Goal: Task Accomplishment & Management: Contribute content

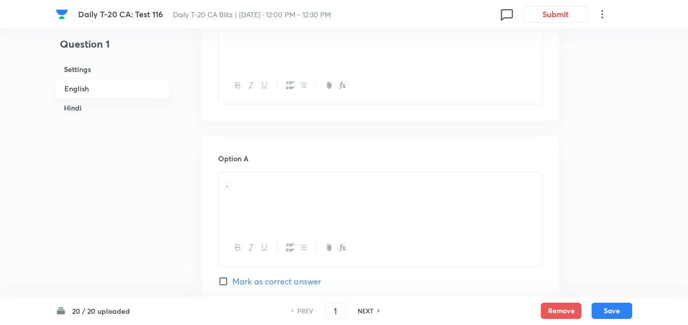
click at [83, 79] on h6 "English" at bounding box center [113, 89] width 114 height 20
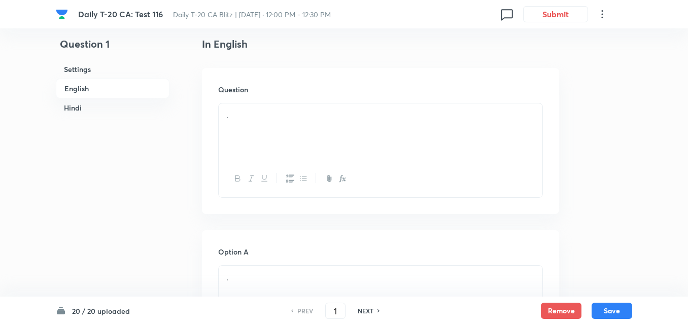
click at [81, 85] on h6 "English" at bounding box center [113, 89] width 114 height 20
click at [94, 88] on h6 "English" at bounding box center [113, 89] width 114 height 20
click at [89, 86] on h6 "English" at bounding box center [113, 89] width 114 height 20
click at [113, 85] on h6 "English" at bounding box center [113, 89] width 114 height 20
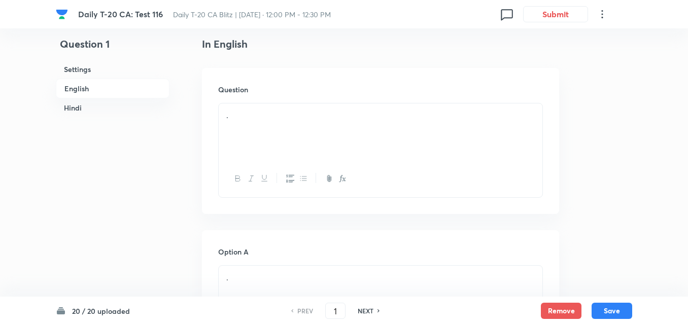
click at [286, 126] on div "." at bounding box center [381, 132] width 324 height 57
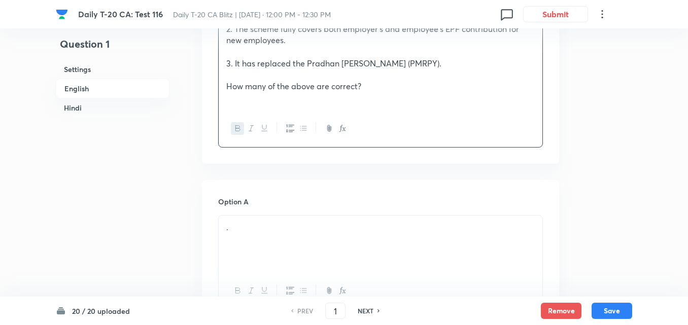
scroll to position [465, 0]
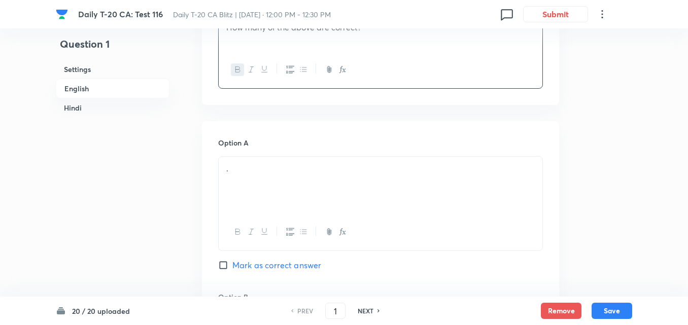
click at [272, 199] on div "." at bounding box center [381, 185] width 324 height 57
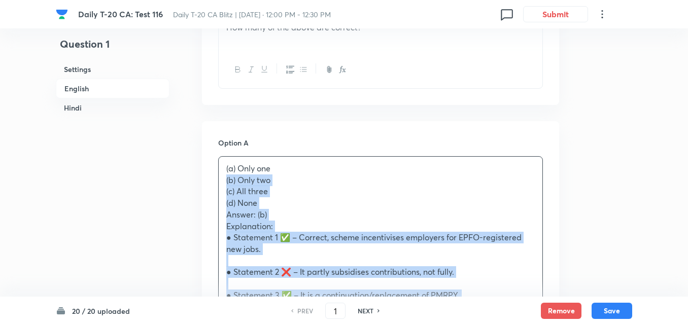
drag, startPoint x: 204, startPoint y: 185, endPoint x: 191, endPoint y: 182, distance: 13.5
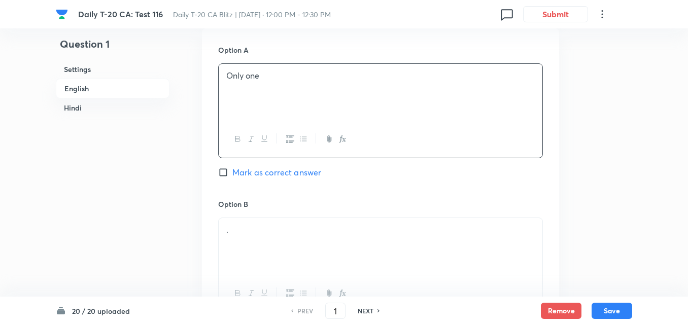
scroll to position [668, 0]
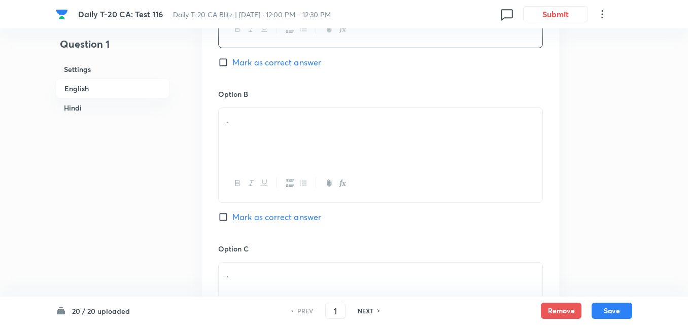
click at [271, 128] on div "." at bounding box center [381, 136] width 324 height 57
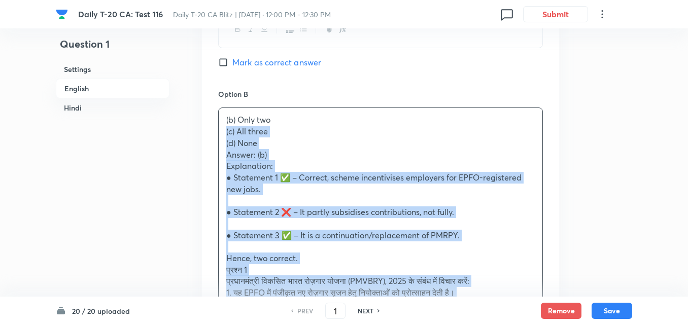
drag, startPoint x: 230, startPoint y: 138, endPoint x: 200, endPoint y: 134, distance: 30.8
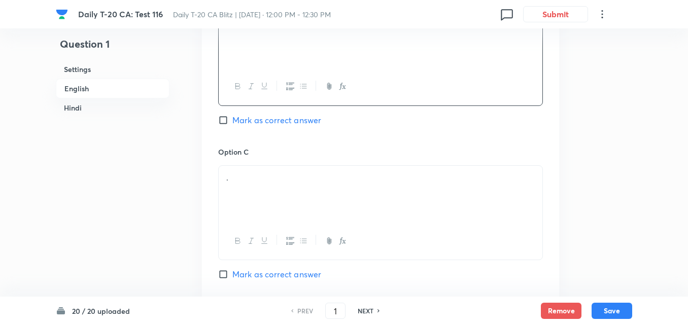
scroll to position [770, 0]
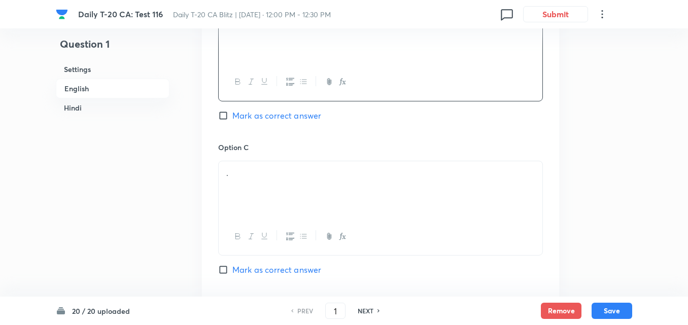
click at [262, 113] on span "Mark as correct answer" at bounding box center [277, 116] width 89 height 12
click at [233, 113] on input "Mark as correct answer" at bounding box center [225, 116] width 14 height 10
checkbox input "true"
checkbox input "false"
checkbox input "true"
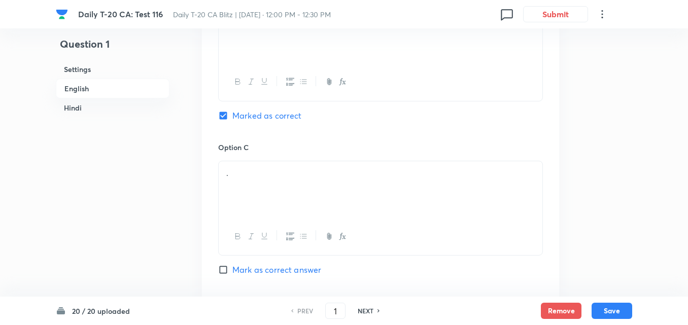
checkbox input "false"
click at [260, 187] on div "." at bounding box center [381, 189] width 324 height 57
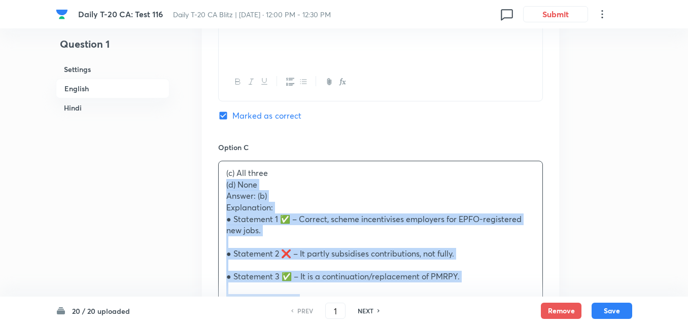
drag, startPoint x: 216, startPoint y: 183, endPoint x: 208, endPoint y: 184, distance: 8.1
click at [208, 184] on div "Option A Only one Mark as correct answer Option B Only two Marked as correct Op…" at bounding box center [380, 294] width 357 height 955
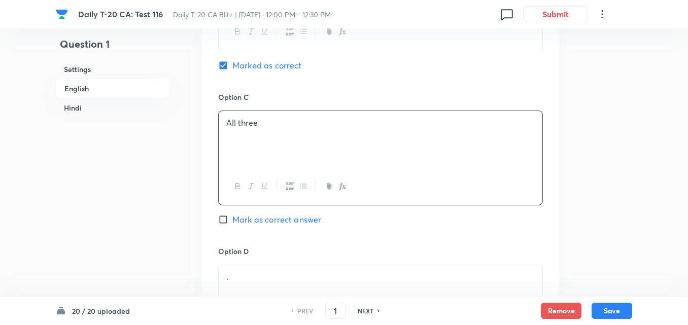
scroll to position [973, 0]
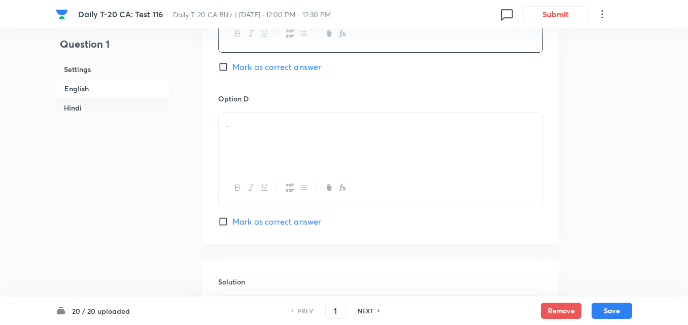
click at [295, 136] on div "." at bounding box center [381, 141] width 324 height 57
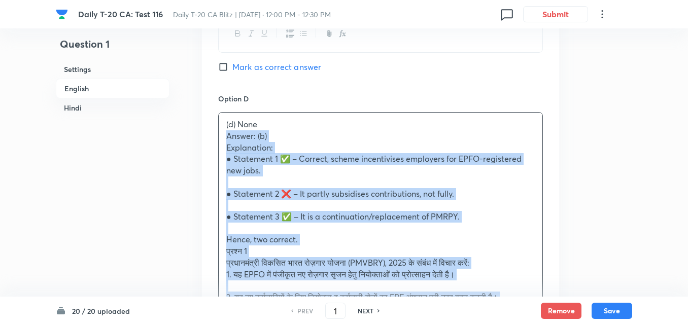
drag, startPoint x: 240, startPoint y: 140, endPoint x: 215, endPoint y: 135, distance: 25.4
click at [215, 135] on div "Option A Only one Mark as correct answer Option B Only two Marked as correct Op…" at bounding box center [380, 85] width 357 height 943
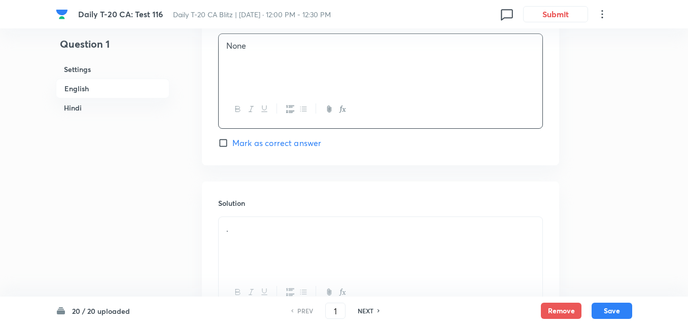
scroll to position [1125, 0]
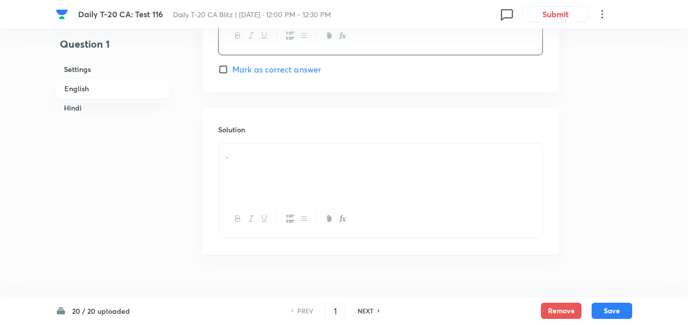
click at [297, 183] on div "." at bounding box center [381, 172] width 324 height 57
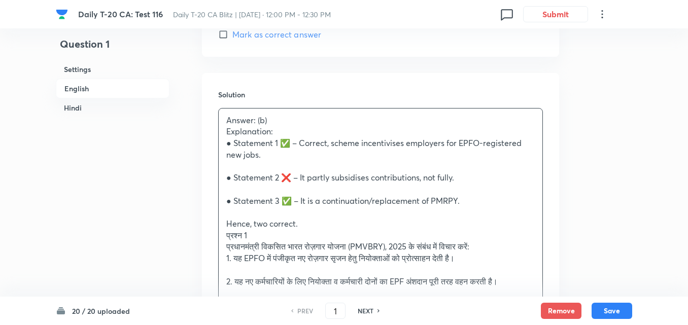
scroll to position [1176, 0]
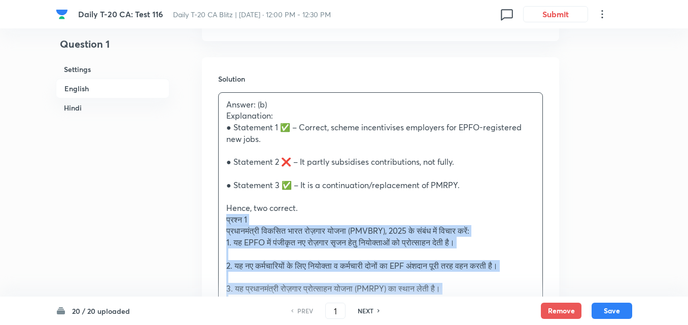
drag, startPoint x: 223, startPoint y: 221, endPoint x: 215, endPoint y: 221, distance: 8.1
click at [215, 221] on div "Solution Answer: (b) Explanation: ● Statement 1 ✅ – Correct, scheme incentivise…" at bounding box center [380, 281] width 357 height 448
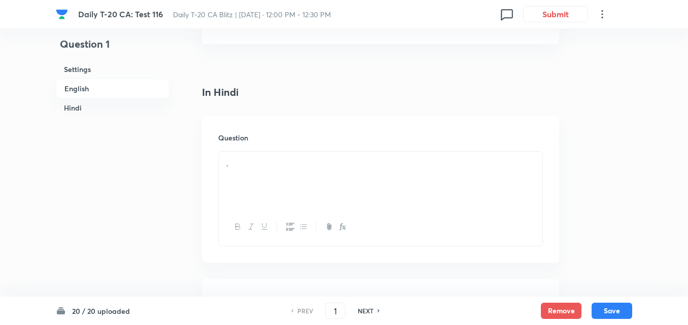
scroll to position [1481, 0]
click at [284, 113] on div "." at bounding box center [381, 105] width 324 height 57
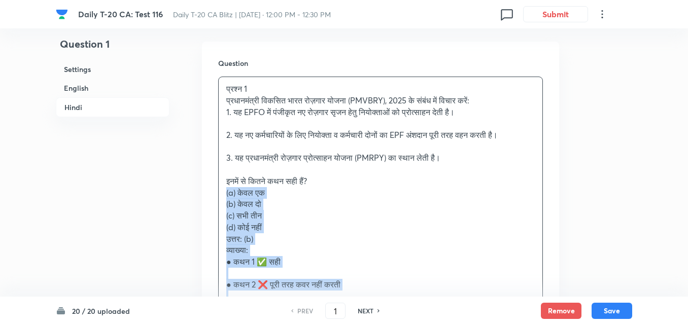
click at [211, 190] on div "Question प्रश्न 1 प्रधानमंत्री विकसित भारत रोज़गार योजना (PMVBRY), 2025 के संबं…" at bounding box center [380, 208] width 357 height 333
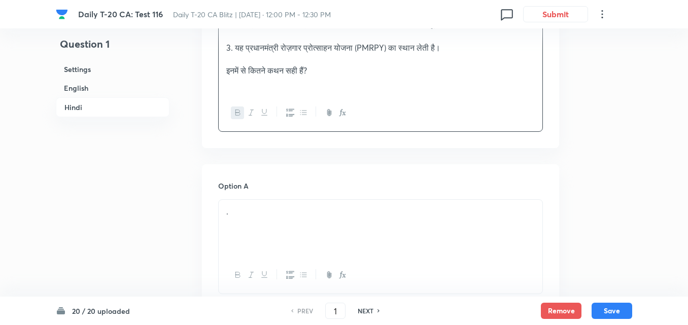
scroll to position [1633, 0]
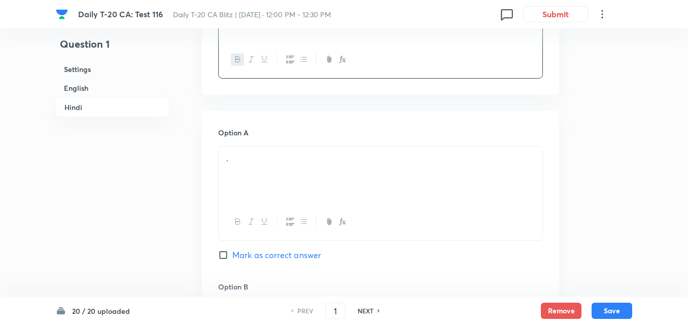
click at [256, 177] on div "." at bounding box center [381, 175] width 324 height 57
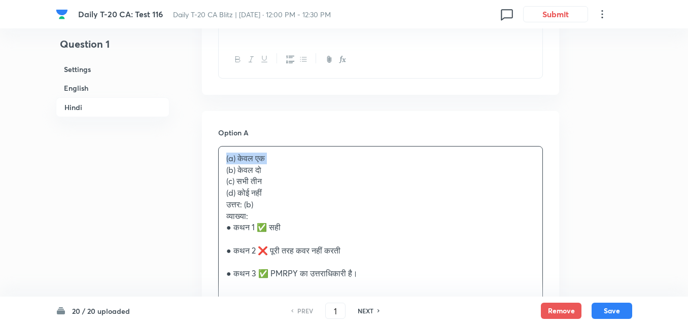
drag, startPoint x: 223, startPoint y: 173, endPoint x: 210, endPoint y: 172, distance: 13.2
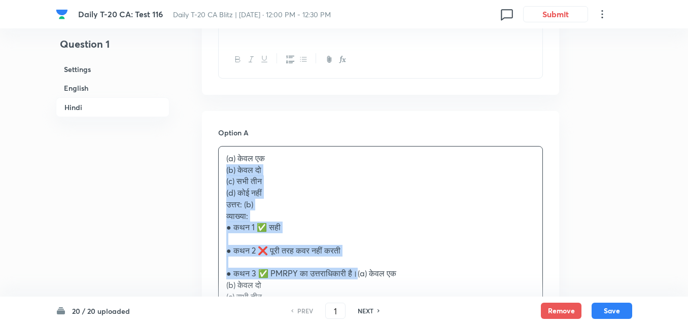
click at [220, 174] on div "(a) केवल एक (b) केवल दो (c) सभी तीन (d) कोई नहीं उत्तर: (b) व्याख्या: ● कथन 1 ✅…" at bounding box center [381, 274] width 324 height 254
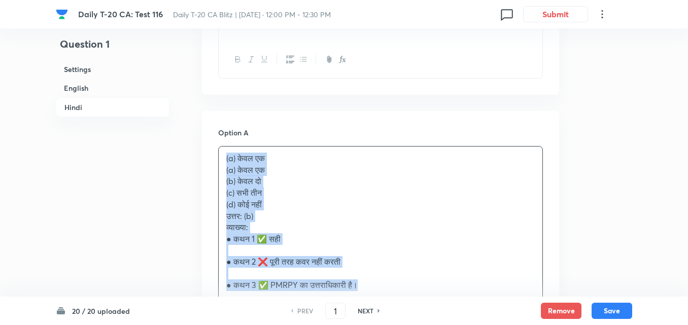
click at [358, 178] on p "(b) केवल दो" at bounding box center [380, 182] width 309 height 12
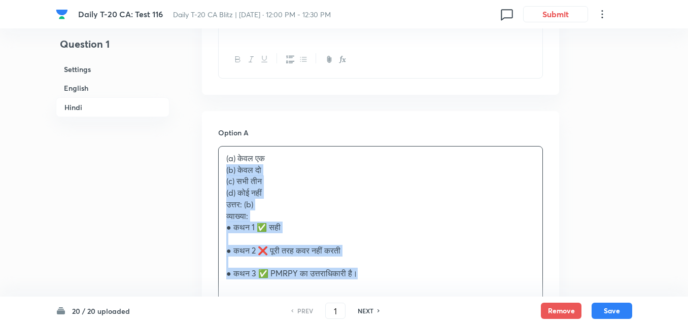
drag, startPoint x: 226, startPoint y: 173, endPoint x: 216, endPoint y: 170, distance: 10.3
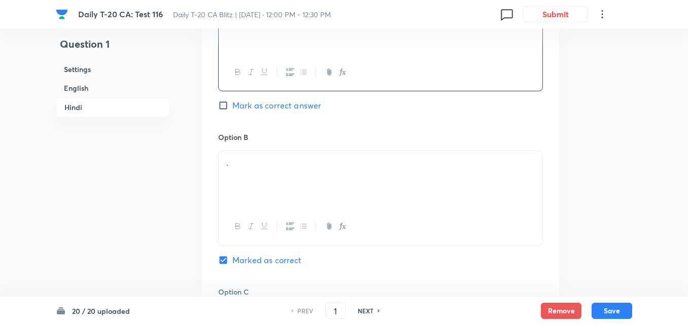
scroll to position [1785, 0]
click at [261, 178] on div "." at bounding box center [381, 177] width 324 height 57
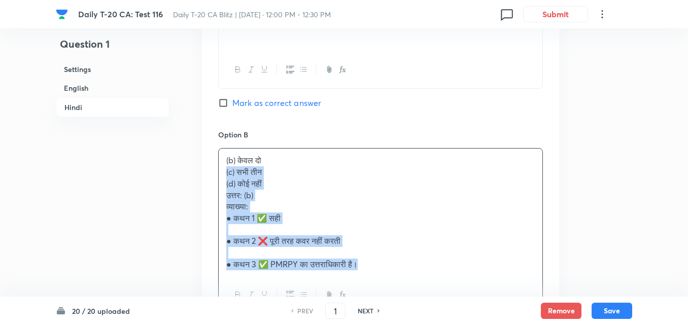
drag, startPoint x: 205, startPoint y: 169, endPoint x: 197, endPoint y: 168, distance: 7.8
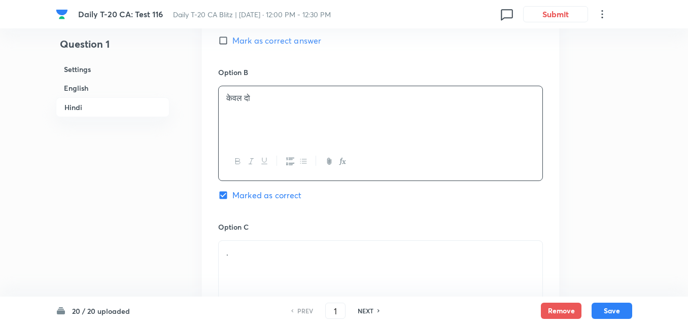
scroll to position [1988, 0]
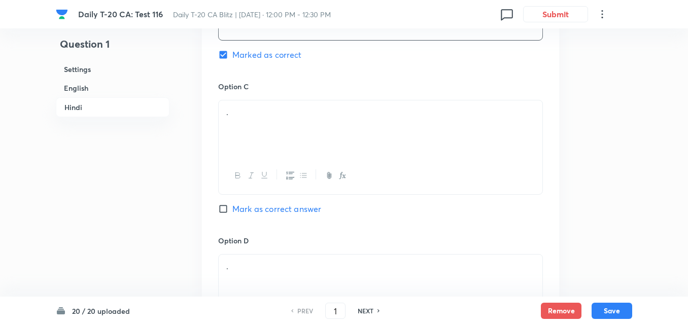
click at [278, 148] on div "." at bounding box center [381, 129] width 324 height 57
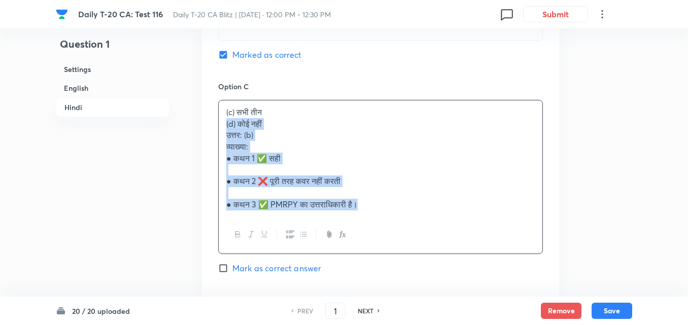
drag, startPoint x: 211, startPoint y: 126, endPoint x: 201, endPoint y: 126, distance: 10.2
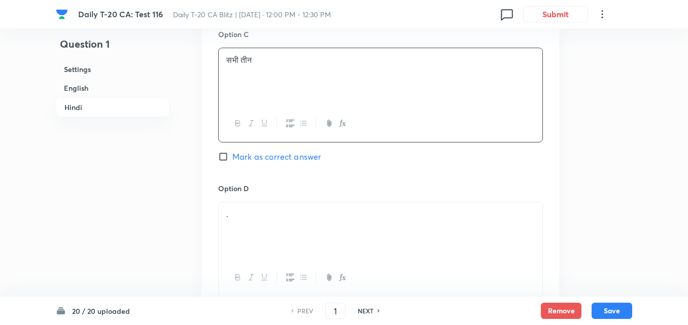
scroll to position [2090, 0]
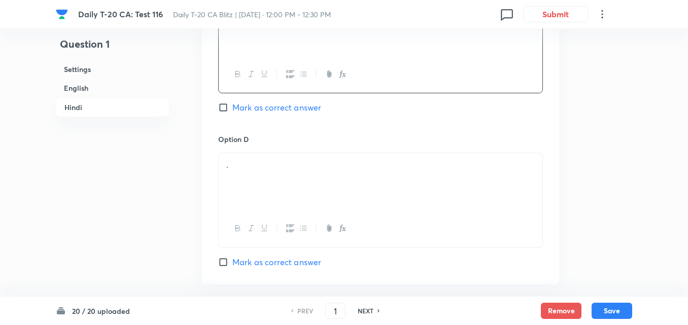
click at [303, 198] on div "." at bounding box center [381, 181] width 324 height 57
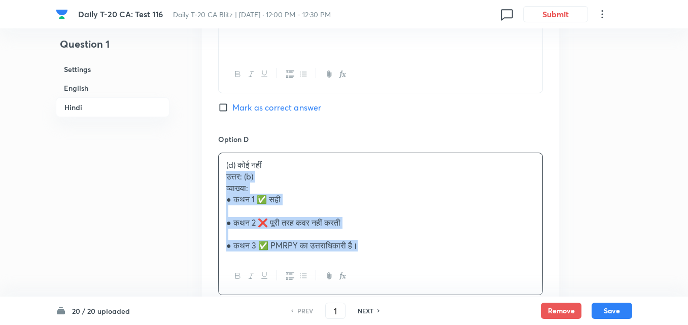
drag, startPoint x: 198, startPoint y: 178, endPoint x: 191, endPoint y: 175, distance: 7.3
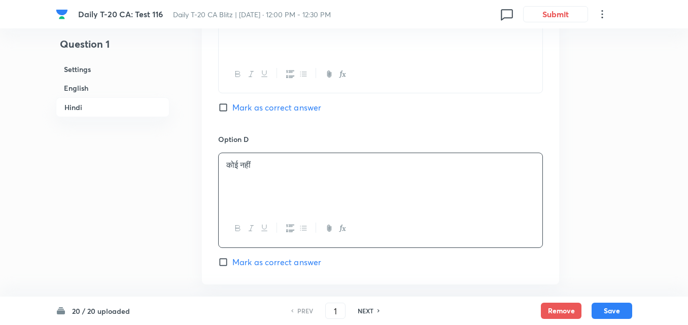
scroll to position [2293, 0]
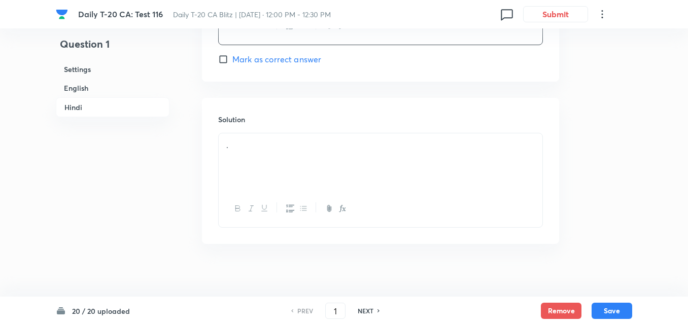
click at [272, 174] on div "." at bounding box center [381, 162] width 324 height 57
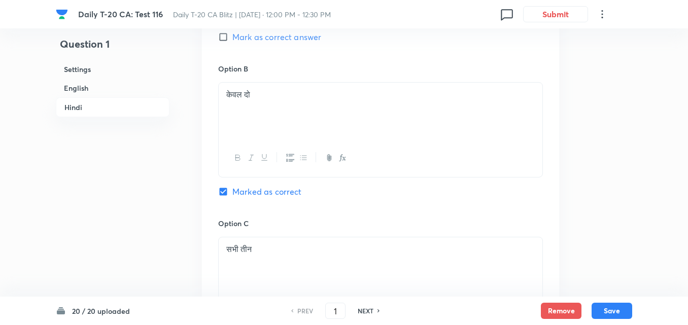
scroll to position [1785, 0]
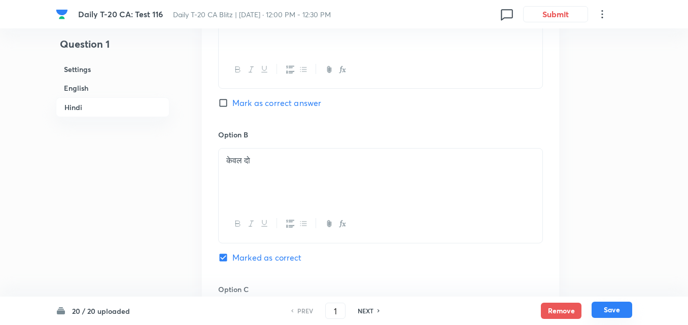
click at [617, 312] on button "Save" at bounding box center [612, 310] width 41 height 16
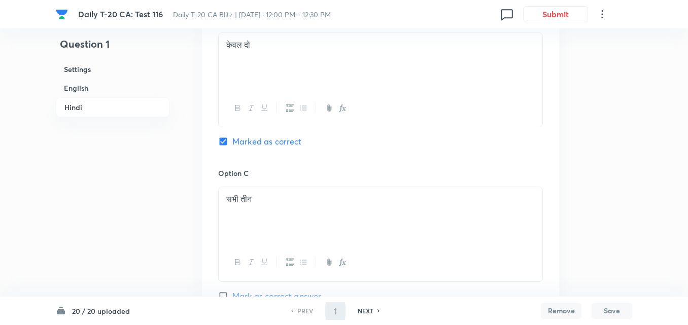
type input "2"
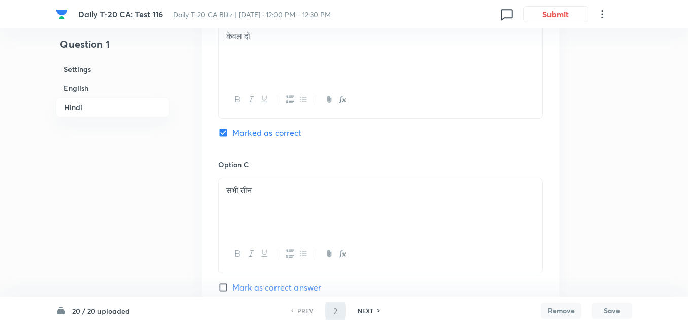
checkbox input "false"
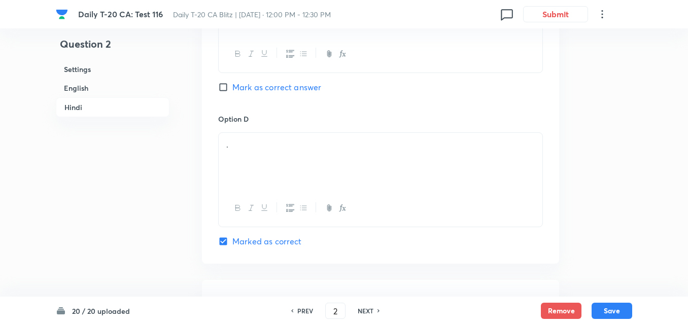
checkbox input "true"
click at [101, 89] on h6 "English" at bounding box center [113, 88] width 114 height 19
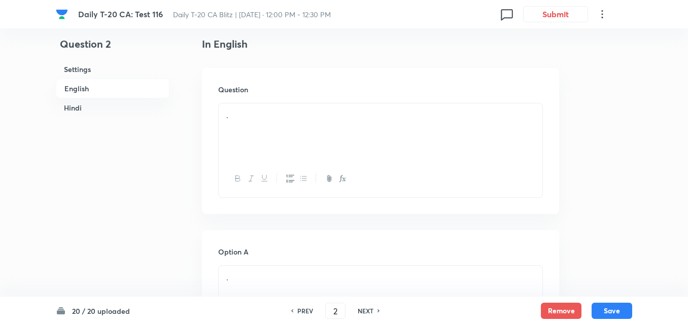
click at [317, 133] on div "." at bounding box center [381, 132] width 324 height 57
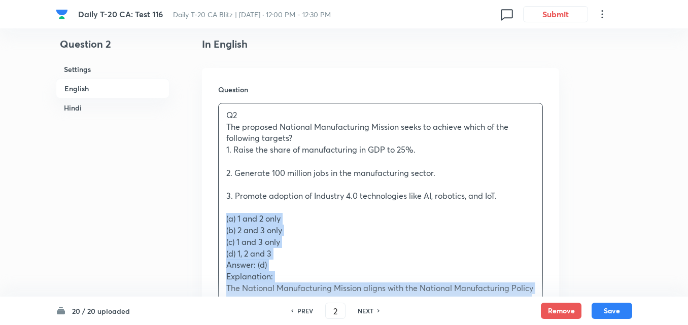
drag, startPoint x: 220, startPoint y: 222, endPoint x: 213, endPoint y: 222, distance: 7.6
click at [213, 222] on div "Question Q2 The proposed National Manufacturing Mission seeks to achieve which …" at bounding box center [380, 315] width 357 height 494
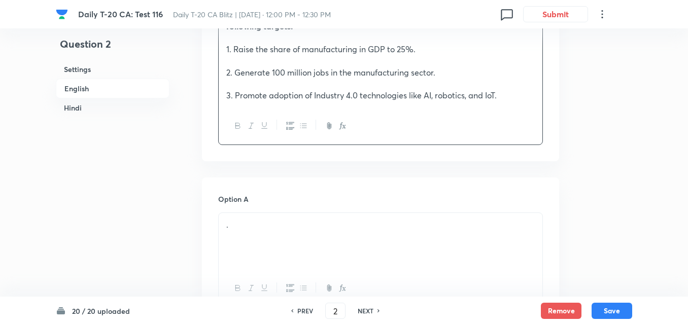
scroll to position [465, 0]
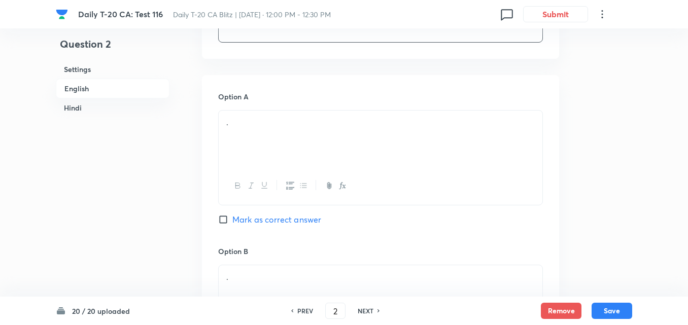
click at [287, 152] on div "." at bounding box center [381, 139] width 324 height 57
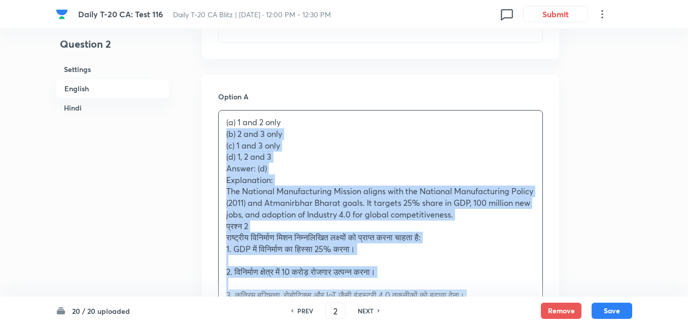
drag, startPoint x: 214, startPoint y: 137, endPoint x: 202, endPoint y: 136, distance: 11.7
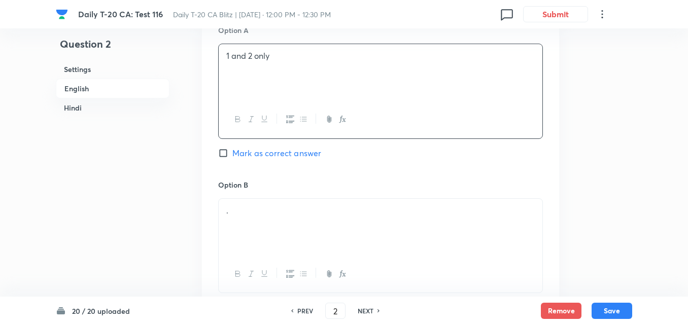
scroll to position [617, 0]
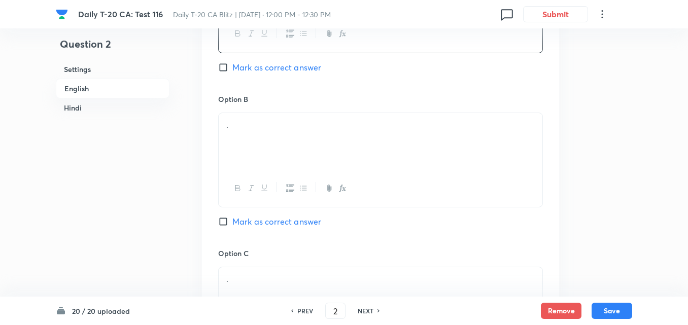
click at [271, 153] on div "." at bounding box center [381, 141] width 324 height 57
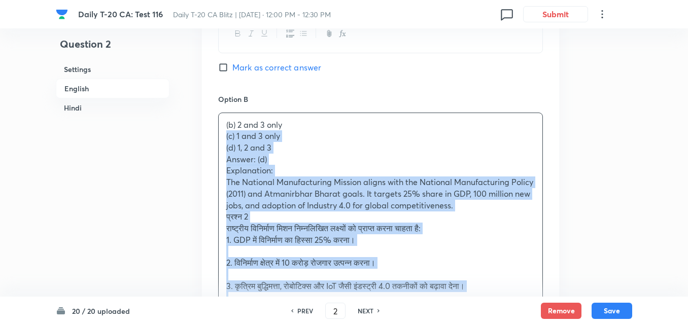
drag, startPoint x: 220, startPoint y: 142, endPoint x: 195, endPoint y: 139, distance: 24.5
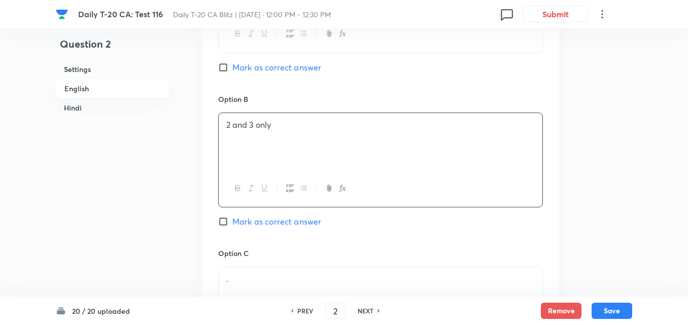
scroll to position [770, 0]
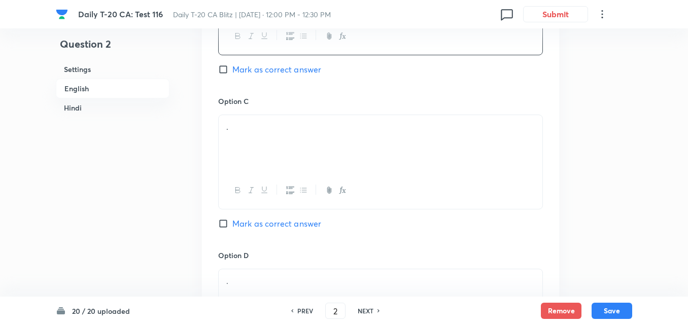
click at [274, 139] on div "." at bounding box center [381, 143] width 324 height 57
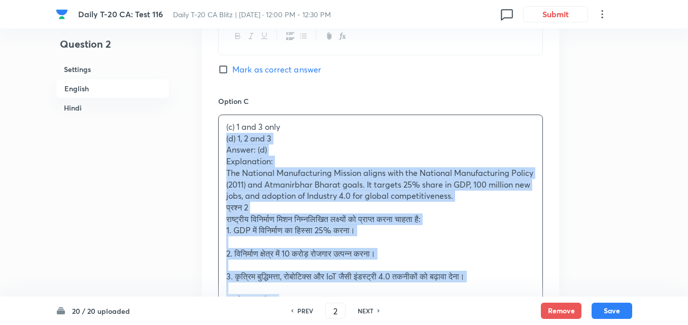
drag, startPoint x: 211, startPoint y: 144, endPoint x: 233, endPoint y: 170, distance: 33.5
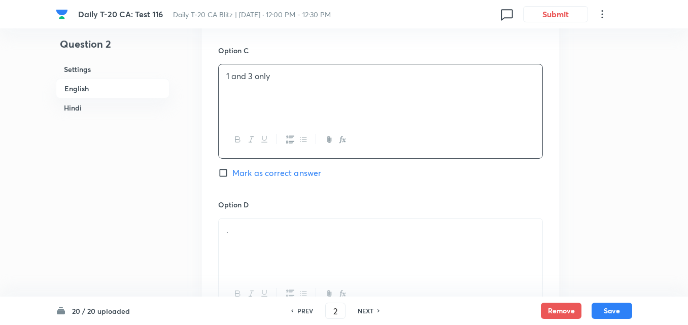
click at [276, 212] on div "Option D . Marked as correct" at bounding box center [380, 267] width 325 height 134
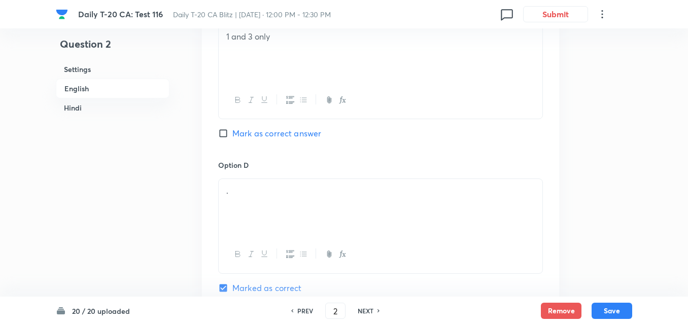
scroll to position [871, 0]
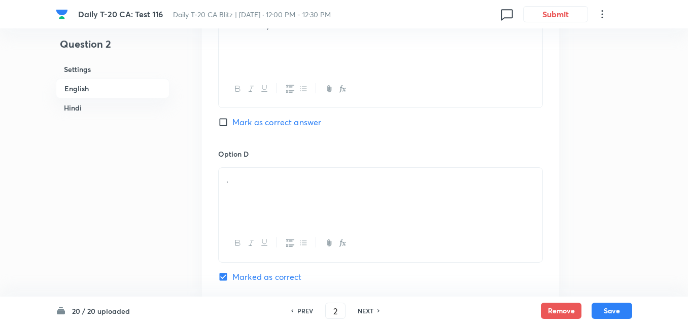
click at [275, 232] on div at bounding box center [381, 243] width 324 height 37
click at [271, 188] on div "." at bounding box center [381, 196] width 324 height 57
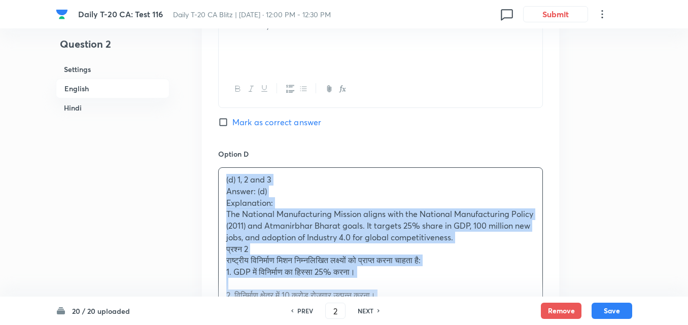
drag, startPoint x: 225, startPoint y: 207, endPoint x: 187, endPoint y: 186, distance: 43.4
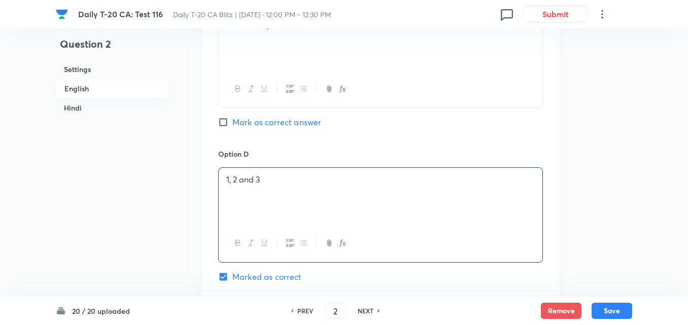
scroll to position [1074, 0]
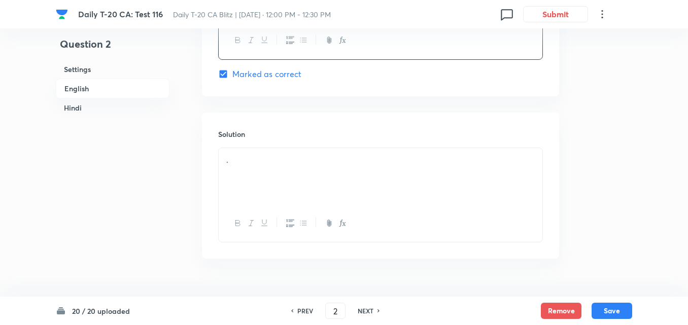
drag, startPoint x: 275, startPoint y: 176, endPoint x: 252, endPoint y: 188, distance: 26.3
click at [276, 177] on div "." at bounding box center [381, 176] width 324 height 57
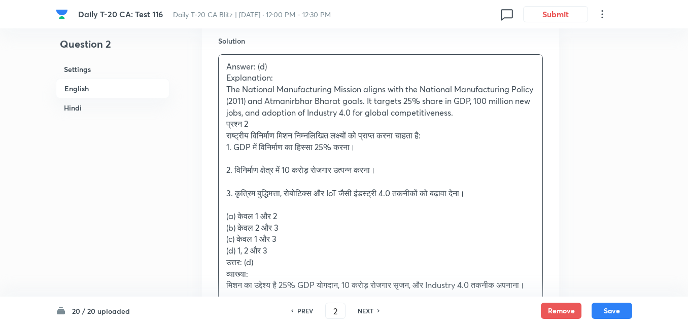
scroll to position [1176, 0]
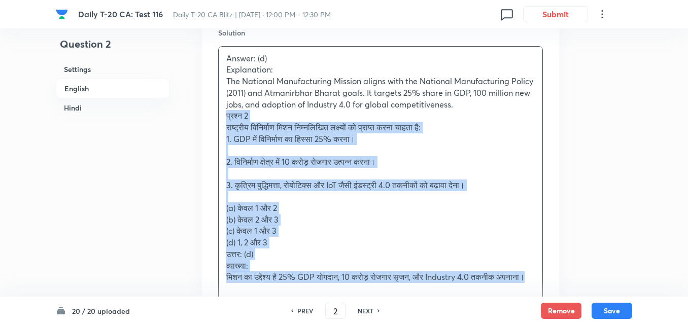
drag, startPoint x: 214, startPoint y: 123, endPoint x: 209, endPoint y: 117, distance: 7.5
click at [209, 117] on div "Solution Answer: (d) Explanation: The National Manufacturing Mission aligns wit…" at bounding box center [380, 177] width 357 height 333
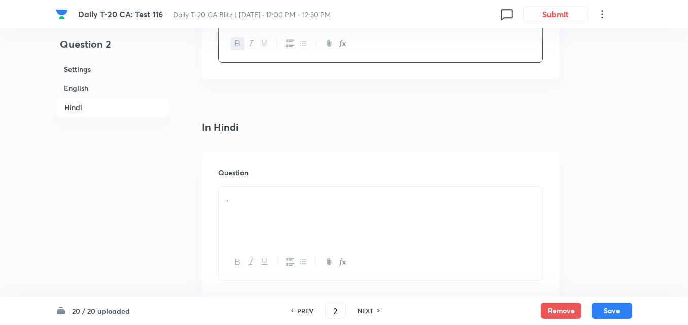
scroll to position [1379, 0]
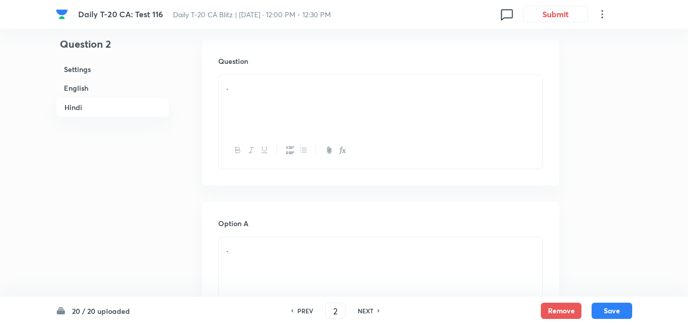
click at [282, 120] on div "." at bounding box center [381, 103] width 324 height 57
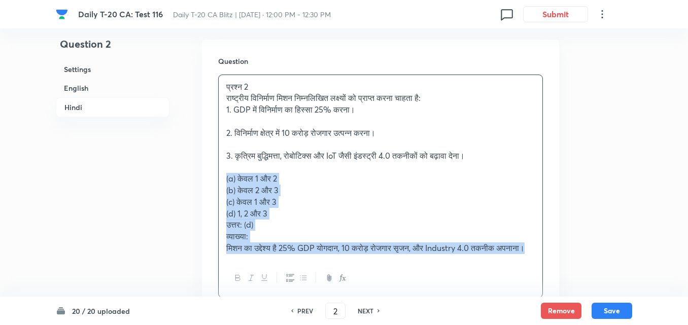
drag, startPoint x: 220, startPoint y: 179, endPoint x: 196, endPoint y: 178, distance: 24.4
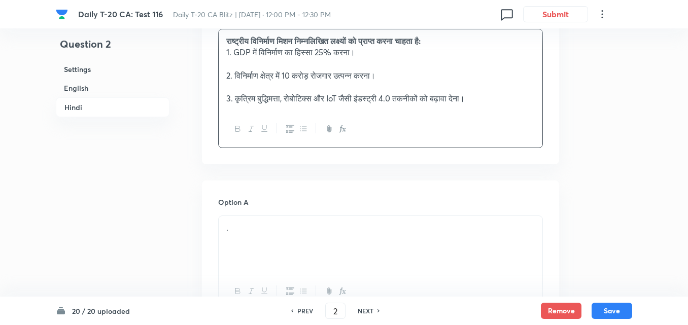
scroll to position [1531, 0]
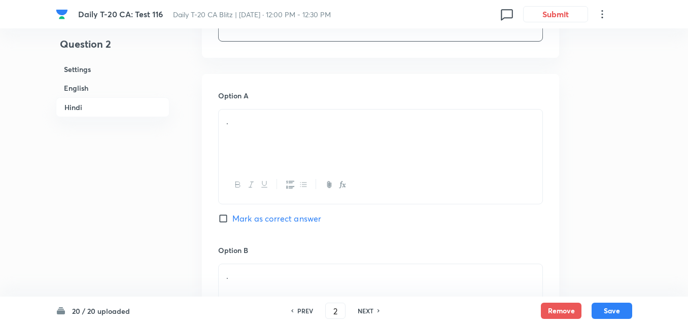
click at [257, 138] on div "." at bounding box center [381, 138] width 324 height 57
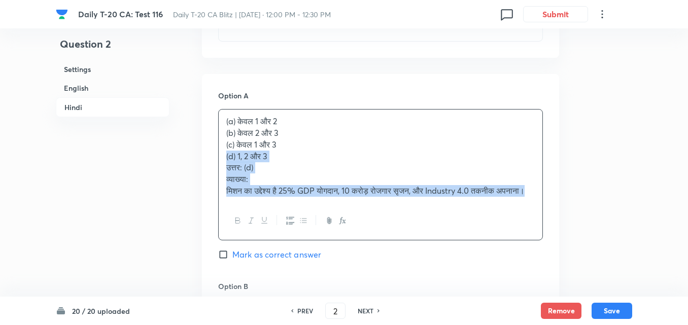
drag, startPoint x: 211, startPoint y: 154, endPoint x: 203, endPoint y: 155, distance: 8.1
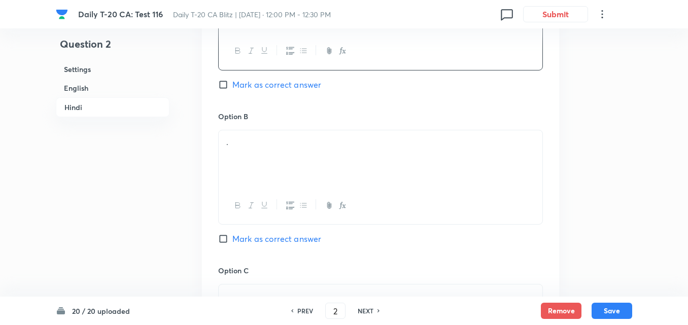
scroll to position [1684, 0]
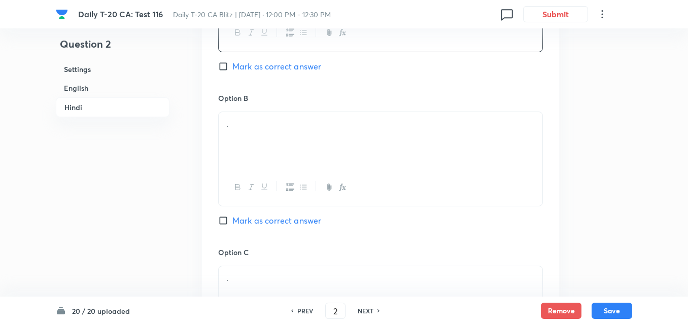
click at [265, 169] on div at bounding box center [381, 187] width 324 height 37
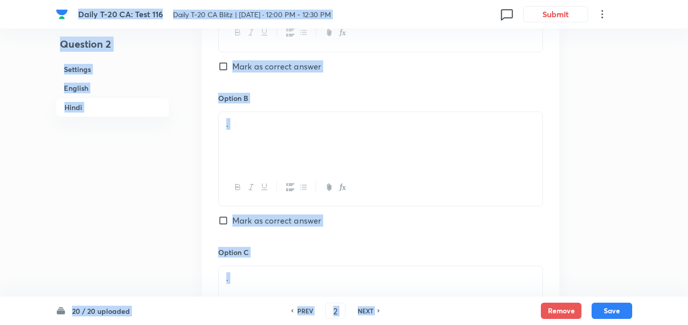
click at [265, 146] on div "." at bounding box center [381, 140] width 324 height 57
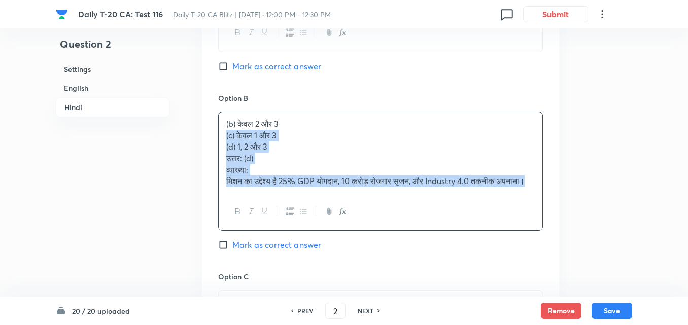
drag, startPoint x: 215, startPoint y: 136, endPoint x: 205, endPoint y: 136, distance: 10.7
click at [205, 136] on div "Option A केवल 1 और 2 Mark as correct answer Option B (b) केवल 2 और 3 (c) केवल 1…" at bounding box center [380, 249] width 357 height 655
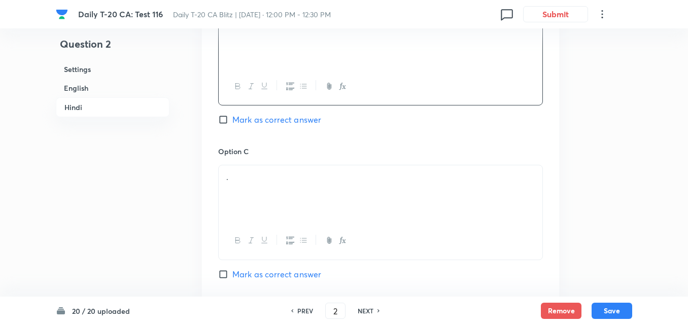
scroll to position [1785, 0]
click at [258, 183] on div "." at bounding box center [381, 193] width 324 height 57
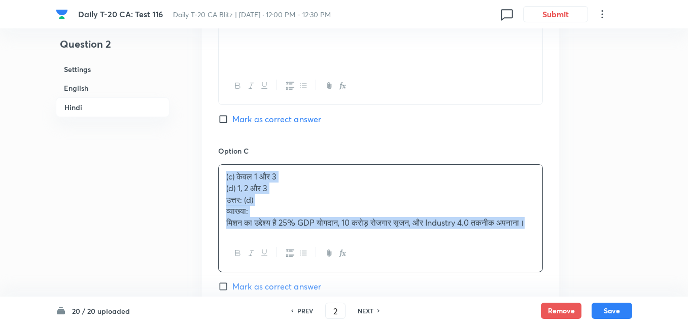
drag, startPoint x: 216, startPoint y: 180, endPoint x: 198, endPoint y: 185, distance: 19.5
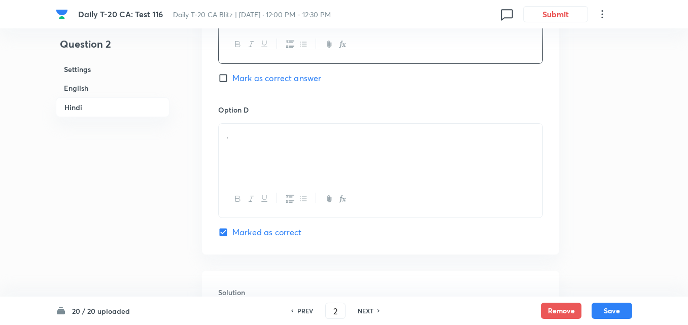
scroll to position [1988, 0]
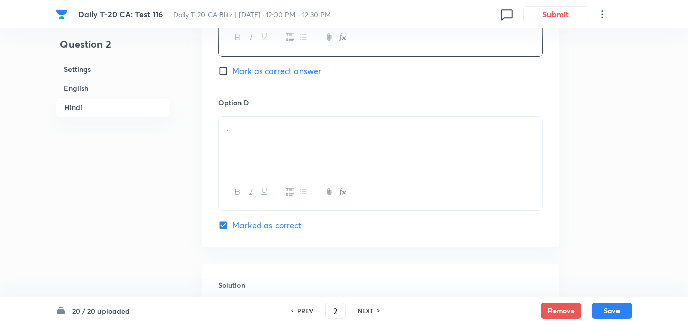
click at [268, 151] on div "." at bounding box center [381, 145] width 324 height 57
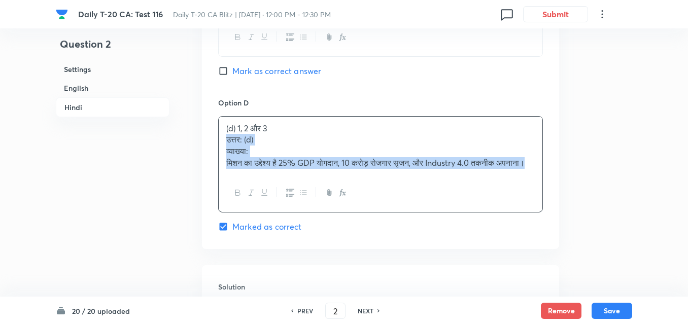
drag, startPoint x: 225, startPoint y: 138, endPoint x: 203, endPoint y: 135, distance: 22.5
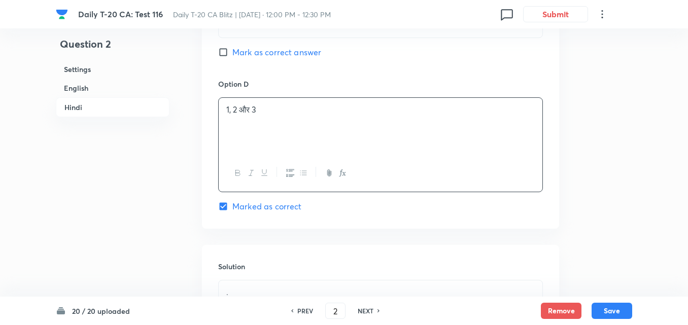
scroll to position [2162, 0]
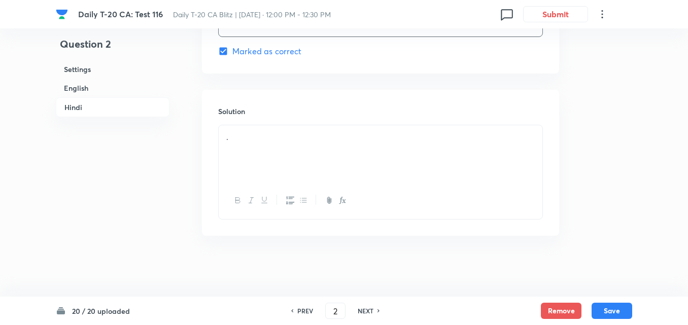
click at [288, 163] on div "." at bounding box center [381, 153] width 324 height 57
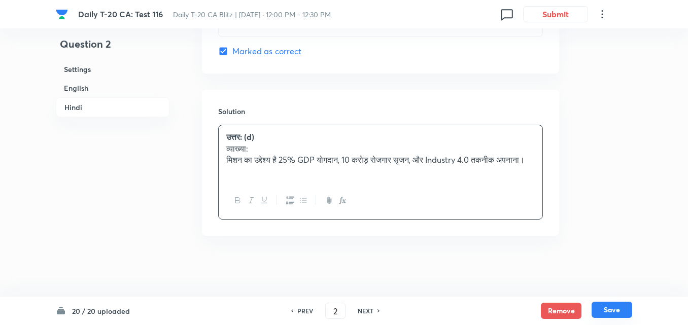
click at [611, 310] on button "Save" at bounding box center [612, 310] width 41 height 16
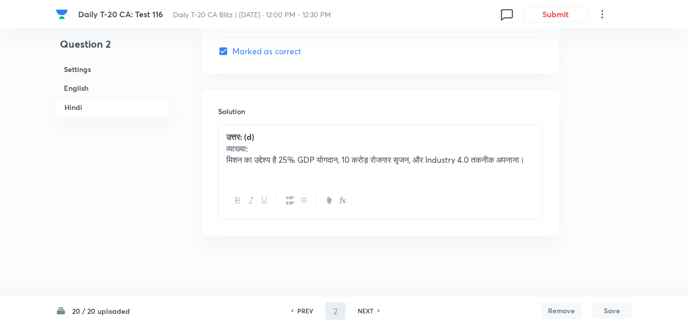
type input "3"
checkbox input "false"
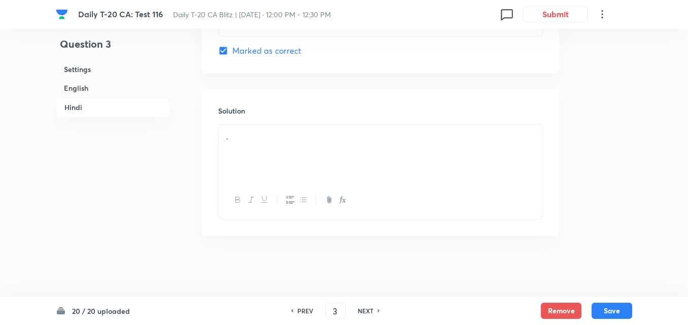
checkbox input "true"
click at [103, 83] on h6 "English" at bounding box center [113, 88] width 114 height 19
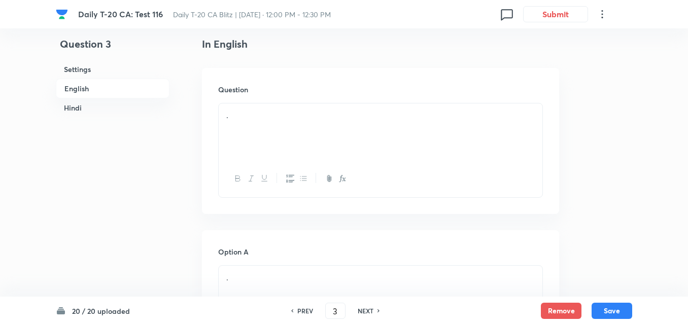
click at [293, 124] on div "." at bounding box center [381, 132] width 324 height 57
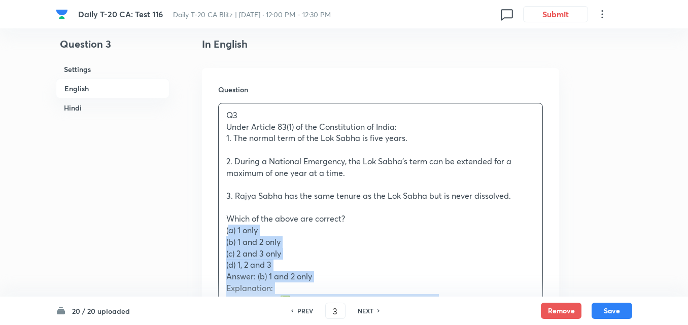
drag, startPoint x: 214, startPoint y: 226, endPoint x: 208, endPoint y: 226, distance: 6.1
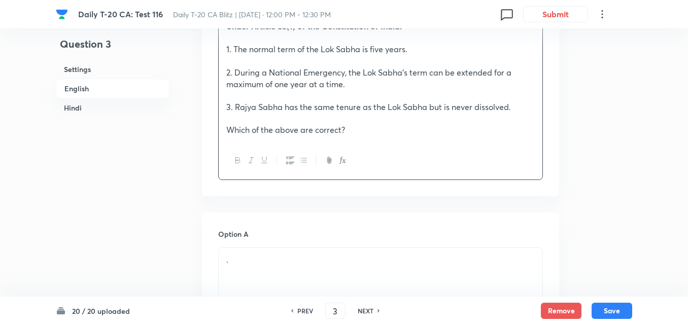
scroll to position [465, 0]
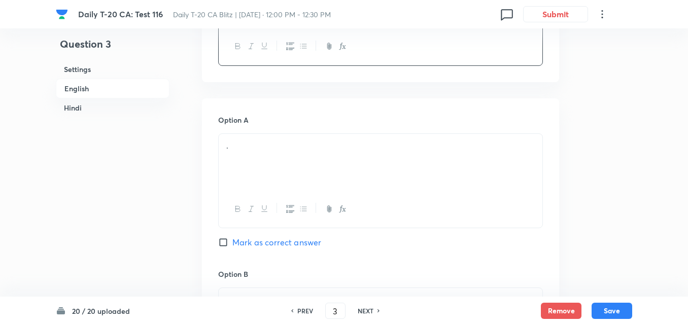
drag, startPoint x: 263, startPoint y: 155, endPoint x: 290, endPoint y: 165, distance: 29.1
click at [264, 154] on div "." at bounding box center [381, 162] width 324 height 57
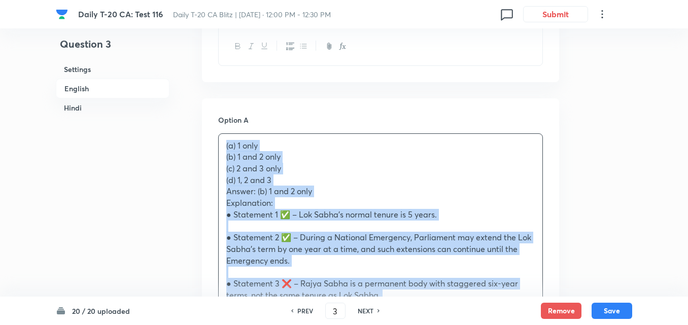
drag, startPoint x: 208, startPoint y: 155, endPoint x: 124, endPoint y: 179, distance: 87.1
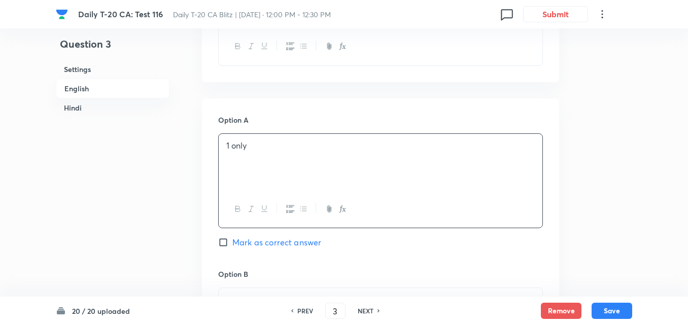
scroll to position [617, 0]
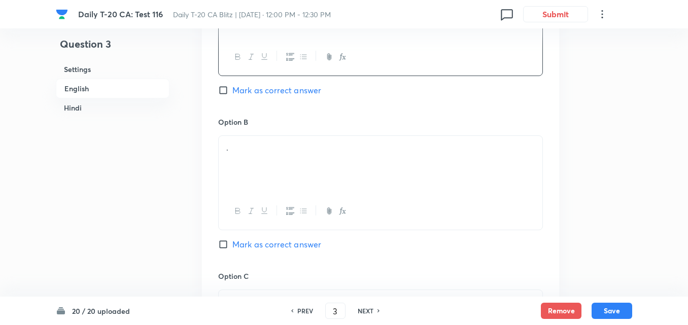
click at [243, 152] on p "." at bounding box center [380, 148] width 309 height 12
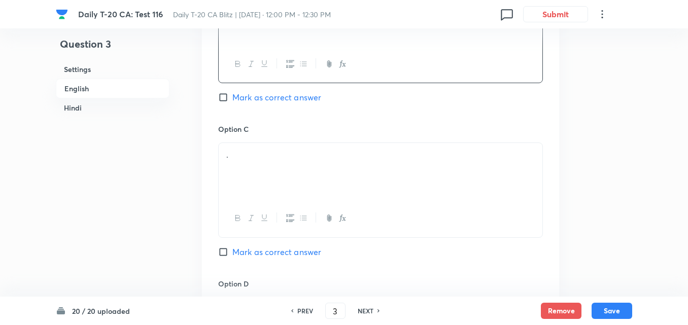
scroll to position [770, 0]
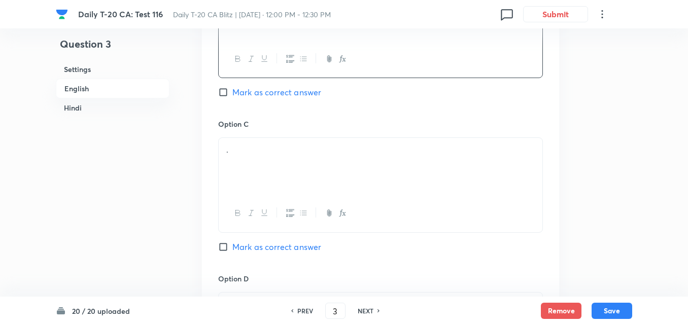
click at [284, 97] on span "Mark as correct answer" at bounding box center [277, 92] width 89 height 12
click at [233, 97] on input "Mark as correct answer" at bounding box center [225, 92] width 14 height 10
checkbox input "true"
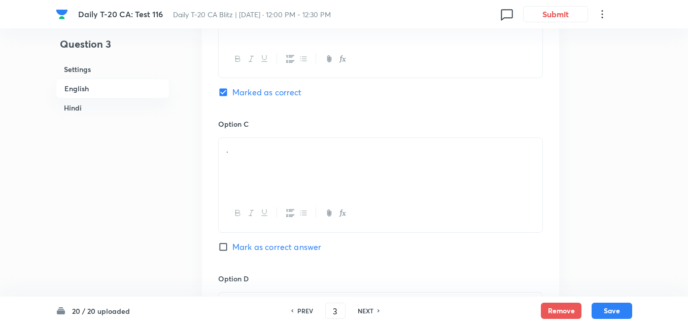
checkbox input "false"
checkbox input "true"
checkbox input "false"
click at [288, 158] on div "." at bounding box center [381, 166] width 324 height 57
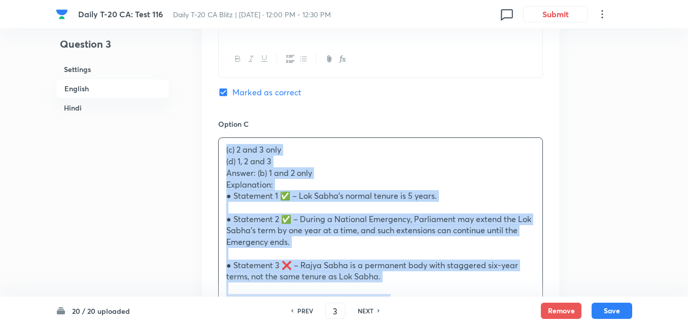
drag, startPoint x: 202, startPoint y: 152, endPoint x: 174, endPoint y: 157, distance: 28.8
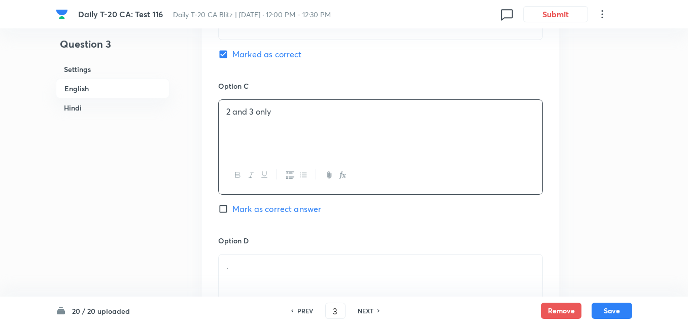
scroll to position [871, 0]
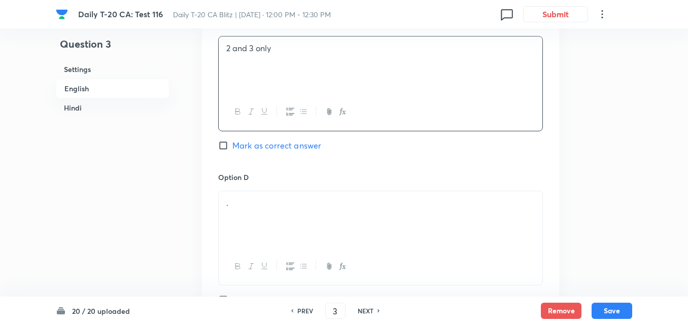
click at [254, 221] on div "." at bounding box center [381, 219] width 324 height 57
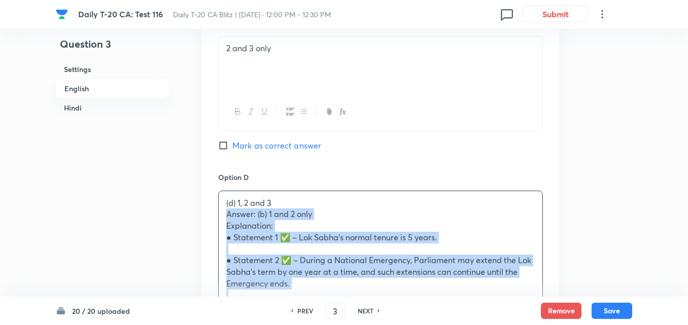
drag, startPoint x: 235, startPoint y: 258, endPoint x: 170, endPoint y: 214, distance: 78.6
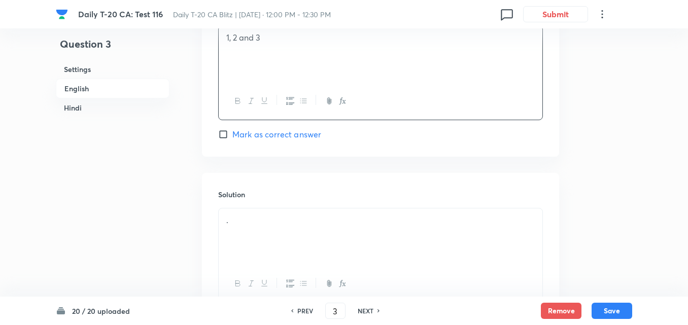
scroll to position [1125, 0]
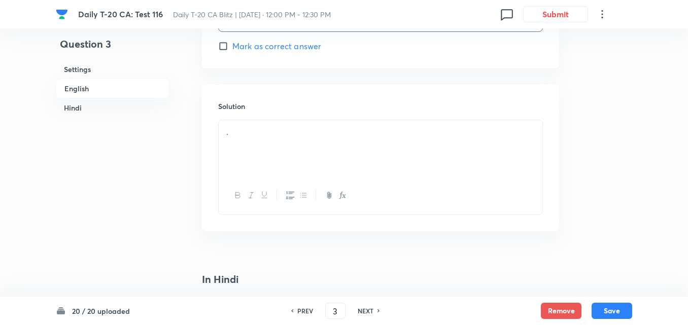
click at [251, 150] on div "." at bounding box center [381, 148] width 324 height 57
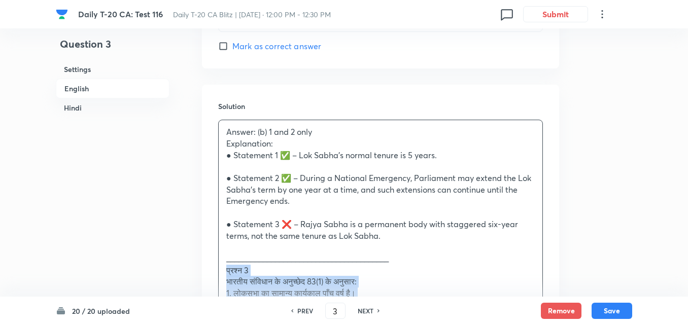
drag, startPoint x: 227, startPoint y: 262, endPoint x: 214, endPoint y: 265, distance: 14.0
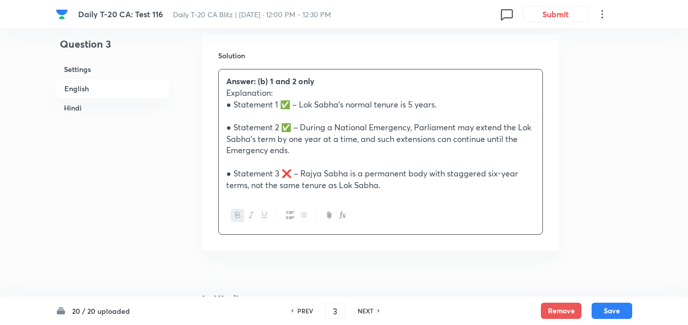
scroll to position [1430, 0]
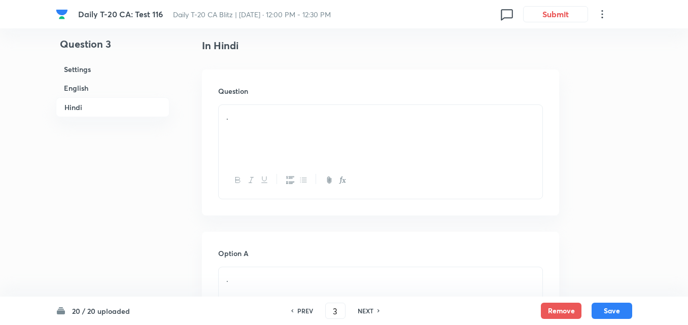
click at [253, 119] on p "." at bounding box center [380, 117] width 309 height 12
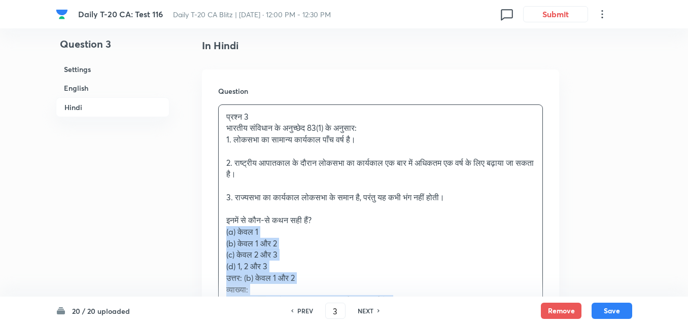
drag, startPoint x: 215, startPoint y: 224, endPoint x: 209, endPoint y: 227, distance: 6.6
click at [209, 227] on div "Question प्रश्न 3 भारतीय संविधान के अनुच्छेद 83(1) के अनुसार: 1. लोकसभा का सामा…" at bounding box center [380, 265] width 357 height 390
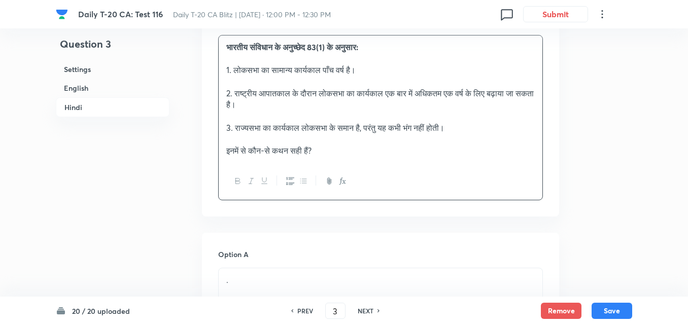
scroll to position [1633, 0]
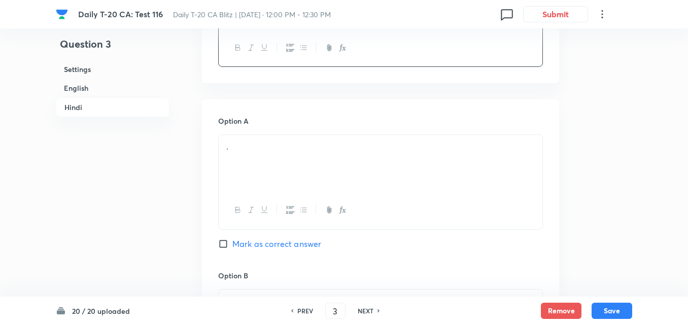
click at [272, 177] on div "." at bounding box center [381, 163] width 324 height 57
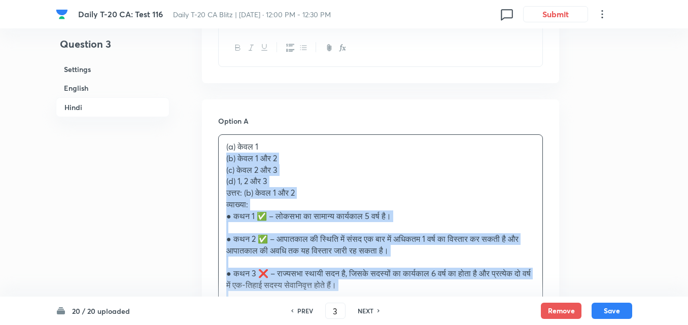
drag, startPoint x: 226, startPoint y: 156, endPoint x: 201, endPoint y: 158, distance: 25.4
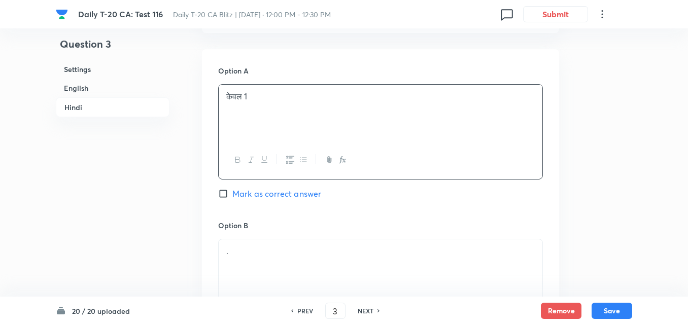
scroll to position [1785, 0]
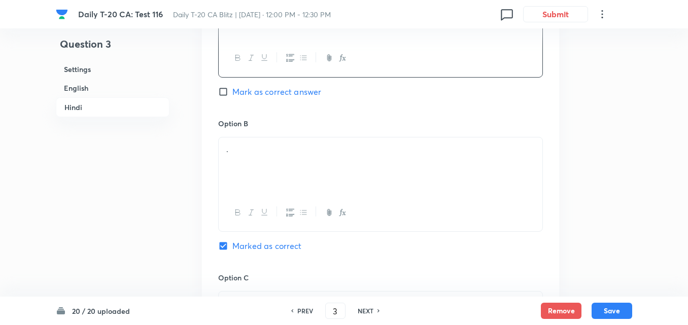
drag, startPoint x: 280, startPoint y: 159, endPoint x: 250, endPoint y: 157, distance: 30.1
click at [281, 159] on div "." at bounding box center [381, 166] width 324 height 57
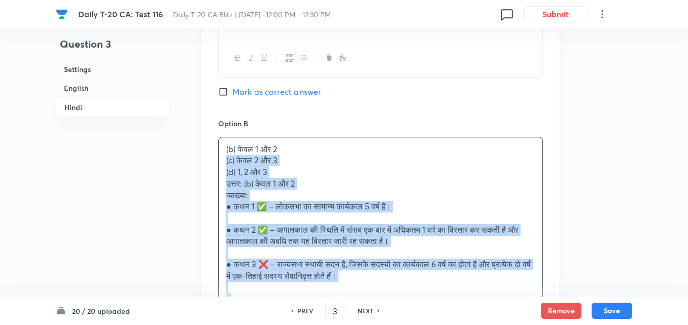
drag, startPoint x: 211, startPoint y: 164, endPoint x: 168, endPoint y: 171, distance: 43.7
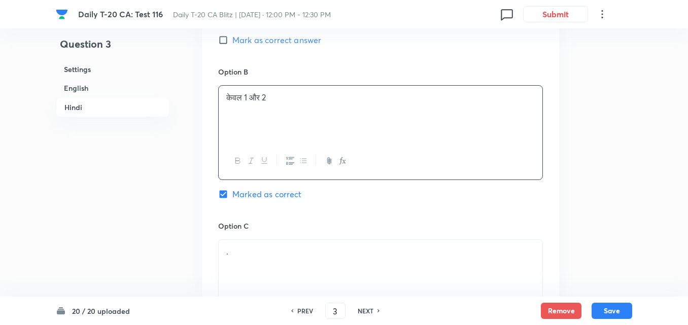
scroll to position [1938, 0]
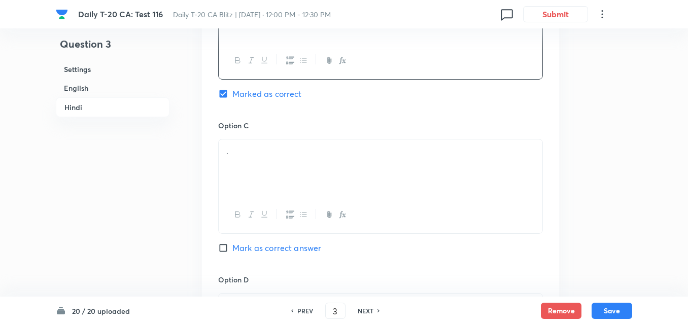
click at [266, 183] on div "." at bounding box center [381, 168] width 324 height 57
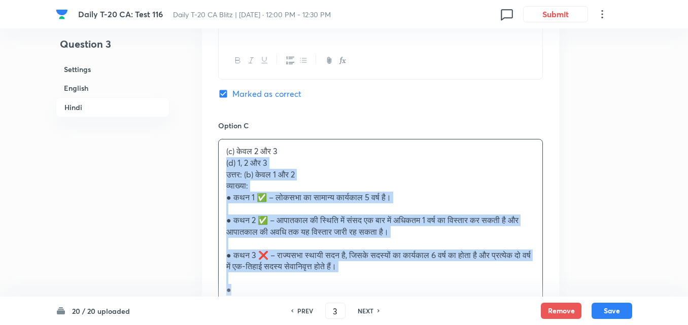
drag, startPoint x: 222, startPoint y: 160, endPoint x: 199, endPoint y: 159, distance: 23.4
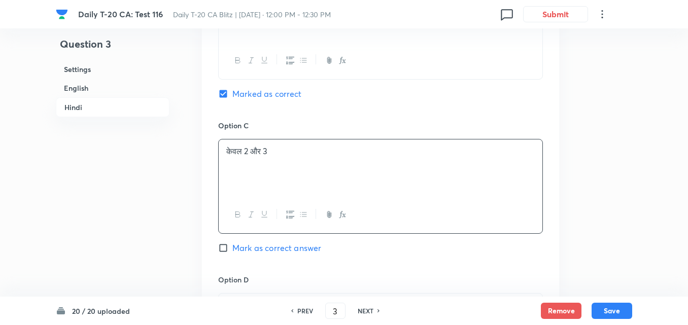
scroll to position [2141, 0]
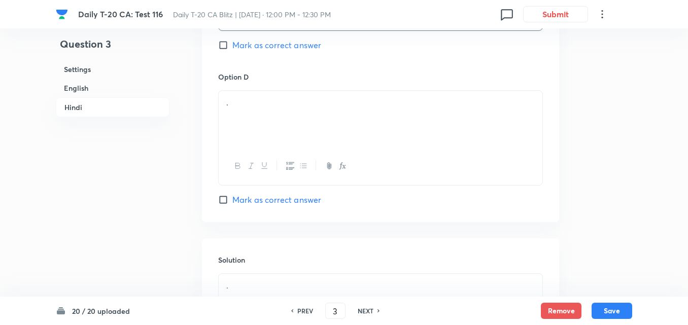
click at [284, 143] on div "." at bounding box center [381, 119] width 324 height 57
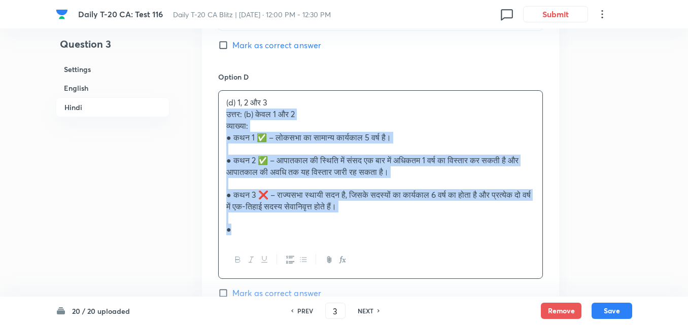
drag, startPoint x: 220, startPoint y: 119, endPoint x: 208, endPoint y: 119, distance: 12.7
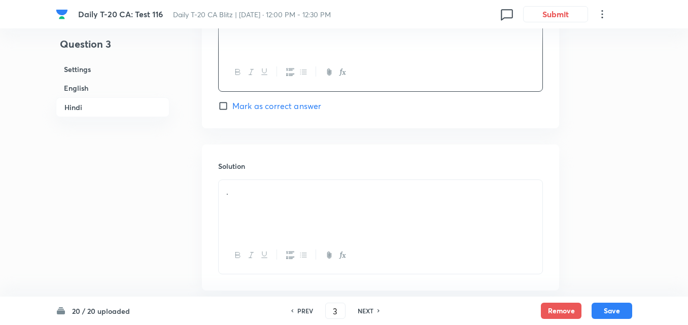
scroll to position [2289, 0]
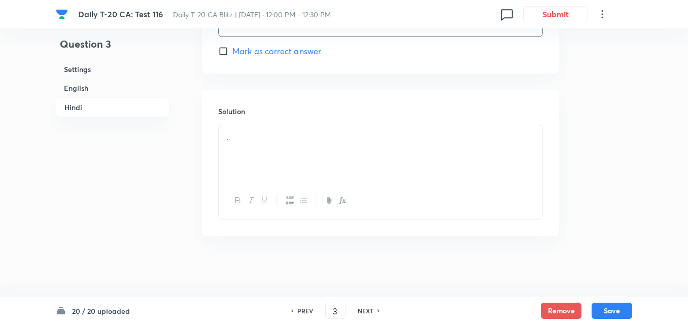
click at [306, 165] on div "." at bounding box center [381, 153] width 324 height 57
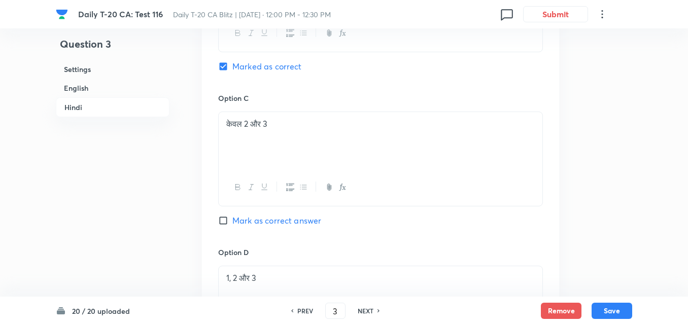
scroll to position [1883, 0]
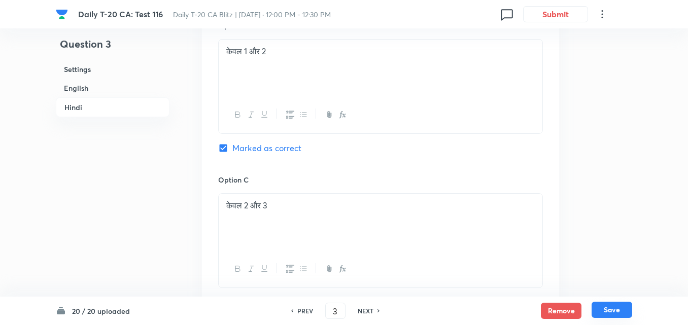
click at [614, 311] on button "Save" at bounding box center [612, 310] width 41 height 16
type input "4"
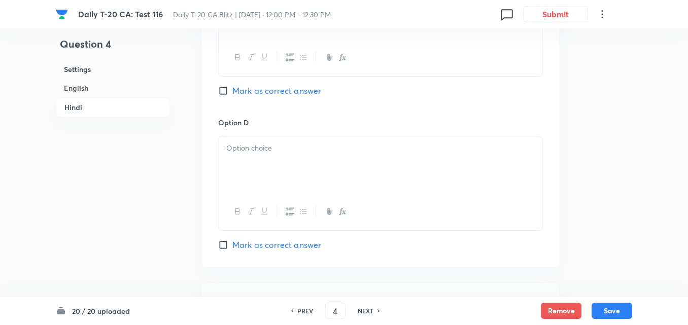
checkbox input "false"
checkbox input "true"
click at [109, 87] on h6 "English" at bounding box center [113, 88] width 114 height 19
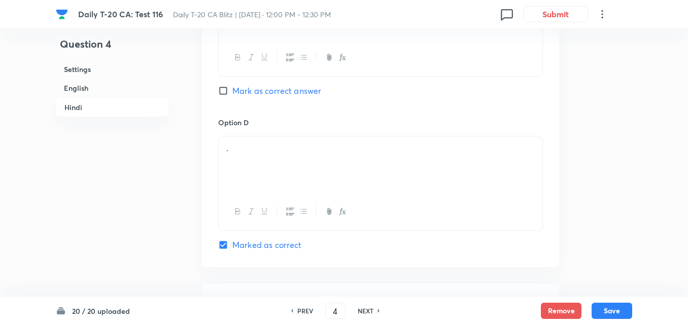
scroll to position [262, 0]
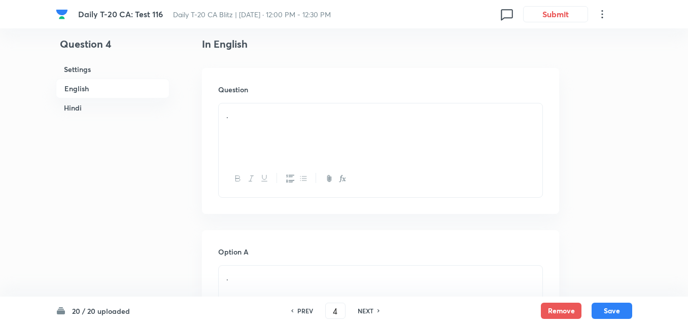
click at [308, 143] on div "." at bounding box center [381, 132] width 324 height 57
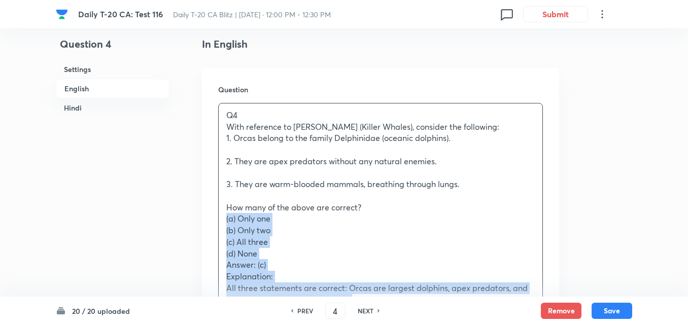
drag, startPoint x: 244, startPoint y: 216, endPoint x: 211, endPoint y: 217, distance: 33.5
click at [213, 217] on div "Question Q4 With reference to Orcas (Killer Whales), consider the following: 1.…" at bounding box center [380, 315] width 357 height 494
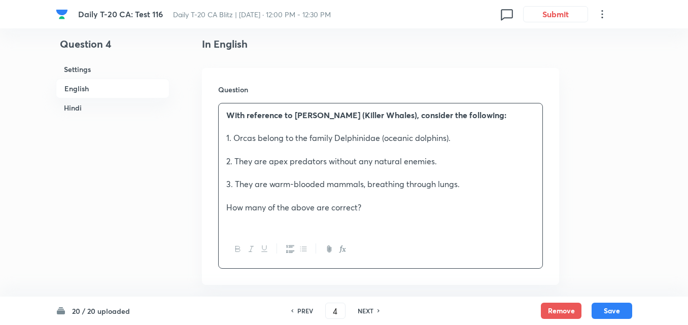
scroll to position [465, 0]
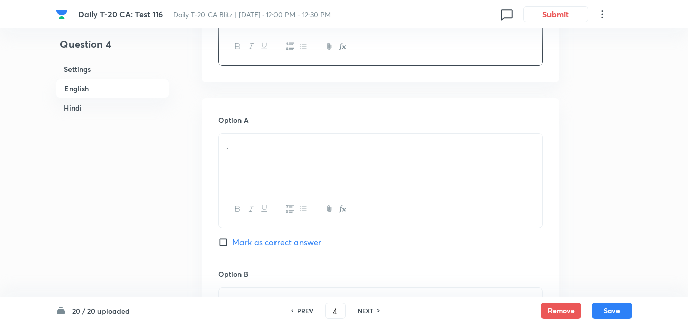
click at [283, 180] on div "." at bounding box center [381, 162] width 324 height 57
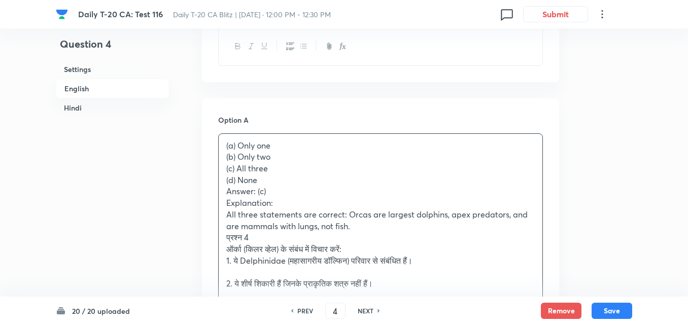
drag, startPoint x: 227, startPoint y: 162, endPoint x: 212, endPoint y: 156, distance: 16.2
click at [313, 173] on p "(c) All three" at bounding box center [380, 169] width 309 height 12
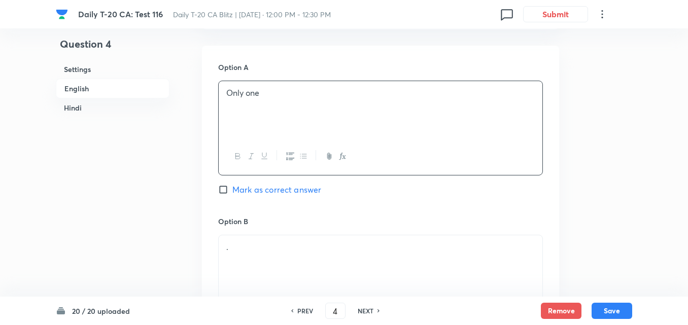
scroll to position [668, 0]
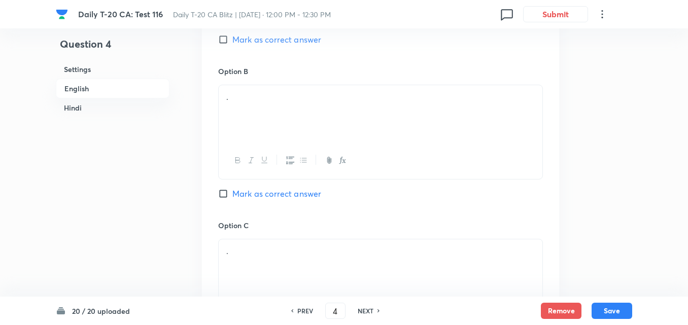
click at [265, 124] on div "." at bounding box center [381, 113] width 324 height 57
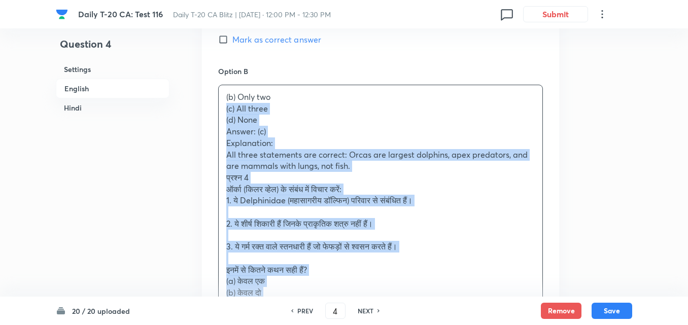
drag, startPoint x: 205, startPoint y: 111, endPoint x: 189, endPoint y: 110, distance: 16.3
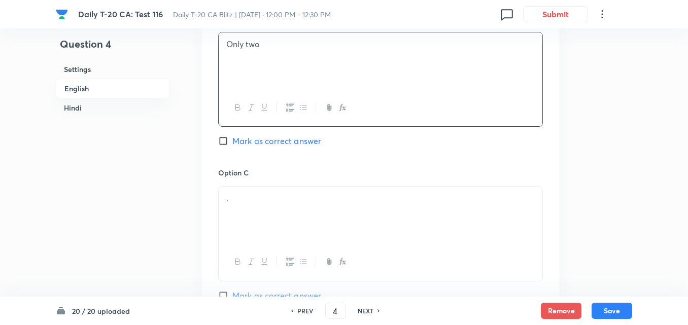
scroll to position [770, 0]
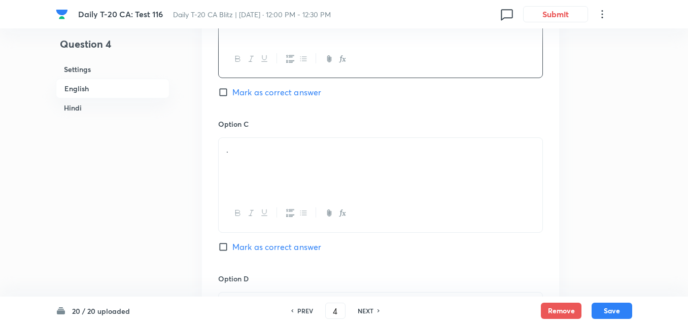
click at [273, 173] on div "." at bounding box center [381, 166] width 324 height 57
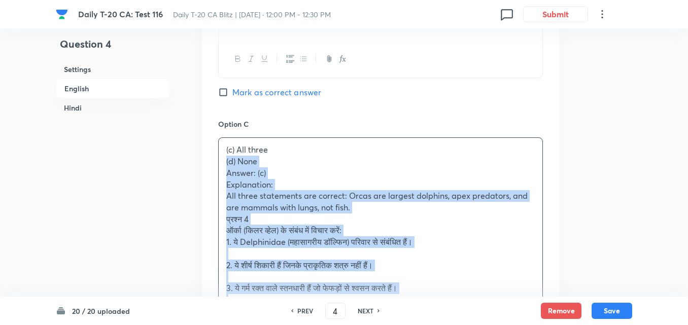
drag, startPoint x: 213, startPoint y: 168, endPoint x: 178, endPoint y: 158, distance: 36.5
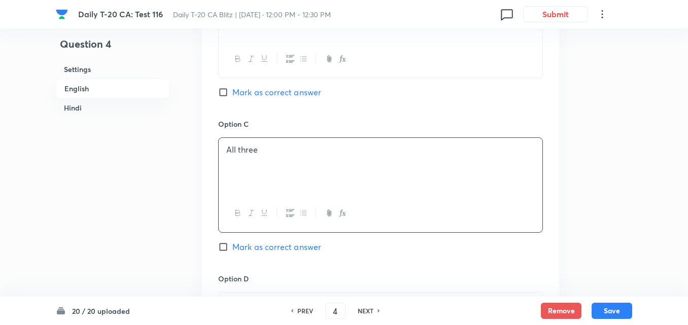
scroll to position [922, 0]
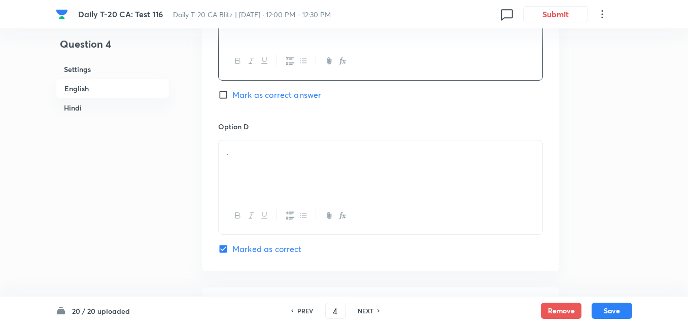
click at [287, 177] on div "." at bounding box center [381, 169] width 324 height 57
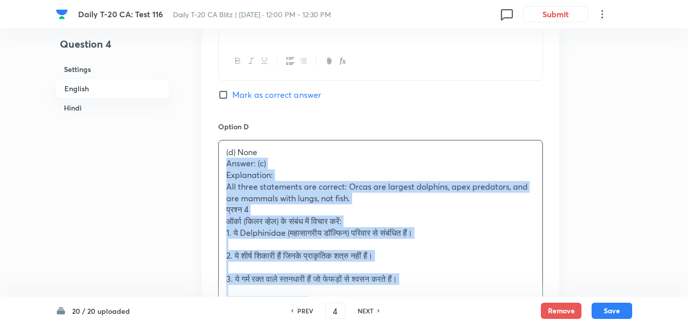
drag, startPoint x: 199, startPoint y: 162, endPoint x: 120, endPoint y: 191, distance: 83.6
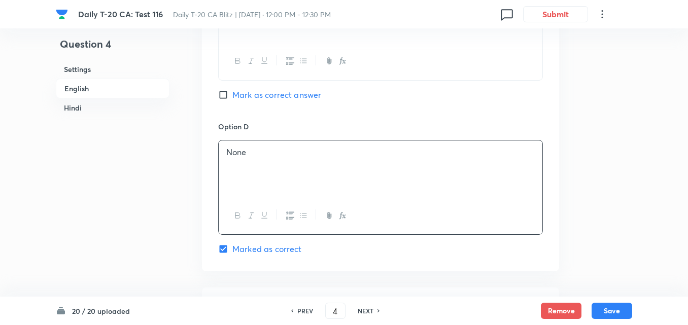
click at [269, 88] on div "Option C All three Mark as correct answer" at bounding box center [380, 43] width 325 height 154
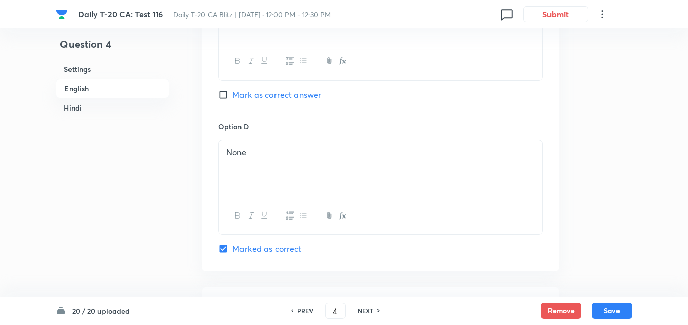
click at [271, 91] on span "Mark as correct answer" at bounding box center [277, 95] width 89 height 12
click at [233, 91] on input "Mark as correct answer" at bounding box center [225, 95] width 14 height 10
checkbox input "true"
checkbox input "false"
checkbox input "true"
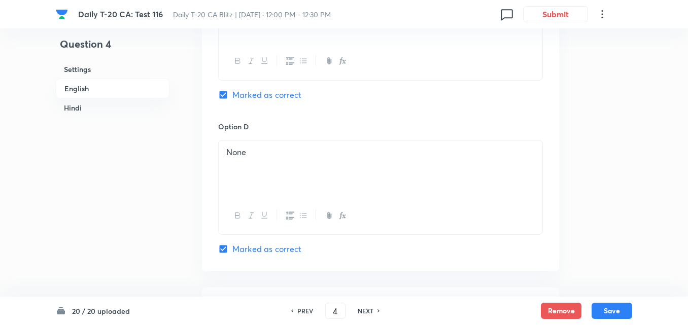
checkbox input "false"
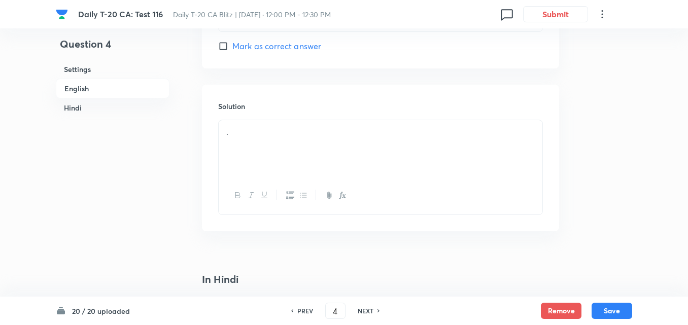
click at [275, 156] on div "." at bounding box center [381, 148] width 324 height 57
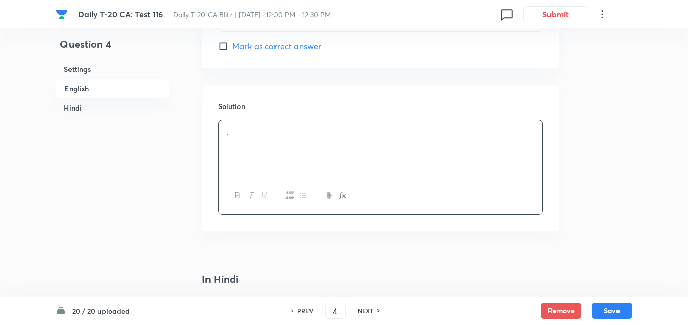
paste div
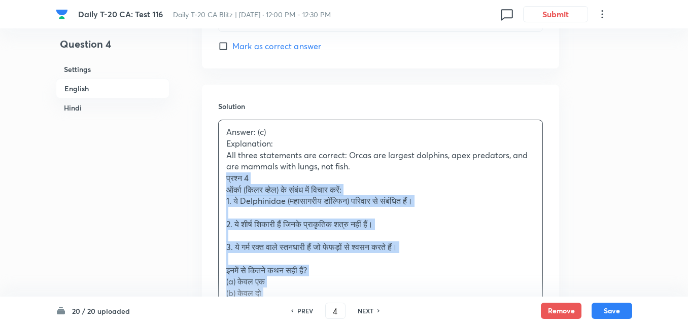
drag, startPoint x: 220, startPoint y: 182, endPoint x: 195, endPoint y: 180, distance: 25.0
click at [196, 180] on div "Question 4 Settings English Hindi Settings Type Single choice correct 4 options…" at bounding box center [344, 205] width 577 height 2562
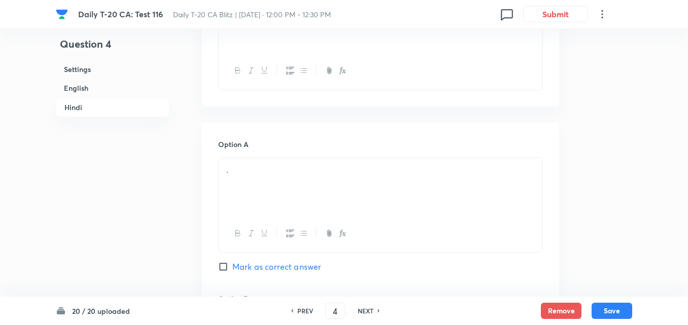
scroll to position [1531, 0]
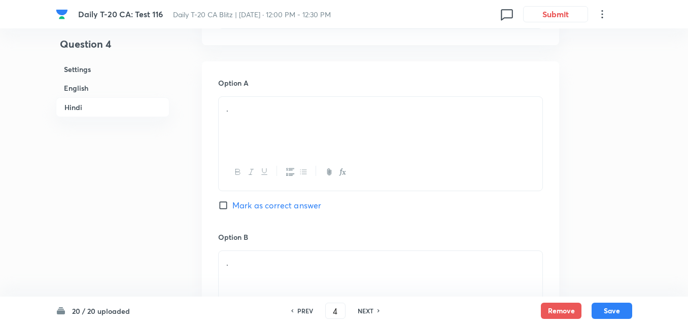
click at [278, 111] on p "." at bounding box center [380, 109] width 309 height 12
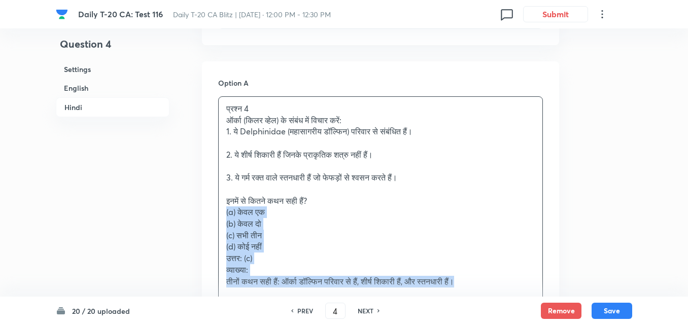
drag, startPoint x: 217, startPoint y: 210, endPoint x: 185, endPoint y: 217, distance: 32.3
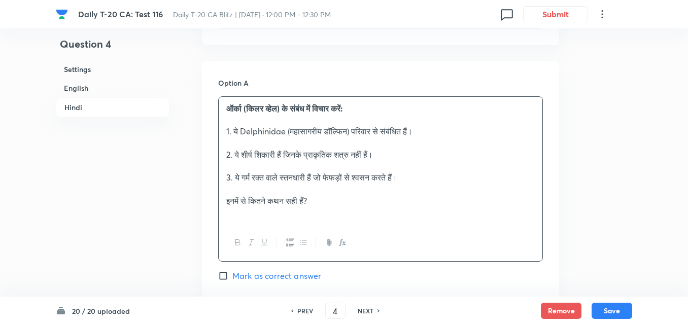
scroll to position [1785, 0]
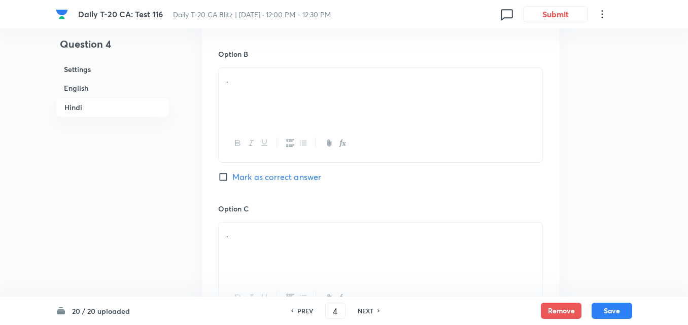
click at [290, 126] on div at bounding box center [381, 143] width 324 height 37
click at [292, 108] on div "." at bounding box center [381, 96] width 324 height 57
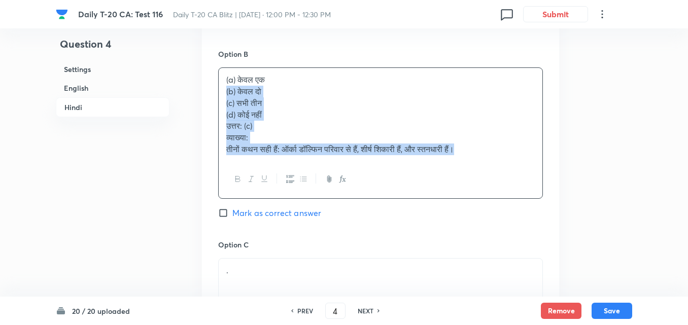
drag, startPoint x: 272, startPoint y: 97, endPoint x: 200, endPoint y: 90, distance: 72.4
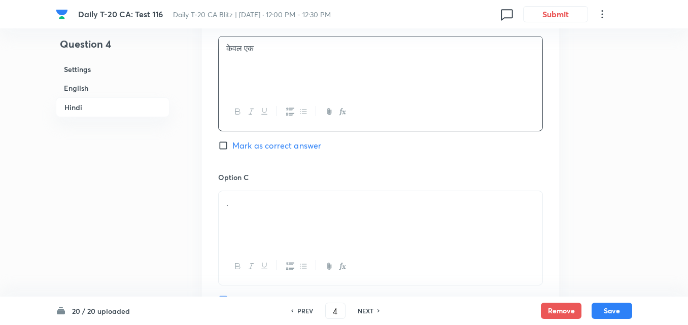
scroll to position [1887, 0]
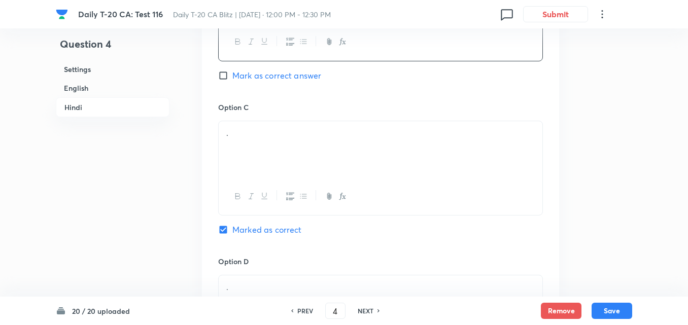
click at [273, 152] on div "." at bounding box center [381, 149] width 324 height 57
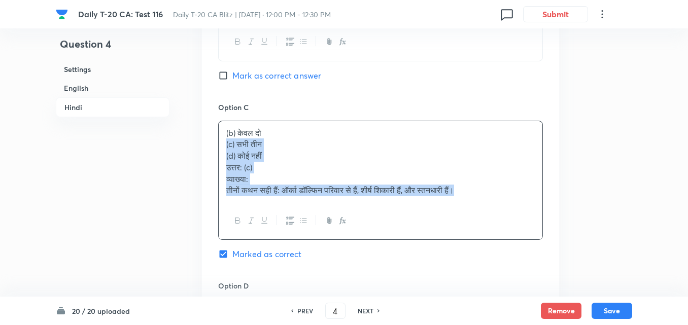
click at [210, 147] on div "Option A ऑर्का (किलर व्हेल) के संबंध में विचार करें: 1. ये Delphinidae (महासागर…" at bounding box center [380, 69] width 357 height 726
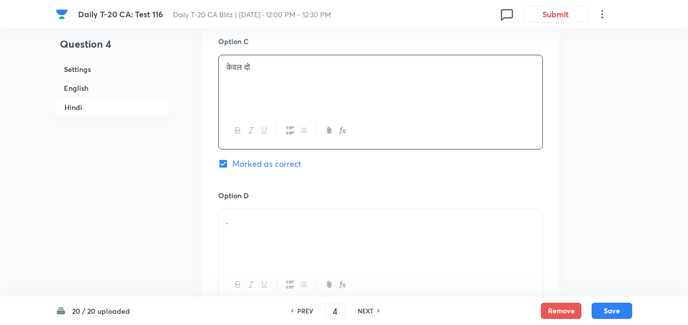
scroll to position [1988, 0]
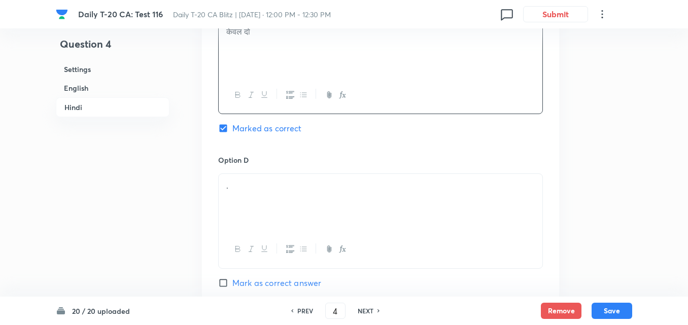
click at [253, 189] on p "." at bounding box center [380, 186] width 309 height 12
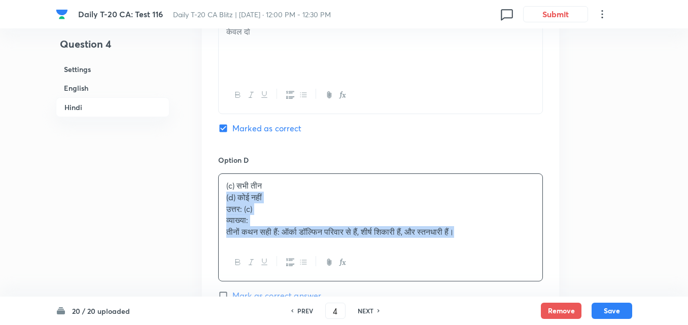
drag, startPoint x: 222, startPoint y: 195, endPoint x: 208, endPoint y: 195, distance: 14.2
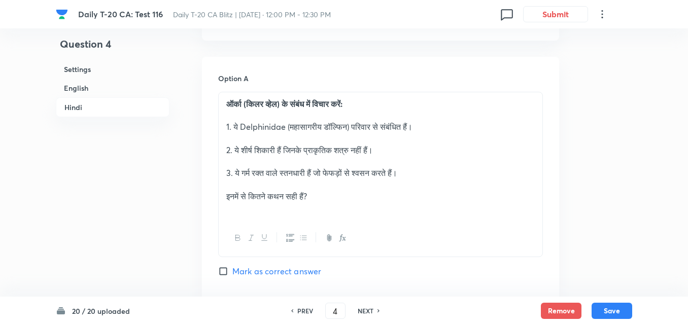
scroll to position [1531, 0]
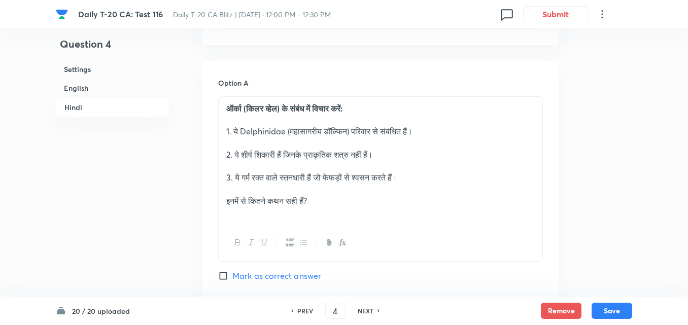
click at [287, 195] on p "इनमें से कितने कथन सही हैं?" at bounding box center [380, 201] width 309 height 12
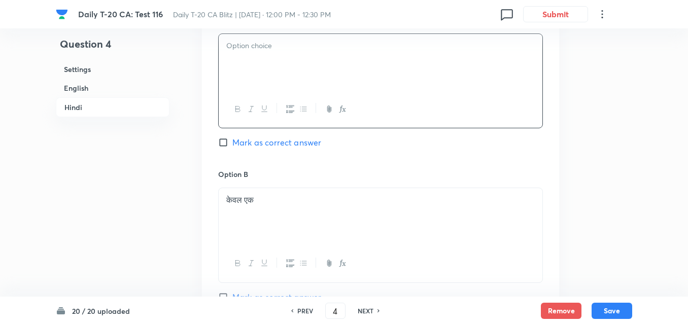
scroll to position [1684, 0]
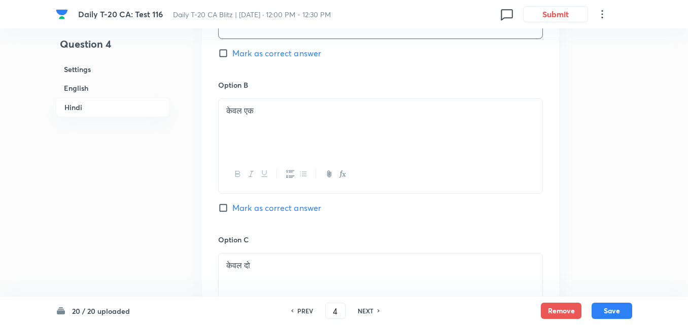
click at [296, 132] on div "केवल एक" at bounding box center [381, 127] width 324 height 57
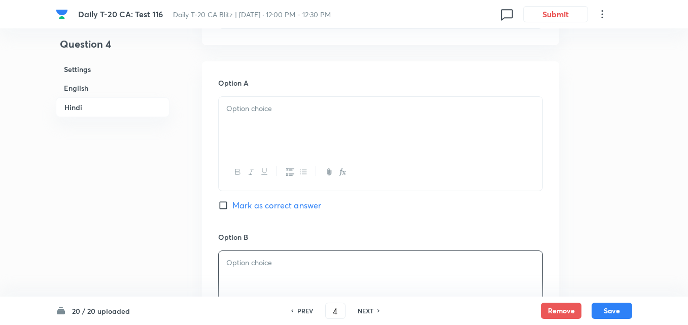
click at [279, 136] on div at bounding box center [381, 125] width 324 height 57
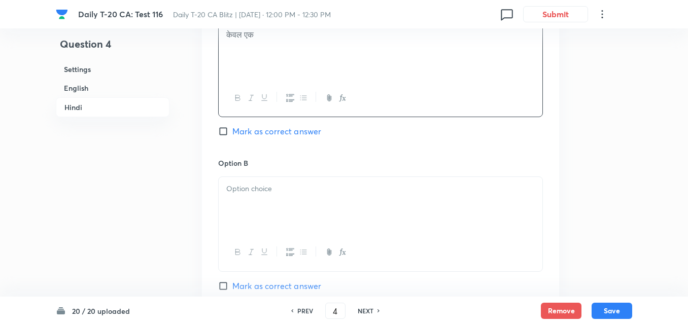
scroll to position [1734, 0]
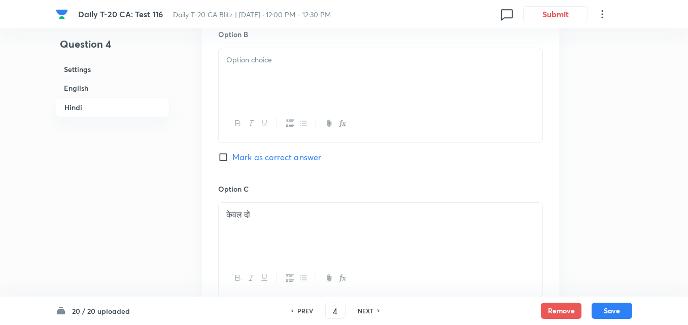
click at [300, 226] on p at bounding box center [380, 226] width 309 height 12
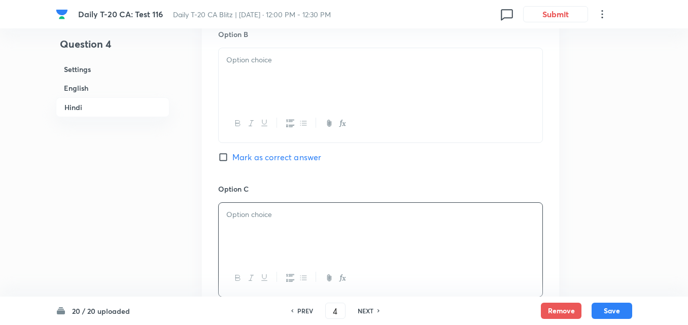
click at [281, 85] on div at bounding box center [381, 76] width 324 height 57
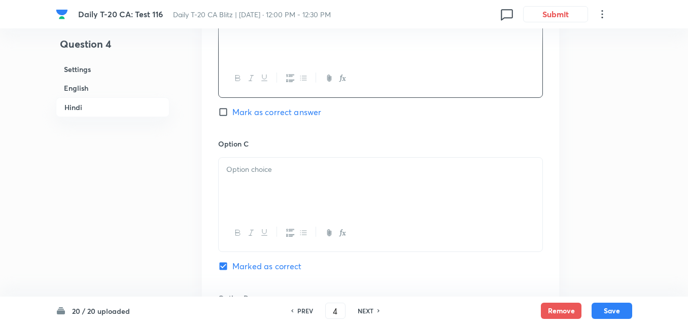
scroll to position [1938, 0]
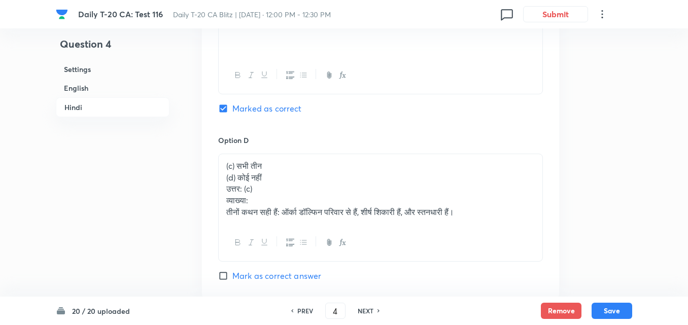
click at [299, 181] on p "(d) कोई नहीं" at bounding box center [380, 178] width 309 height 12
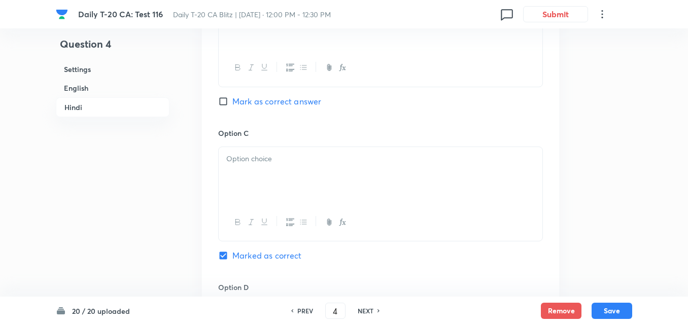
scroll to position [1785, 0]
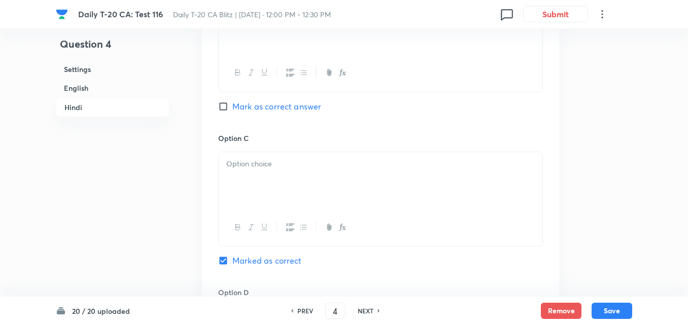
click at [273, 163] on p at bounding box center [380, 164] width 309 height 12
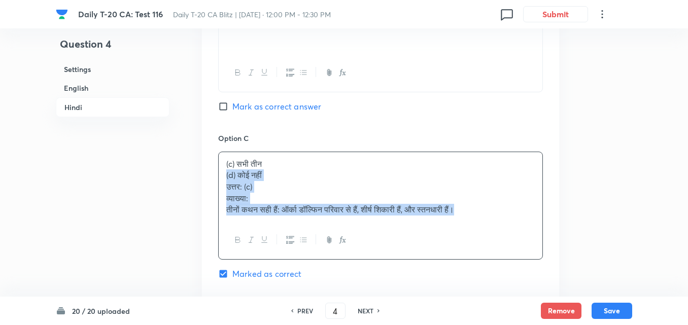
drag, startPoint x: 241, startPoint y: 179, endPoint x: 215, endPoint y: 172, distance: 26.9
click at [215, 172] on div "Option A केवल एक Mark as correct answer Option B केवल दो Mark as correct answer…" at bounding box center [380, 129] width 357 height 643
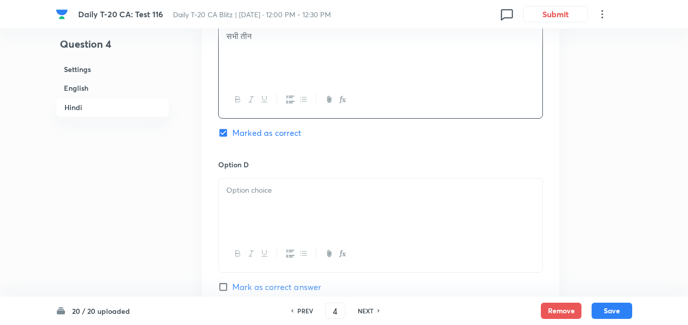
scroll to position [1988, 0]
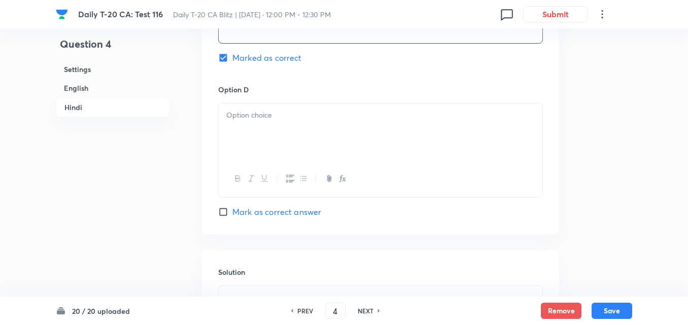
click at [278, 147] on div at bounding box center [381, 132] width 324 height 57
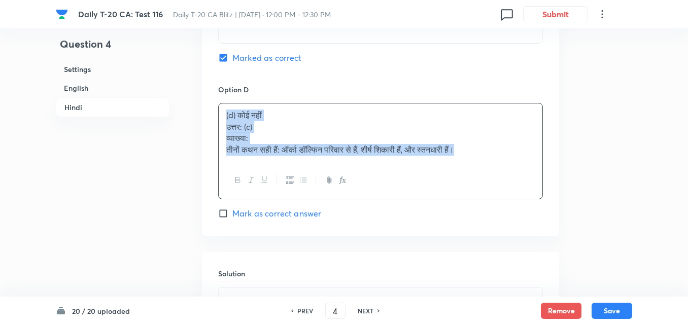
drag, startPoint x: 210, startPoint y: 144, endPoint x: 181, endPoint y: 121, distance: 37.3
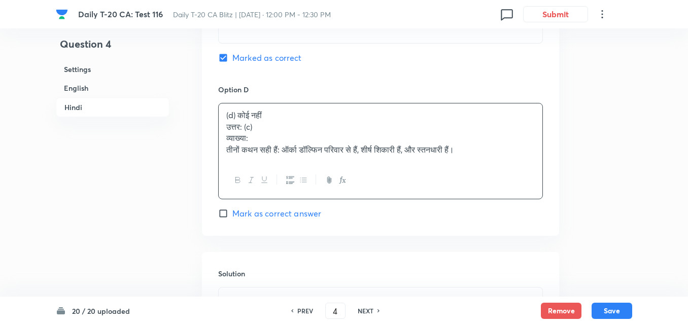
click at [272, 131] on p "उत्तर: (c)" at bounding box center [380, 127] width 309 height 12
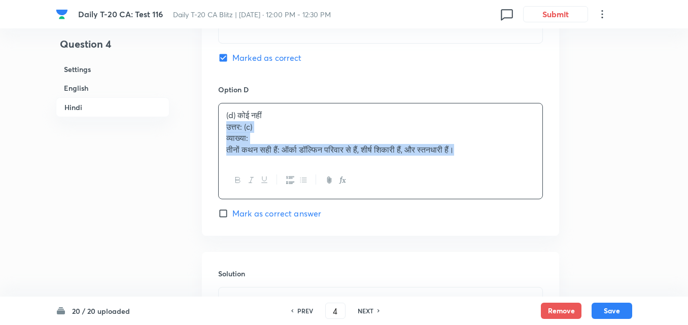
drag, startPoint x: 217, startPoint y: 129, endPoint x: 175, endPoint y: 147, distance: 46.2
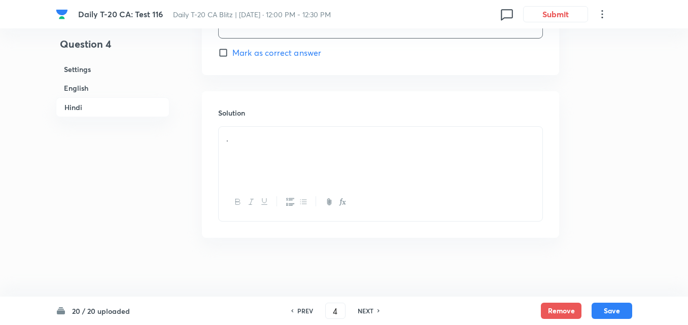
scroll to position [2150, 0]
click at [290, 172] on div "." at bounding box center [381, 153] width 324 height 57
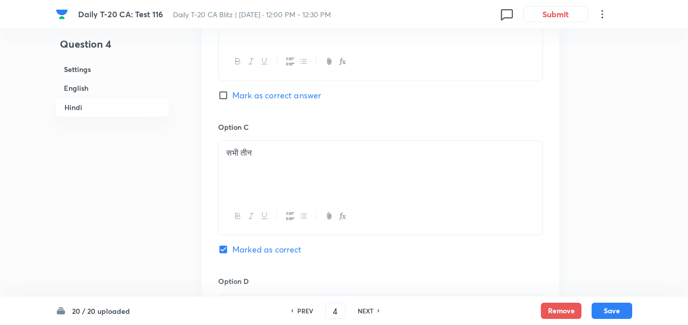
scroll to position [1896, 0]
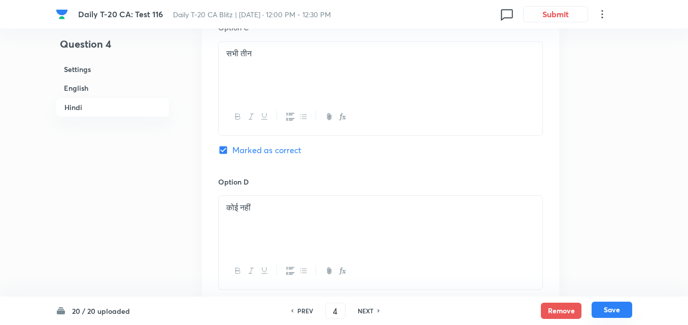
click at [614, 310] on button "Save" at bounding box center [612, 310] width 41 height 16
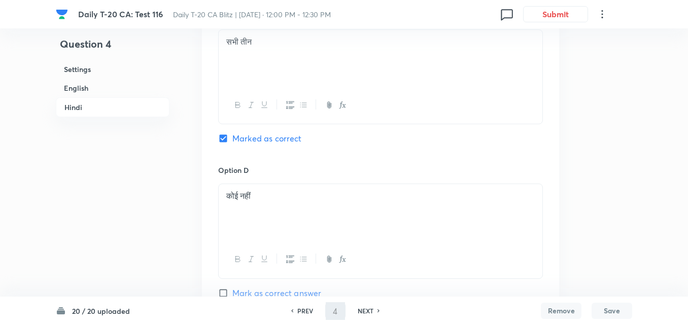
type input "5"
checkbox input "false"
checkbox input "true"
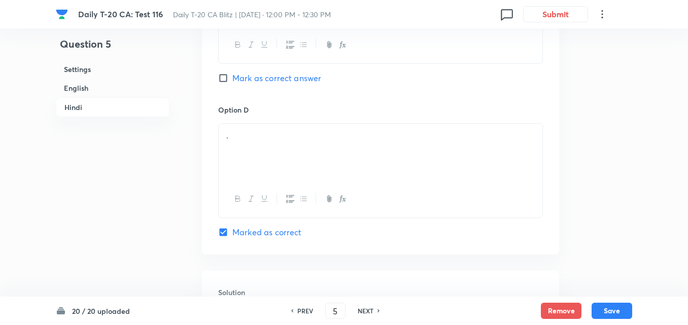
click at [104, 87] on h6 "English" at bounding box center [113, 88] width 114 height 19
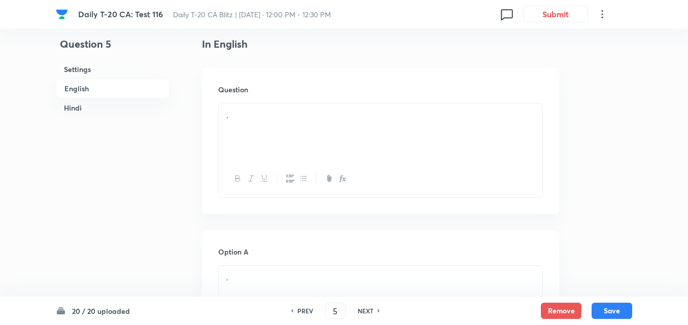
click at [285, 130] on div "." at bounding box center [381, 132] width 324 height 57
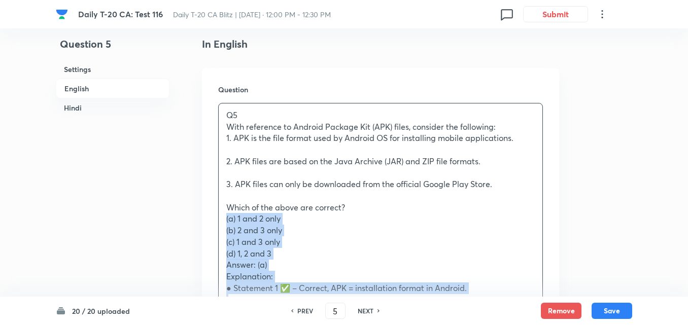
drag, startPoint x: 240, startPoint y: 215, endPoint x: 200, endPoint y: 217, distance: 40.1
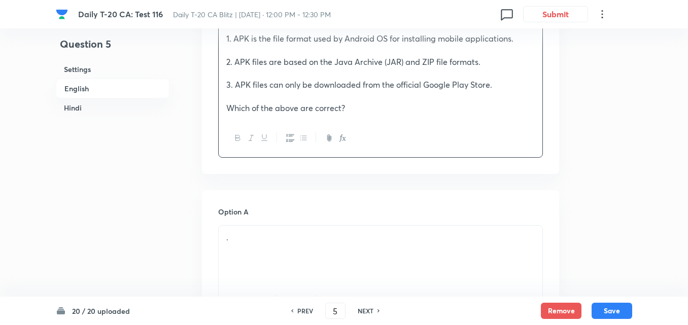
scroll to position [414, 0]
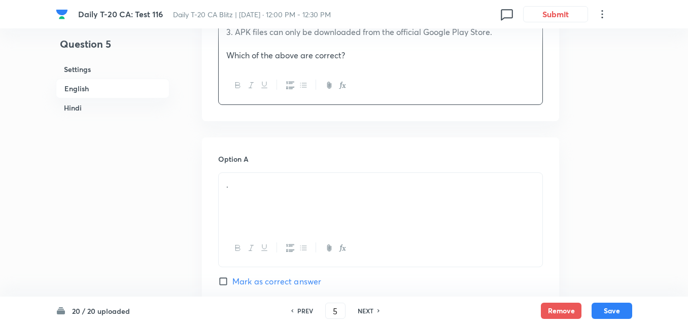
click at [267, 189] on p "." at bounding box center [380, 185] width 309 height 12
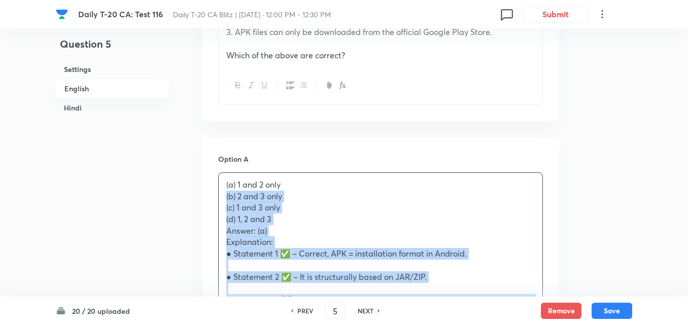
drag, startPoint x: 241, startPoint y: 199, endPoint x: 204, endPoint y: 195, distance: 37.3
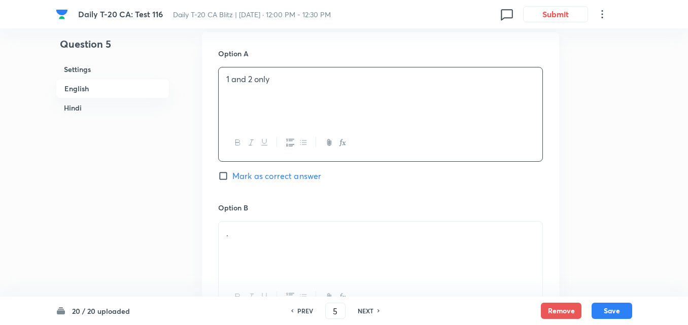
scroll to position [617, 0]
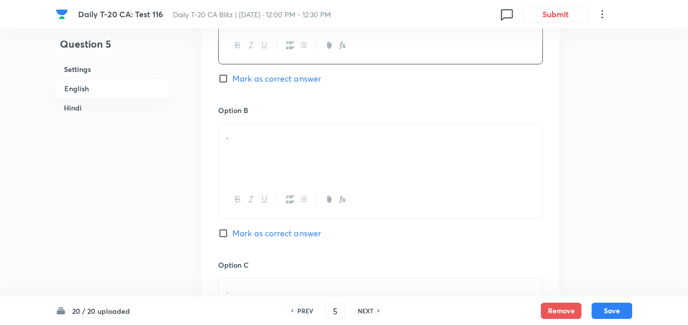
click at [265, 172] on div "." at bounding box center [381, 152] width 324 height 57
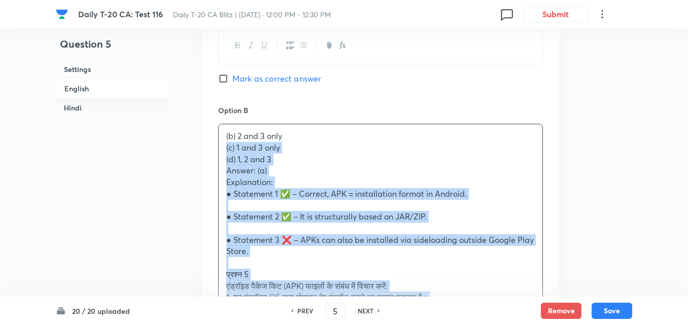
drag, startPoint x: 226, startPoint y: 150, endPoint x: 195, endPoint y: 145, distance: 31.9
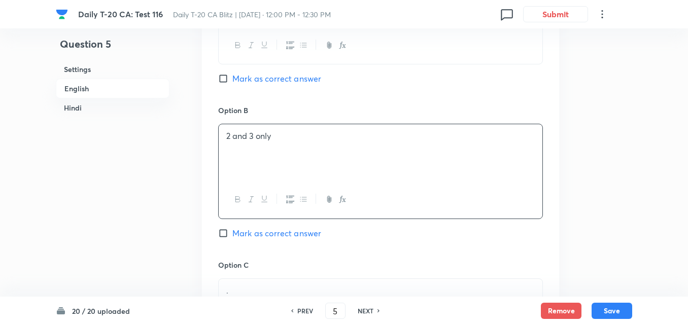
click at [277, 80] on span "Mark as correct answer" at bounding box center [277, 79] width 89 height 12
click at [233, 80] on input "Mark as correct answer" at bounding box center [225, 79] width 14 height 10
checkbox input "true"
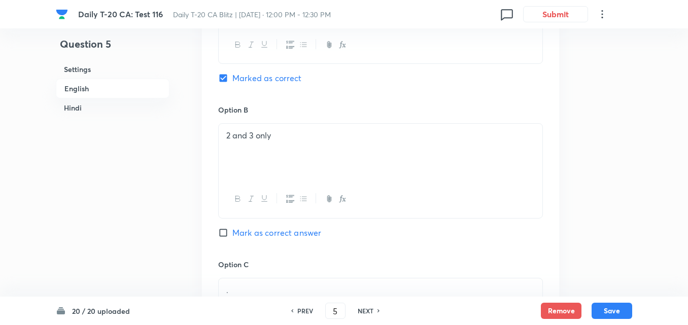
checkbox input "false"
checkbox input "true"
checkbox input "false"
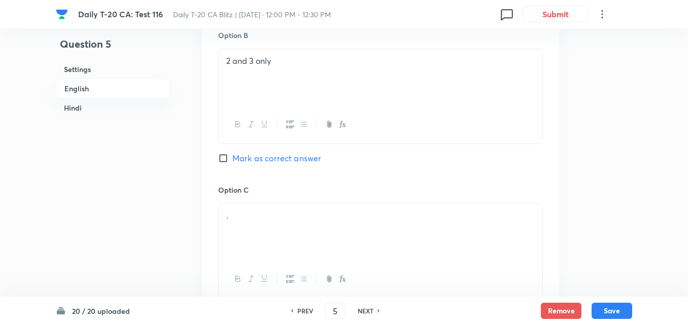
scroll to position [770, 0]
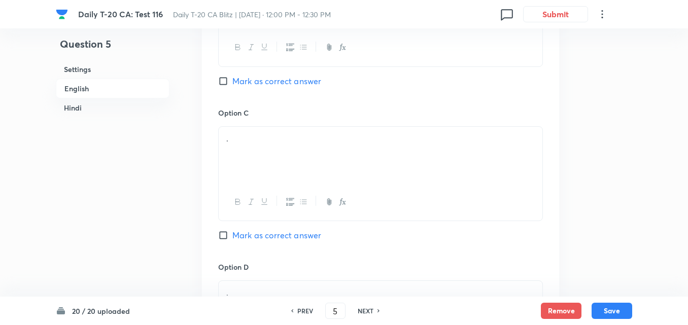
click at [276, 137] on p "." at bounding box center [380, 139] width 309 height 12
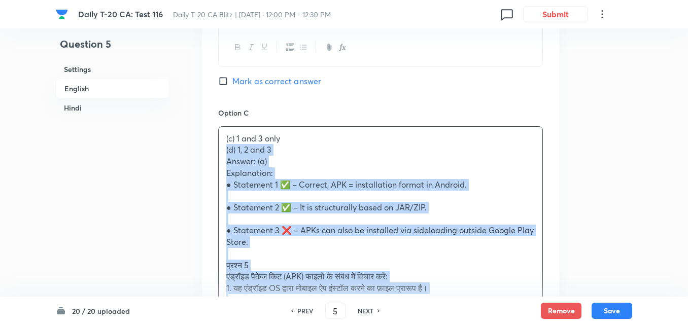
drag, startPoint x: 191, startPoint y: 148, endPoint x: 185, endPoint y: 148, distance: 6.6
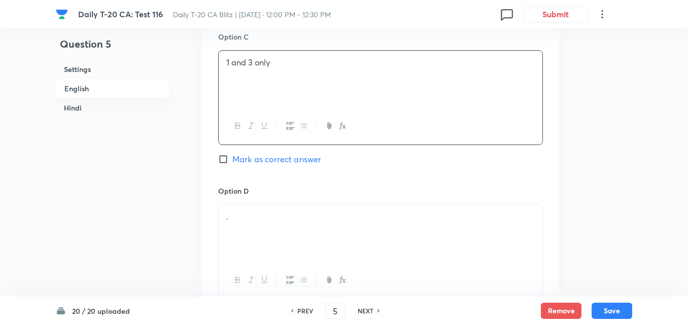
scroll to position [922, 0]
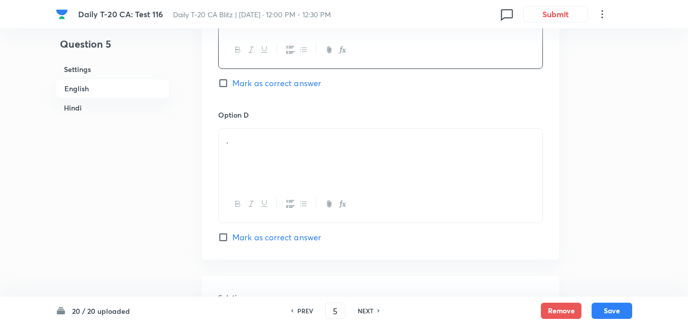
click at [262, 138] on p "." at bounding box center [380, 141] width 309 height 12
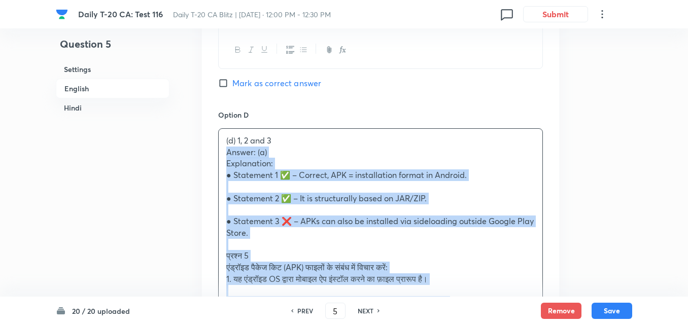
click at [215, 154] on div "Option A 1 and 2 only Marked as correct Option B 2 and 3 only Mark as correct a…" at bounding box center [380, 96] width 357 height 932
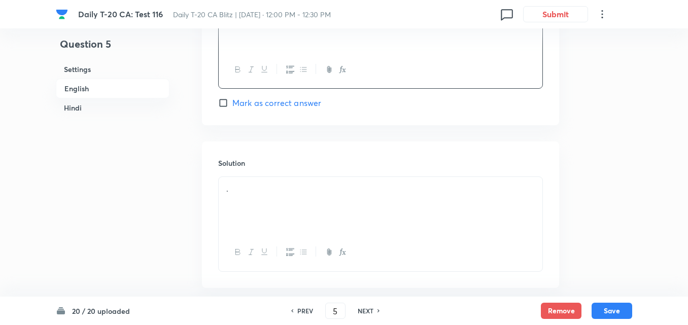
scroll to position [1125, 0]
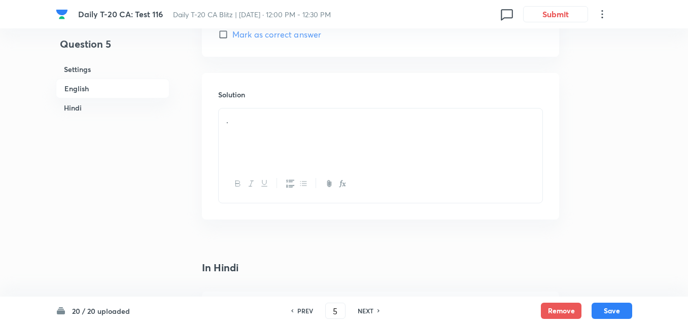
click at [290, 139] on div "." at bounding box center [381, 137] width 324 height 57
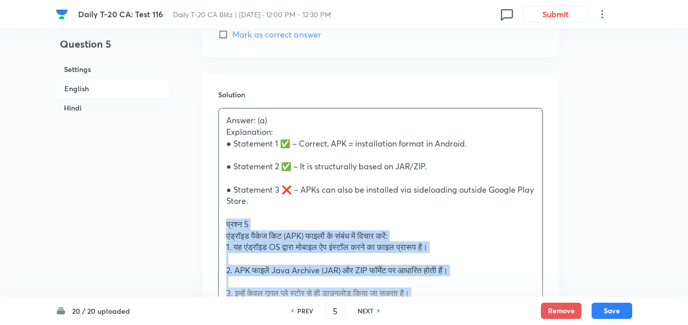
drag, startPoint x: 226, startPoint y: 218, endPoint x: 185, endPoint y: 235, distance: 44.4
click at [218, 220] on div "Answer: (a) Explanation: ● Statement 1 ✅ – Correct, APK = installation format i…" at bounding box center [380, 300] width 325 height 385
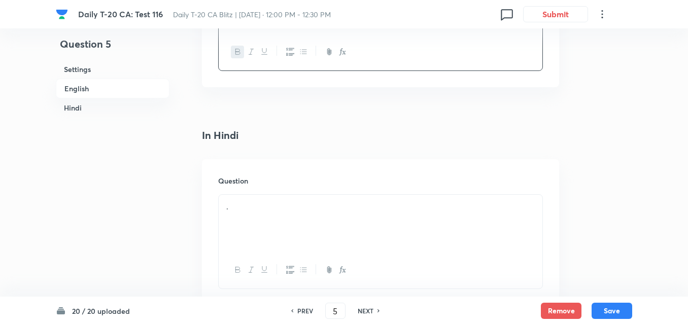
click at [254, 189] on div "Question ." at bounding box center [380, 232] width 357 height 146
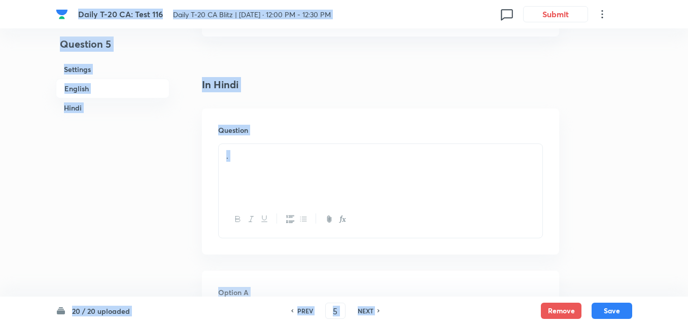
click at [240, 185] on div "." at bounding box center [381, 172] width 324 height 57
click at [263, 175] on div "." at bounding box center [381, 172] width 324 height 57
click at [348, 175] on div "." at bounding box center [381, 172] width 324 height 57
click at [336, 176] on div "." at bounding box center [381, 172] width 324 height 57
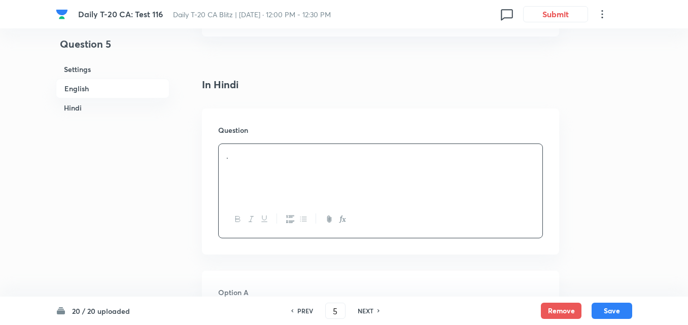
click at [336, 176] on div "." at bounding box center [381, 172] width 324 height 57
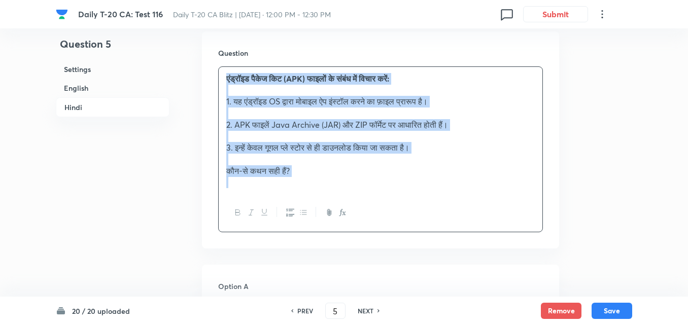
scroll to position [1582, 0]
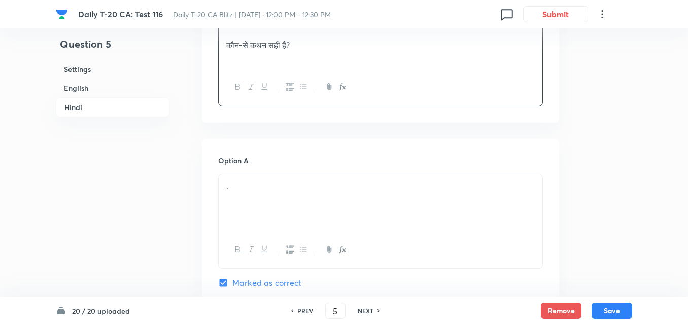
click at [254, 186] on p "." at bounding box center [380, 187] width 309 height 12
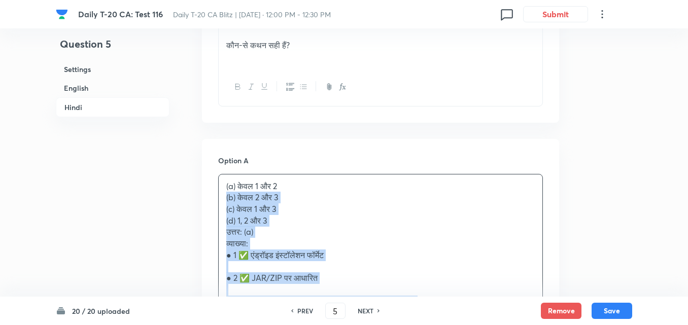
drag, startPoint x: 227, startPoint y: 207, endPoint x: 193, endPoint y: 198, distance: 35.1
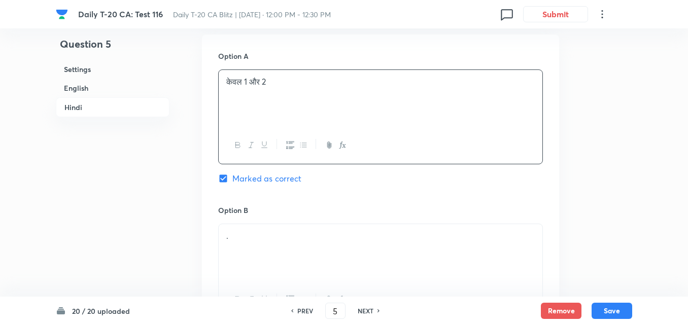
scroll to position [1785, 0]
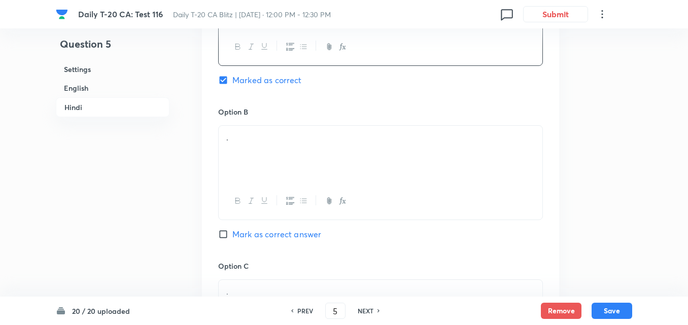
click at [265, 177] on div "." at bounding box center [381, 154] width 324 height 57
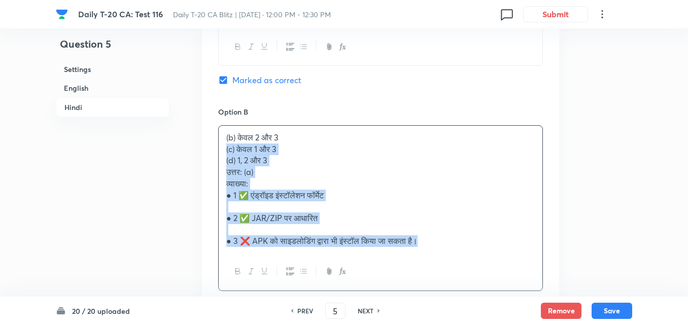
drag, startPoint x: 196, startPoint y: 161, endPoint x: 183, endPoint y: 154, distance: 15.4
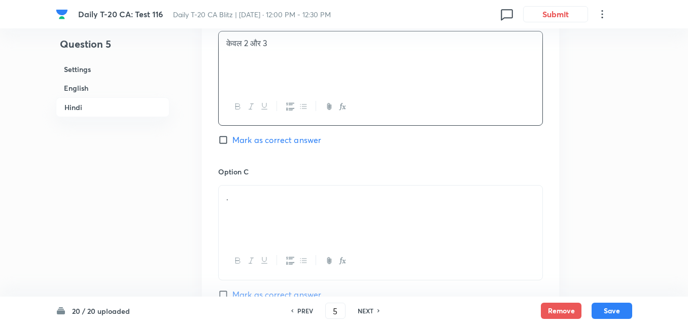
scroll to position [1988, 0]
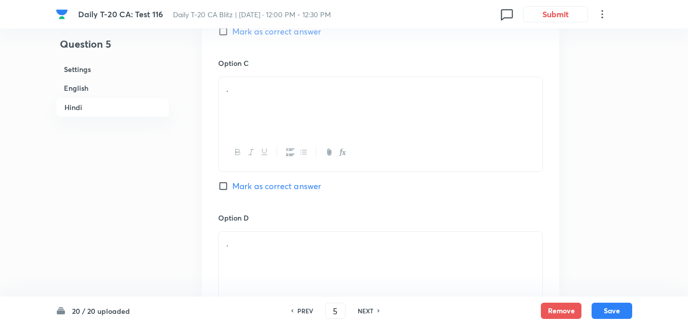
click at [287, 119] on div "." at bounding box center [381, 105] width 324 height 57
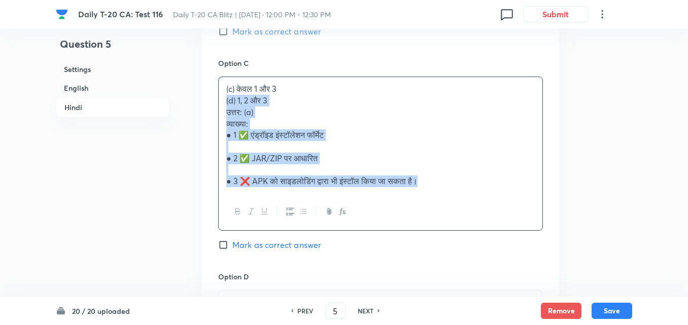
drag, startPoint x: 213, startPoint y: 110, endPoint x: 186, endPoint y: 97, distance: 29.5
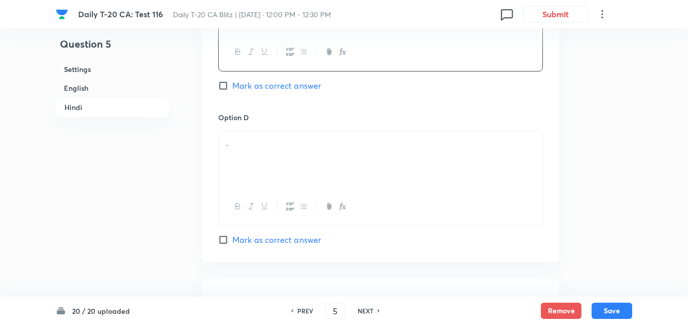
scroll to position [2090, 0]
drag, startPoint x: 276, startPoint y: 136, endPoint x: 236, endPoint y: 150, distance: 42.9
click at [274, 137] on p "." at bounding box center [380, 143] width 309 height 12
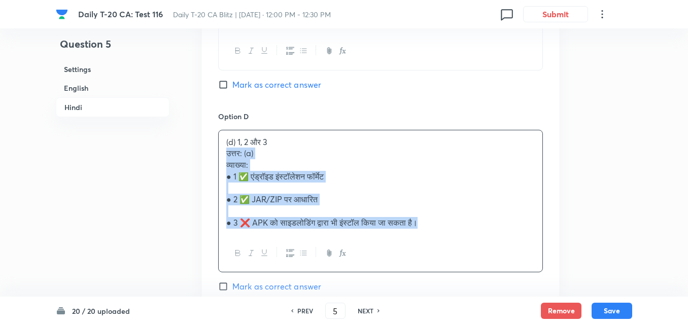
click at [220, 156] on div "(d) 1, 2 और 3 उत्तर: (a) व्याख्या: ● 1 ✅ एंड्रॉइड इंस्टॉलेशन फॉर्मेट ● 2 ✅ JAR/…" at bounding box center [381, 182] width 324 height 105
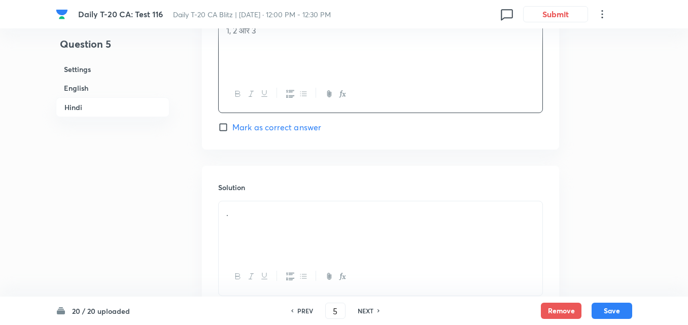
scroll to position [2278, 0]
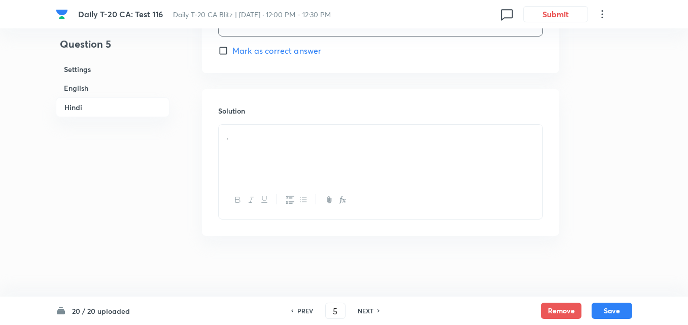
click at [260, 151] on div "." at bounding box center [381, 153] width 324 height 57
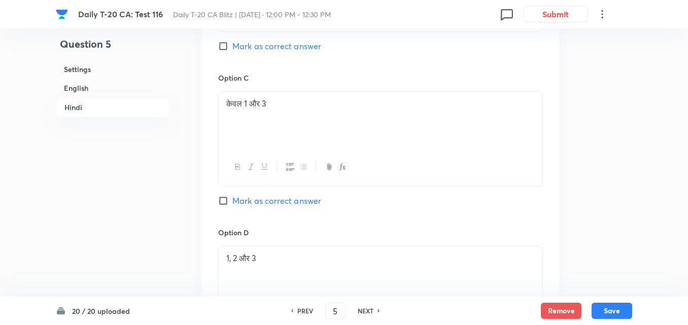
scroll to position [1770, 0]
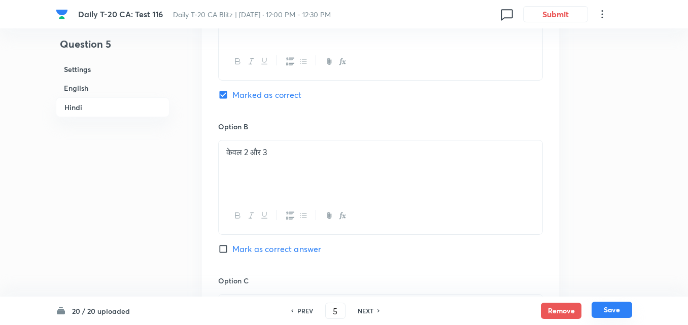
click at [620, 310] on button "Save" at bounding box center [612, 310] width 41 height 16
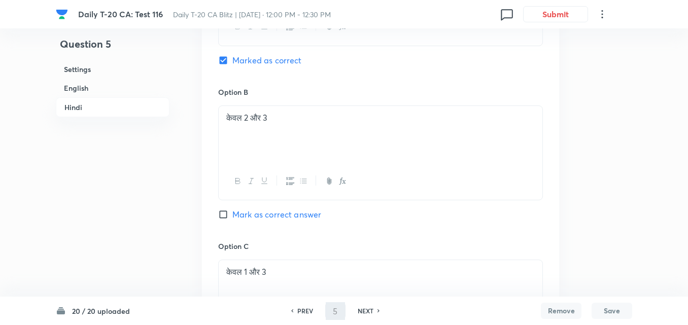
type input "6"
checkbox input "false"
checkbox input "true"
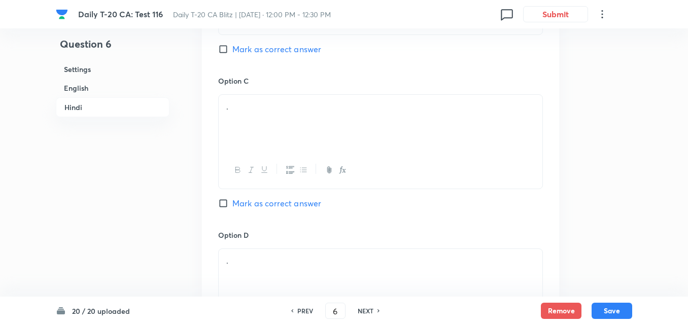
click at [114, 90] on h6 "English" at bounding box center [113, 88] width 114 height 19
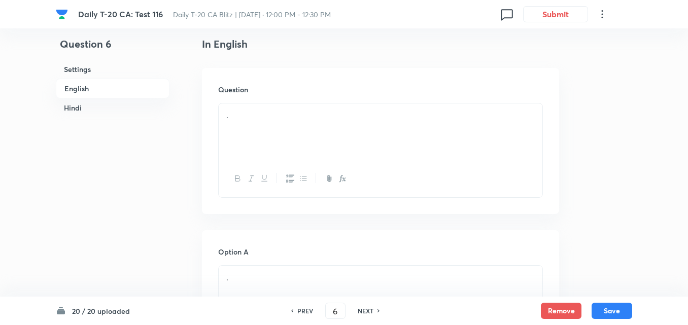
click at [275, 146] on div "." at bounding box center [381, 132] width 324 height 57
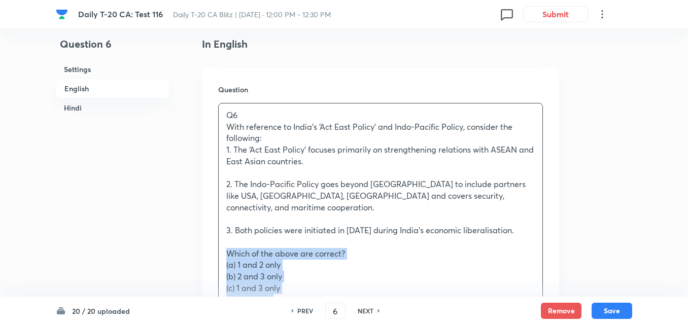
drag, startPoint x: 244, startPoint y: 244, endPoint x: 205, endPoint y: 248, distance: 39.3
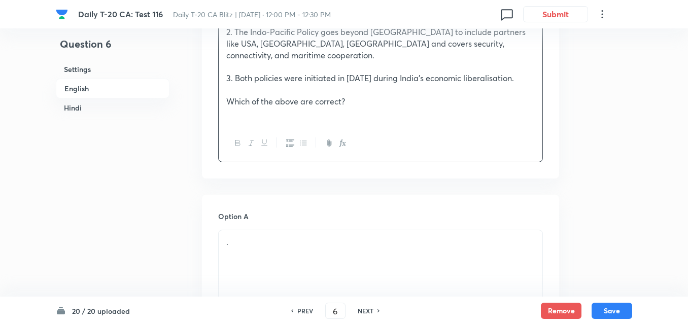
scroll to position [516, 0]
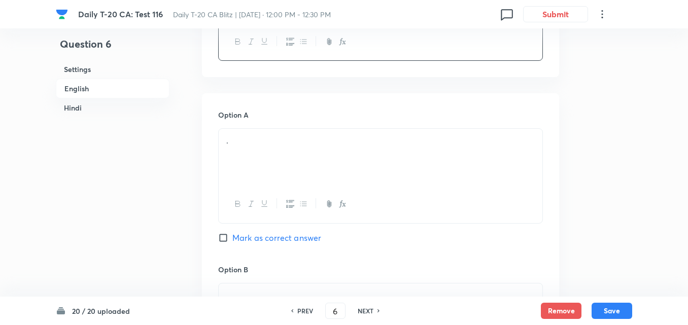
click at [287, 152] on div "." at bounding box center [381, 157] width 324 height 57
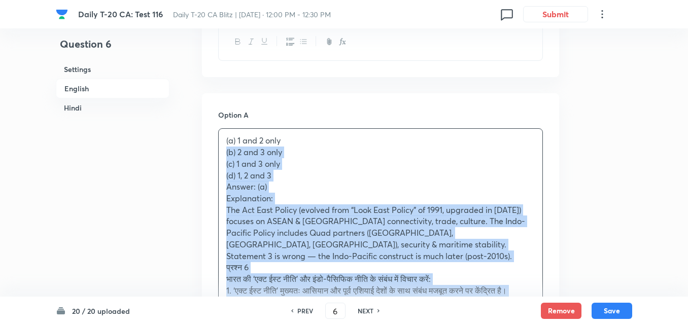
drag, startPoint x: 219, startPoint y: 145, endPoint x: 197, endPoint y: 140, distance: 22.5
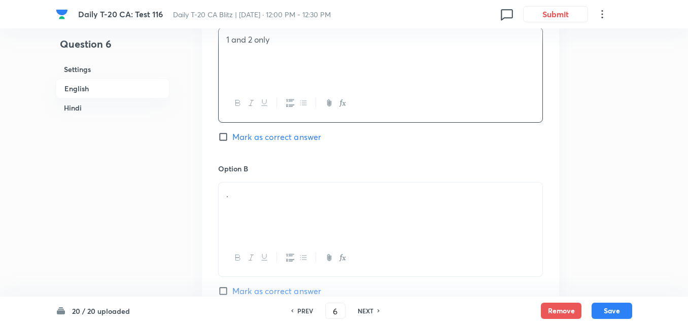
scroll to position [617, 0]
click at [265, 182] on div "." at bounding box center [381, 210] width 324 height 57
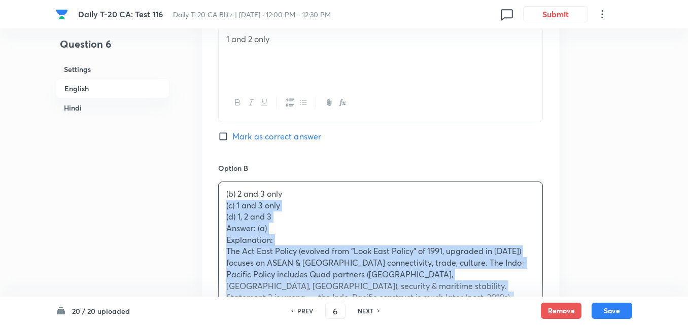
drag, startPoint x: 223, startPoint y: 192, endPoint x: 207, endPoint y: 195, distance: 17.1
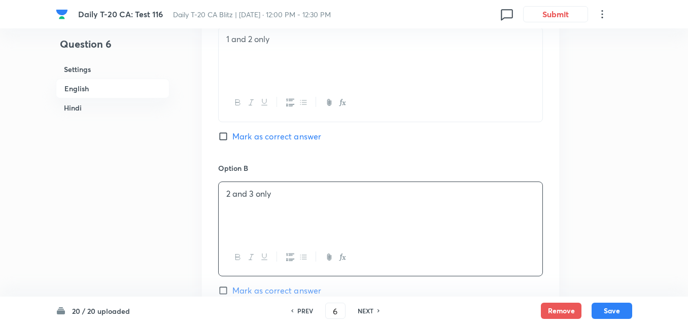
click at [273, 130] on span "Mark as correct answer" at bounding box center [277, 136] width 89 height 12
click at [233, 132] on input "Mark as correct answer" at bounding box center [225, 137] width 14 height 10
checkbox input "true"
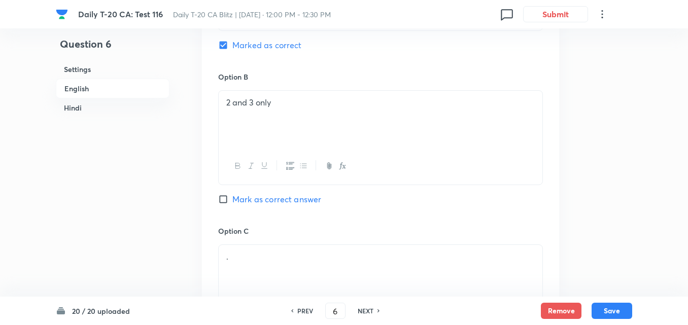
checkbox input "false"
checkbox input "true"
checkbox input "false"
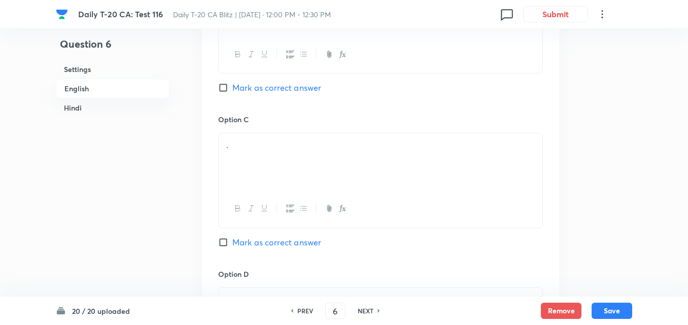
click at [268, 161] on div "." at bounding box center [381, 162] width 324 height 57
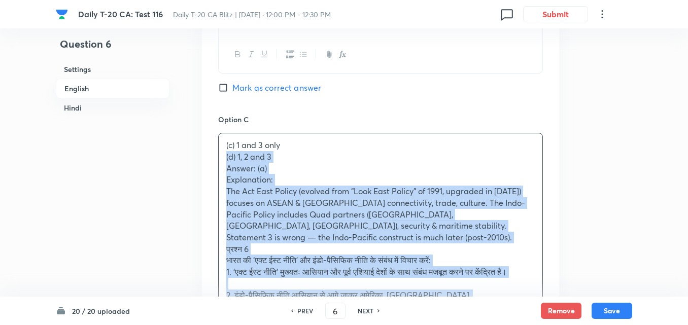
drag, startPoint x: 221, startPoint y: 166, endPoint x: 203, endPoint y: 150, distance: 24.1
click at [203, 150] on div "Option A 1 and 2 only Marked as correct Option B 2 and 3 only Mark as correct a…" at bounding box center [380, 237] width 357 height 897
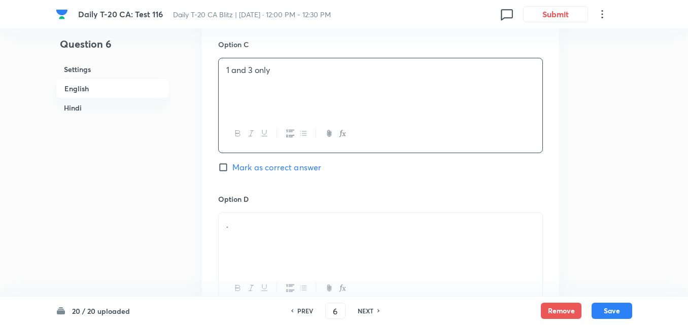
scroll to position [973, 0]
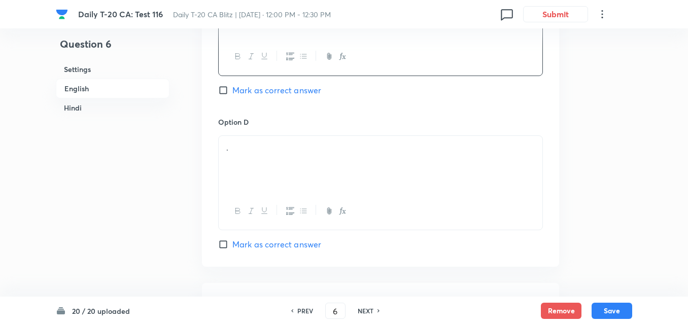
click at [275, 136] on div "." at bounding box center [381, 164] width 324 height 57
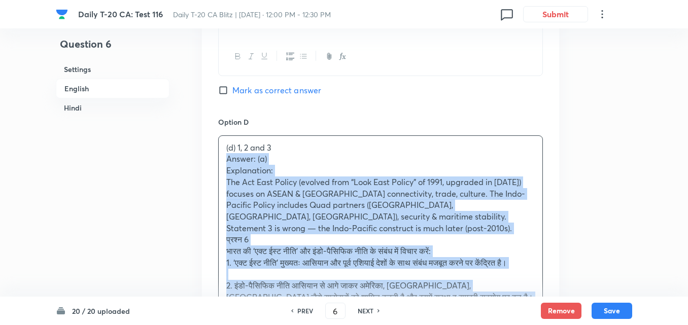
drag, startPoint x: 219, startPoint y: 144, endPoint x: 199, endPoint y: 150, distance: 21.4
click at [208, 142] on div "Option A 1 and 2 only Marked as correct Option B 2 and 3 only Mark as correct a…" at bounding box center [380, 78] width 357 height 885
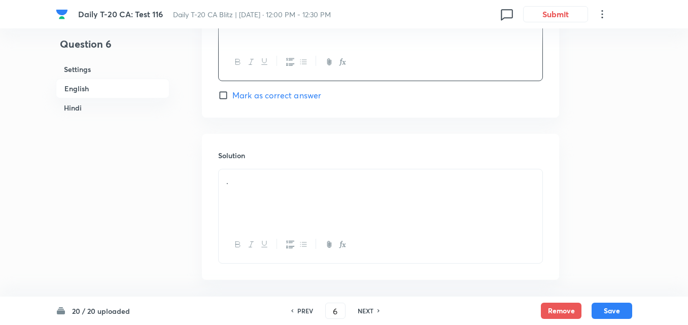
scroll to position [1176, 0]
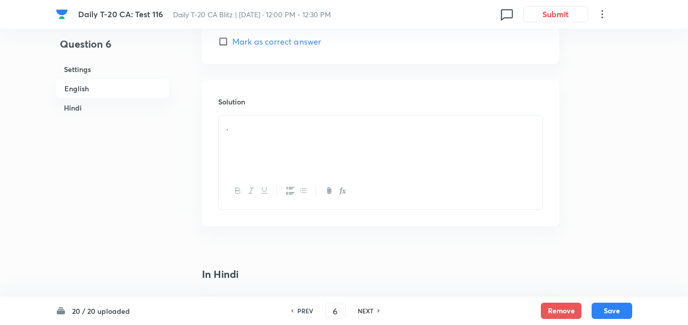
click at [269, 153] on div "." at bounding box center [381, 144] width 324 height 57
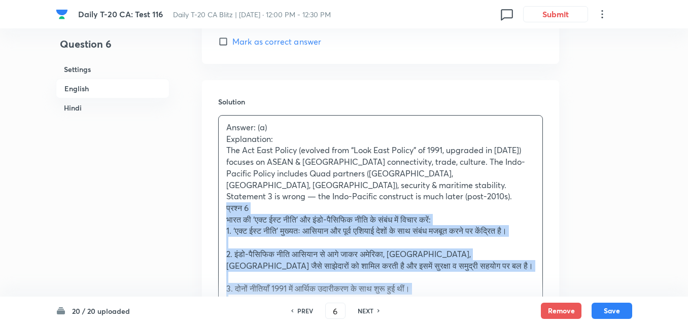
drag, startPoint x: 212, startPoint y: 185, endPoint x: 206, endPoint y: 186, distance: 6.7
click at [210, 186] on div "Solution Answer: (a) Explanation: The Act East Policy (evolved from “Look East …" at bounding box center [380, 275] width 357 height 390
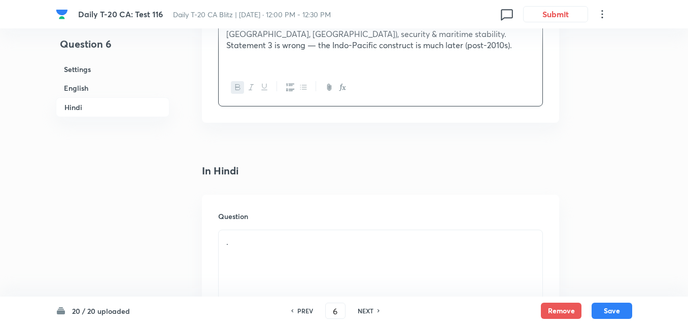
scroll to position [1430, 0]
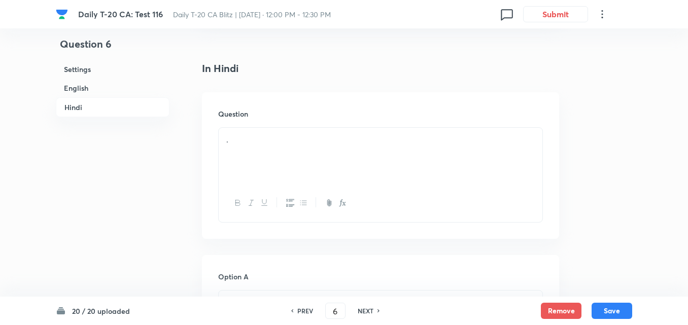
click at [271, 128] on div "." at bounding box center [381, 156] width 324 height 57
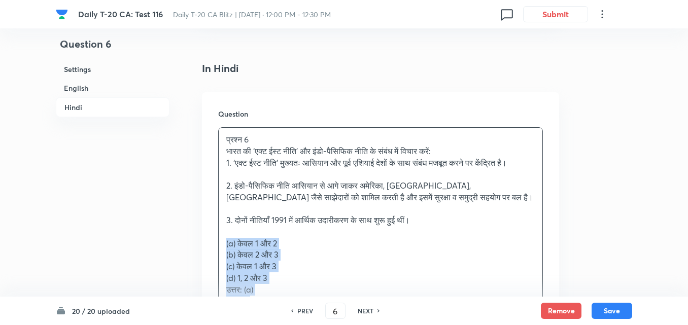
drag, startPoint x: 215, startPoint y: 223, endPoint x: 83, endPoint y: 217, distance: 131.6
click at [207, 222] on div "Question प्रश्न 6 भारत की ‘एक्ट ईस्ट नीति’ और इंडो-पैसिफिक नीति के संबंध में वि…" at bounding box center [380, 246] width 357 height 309
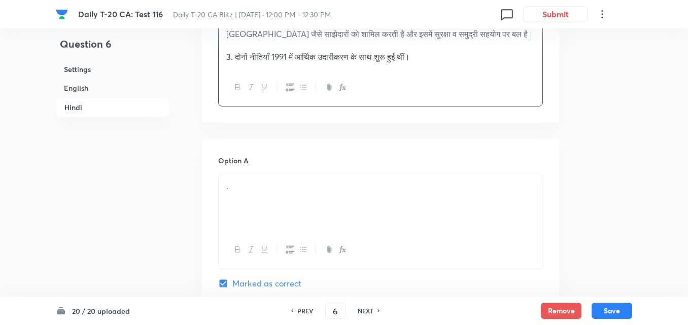
scroll to position [1582, 0]
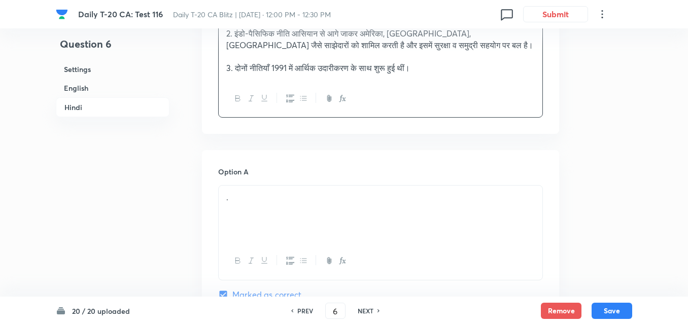
click at [284, 195] on div "." at bounding box center [381, 214] width 324 height 57
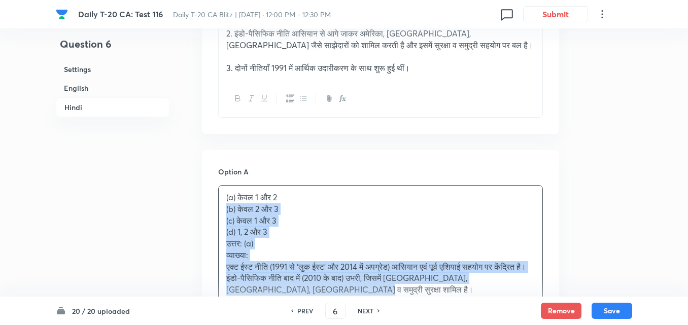
drag, startPoint x: 207, startPoint y: 182, endPoint x: 200, endPoint y: 181, distance: 7.8
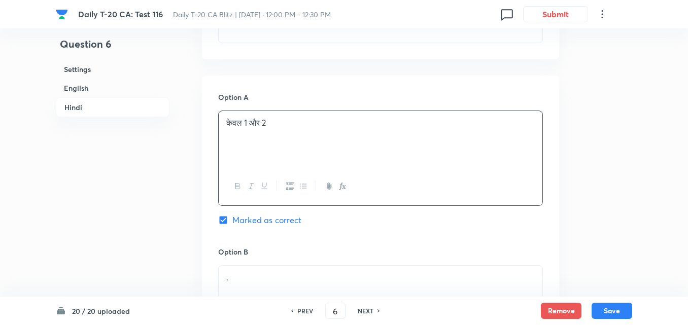
scroll to position [1734, 0]
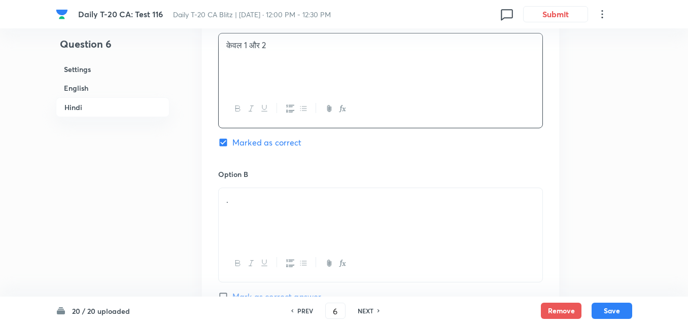
click at [285, 188] on div "." at bounding box center [381, 216] width 324 height 57
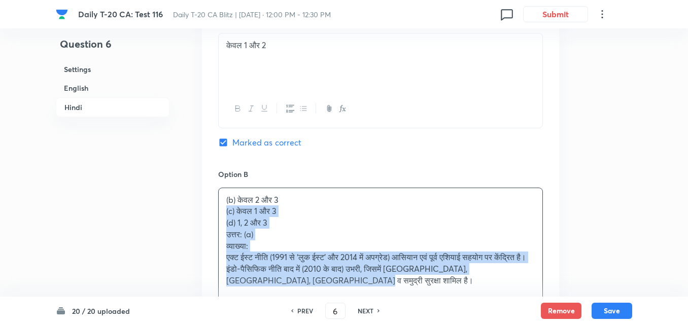
drag, startPoint x: 220, startPoint y: 183, endPoint x: 160, endPoint y: 199, distance: 61.9
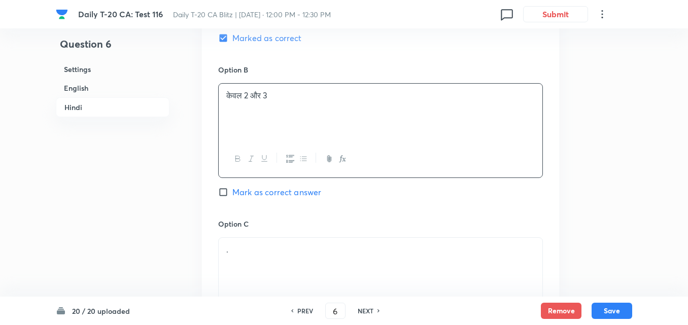
scroll to position [1938, 0]
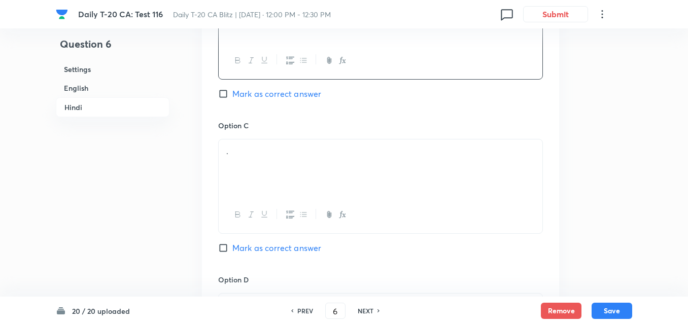
click at [260, 151] on div "." at bounding box center [381, 168] width 324 height 57
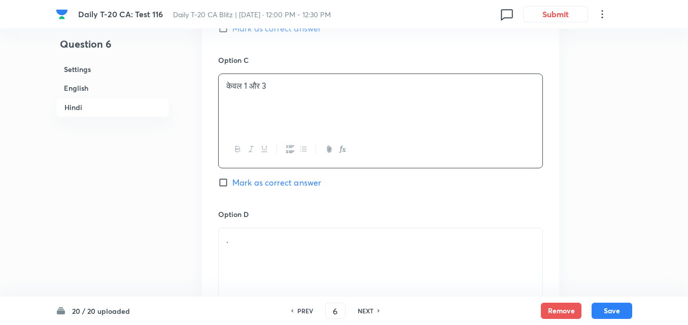
scroll to position [2039, 0]
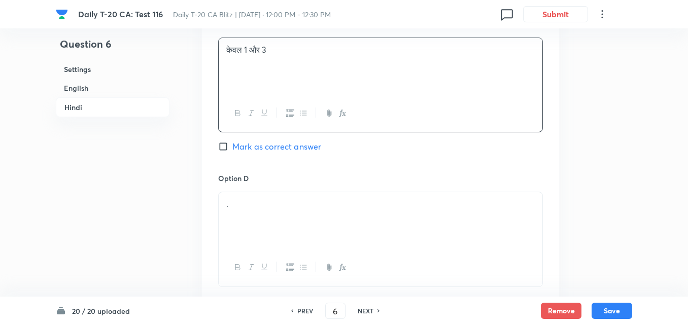
click at [293, 195] on div "." at bounding box center [381, 220] width 324 height 57
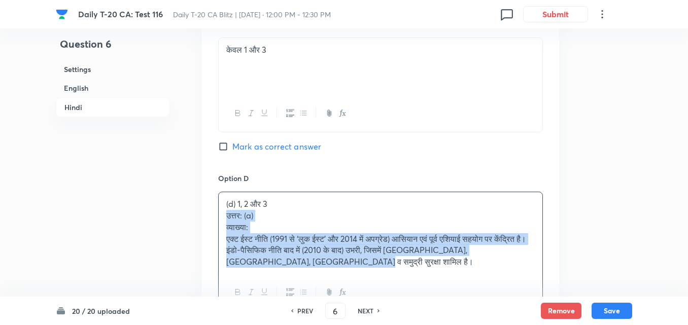
drag, startPoint x: 211, startPoint y: 198, endPoint x: 198, endPoint y: 197, distance: 13.2
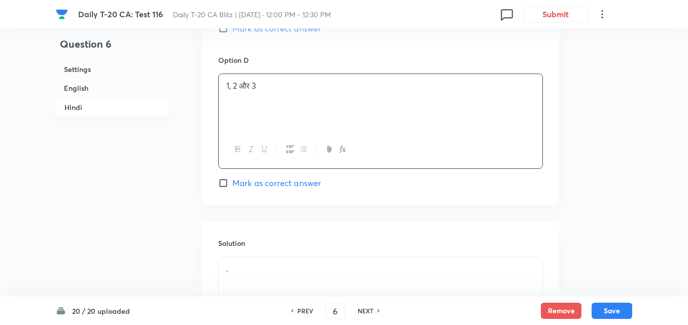
scroll to position [2267, 0]
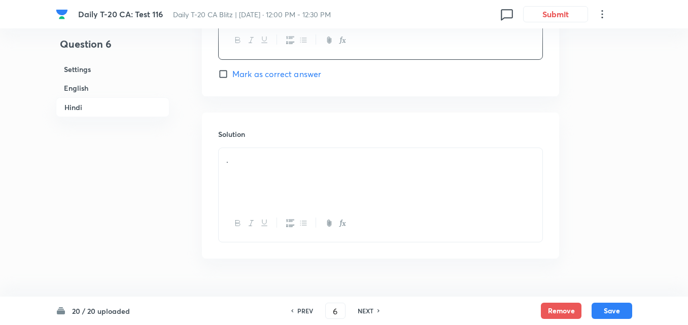
click at [302, 148] on div "." at bounding box center [381, 176] width 324 height 57
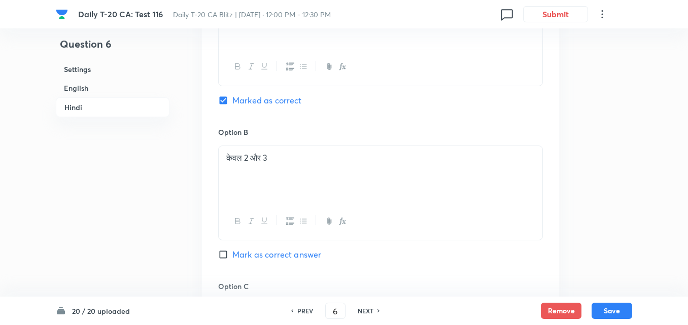
scroll to position [1708, 0]
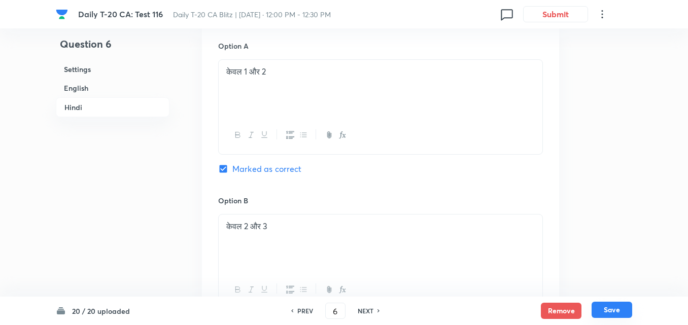
click at [626, 309] on button "Save" at bounding box center [612, 310] width 41 height 16
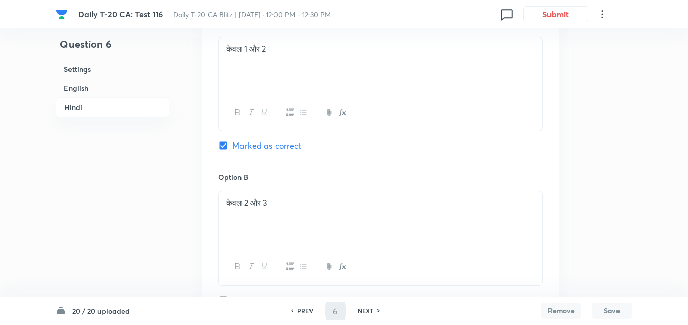
type input "7"
checkbox input "false"
checkbox input "true"
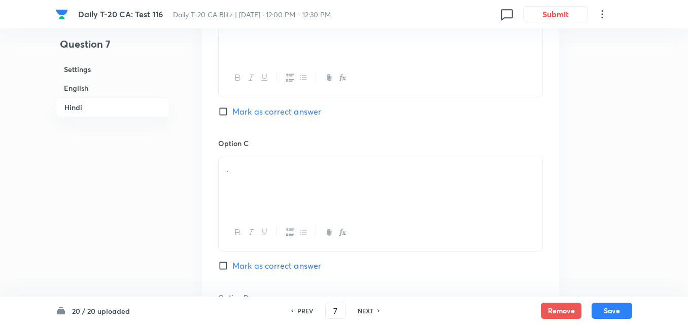
click at [90, 85] on h6 "English" at bounding box center [113, 88] width 114 height 19
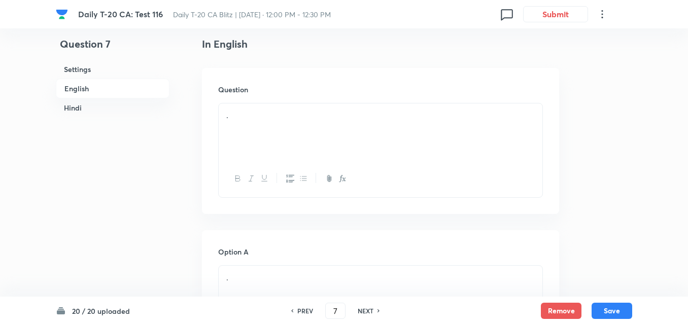
click at [247, 140] on div "." at bounding box center [381, 132] width 324 height 57
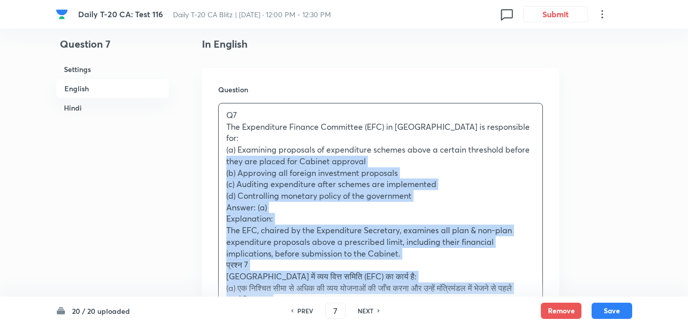
click at [214, 147] on div "Question Q7 The Expenditure Finance Committee (EFC) in India is responsible for…" at bounding box center [380, 263] width 357 height 390
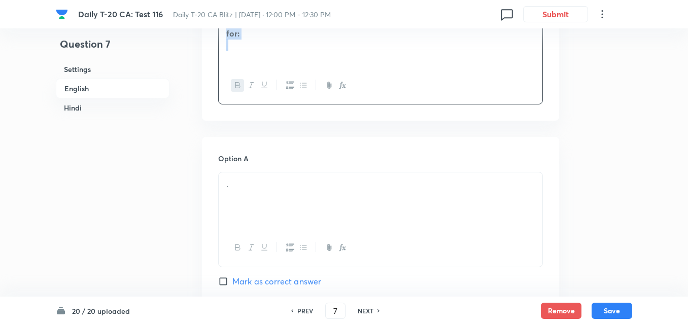
scroll to position [364, 0]
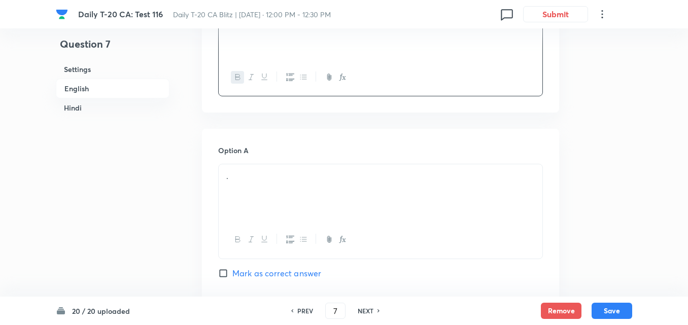
click at [251, 192] on div "." at bounding box center [381, 193] width 324 height 57
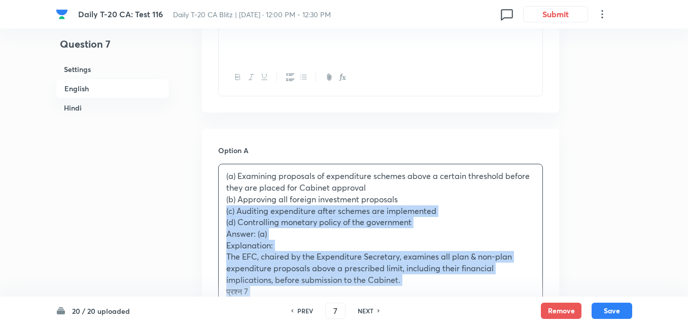
click at [220, 207] on div "(a) Examining proposals of expenditure schemes above a certain threshold before…" at bounding box center [381, 292] width 324 height 254
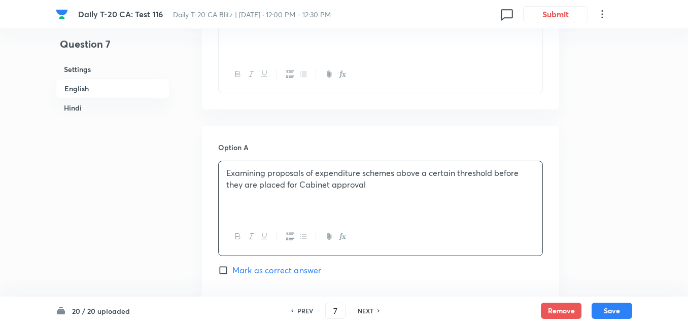
scroll to position [567, 0]
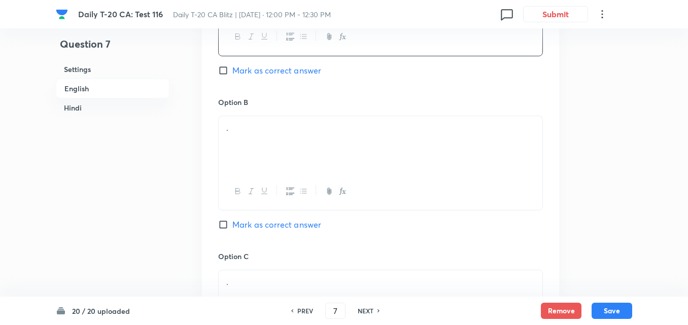
click at [261, 181] on div at bounding box center [381, 191] width 324 height 37
click at [236, 129] on p "." at bounding box center [380, 128] width 309 height 12
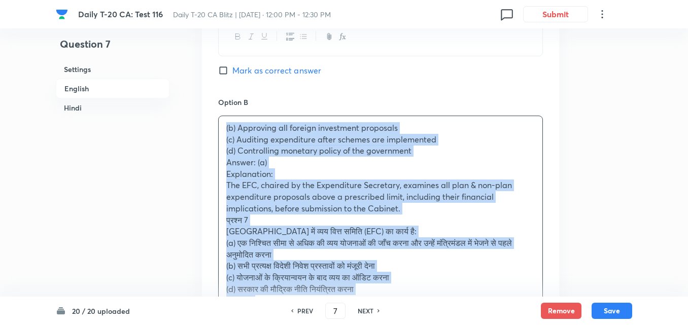
click at [211, 148] on div "Option A Examining proposals of expenditure schemes above a certain threshold b…" at bounding box center [380, 328] width 357 height 805
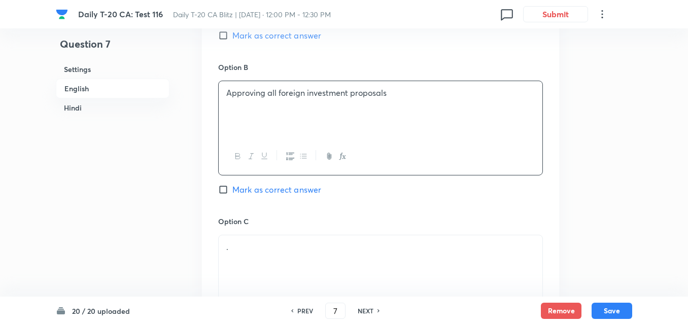
scroll to position [719, 0]
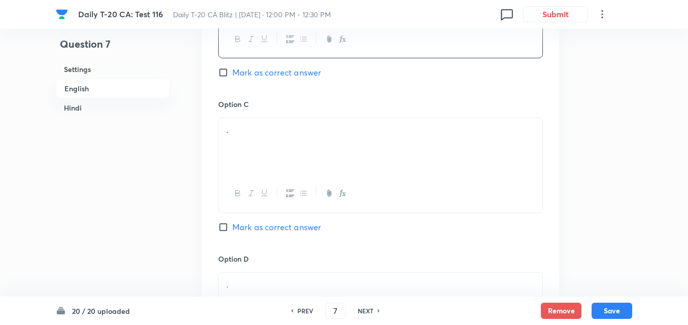
drag, startPoint x: 266, startPoint y: 151, endPoint x: 321, endPoint y: 175, distance: 60.3
click at [268, 151] on div "." at bounding box center [381, 146] width 324 height 57
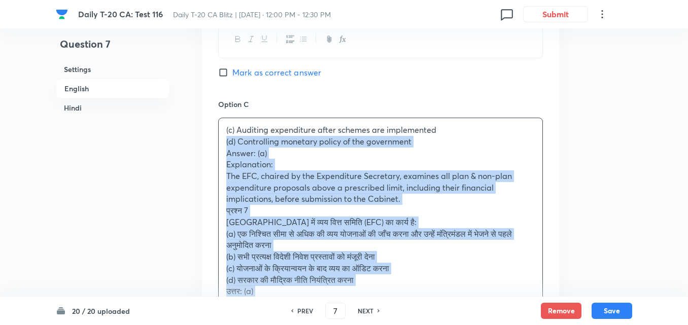
drag, startPoint x: 253, startPoint y: 160, endPoint x: 181, endPoint y: 137, distance: 75.9
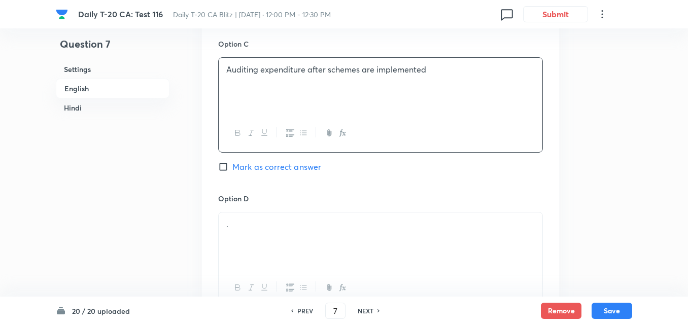
scroll to position [871, 0]
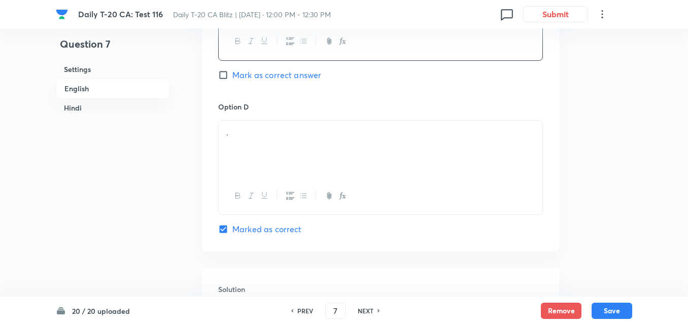
click at [251, 159] on div "." at bounding box center [381, 149] width 324 height 57
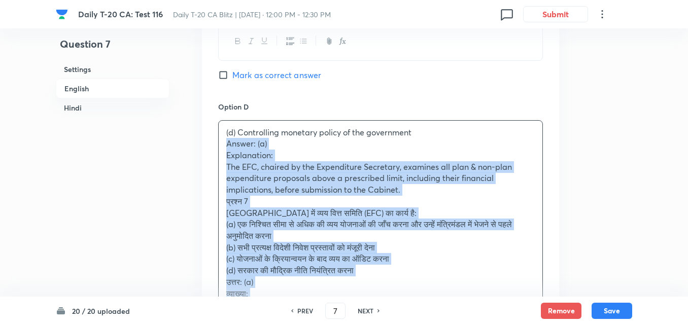
drag, startPoint x: 221, startPoint y: 152, endPoint x: 192, endPoint y: 143, distance: 30.8
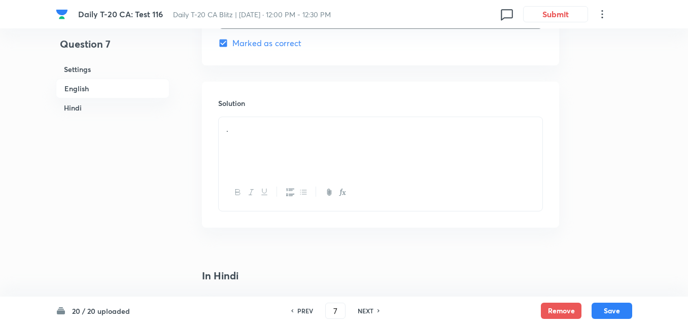
scroll to position [1074, 0]
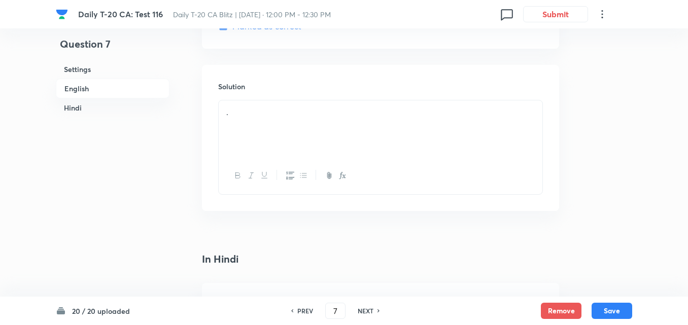
click at [260, 148] on div "." at bounding box center [381, 129] width 324 height 57
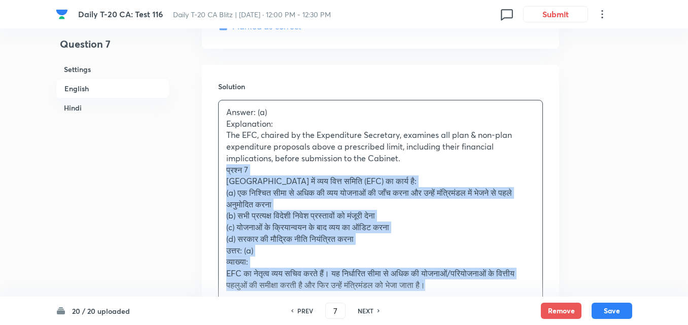
drag, startPoint x: 226, startPoint y: 172, endPoint x: 212, endPoint y: 171, distance: 14.8
click at [213, 171] on div "Solution Answer: (a) Explanation: The EFC, chaired by the Expenditure Secretary…" at bounding box center [380, 208] width 357 height 286
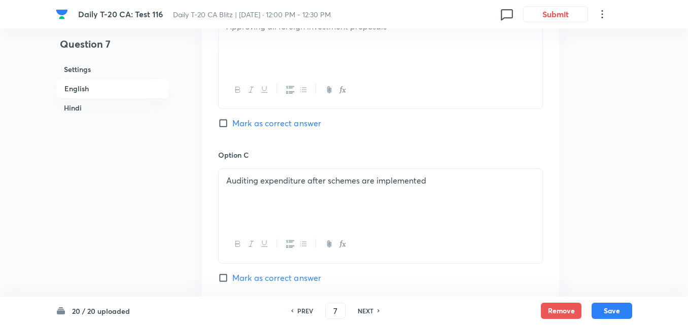
click at [261, 125] on span "Mark as correct answer" at bounding box center [277, 123] width 89 height 12
click at [233, 125] on input "Mark as correct answer" at bounding box center [225, 123] width 14 height 10
checkbox input "true"
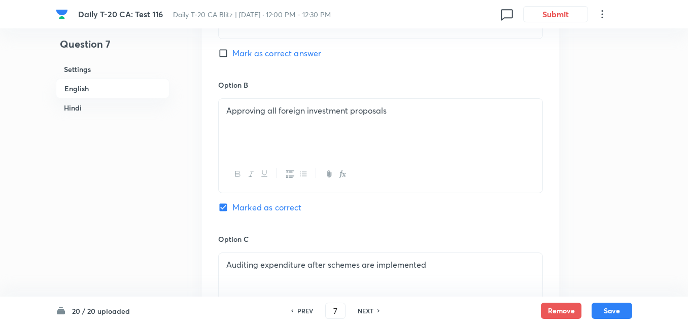
checkbox input "false"
checkbox input "true"
checkbox input "false"
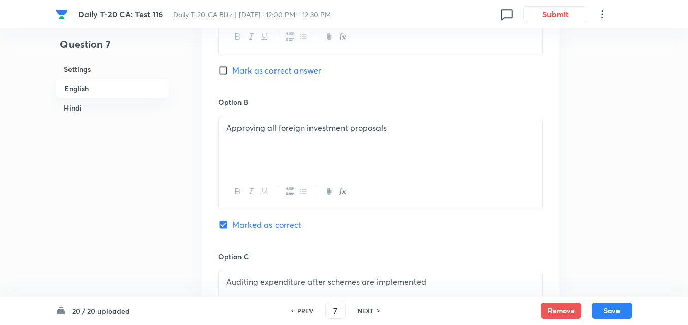
scroll to position [414, 0]
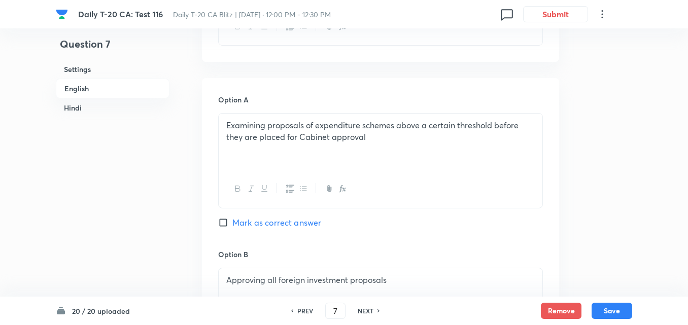
click at [269, 227] on span "Mark as correct answer" at bounding box center [277, 223] width 89 height 12
click at [233, 227] on input "Mark as correct answer" at bounding box center [225, 223] width 14 height 10
checkbox input "true"
checkbox input "false"
checkbox input "true"
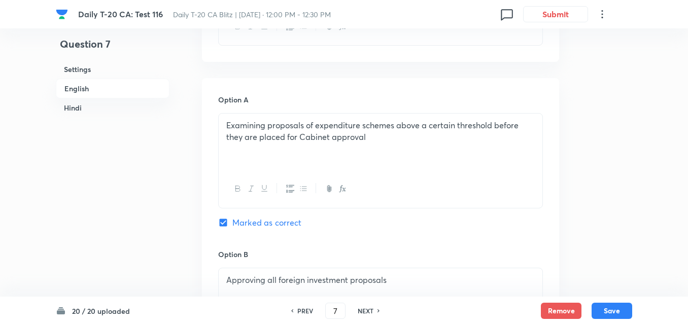
checkbox input "false"
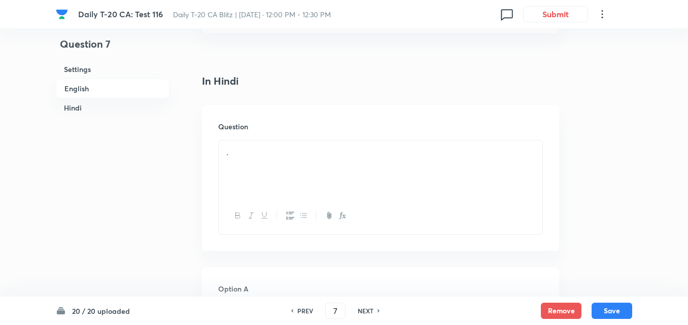
scroll to position [1277, 0]
click at [272, 137] on p "." at bounding box center [380, 141] width 309 height 12
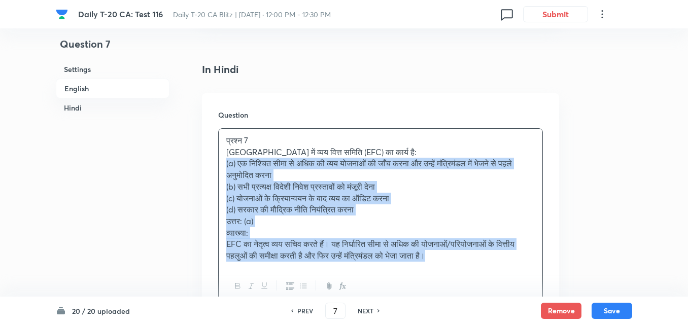
drag, startPoint x: 202, startPoint y: 163, endPoint x: 192, endPoint y: 161, distance: 10.0
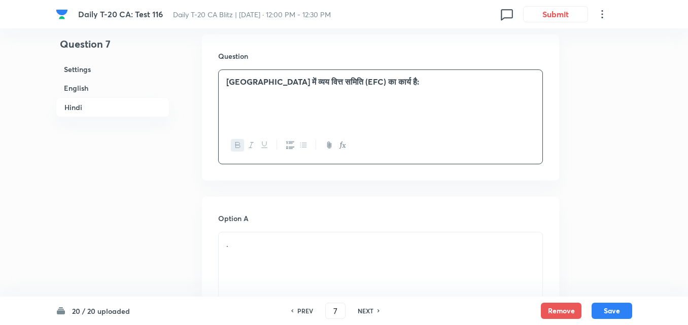
scroll to position [1430, 0]
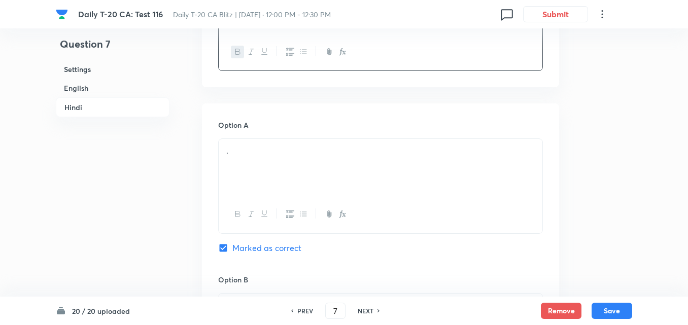
click at [249, 138] on div "Option A . Marked as correct" at bounding box center [380, 197] width 325 height 154
click at [252, 155] on p "." at bounding box center [380, 151] width 309 height 12
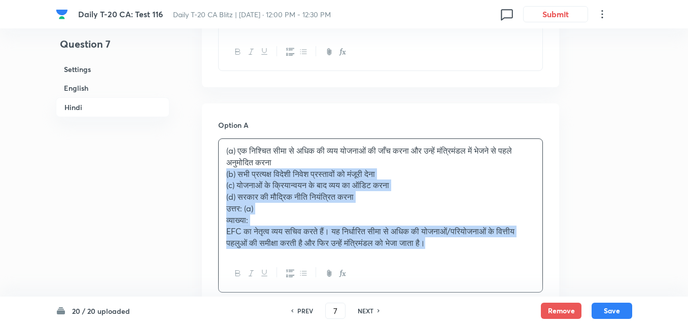
click at [221, 176] on div "(a) एक निश्चित सीमा से अधिक की व्यय योजनाओं की जाँच करना और उन्हें मंत्रिमंडल म…" at bounding box center [381, 197] width 324 height 116
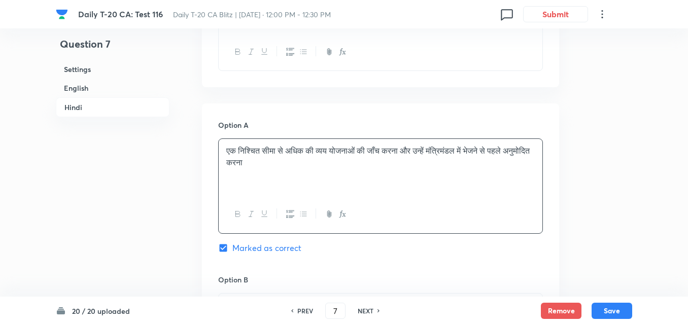
scroll to position [1582, 0]
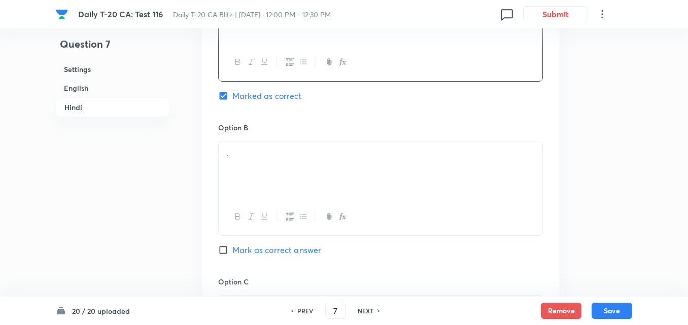
click at [262, 139] on div "Option B . Mark as correct answer" at bounding box center [380, 199] width 325 height 154
click at [252, 163] on div "." at bounding box center [381, 170] width 324 height 57
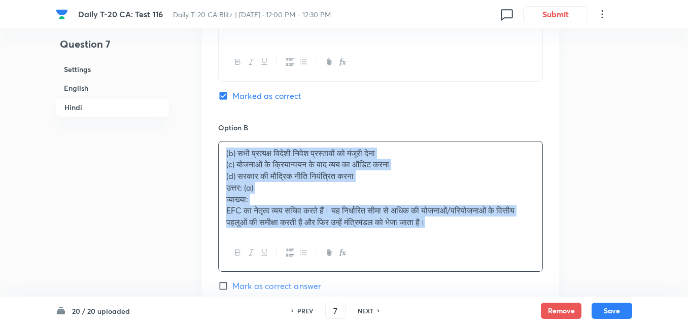
drag, startPoint x: 248, startPoint y: 165, endPoint x: 208, endPoint y: 159, distance: 40.6
click at [208, 159] on div "Option A एक निश्चित सीमा से अधिक की व्यय योजनाओं की जाँच करना और उन्हें मंत्रिम…" at bounding box center [380, 284] width 357 height 667
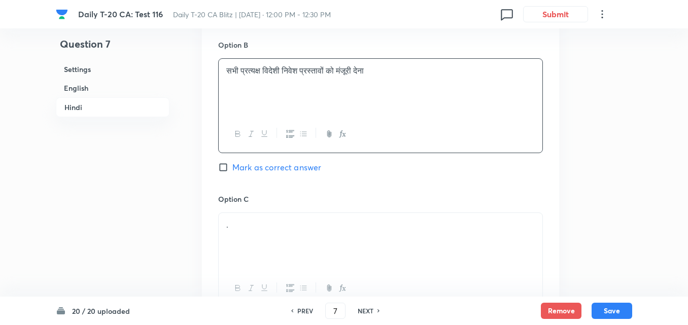
scroll to position [1734, 0]
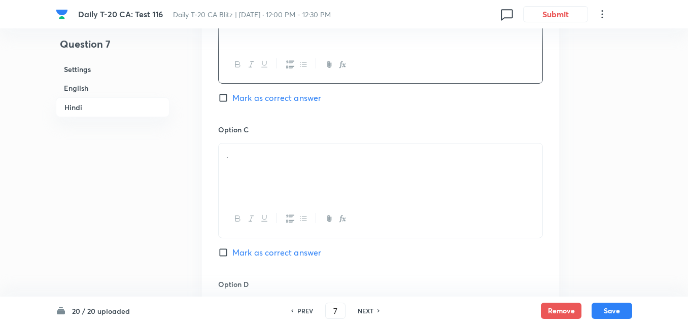
click at [256, 176] on div "." at bounding box center [381, 172] width 324 height 57
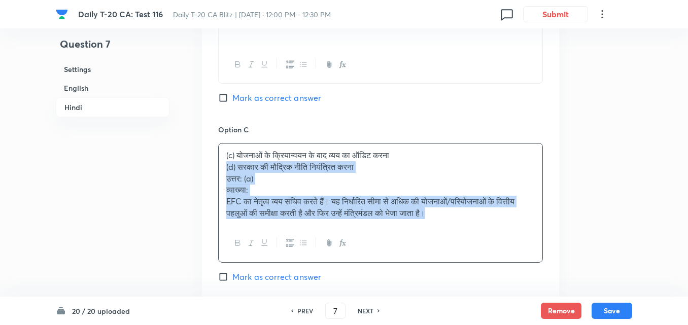
drag, startPoint x: 204, startPoint y: 178, endPoint x: 187, endPoint y: 171, distance: 18.5
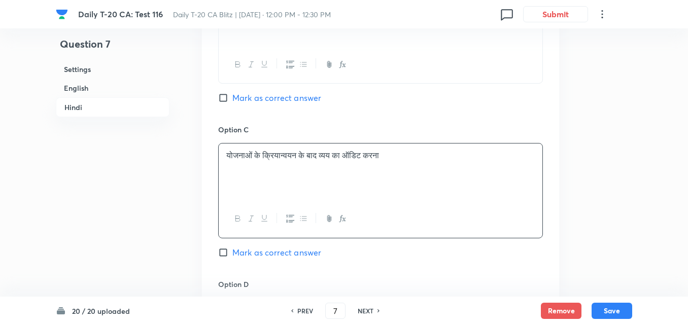
scroll to position [1887, 0]
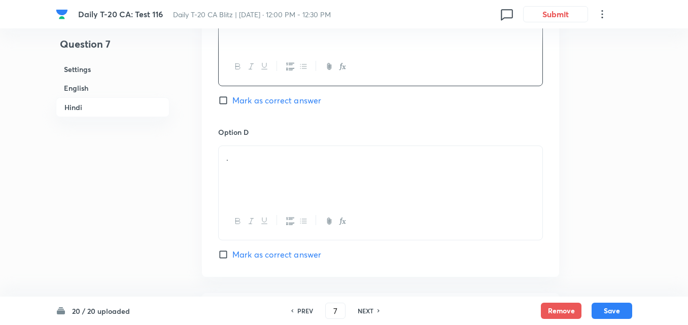
click at [270, 186] on div "." at bounding box center [381, 174] width 324 height 57
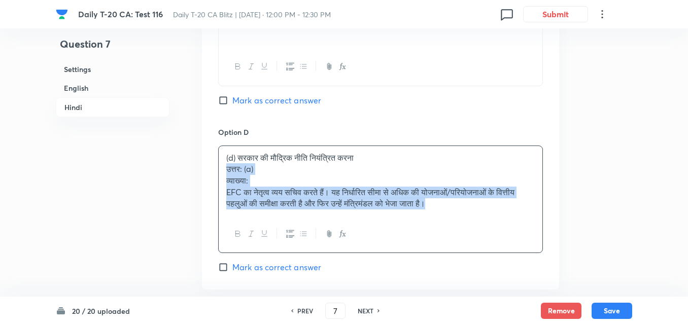
drag, startPoint x: 215, startPoint y: 169, endPoint x: 202, endPoint y: 167, distance: 12.9
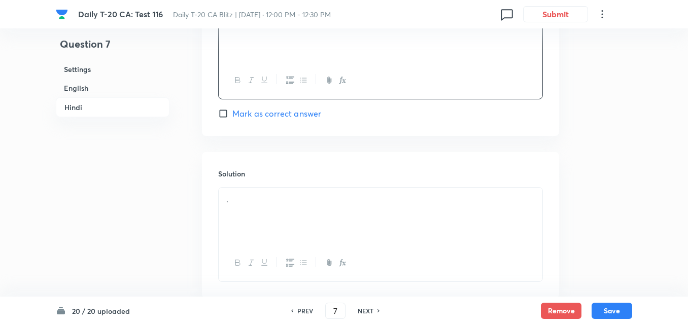
scroll to position [2090, 0]
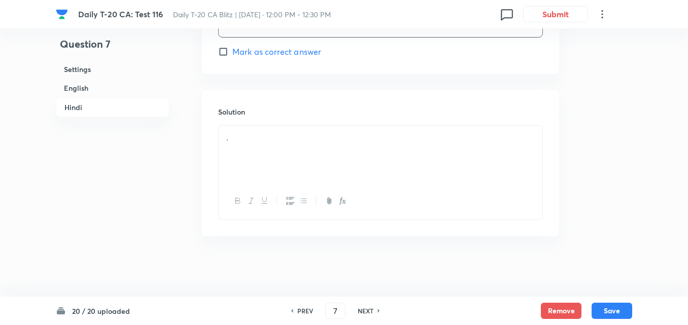
click at [265, 160] on div "." at bounding box center [381, 154] width 324 height 57
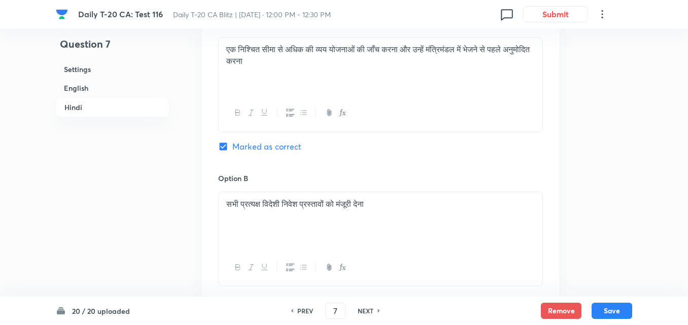
scroll to position [1481, 0]
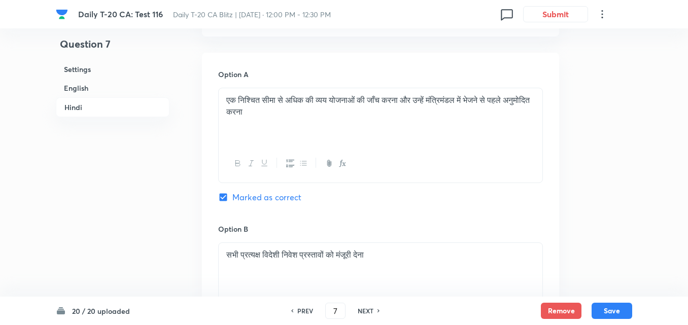
click at [610, 301] on div "20 / 20 uploaded PREV 7 ​ NEXT Remove Save" at bounding box center [344, 311] width 577 height 28
click at [614, 310] on button "Save" at bounding box center [612, 310] width 41 height 16
type input "8"
checkbox input "false"
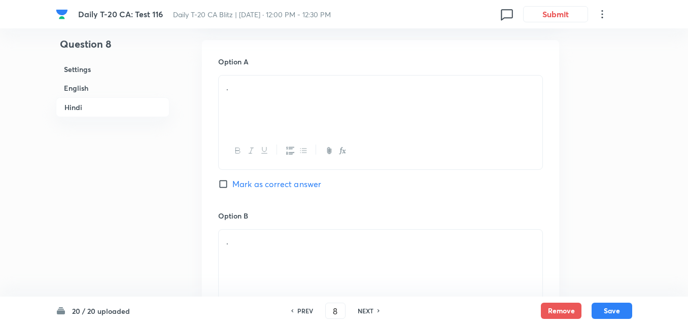
checkbox input "true"
click at [98, 99] on h6 "Hindi" at bounding box center [113, 107] width 114 height 20
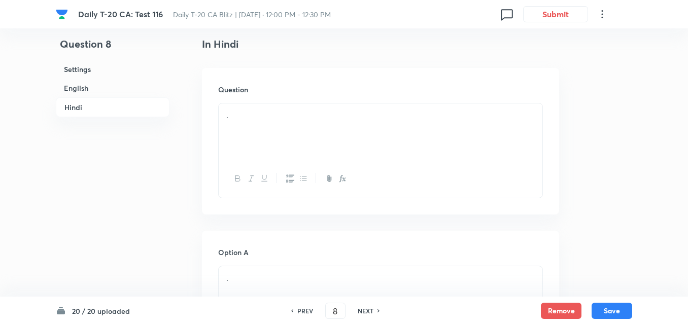
click at [96, 87] on h6 "English" at bounding box center [113, 88] width 114 height 19
click at [274, 134] on div "." at bounding box center [381, 132] width 324 height 57
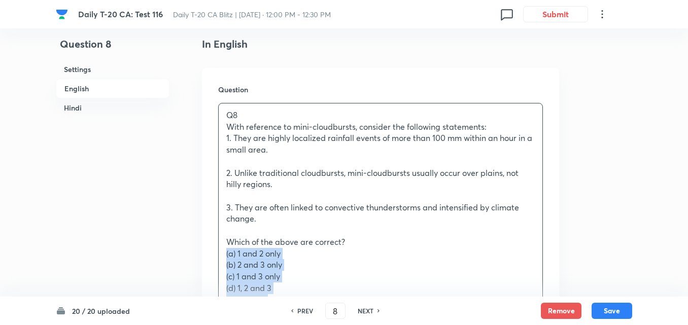
drag, startPoint x: 204, startPoint y: 254, endPoint x: 176, endPoint y: 245, distance: 29.2
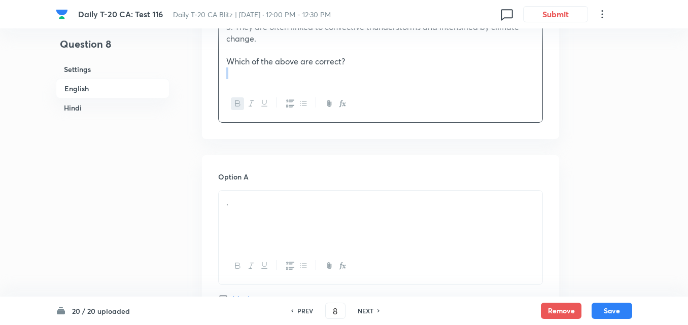
scroll to position [465, 0]
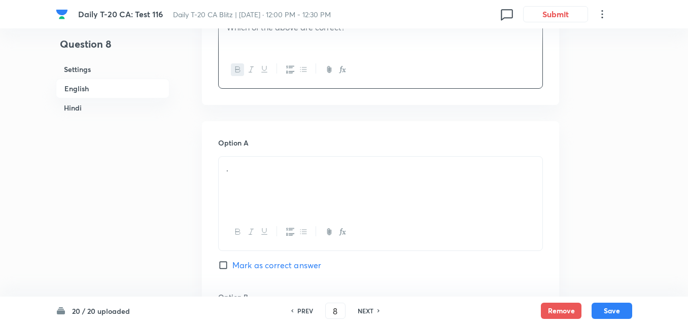
click at [291, 167] on p "." at bounding box center [380, 169] width 309 height 12
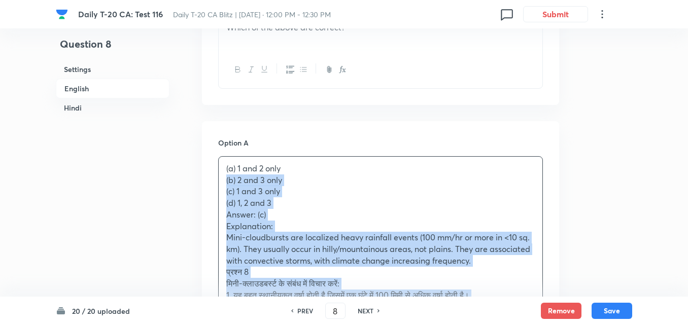
drag, startPoint x: 204, startPoint y: 177, endPoint x: 189, endPoint y: 178, distance: 15.3
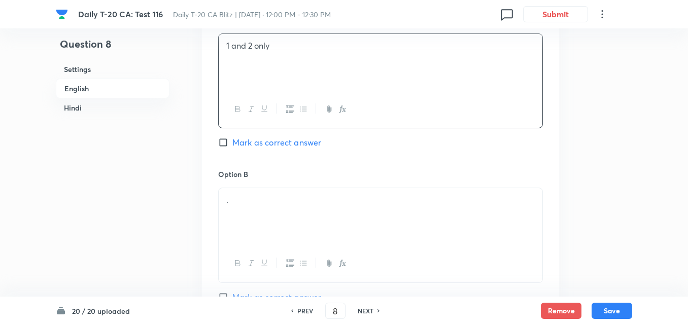
scroll to position [617, 0]
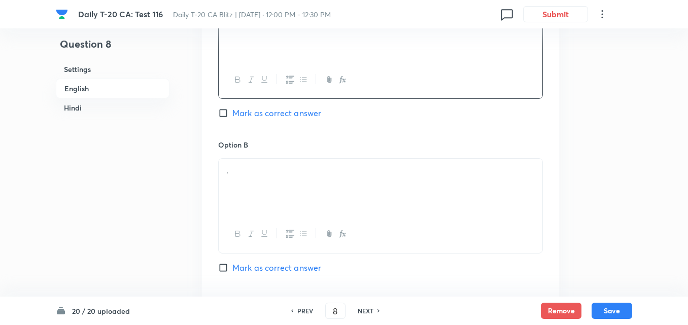
click at [283, 178] on div "." at bounding box center [381, 187] width 324 height 57
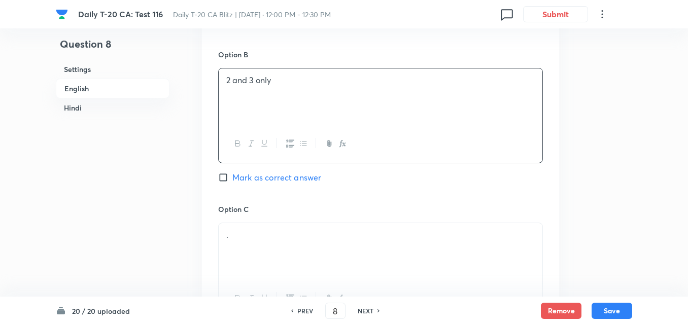
scroll to position [820, 0]
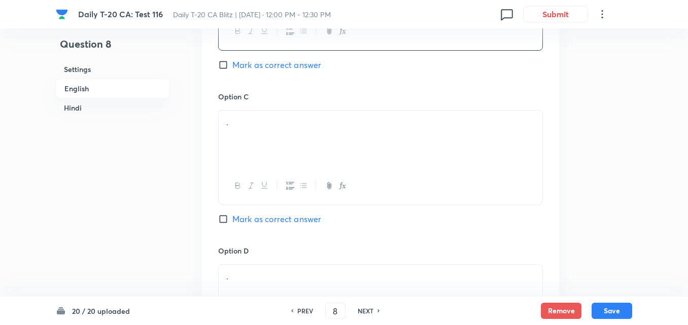
click at [262, 153] on div "." at bounding box center [381, 139] width 324 height 57
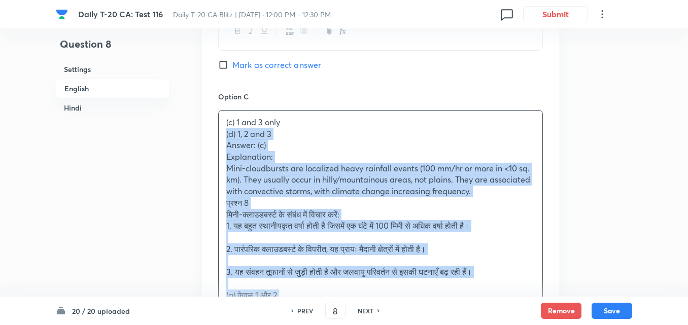
drag, startPoint x: 200, startPoint y: 135, endPoint x: 193, endPoint y: 135, distance: 6.6
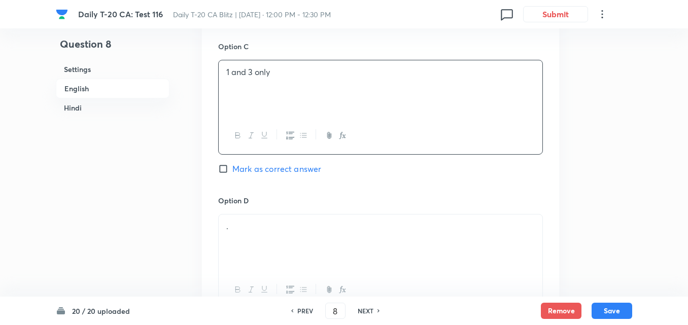
scroll to position [871, 0]
click at [261, 173] on span "Mark as correct answer" at bounding box center [277, 168] width 89 height 12
click at [233, 173] on input "Mark as correct answer" at bounding box center [225, 168] width 14 height 10
checkbox input "true"
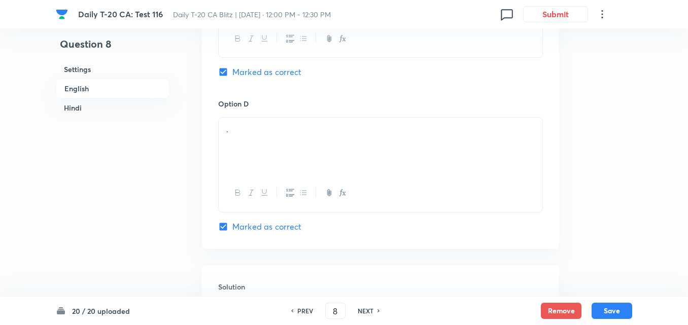
checkbox input "false"
checkbox input "true"
checkbox input "false"
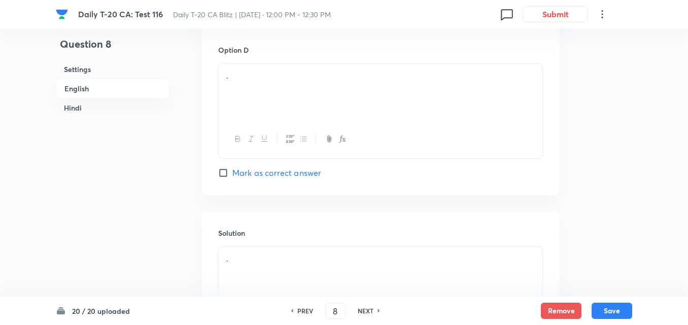
scroll to position [1024, 0]
click at [264, 113] on div "." at bounding box center [381, 90] width 324 height 57
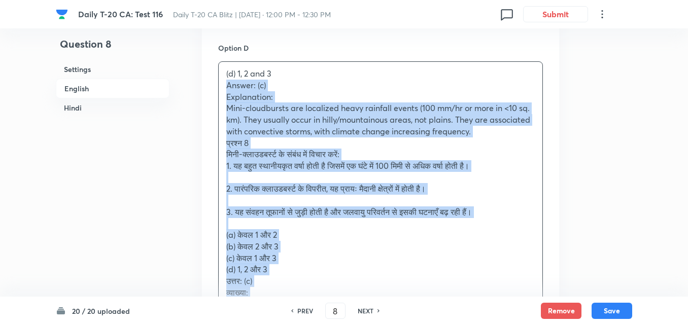
drag, startPoint x: 222, startPoint y: 92, endPoint x: 185, endPoint y: 84, distance: 37.6
click at [185, 84] on div "Question 8 Settings English Hindi Settings Type Single choice correct 4 options…" at bounding box center [344, 329] width 577 height 2608
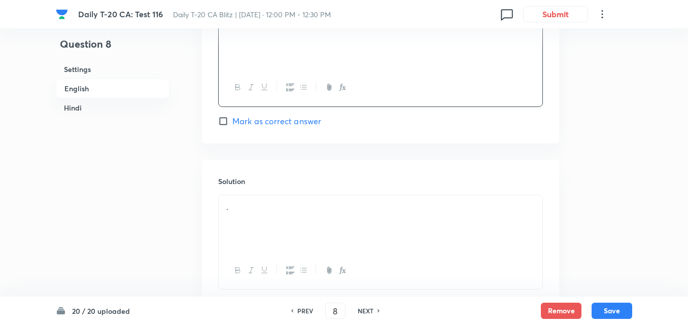
scroll to position [1176, 0]
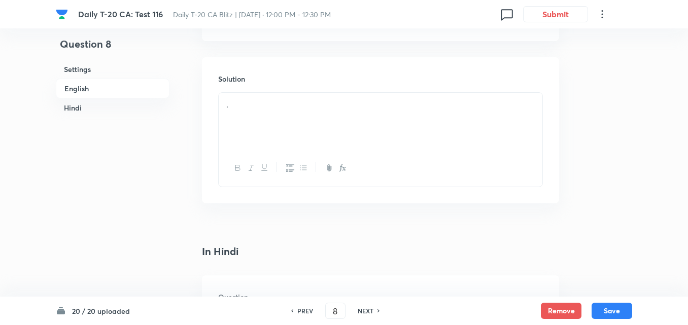
click at [312, 127] on div "." at bounding box center [381, 121] width 324 height 57
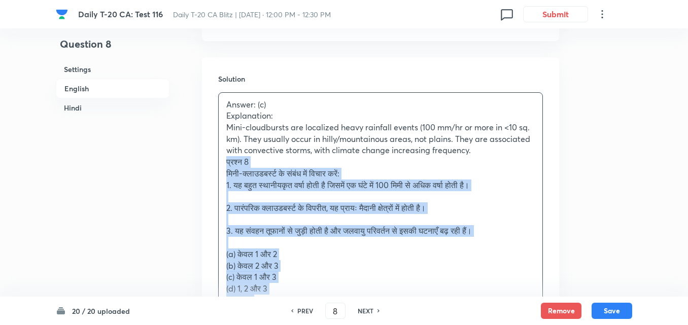
drag, startPoint x: 213, startPoint y: 163, endPoint x: 206, endPoint y: 162, distance: 7.2
click at [208, 162] on div "Solution Answer: (c) Explanation: Mini-cloudbursts are localized heavy rainfall…" at bounding box center [380, 229] width 357 height 344
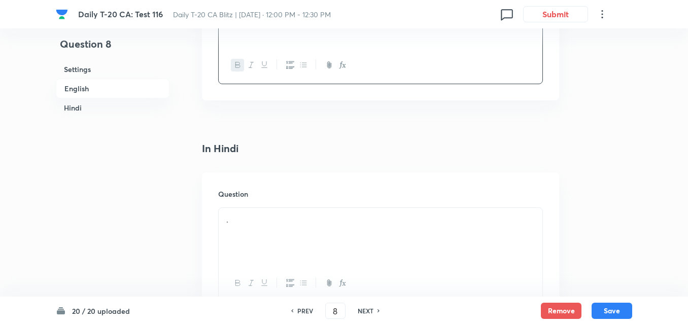
scroll to position [1379, 0]
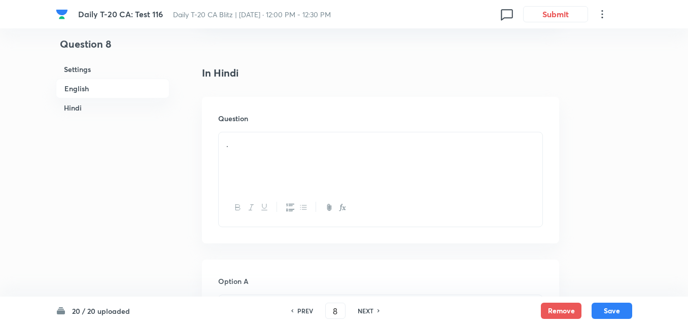
click at [239, 160] on div "." at bounding box center [381, 161] width 324 height 57
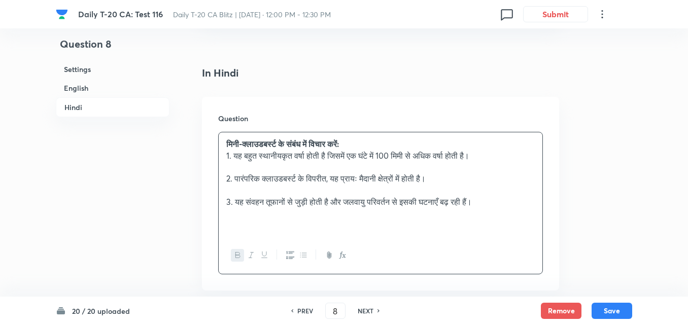
scroll to position [1582, 0]
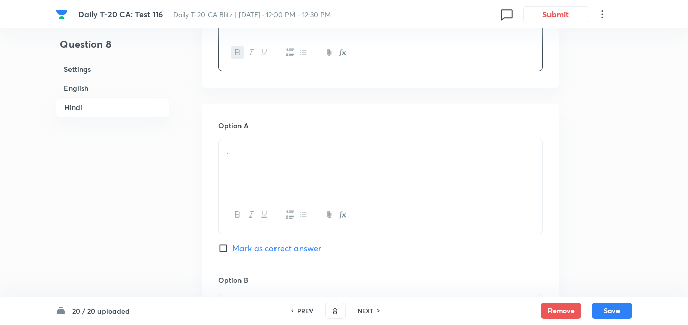
click at [274, 176] on div "." at bounding box center [381, 168] width 324 height 57
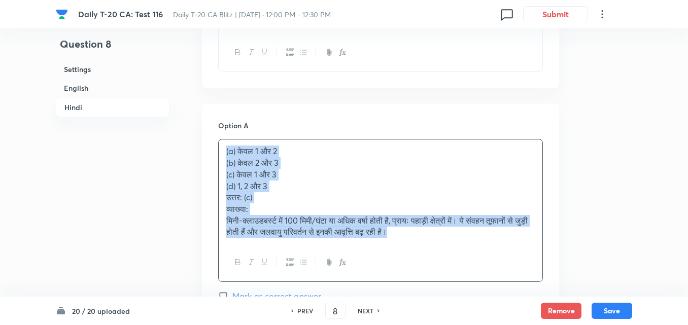
drag, startPoint x: 223, startPoint y: 164, endPoint x: 189, endPoint y: 157, distance: 34.8
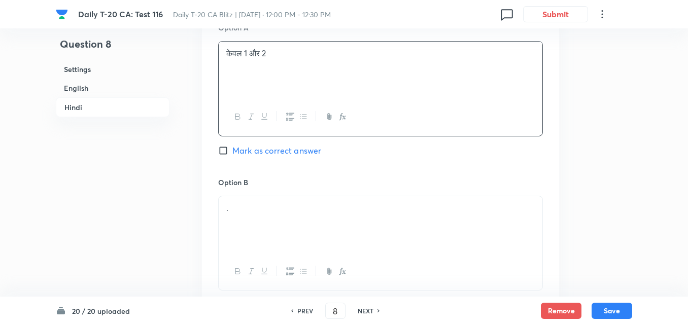
scroll to position [1734, 0]
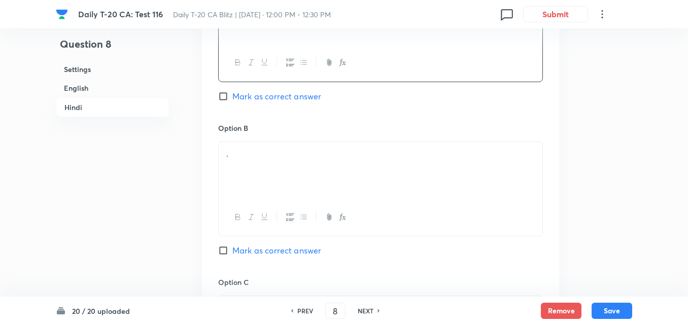
click at [281, 176] on div "." at bounding box center [381, 170] width 324 height 57
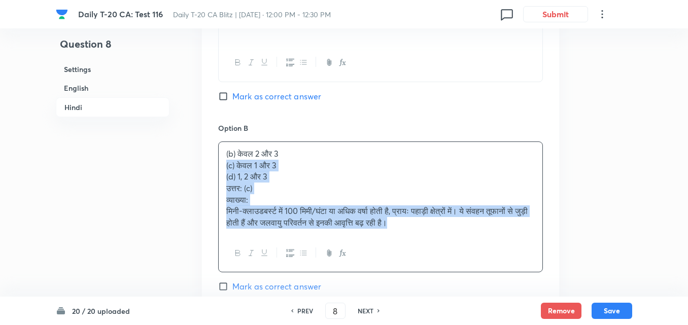
drag, startPoint x: 224, startPoint y: 169, endPoint x: 211, endPoint y: 165, distance: 13.7
click at [211, 165] on div "Option A केवल 1 और 2 Mark as correct answer Option B (b) केवल 2 और 3 (c) केवल 1…" at bounding box center [380, 285] width 357 height 667
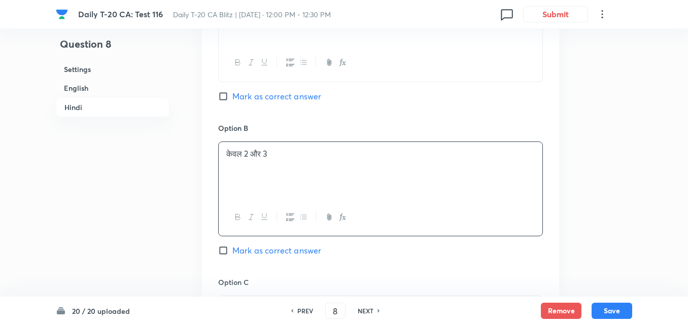
scroll to position [1887, 0]
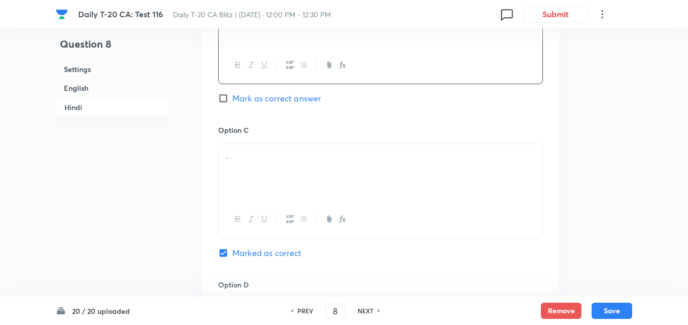
click at [265, 179] on div "." at bounding box center [381, 172] width 324 height 57
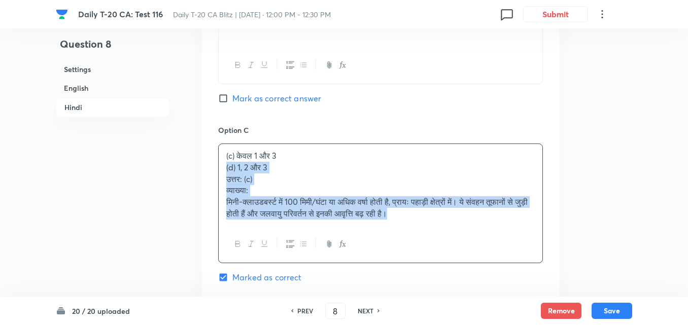
drag, startPoint x: 233, startPoint y: 174, endPoint x: 211, endPoint y: 168, distance: 22.2
click at [211, 168] on div "Option A केवल 1 और 2 Mark as correct answer Option B केवल 2 और 3 Mark as correc…" at bounding box center [380, 126] width 357 height 655
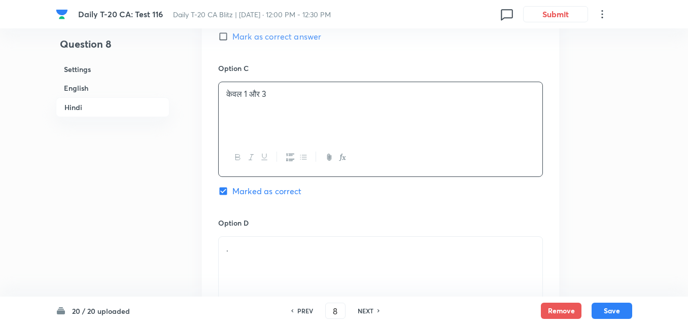
scroll to position [2039, 0]
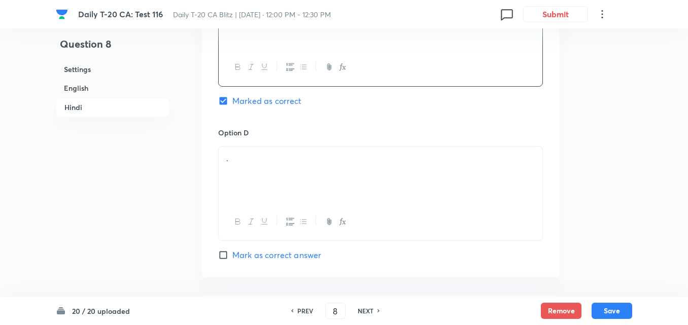
click at [286, 162] on p "." at bounding box center [380, 159] width 309 height 12
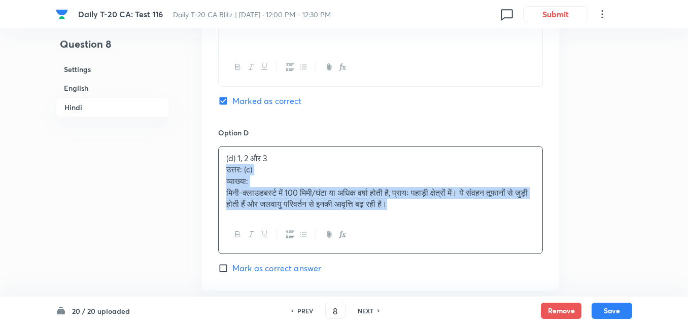
drag, startPoint x: 225, startPoint y: 173, endPoint x: 209, endPoint y: 167, distance: 18.0
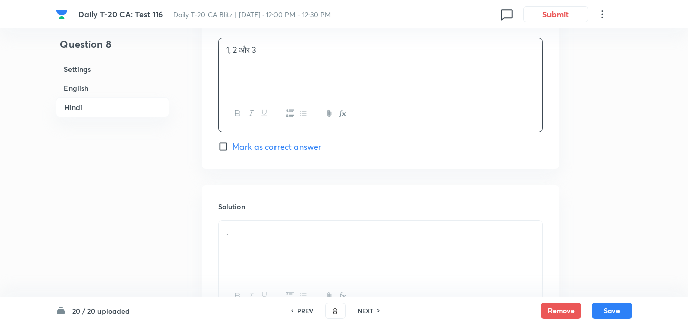
scroll to position [2243, 0]
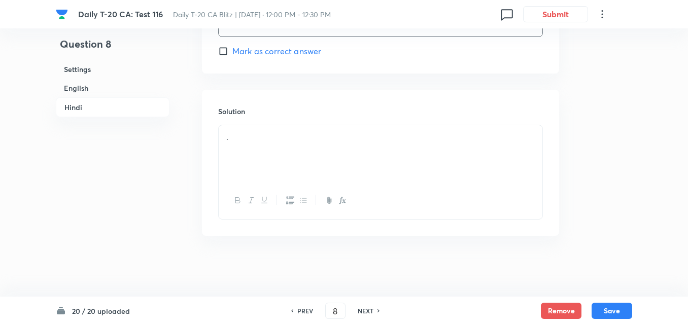
click at [266, 154] on div "." at bounding box center [381, 153] width 324 height 57
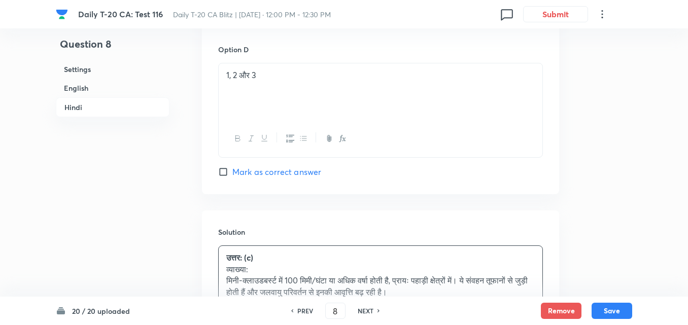
scroll to position [2192, 0]
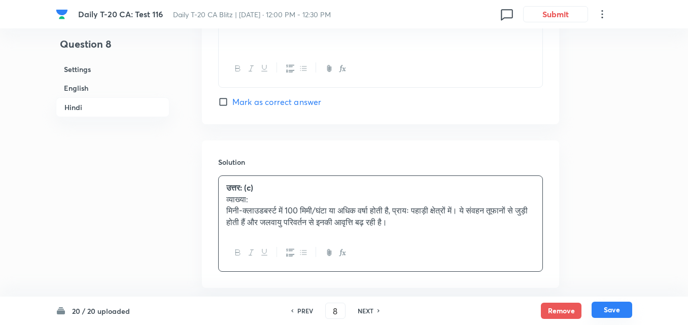
click at [618, 310] on button "Save" at bounding box center [612, 310] width 41 height 16
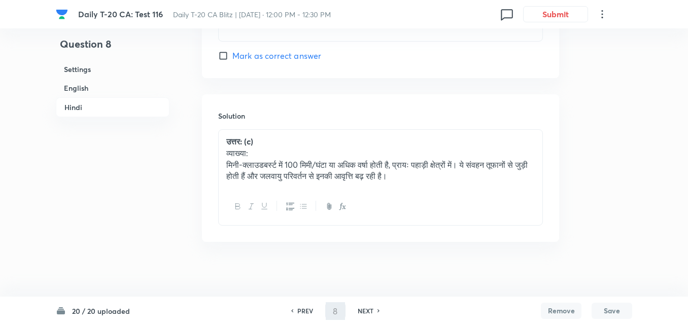
type input "9"
checkbox input "false"
checkbox input "true"
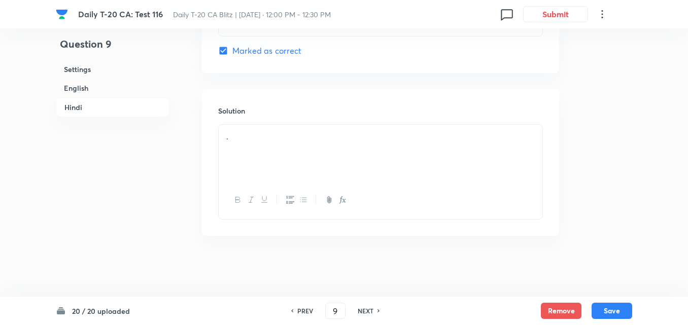
click at [112, 89] on h6 "English" at bounding box center [113, 88] width 114 height 19
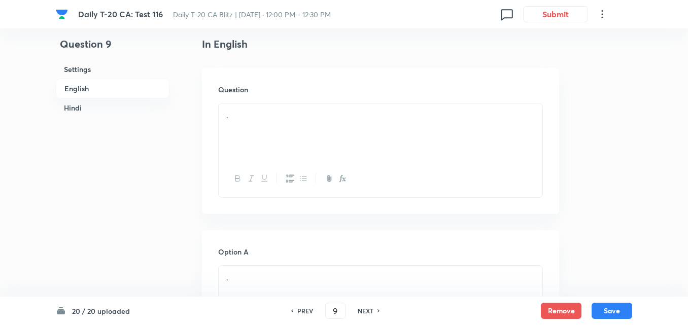
click at [254, 157] on div "." at bounding box center [381, 132] width 324 height 57
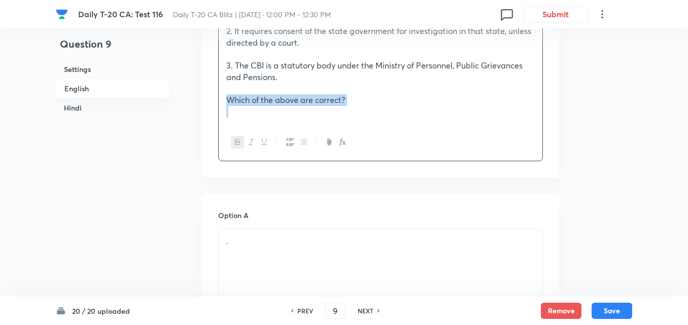
scroll to position [516, 0]
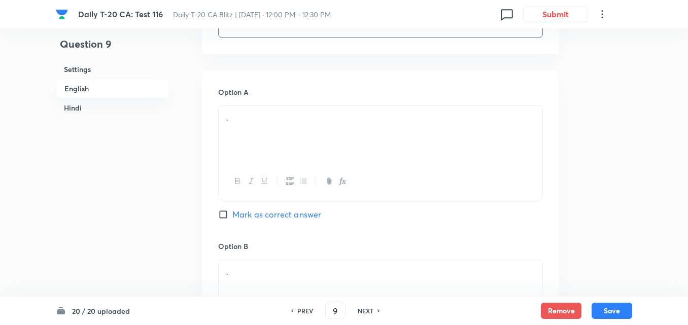
click at [260, 148] on div "." at bounding box center [381, 134] width 324 height 57
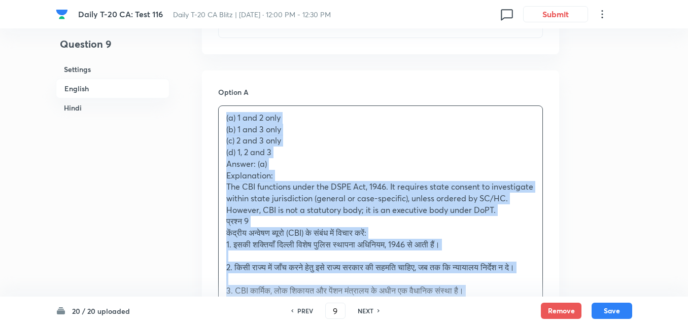
drag, startPoint x: 222, startPoint y: 132, endPoint x: 182, endPoint y: 121, distance: 41.6
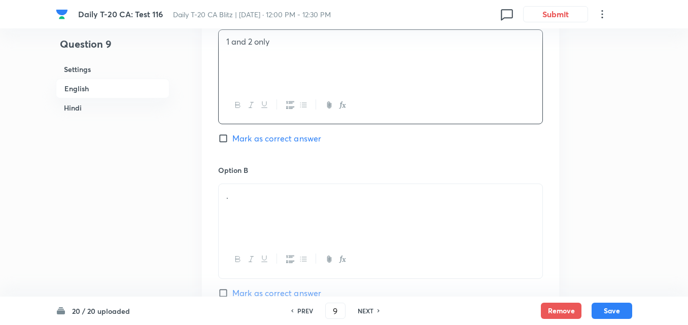
scroll to position [668, 0]
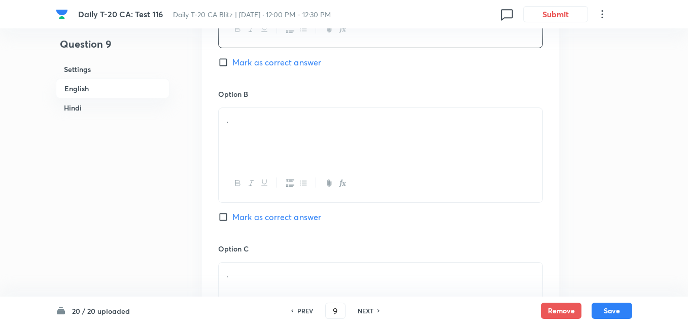
click at [237, 121] on p "." at bounding box center [380, 120] width 309 height 12
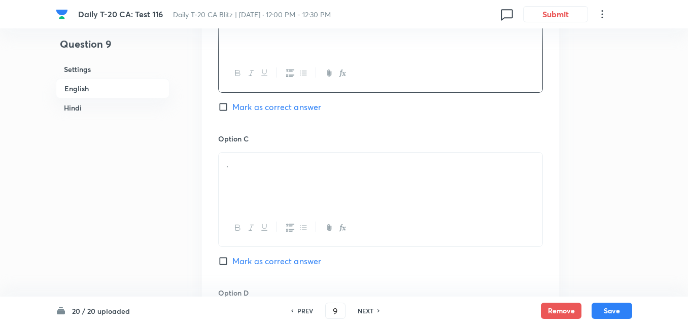
scroll to position [820, 0]
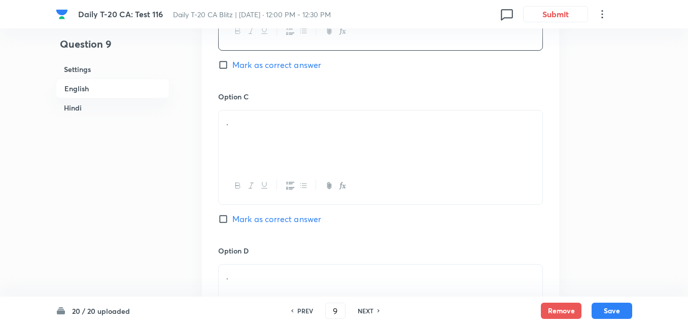
drag, startPoint x: 266, startPoint y: 129, endPoint x: 247, endPoint y: 148, distance: 26.6
click at [253, 130] on div "." at bounding box center [381, 139] width 324 height 57
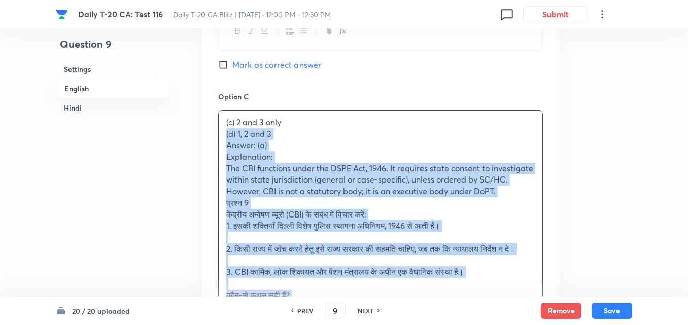
drag, startPoint x: 219, startPoint y: 139, endPoint x: 214, endPoint y: 137, distance: 5.7
click at [214, 137] on div "Option A 1 and 2 only Mark as correct answer Option B 1 and 3 only Mark as corr…" at bounding box center [380, 197] width 357 height 863
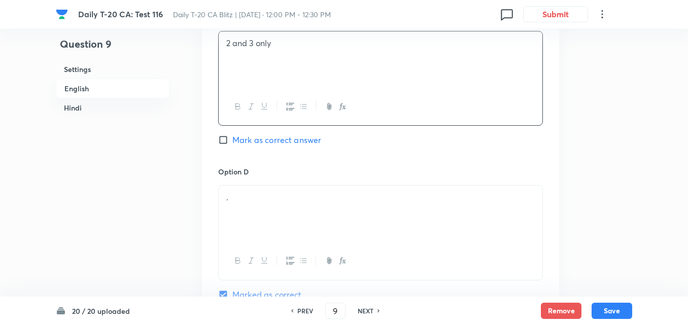
scroll to position [973, 0]
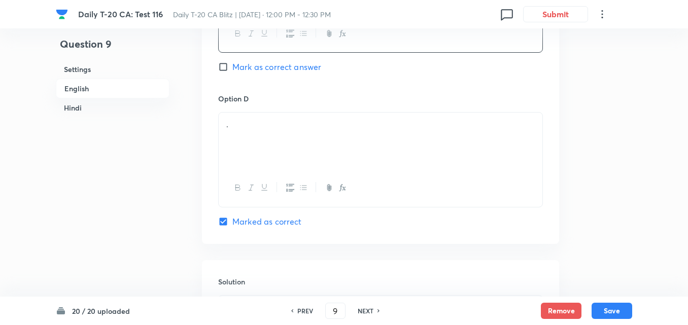
click at [267, 148] on div "." at bounding box center [381, 141] width 324 height 57
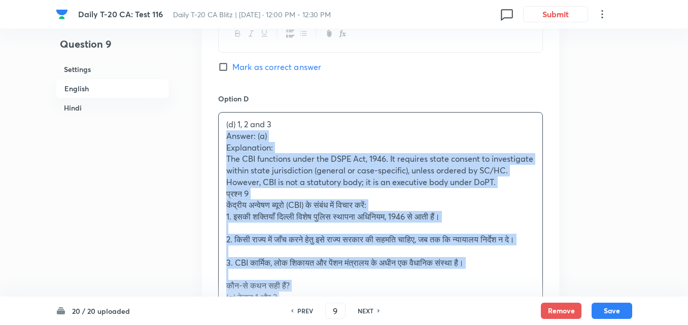
drag, startPoint x: 229, startPoint y: 135, endPoint x: 222, endPoint y: 135, distance: 7.1
click at [222, 135] on div "(d) 1, 2 and 3 Answer: (a) Explanation: The CBI functions under the DSPE Act, 1…" at bounding box center [381, 252] width 324 height 278
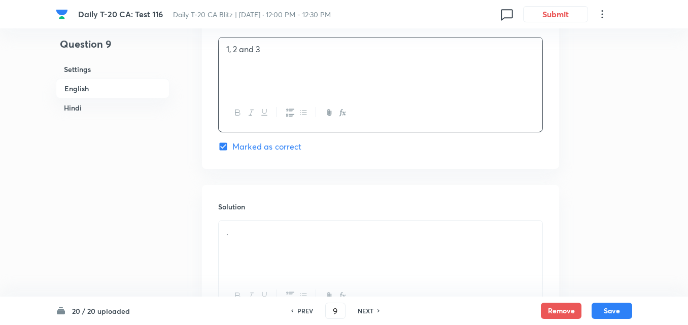
scroll to position [1176, 0]
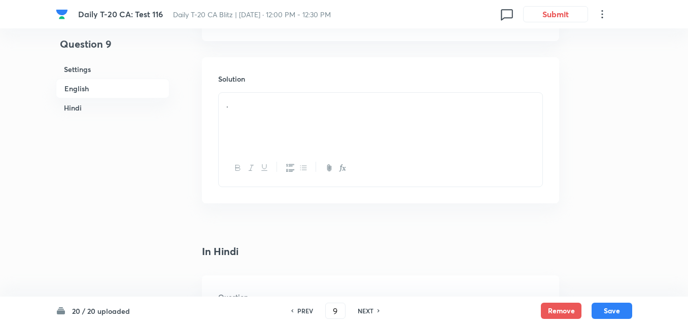
click at [262, 141] on div "." at bounding box center [381, 121] width 324 height 57
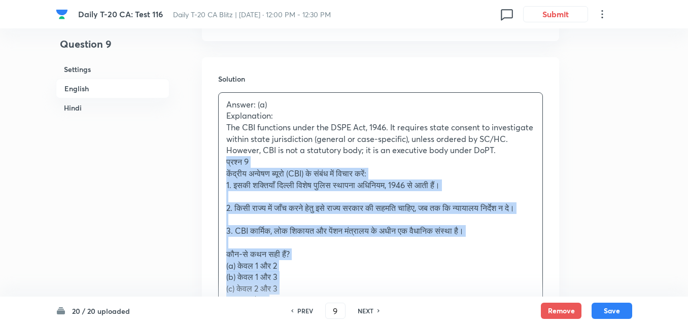
drag, startPoint x: 227, startPoint y: 175, endPoint x: 198, endPoint y: 163, distance: 32.0
click at [198, 163] on div "Question 9 Settings English Hindi Settings Type Single choice correct 4 options…" at bounding box center [344, 177] width 577 height 2608
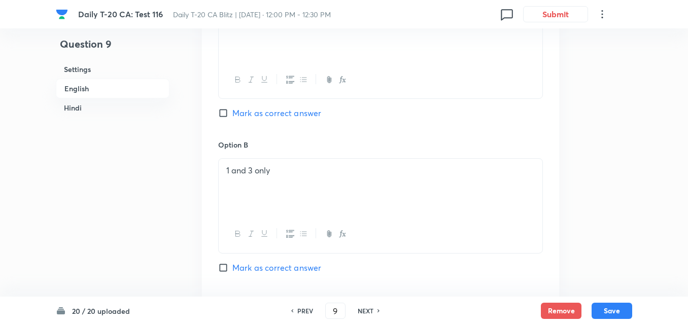
click at [279, 118] on span "Mark as correct answer" at bounding box center [277, 113] width 89 height 12
click at [233, 118] on input "Mark as correct answer" at bounding box center [225, 113] width 14 height 10
checkbox input "true"
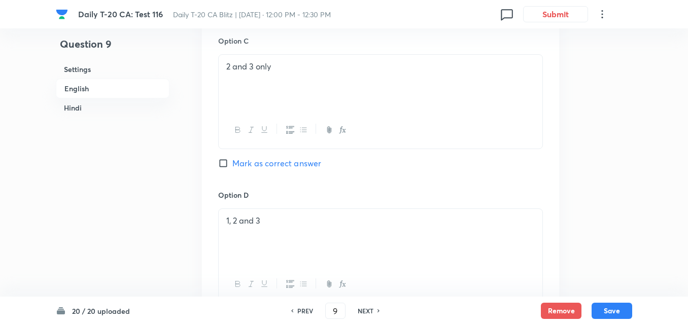
checkbox input "false"
checkbox input "true"
checkbox input "false"
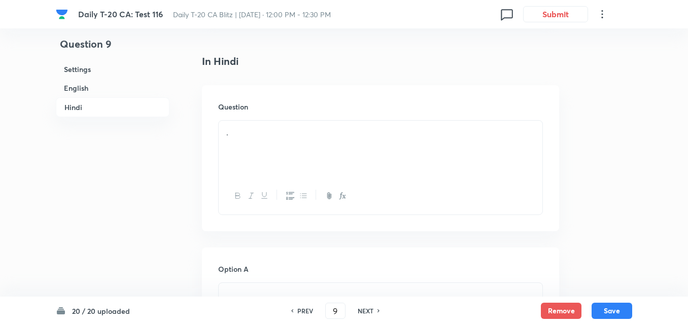
scroll to position [1379, 0]
click at [293, 142] on div "." at bounding box center [381, 149] width 324 height 57
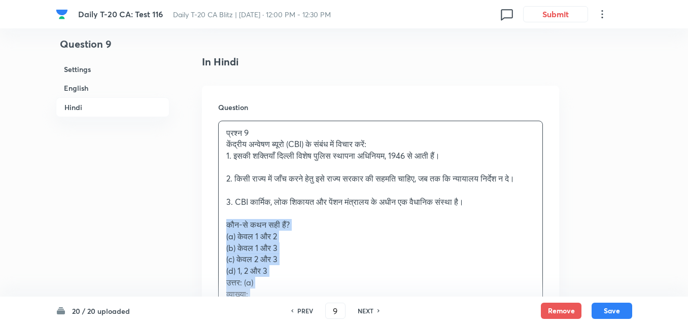
drag, startPoint x: 224, startPoint y: 242, endPoint x: 207, endPoint y: 242, distance: 17.8
click at [207, 242] on div "Question प्रश्न 9 केंद्रीय अन्वेषण ब्यूरो (CBI) के संबंध में विचार करें: 1. इसक…" at bounding box center [380, 235] width 357 height 298
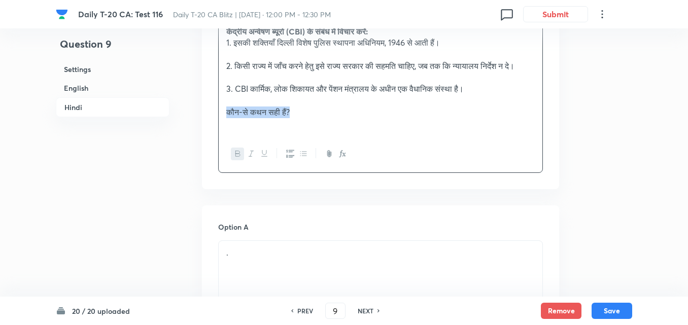
scroll to position [1582, 0]
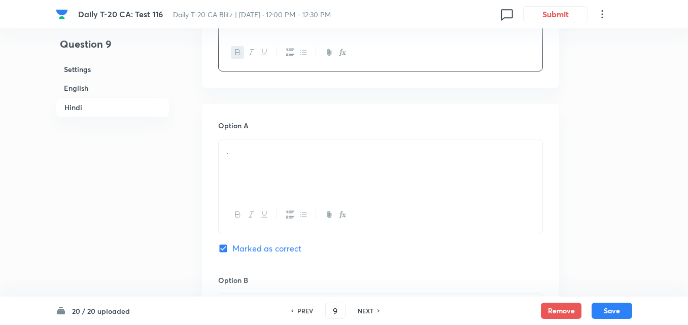
click at [279, 192] on div "." at bounding box center [381, 168] width 324 height 57
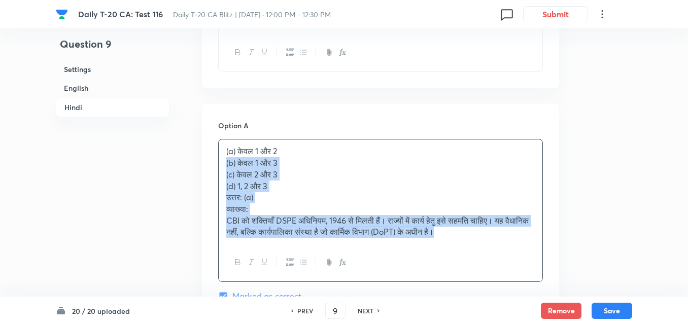
drag, startPoint x: 226, startPoint y: 181, endPoint x: 207, endPoint y: 174, distance: 19.9
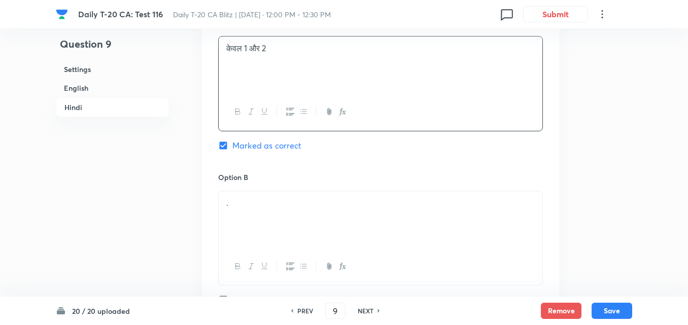
scroll to position [1785, 0]
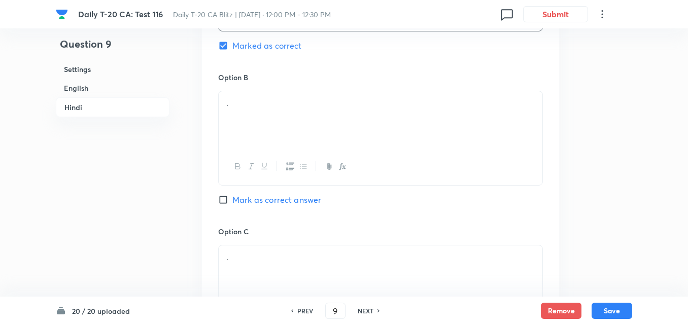
click at [276, 148] on div "." at bounding box center [381, 119] width 324 height 57
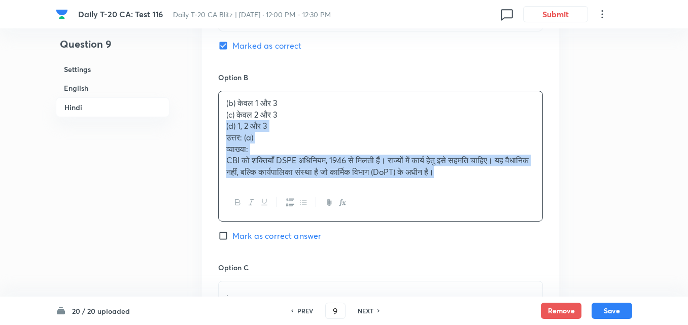
drag, startPoint x: 210, startPoint y: 140, endPoint x: 192, endPoint y: 136, distance: 18.7
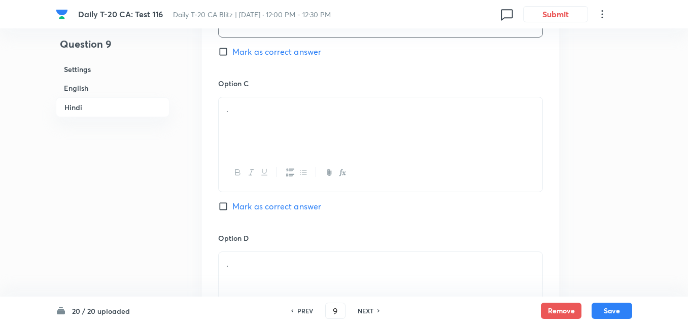
scroll to position [1938, 0]
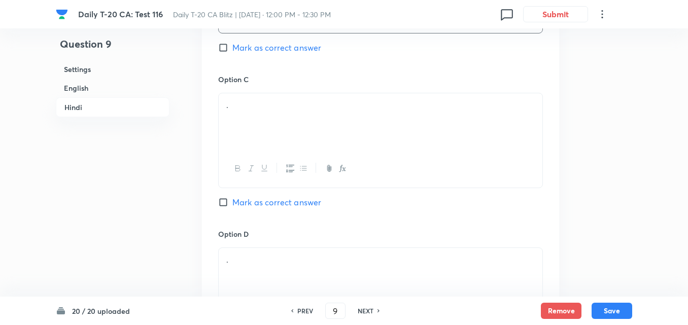
click at [291, 111] on p "." at bounding box center [380, 106] width 309 height 12
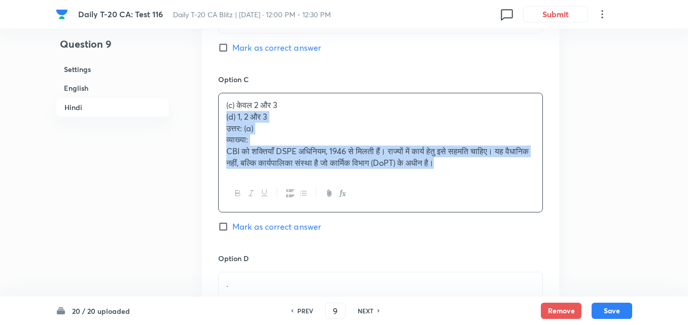
drag, startPoint x: 213, startPoint y: 128, endPoint x: 208, endPoint y: 128, distance: 5.6
click at [208, 128] on div "Option A केवल 1 और 2 Marked as correct Option B केवल 1 और 3 Mark as correct ans…" at bounding box center [380, 76] width 357 height 655
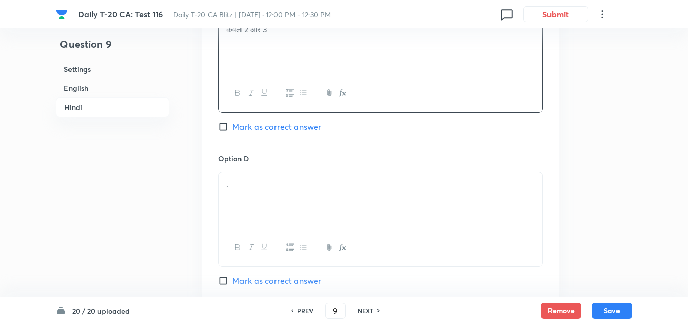
scroll to position [2090, 0]
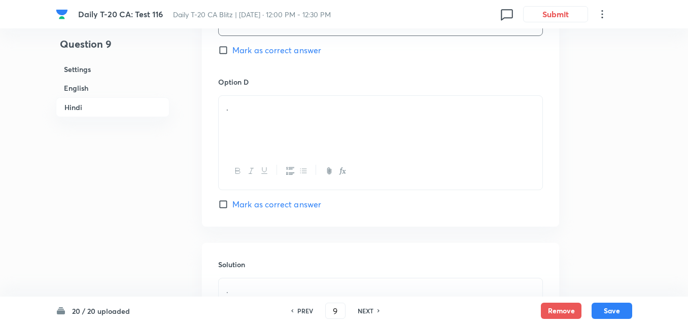
click at [251, 150] on div "." at bounding box center [381, 124] width 324 height 57
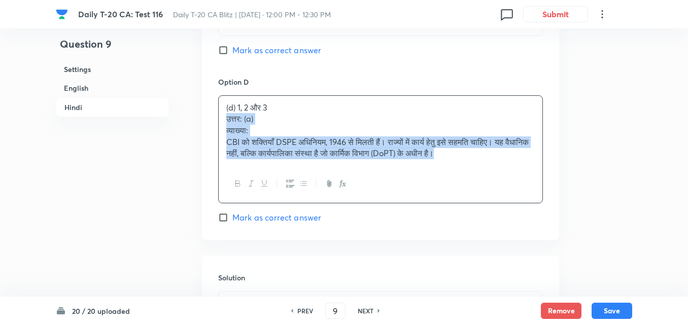
drag, startPoint x: 251, startPoint y: 150, endPoint x: 199, endPoint y: 135, distance: 54.5
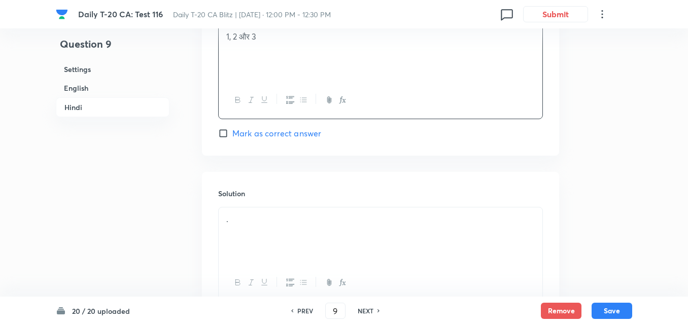
scroll to position [2255, 0]
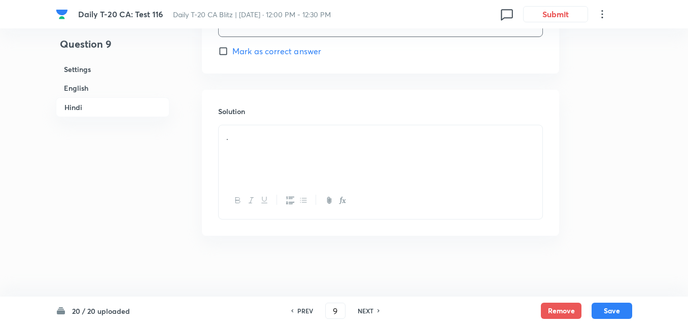
click at [266, 138] on p "." at bounding box center [380, 138] width 309 height 12
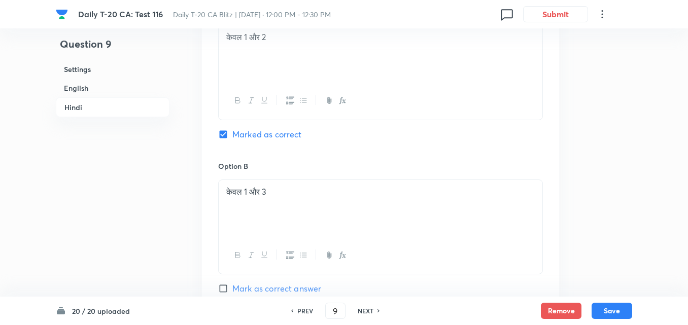
scroll to position [1646, 0]
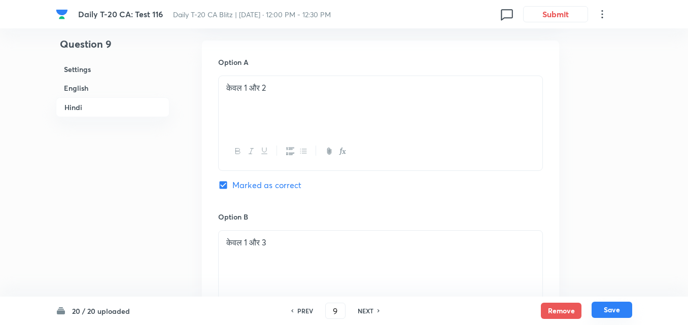
click at [619, 312] on button "Save" at bounding box center [612, 310] width 41 height 16
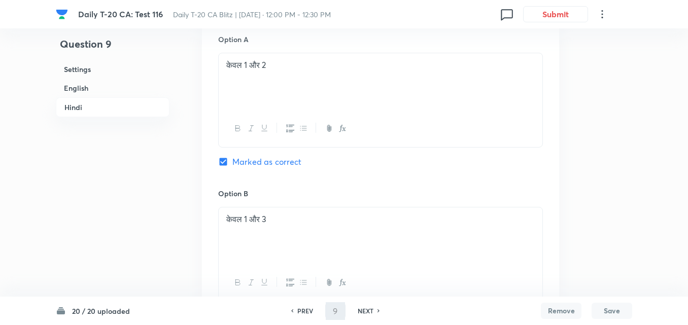
type input "10"
checkbox input "false"
checkbox input "true"
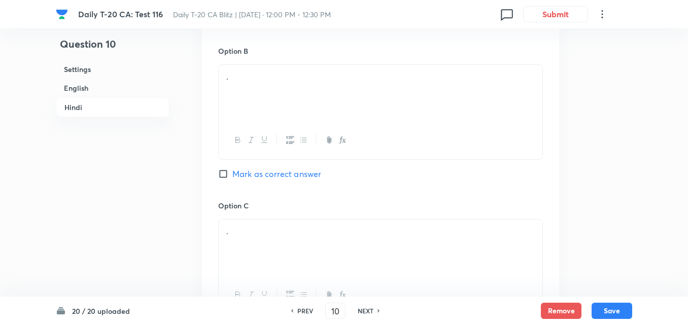
click at [104, 85] on h6 "English" at bounding box center [113, 88] width 114 height 19
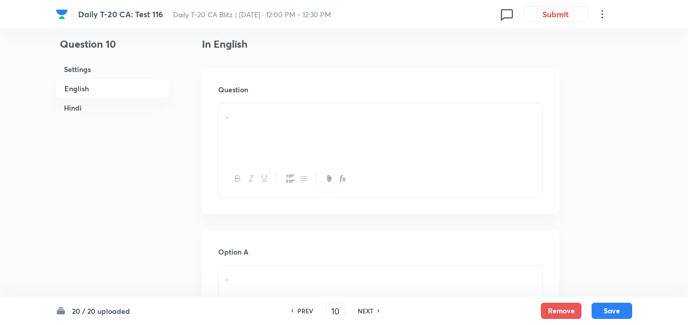
click at [307, 145] on div "." at bounding box center [381, 132] width 324 height 57
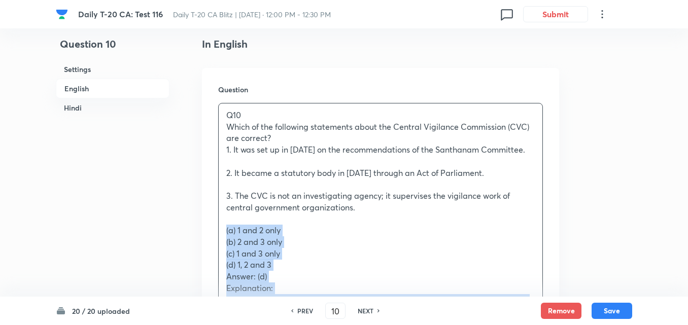
drag, startPoint x: 224, startPoint y: 240, endPoint x: 207, endPoint y: 231, distance: 19.1
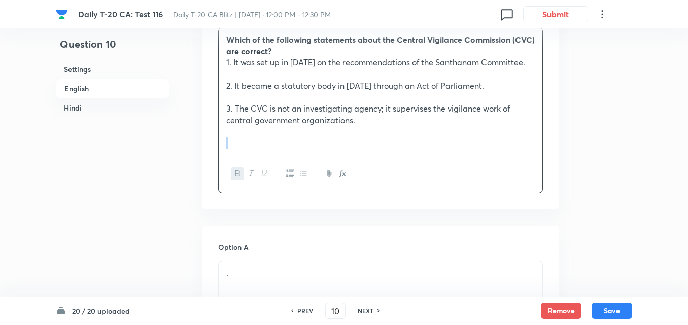
scroll to position [465, 0]
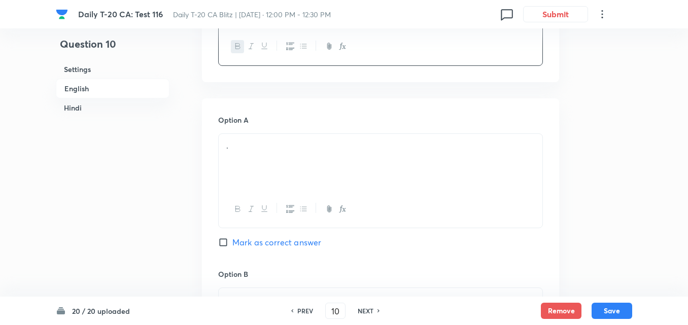
click at [286, 162] on div "." at bounding box center [381, 162] width 324 height 57
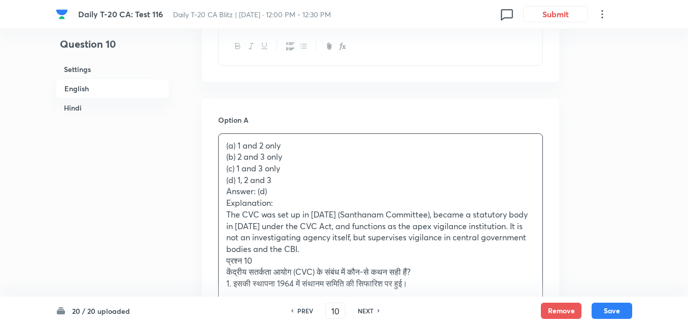
click at [352, 161] on p "(b) 2 and 3 only" at bounding box center [380, 157] width 309 height 12
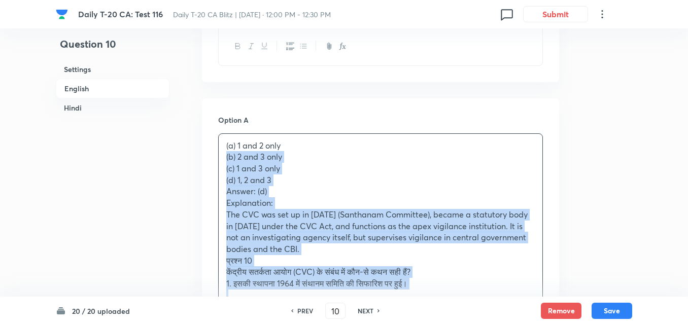
drag, startPoint x: 235, startPoint y: 160, endPoint x: 219, endPoint y: 156, distance: 16.1
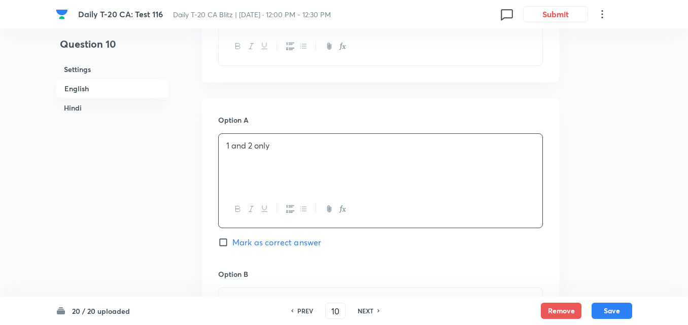
scroll to position [617, 0]
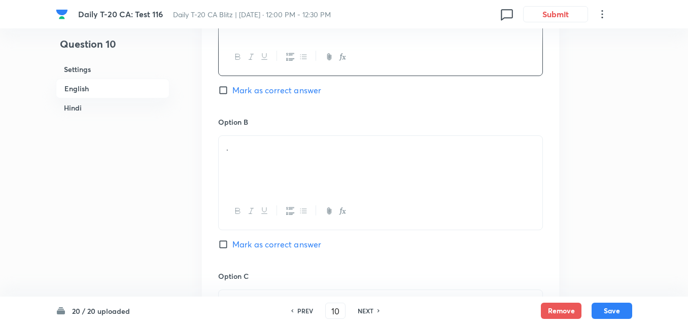
click at [303, 139] on div "." at bounding box center [381, 164] width 324 height 57
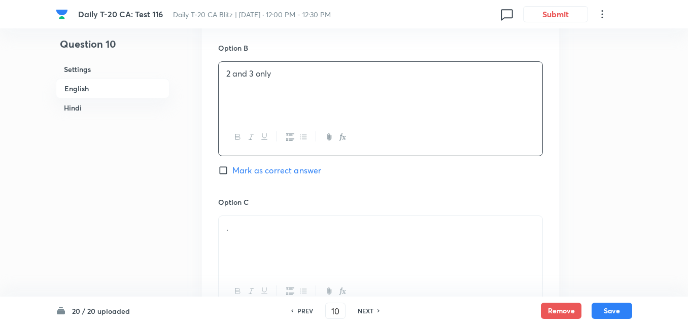
scroll to position [770, 0]
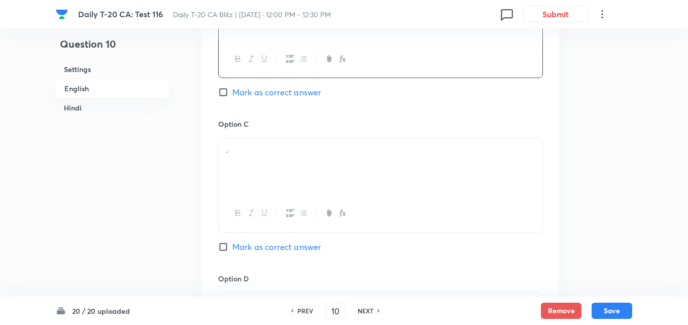
click at [289, 186] on div "." at bounding box center [381, 166] width 324 height 57
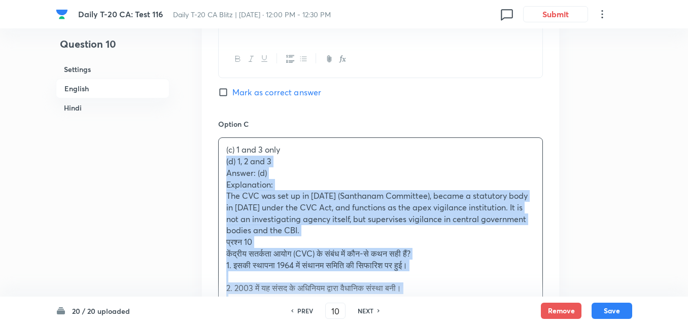
drag, startPoint x: 225, startPoint y: 163, endPoint x: 198, endPoint y: 157, distance: 28.2
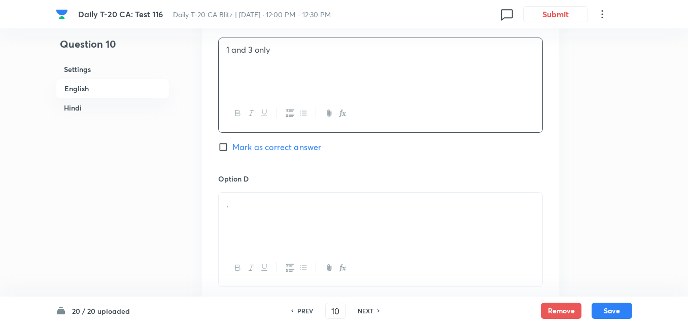
scroll to position [922, 0]
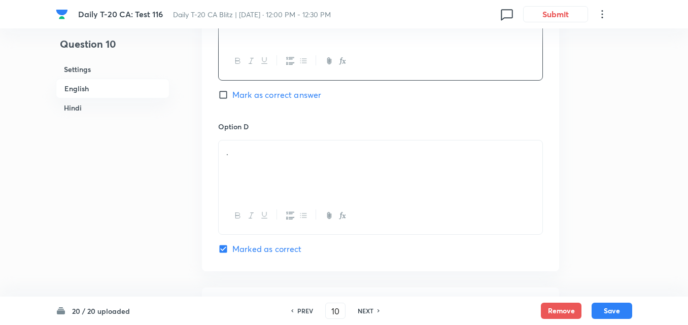
click at [280, 166] on div "." at bounding box center [381, 169] width 324 height 57
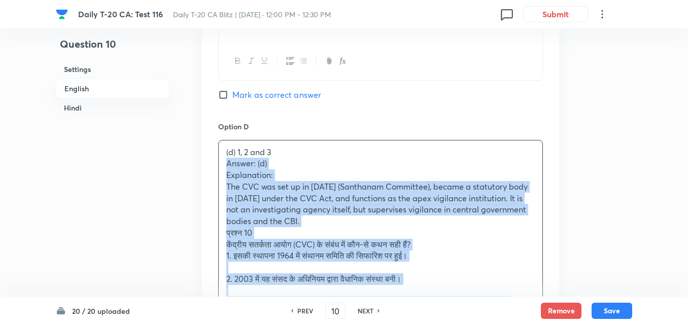
drag, startPoint x: 219, startPoint y: 167, endPoint x: 196, endPoint y: 167, distance: 22.3
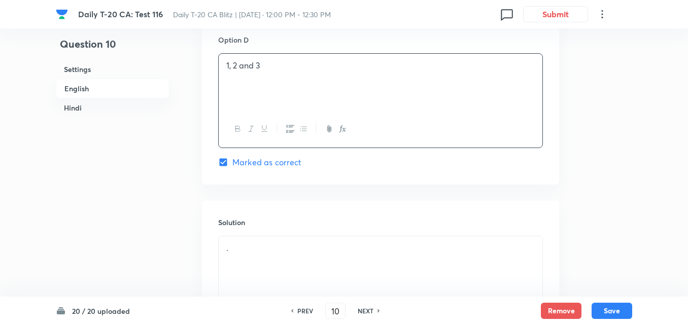
scroll to position [1074, 0]
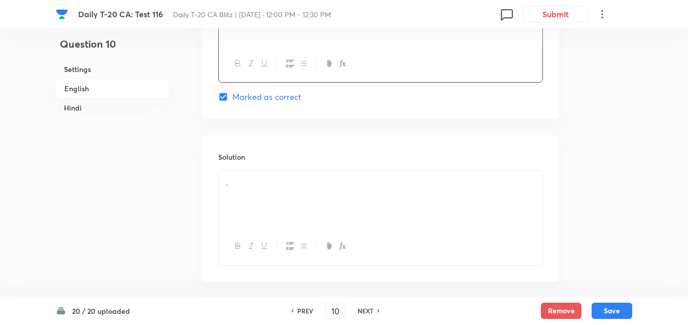
click at [284, 166] on div "Solution ." at bounding box center [380, 209] width 357 height 146
click at [284, 177] on div "." at bounding box center [381, 199] width 324 height 57
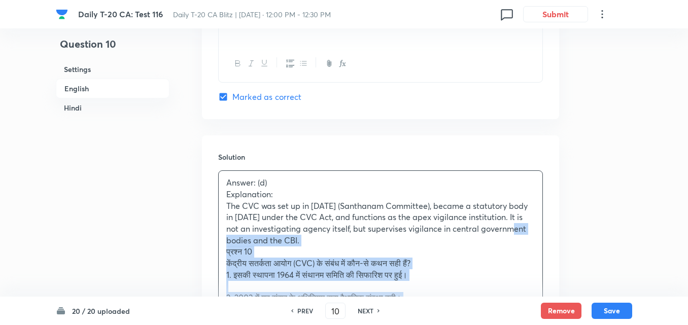
click at [198, 246] on div "Question 10 Settings English Hindi Settings Type Single choice correct 4 option…" at bounding box center [344, 266] width 577 height 2585
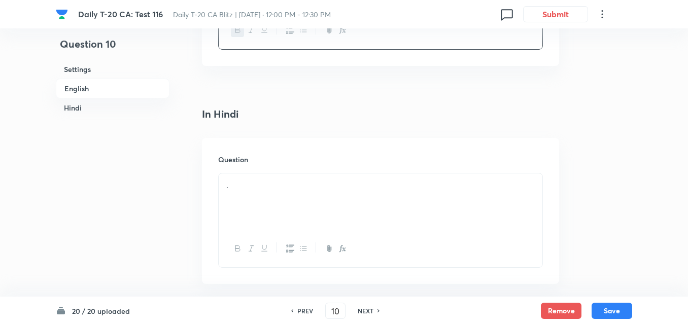
scroll to position [1328, 0]
click at [271, 176] on div "." at bounding box center [381, 200] width 324 height 57
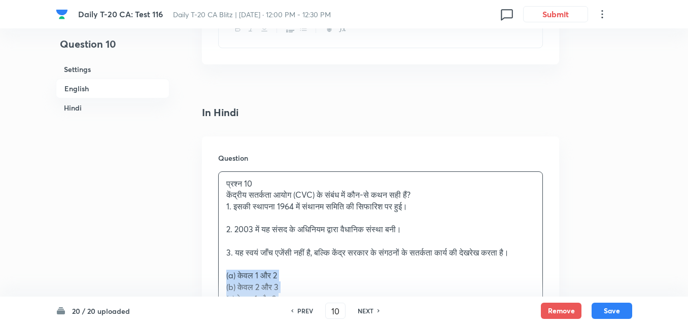
drag, startPoint x: 216, startPoint y: 275, endPoint x: 207, endPoint y: 274, distance: 9.2
click at [208, 274] on div "Question प्रश्न 10 केंद्रीय सतर्कता आयोग (CVC) के संबंध में कौन-से कथन सही हैं?…" at bounding box center [380, 280] width 357 height 286
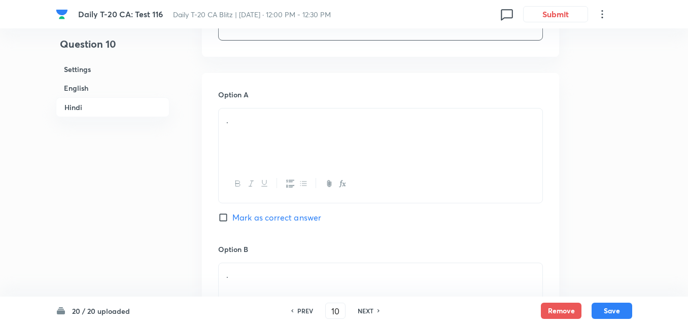
scroll to position [1582, 0]
click at [284, 130] on div "." at bounding box center [381, 133] width 324 height 57
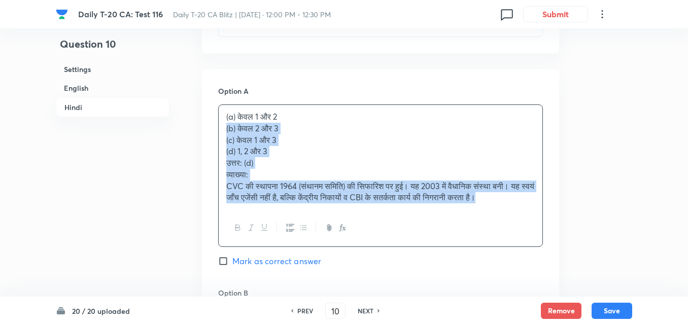
click at [222, 126] on div "(a) केवल 1 और 2 (b) केवल 2 और 3 (c) केवल 1 और 3 (d) 1, 2 और 3 उत्तर: (d) व्याख्…" at bounding box center [381, 157] width 324 height 105
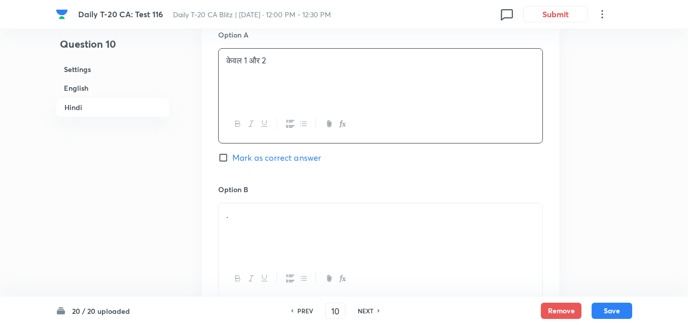
scroll to position [1684, 0]
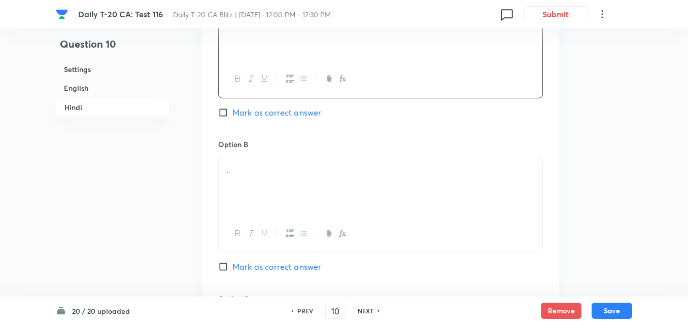
click at [283, 166] on p "." at bounding box center [380, 171] width 309 height 12
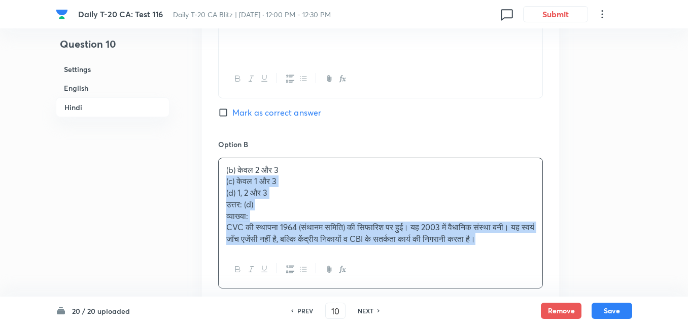
click at [219, 176] on div "(b) केवल 2 और 3 (c) केवल 1 और 3 (d) 1, 2 और 3 उत्तर: (d) व्याख्या: CVC की स्थाप…" at bounding box center [381, 204] width 324 height 93
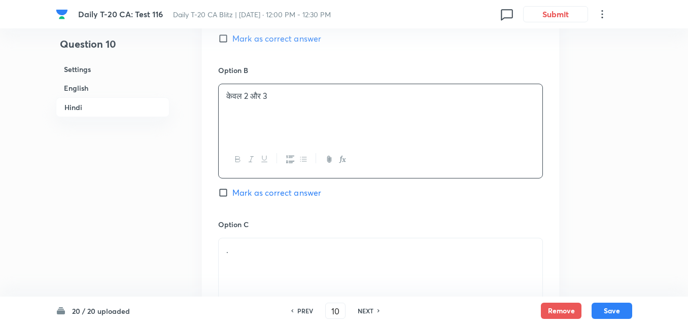
scroll to position [1836, 0]
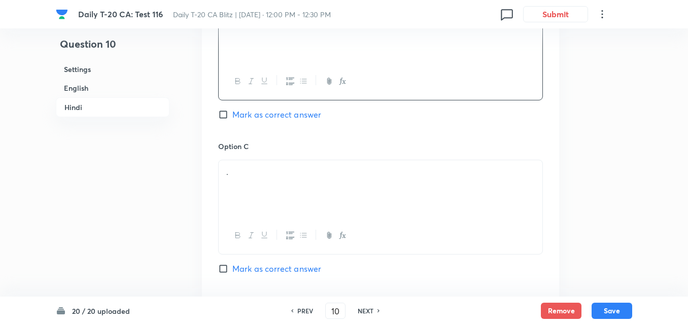
click at [289, 176] on p "." at bounding box center [380, 173] width 309 height 12
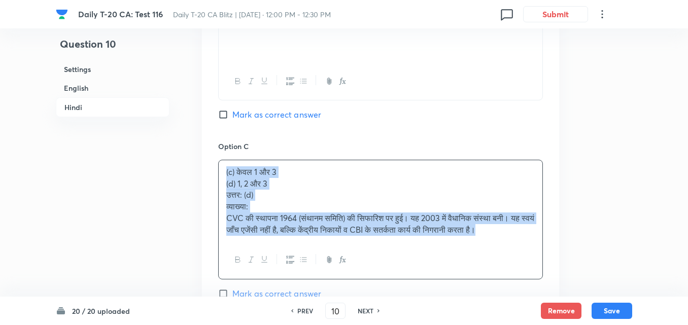
drag, startPoint x: 212, startPoint y: 178, endPoint x: 201, endPoint y: 177, distance: 11.2
drag, startPoint x: 218, startPoint y: 183, endPoint x: 211, endPoint y: 185, distance: 7.3
click at [211, 185] on div "Option A केवल 1 और 2 Mark as correct answer Option B केवल 2 और 3 Mark as correc…" at bounding box center [380, 143] width 357 height 655
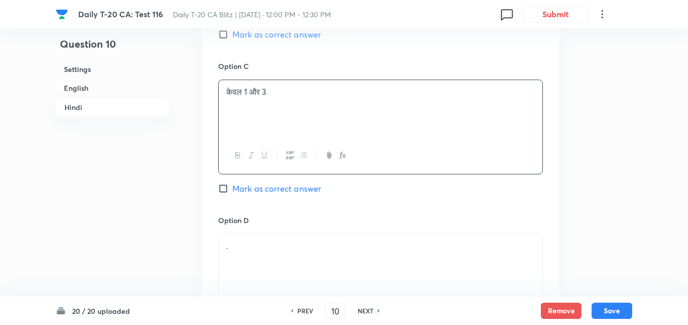
scroll to position [2039, 0]
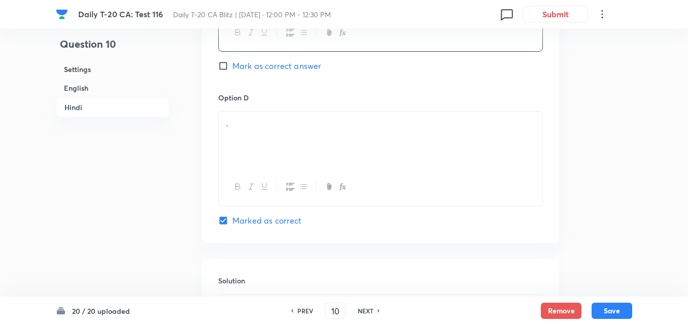
click at [312, 133] on div "." at bounding box center [381, 140] width 324 height 57
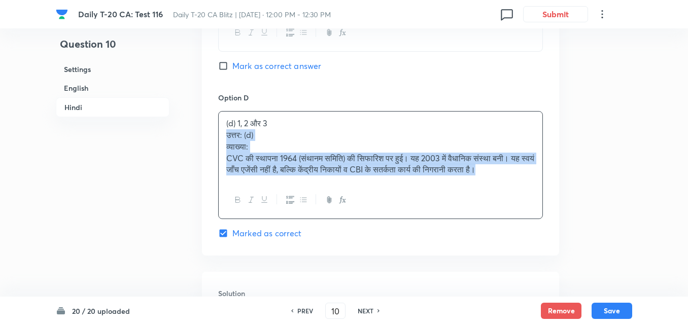
drag, startPoint x: 217, startPoint y: 138, endPoint x: 207, endPoint y: 137, distance: 10.2
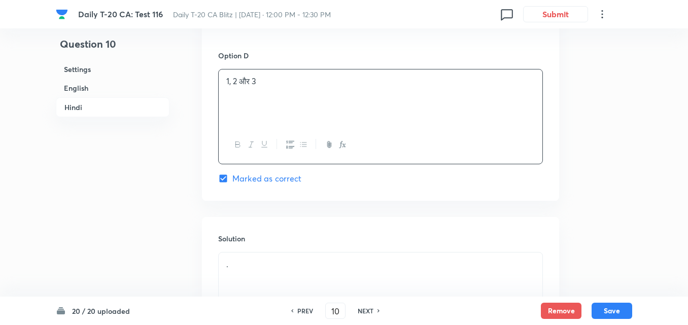
scroll to position [2209, 0]
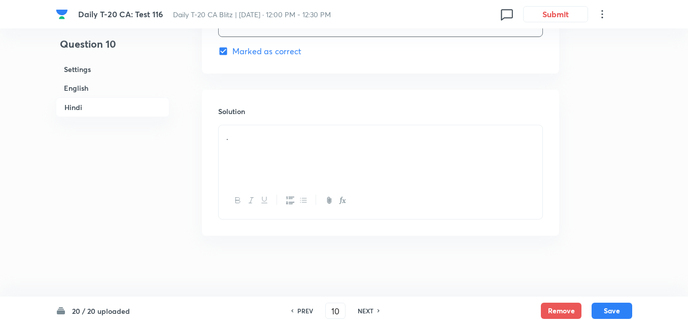
click at [285, 158] on div "." at bounding box center [381, 153] width 324 height 57
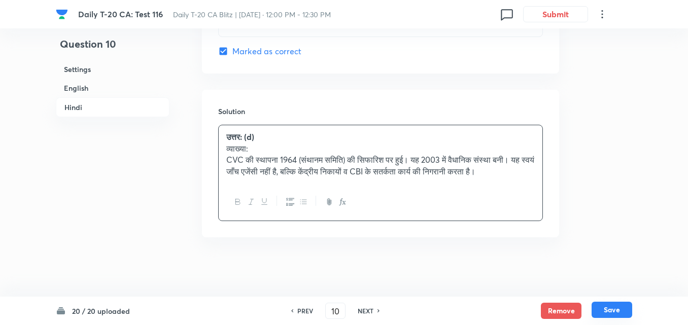
click at [614, 313] on button "Save" at bounding box center [612, 310] width 41 height 16
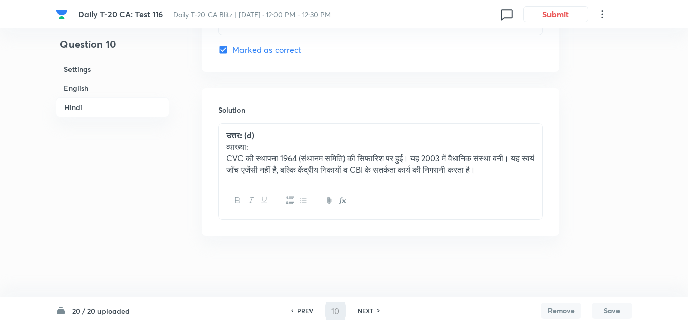
type input "11"
checkbox input "false"
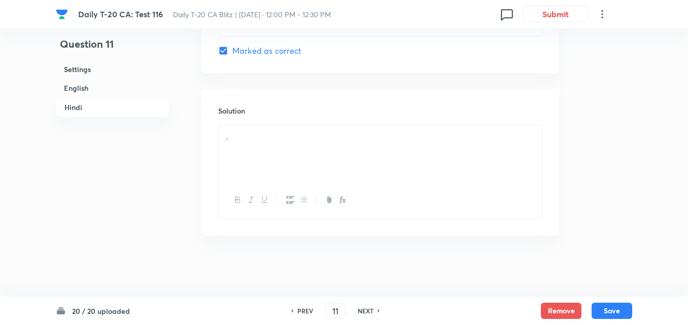
checkbox input "true"
click at [99, 90] on h6 "English" at bounding box center [113, 88] width 114 height 19
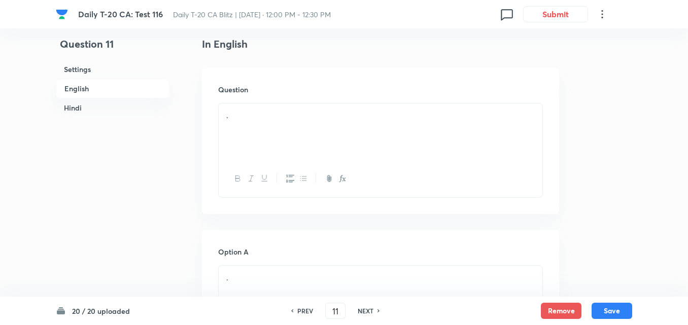
click at [299, 125] on div "." at bounding box center [381, 132] width 324 height 57
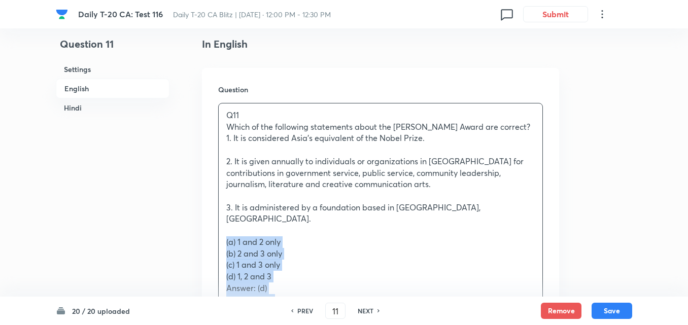
drag, startPoint x: 236, startPoint y: 236, endPoint x: 225, endPoint y: 236, distance: 10.7
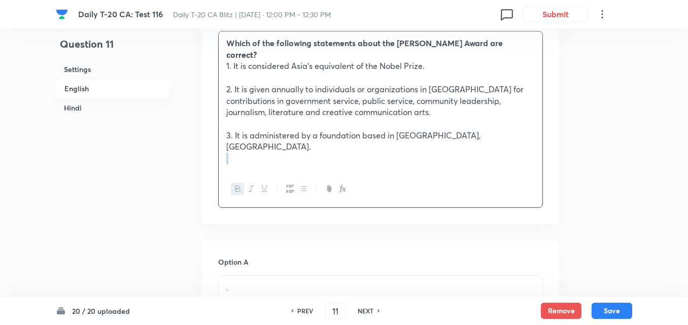
scroll to position [465, 0]
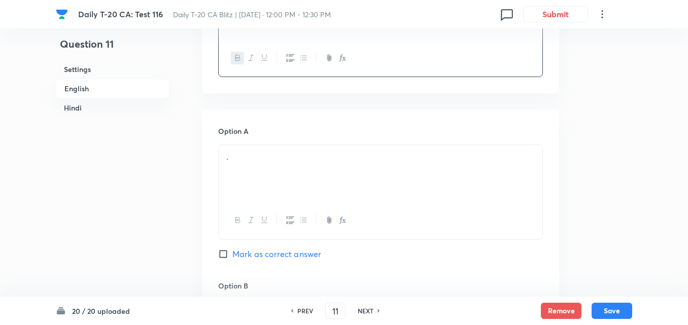
click at [292, 162] on div "." at bounding box center [381, 173] width 324 height 57
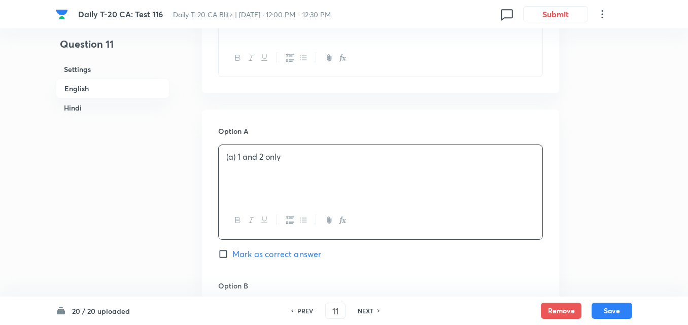
click at [335, 171] on div "(a) 1 and 2 only" at bounding box center [381, 173] width 324 height 57
click at [311, 163] on p at bounding box center [380, 169] width 309 height 12
click at [319, 161] on div "(a) 1 and 2 only" at bounding box center [381, 173] width 324 height 57
click at [349, 150] on div "(a) 1 and 2 only" at bounding box center [381, 173] width 324 height 57
click at [317, 163] on p at bounding box center [380, 169] width 309 height 12
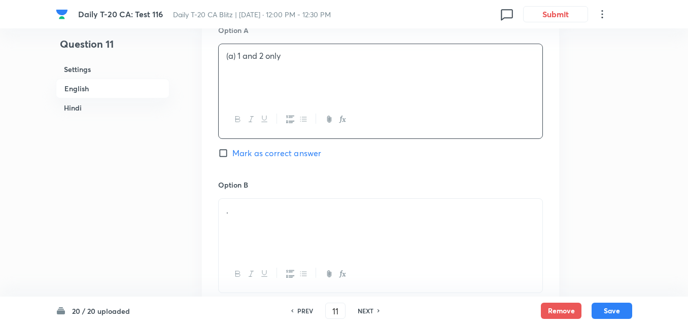
scroll to position [617, 0]
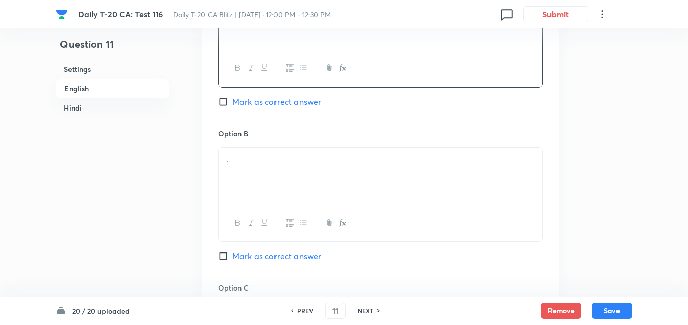
click at [294, 175] on div "." at bounding box center [381, 176] width 324 height 57
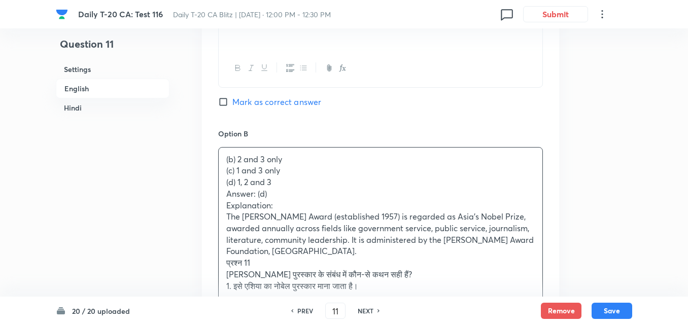
click at [390, 177] on p "(d) 1, 2 and 3" at bounding box center [380, 183] width 309 height 12
drag, startPoint x: 219, startPoint y: 163, endPoint x: 211, endPoint y: 161, distance: 8.0
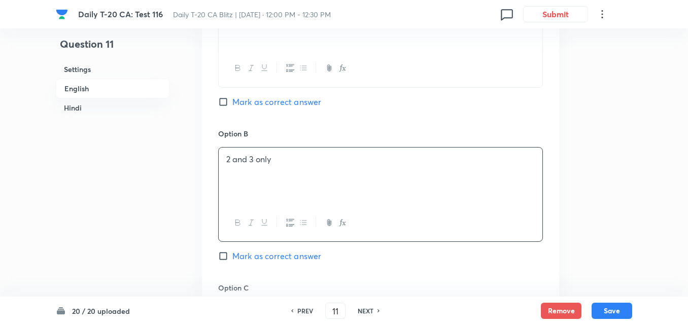
scroll to position [719, 0]
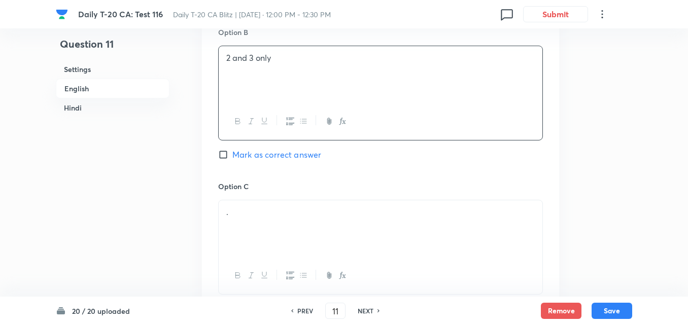
click at [272, 207] on p "." at bounding box center [380, 213] width 309 height 12
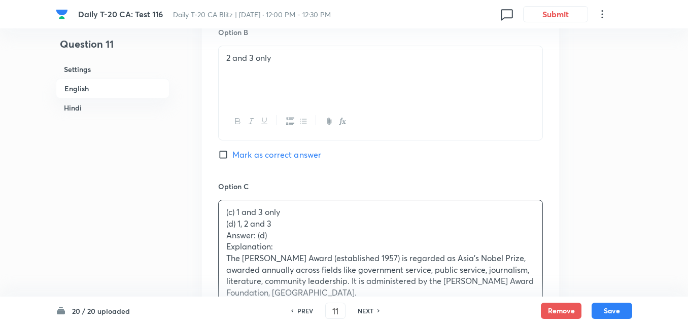
drag, startPoint x: 231, startPoint y: 222, endPoint x: 210, endPoint y: 215, distance: 22.5
click at [210, 215] on div "Option A (a) 1 and 2 only Mark as correct answer Option B 2 and 3 only Mark as …" at bounding box center [380, 298] width 357 height 885
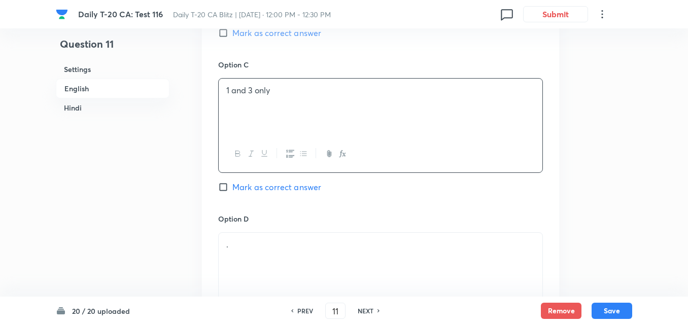
scroll to position [922, 0]
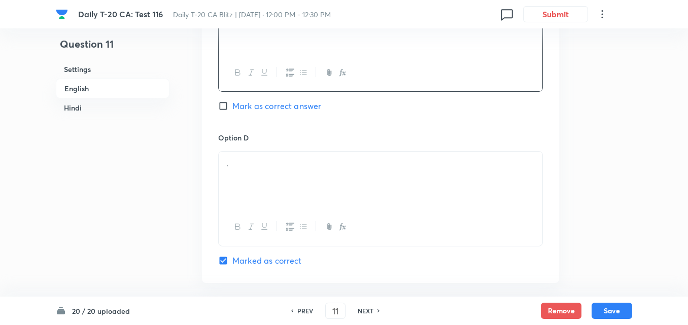
click at [228, 185] on div "." at bounding box center [381, 180] width 324 height 57
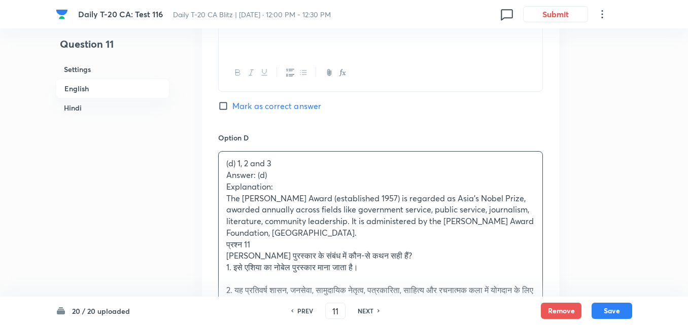
drag, startPoint x: 220, startPoint y: 178, endPoint x: 181, endPoint y: 158, distance: 44.1
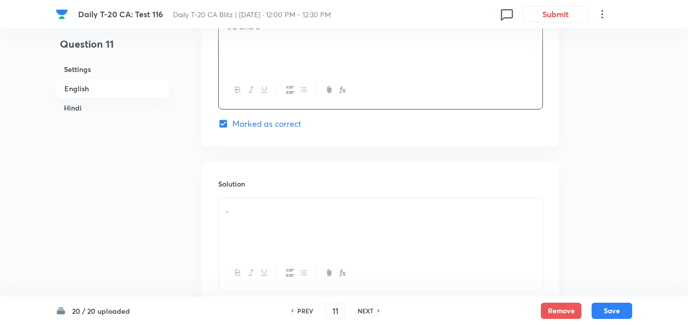
scroll to position [1176, 0]
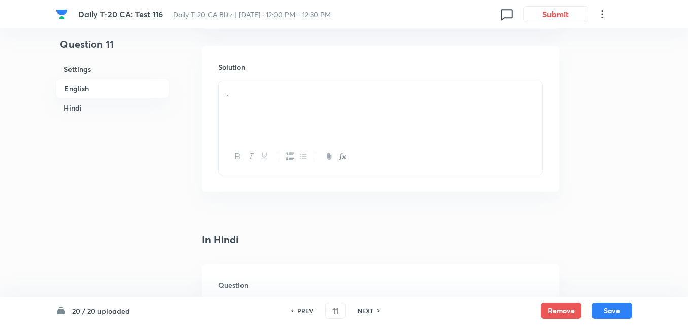
click at [274, 101] on div "." at bounding box center [381, 109] width 324 height 57
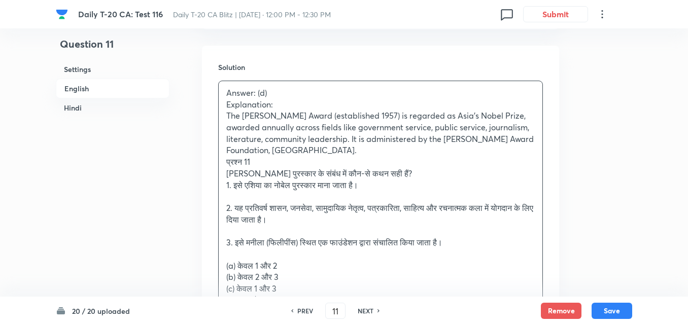
drag, startPoint x: 215, startPoint y: 153, endPoint x: 205, endPoint y: 152, distance: 10.8
click at [205, 152] on div "Solution Answer: (d) Explanation: The Ramon Magsaysay Award (established 1957) …" at bounding box center [380, 235] width 357 height 379
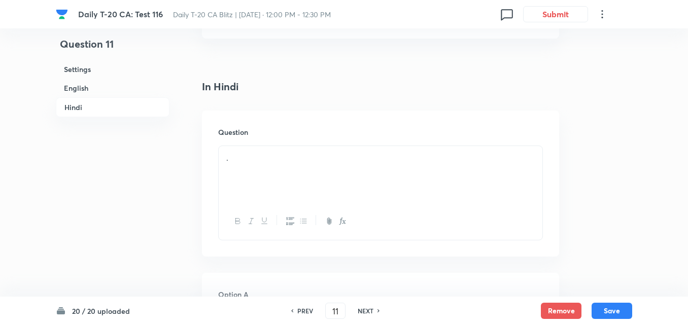
scroll to position [1430, 0]
click at [266, 99] on div "." at bounding box center [381, 99] width 324 height 57
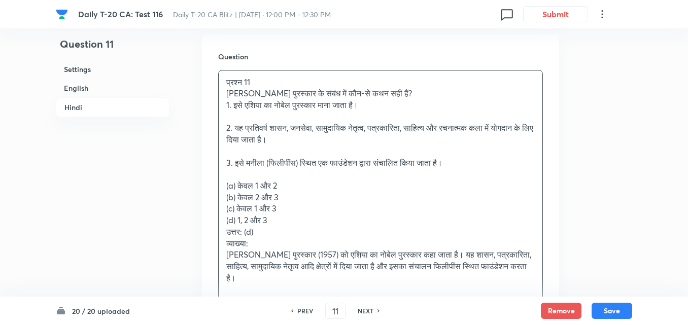
drag, startPoint x: 209, startPoint y: 175, endPoint x: 199, endPoint y: 175, distance: 10.2
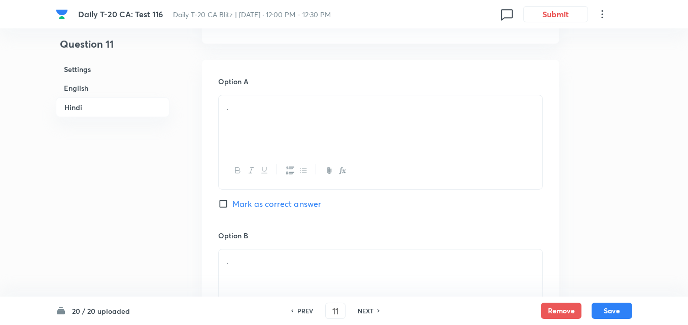
scroll to position [1633, 0]
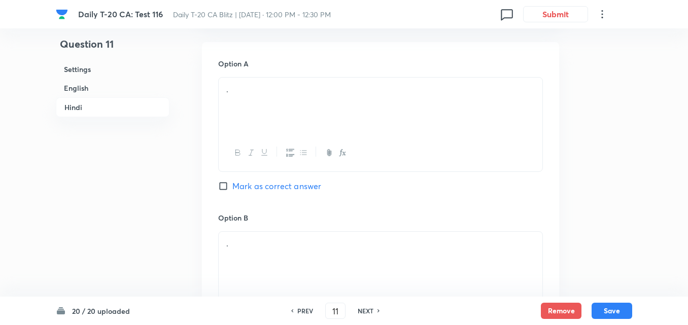
click at [272, 115] on div "." at bounding box center [381, 106] width 324 height 57
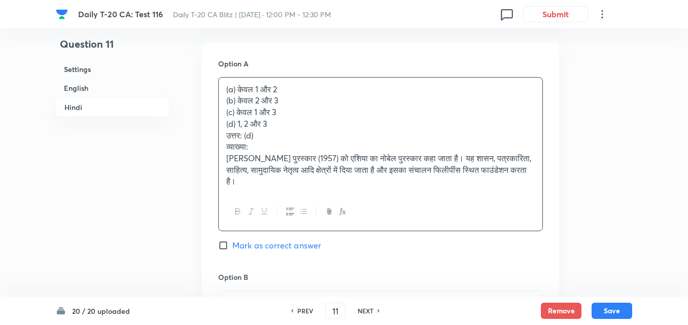
drag, startPoint x: 216, startPoint y: 87, endPoint x: 185, endPoint y: 82, distance: 31.9
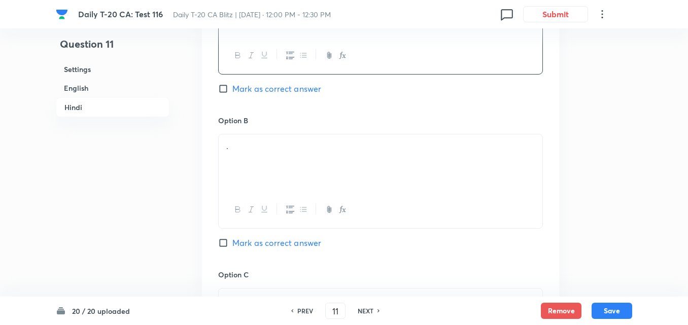
scroll to position [1734, 0]
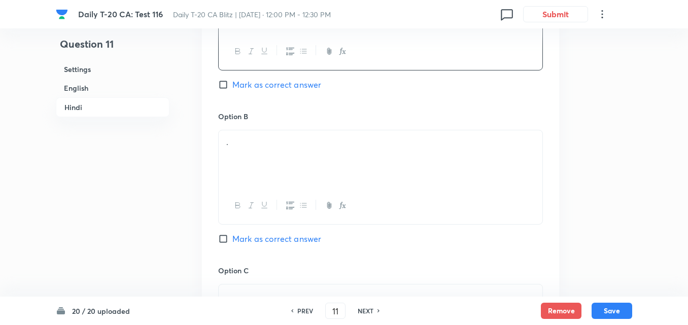
click at [279, 144] on div "." at bounding box center [381, 158] width 324 height 57
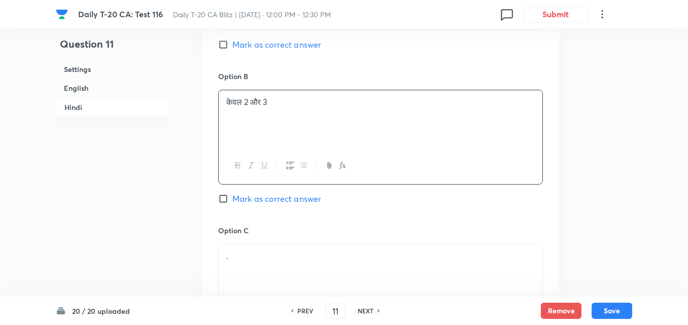
scroll to position [1836, 0]
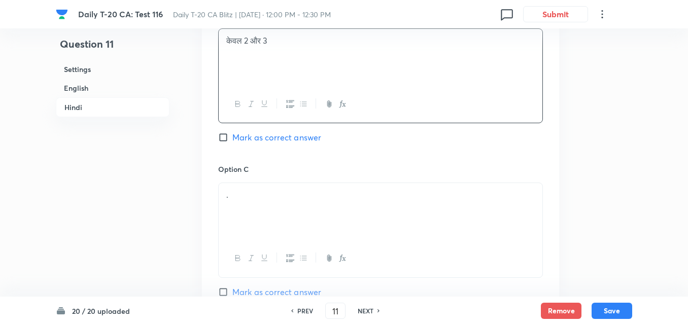
click at [262, 191] on div "." at bounding box center [381, 211] width 324 height 57
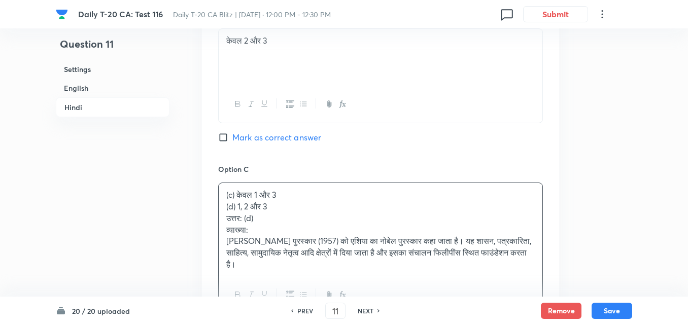
drag, startPoint x: 220, startPoint y: 211, endPoint x: 186, endPoint y: 193, distance: 38.4
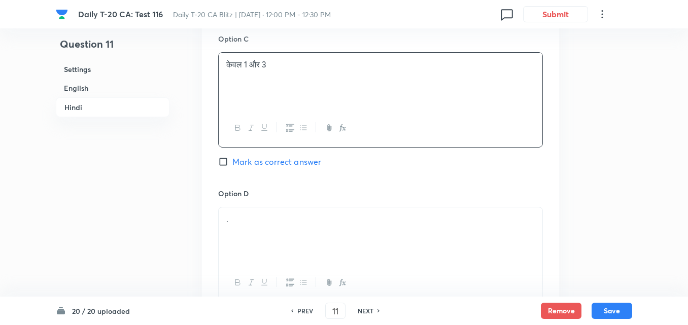
scroll to position [2039, 0]
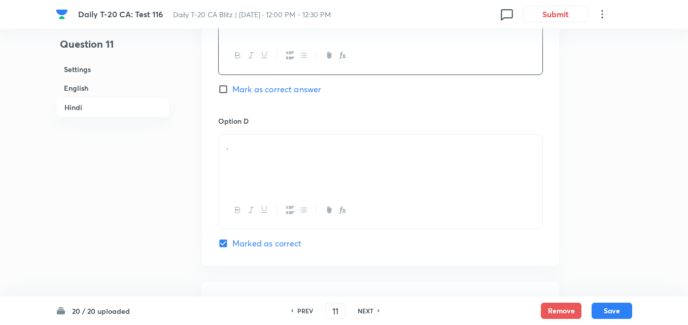
click at [251, 173] on div "." at bounding box center [381, 163] width 324 height 57
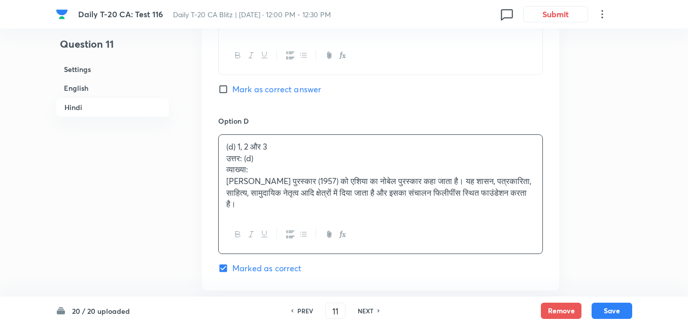
drag, startPoint x: 214, startPoint y: 156, endPoint x: 197, endPoint y: 148, distance: 19.3
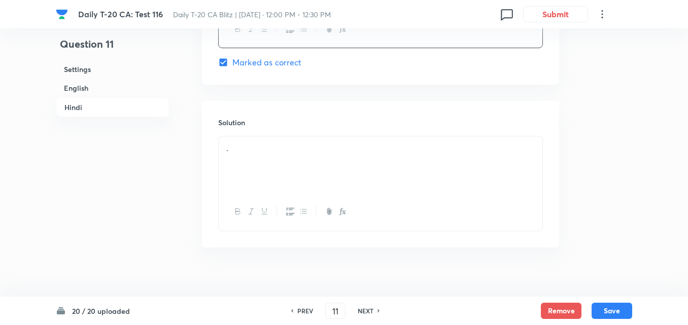
click at [282, 181] on div "." at bounding box center [381, 165] width 324 height 57
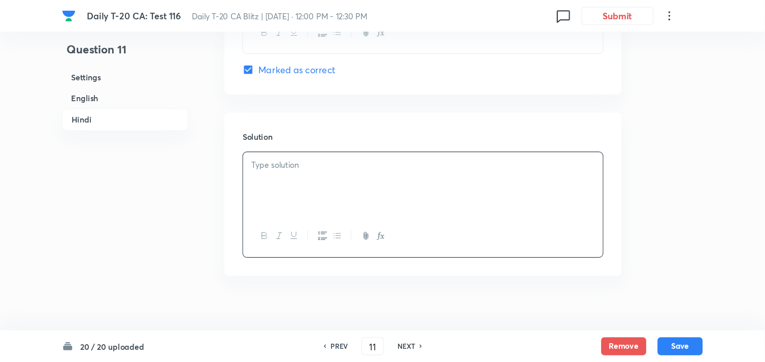
scroll to position [2189, 0]
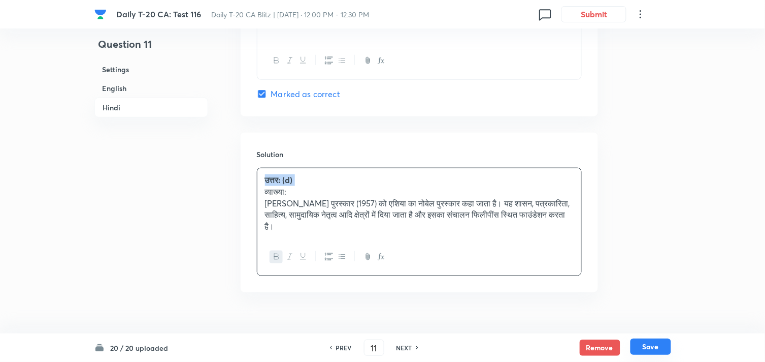
click at [654, 325] on button "Save" at bounding box center [651, 346] width 41 height 16
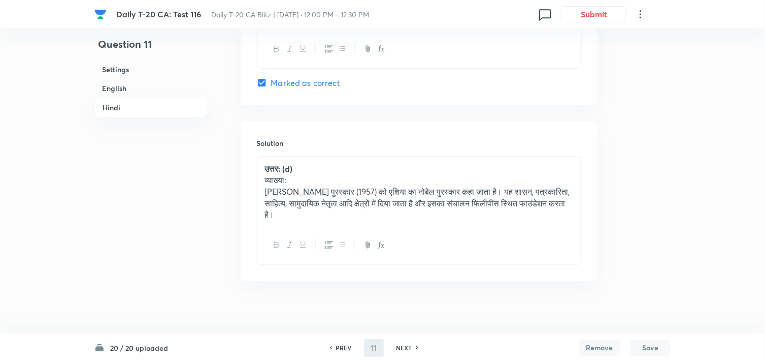
type input "12"
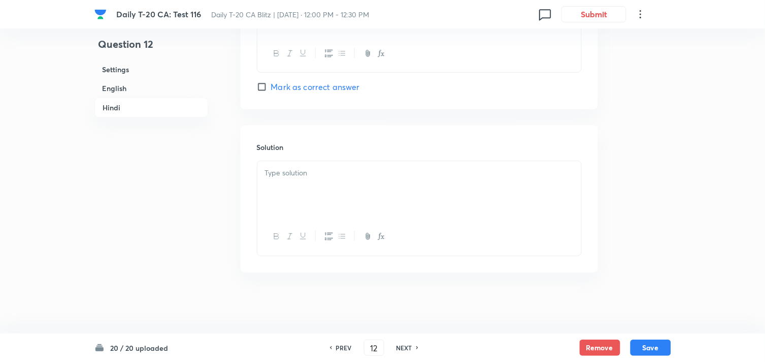
checkbox input "false"
checkbox input "true"
click at [130, 89] on h6 "English" at bounding box center [151, 88] width 114 height 19
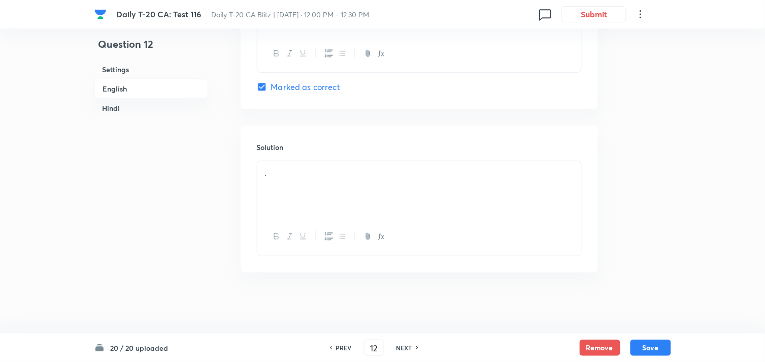
scroll to position [261, 0]
click at [148, 92] on h6 "English" at bounding box center [151, 89] width 114 height 20
click at [130, 85] on h6 "English" at bounding box center [151, 89] width 114 height 20
click at [300, 134] on div "." at bounding box center [419, 132] width 324 height 57
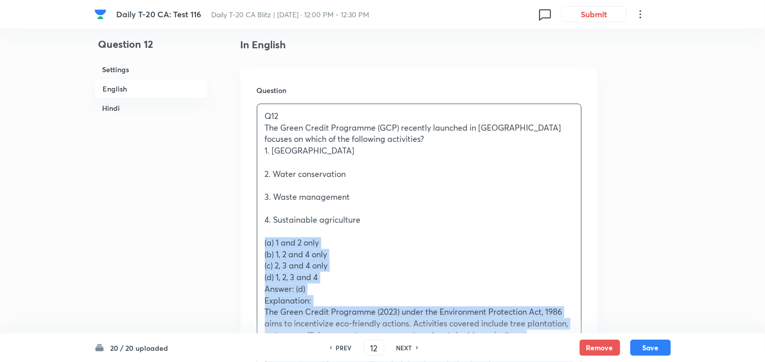
drag, startPoint x: 271, startPoint y: 249, endPoint x: 241, endPoint y: 244, distance: 30.3
click at [251, 247] on div "Question Q12 The Green Credit Programme (GCP) recently launched in India focuse…" at bounding box center [419, 350] width 357 height 563
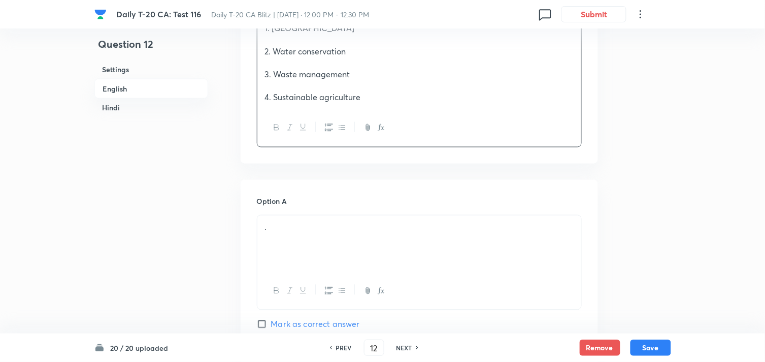
scroll to position [487, 0]
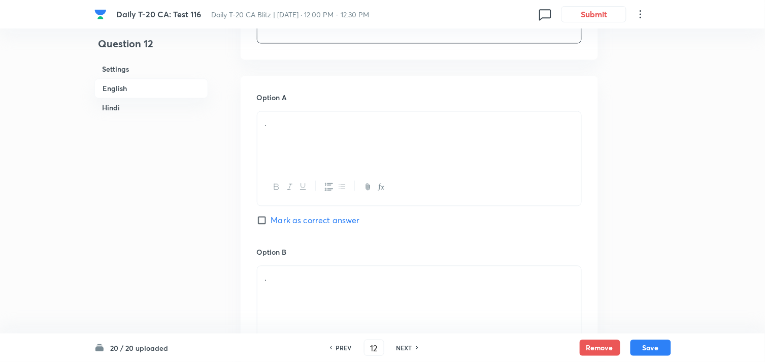
click at [289, 156] on div "." at bounding box center [419, 140] width 324 height 57
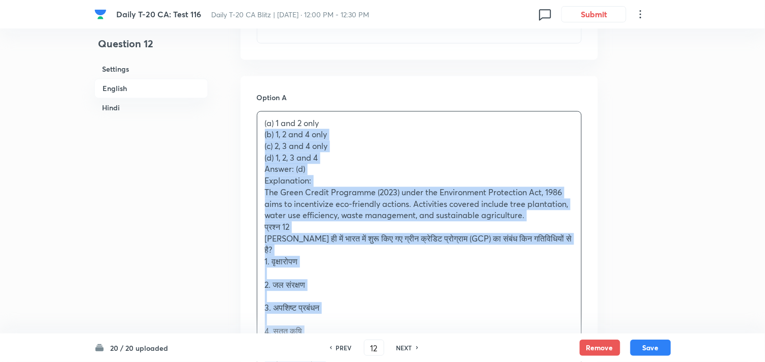
drag, startPoint x: 226, startPoint y: 140, endPoint x: 196, endPoint y: 144, distance: 30.2
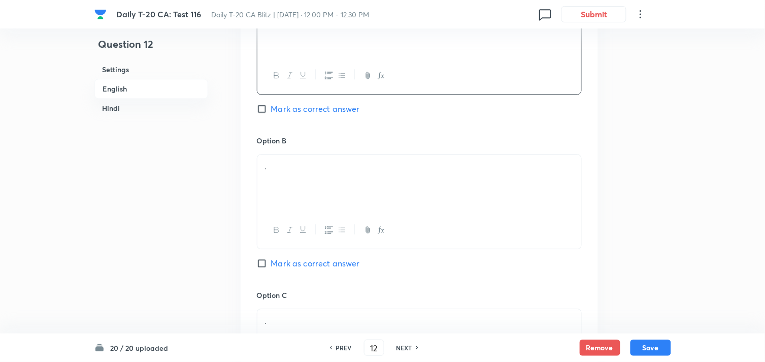
scroll to position [600, 0]
click at [301, 187] on div "." at bounding box center [419, 181] width 324 height 57
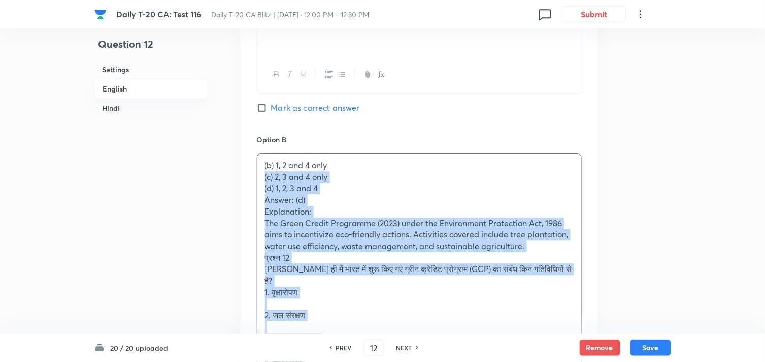
drag, startPoint x: 257, startPoint y: 181, endPoint x: 251, endPoint y: 181, distance: 5.6
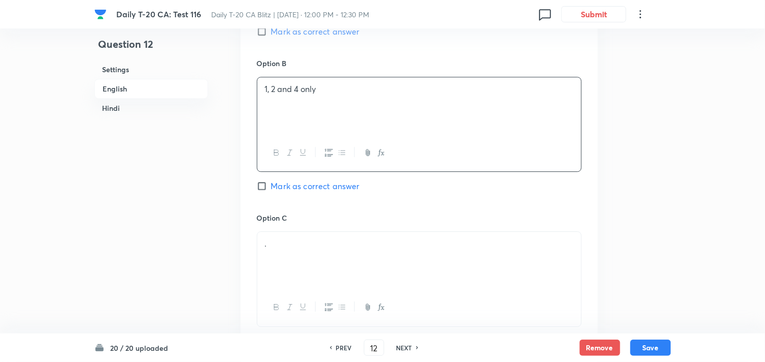
scroll to position [769, 0]
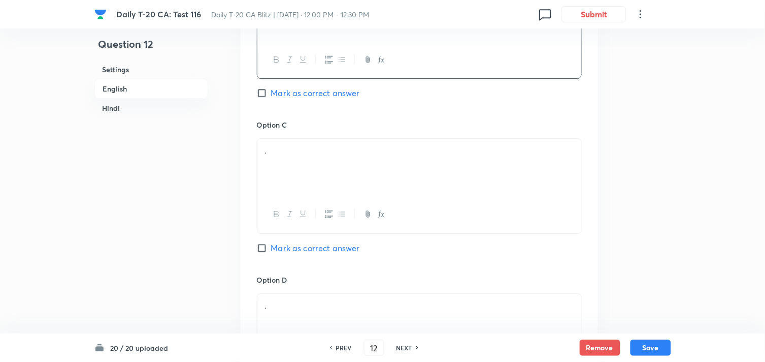
click at [316, 170] on div "." at bounding box center [419, 167] width 324 height 57
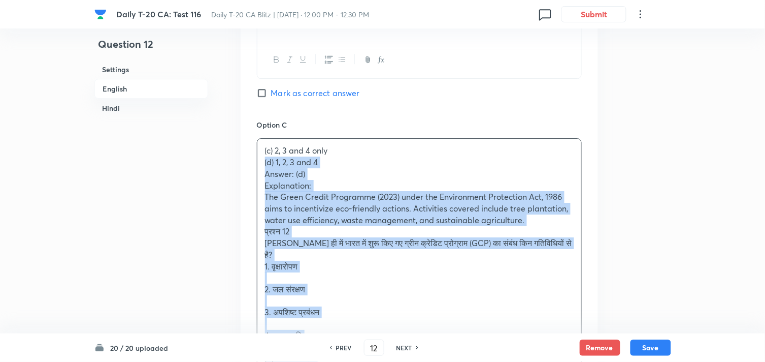
drag, startPoint x: 250, startPoint y: 169, endPoint x: 219, endPoint y: 163, distance: 31.5
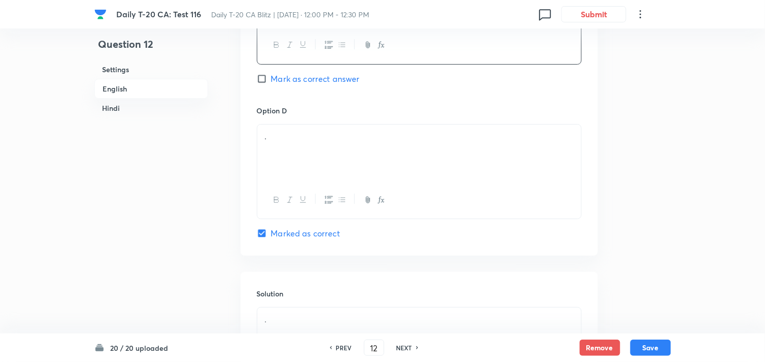
click at [339, 157] on div "." at bounding box center [419, 152] width 324 height 57
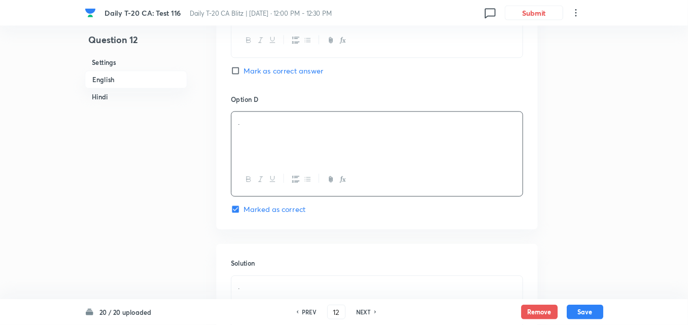
scroll to position [939, 0]
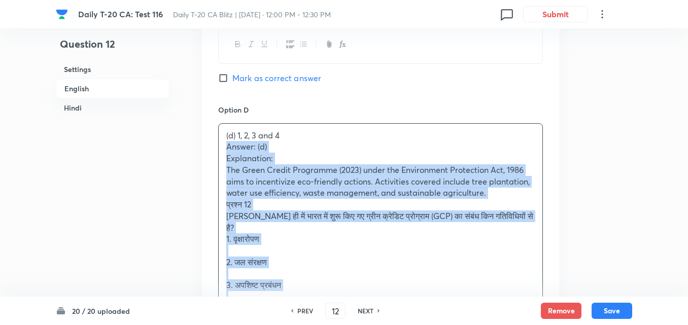
click at [206, 146] on div "Option A 1 and 2 only Mark as correct answer Option B 1, 2 and 4 only Mark as c…" at bounding box center [380, 62] width 357 height 874
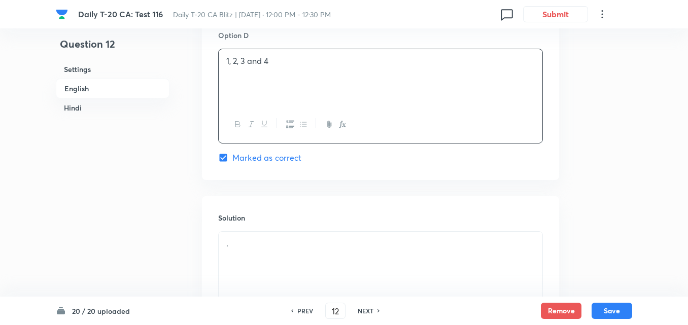
scroll to position [1091, 0]
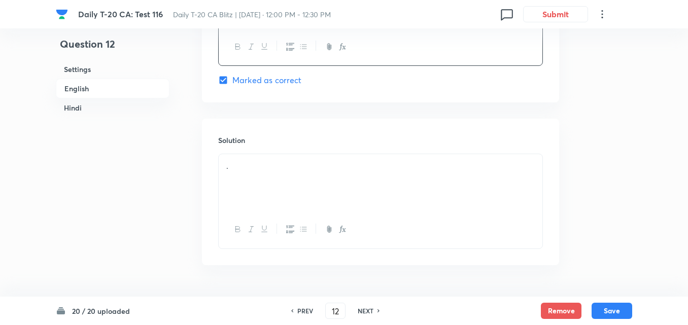
click at [251, 150] on div "Solution ." at bounding box center [380, 192] width 357 height 146
drag, startPoint x: 257, startPoint y: 172, endPoint x: 240, endPoint y: 172, distance: 17.3
click at [257, 173] on div "." at bounding box center [381, 182] width 324 height 57
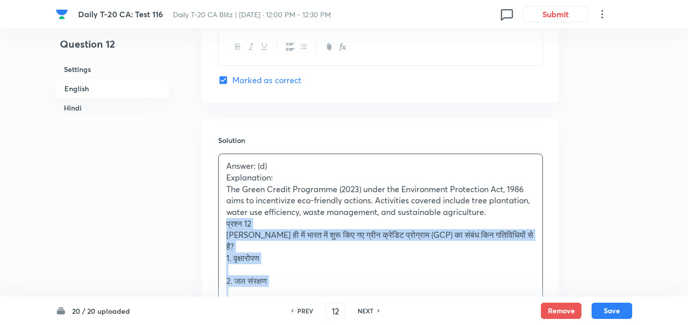
click at [210, 225] on div "Solution Answer: (d) Explanation: The Green Credit Programme (2023) under the E…" at bounding box center [380, 308] width 357 height 379
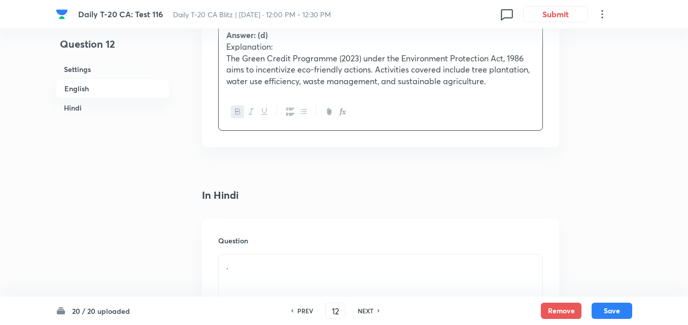
scroll to position [1294, 0]
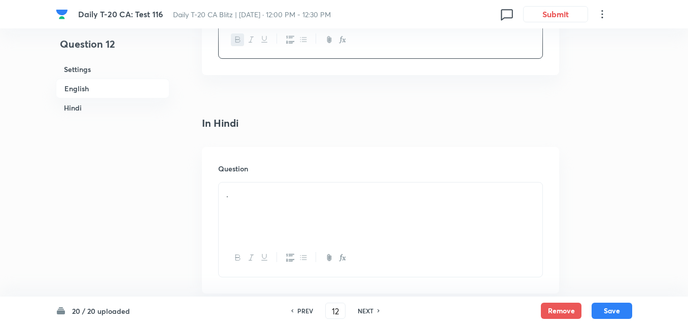
click at [288, 207] on div "." at bounding box center [381, 211] width 324 height 57
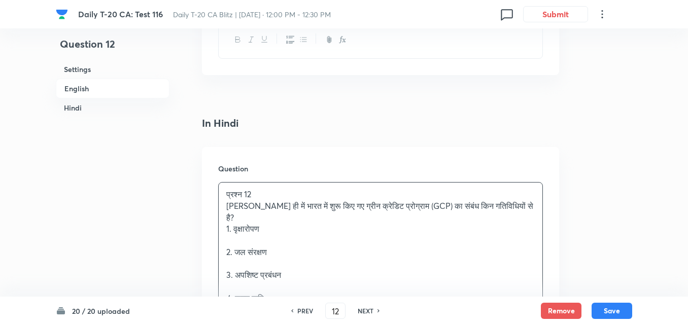
scroll to position [1345, 0]
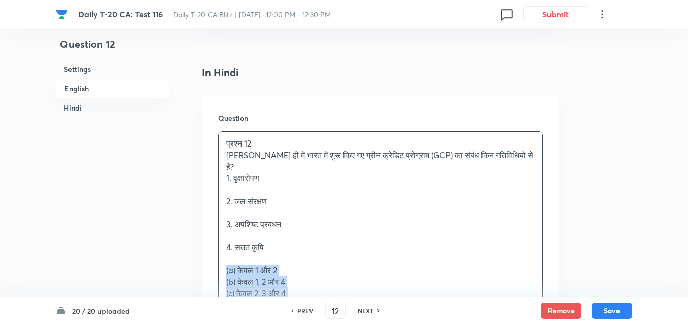
drag, startPoint x: 224, startPoint y: 255, endPoint x: 209, endPoint y: 257, distance: 15.3
click at [209, 257] on div "Question प्रश्न 12 हाल ही में भारत में शुरू किए गए ग्रीन क्रेडिट प्रोग्राम (GCP…" at bounding box center [380, 256] width 357 height 321
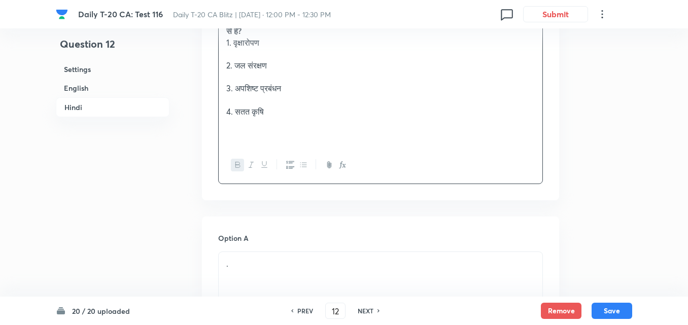
scroll to position [1599, 0]
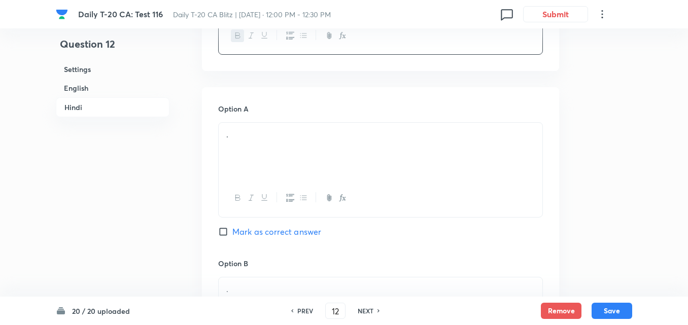
drag, startPoint x: 272, startPoint y: 185, endPoint x: 259, endPoint y: 136, distance: 50.9
click at [272, 180] on div at bounding box center [381, 198] width 324 height 37
click at [259, 134] on div "." at bounding box center [381, 151] width 324 height 57
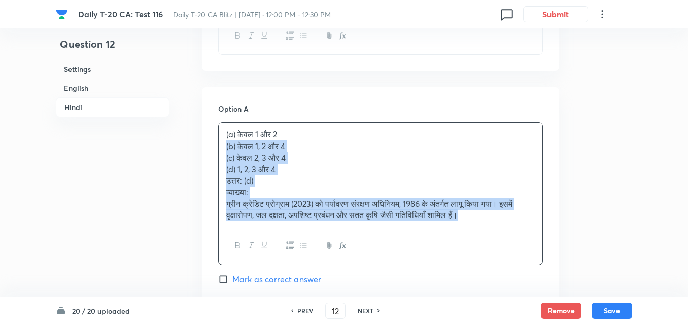
drag, startPoint x: 227, startPoint y: 135, endPoint x: 204, endPoint y: 136, distance: 23.9
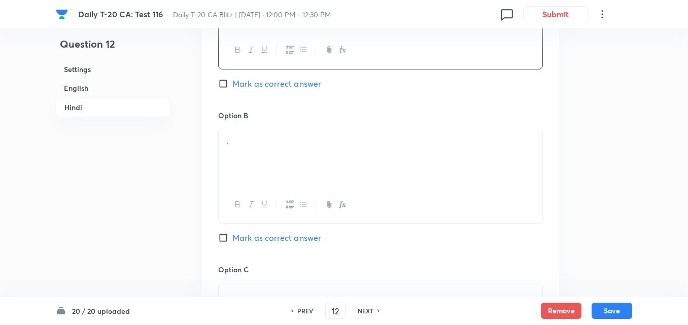
scroll to position [1751, 0]
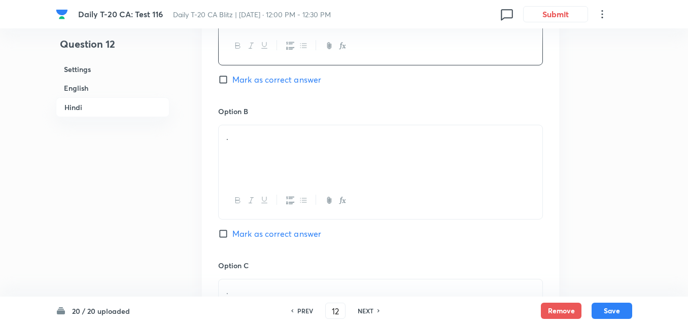
click at [277, 106] on div "Option B . Mark as correct answer" at bounding box center [380, 183] width 325 height 154
click at [272, 132] on p "." at bounding box center [380, 138] width 309 height 12
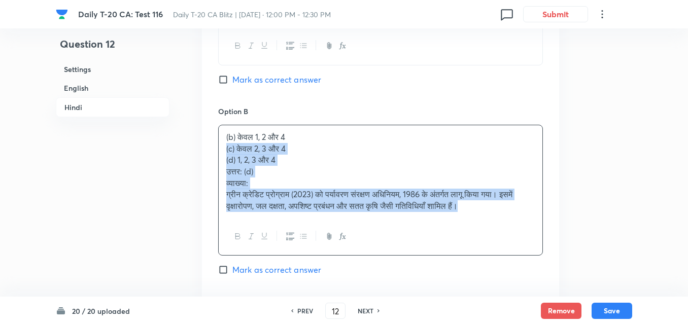
click at [205, 137] on div "Option A केवल 1 और 2 Mark as correct answer Option B (b) केवल 1, 2 और 4 (c) केव…" at bounding box center [380, 268] width 357 height 667
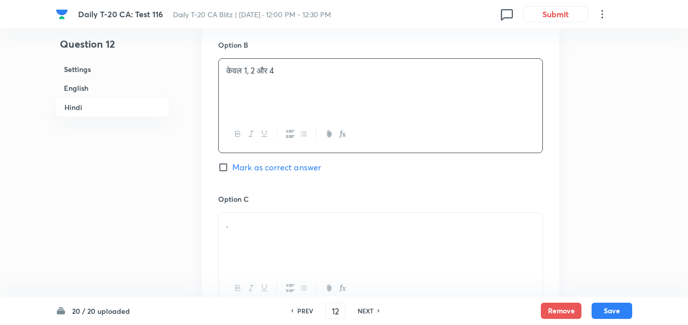
scroll to position [1903, 0]
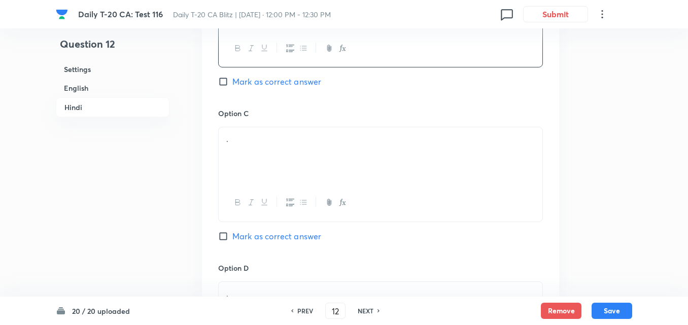
drag, startPoint x: 268, startPoint y: 156, endPoint x: 225, endPoint y: 150, distance: 43.1
click at [269, 156] on div "." at bounding box center [381, 155] width 324 height 57
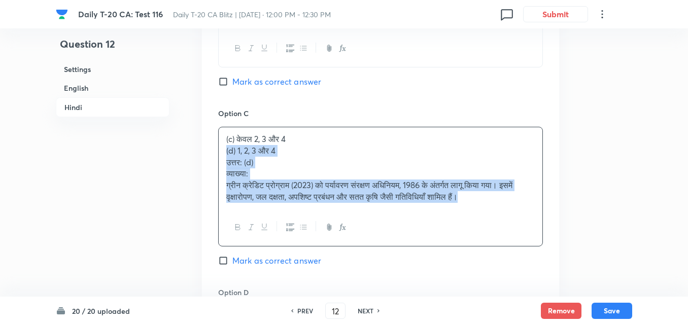
drag, startPoint x: 216, startPoint y: 149, endPoint x: 166, endPoint y: 132, distance: 53.1
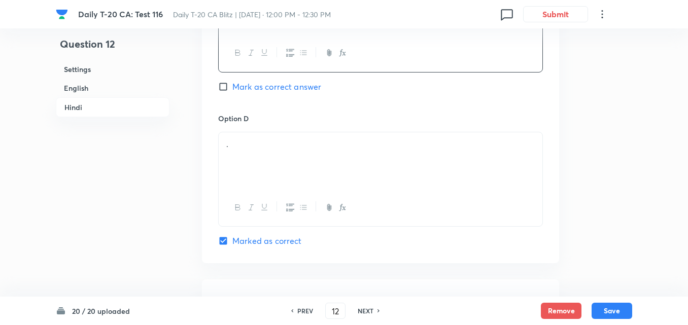
scroll to position [2056, 0]
click at [284, 136] on p "." at bounding box center [380, 142] width 309 height 12
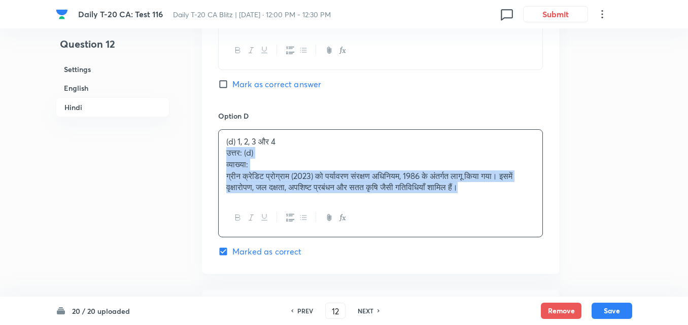
drag, startPoint x: 223, startPoint y: 141, endPoint x: 210, endPoint y: 143, distance: 12.8
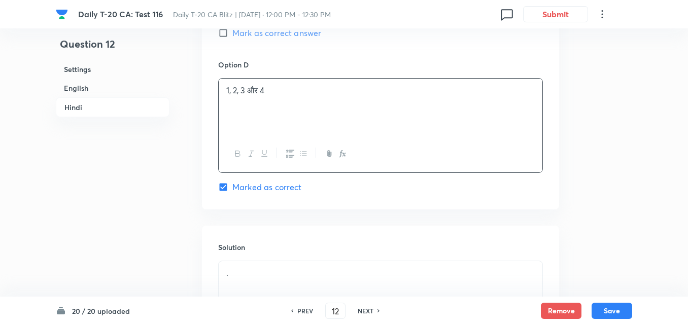
scroll to position [2208, 0]
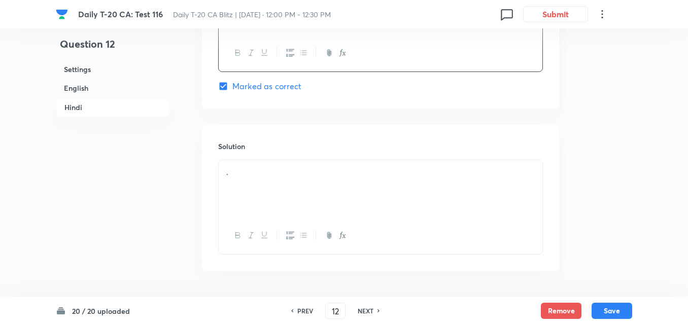
click at [289, 182] on div "." at bounding box center [381, 188] width 324 height 57
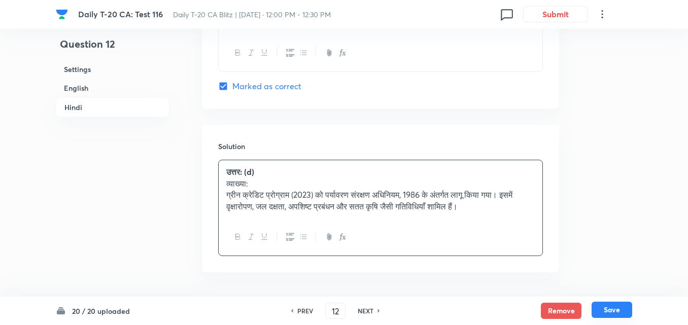
click at [602, 316] on button "Save" at bounding box center [612, 310] width 41 height 16
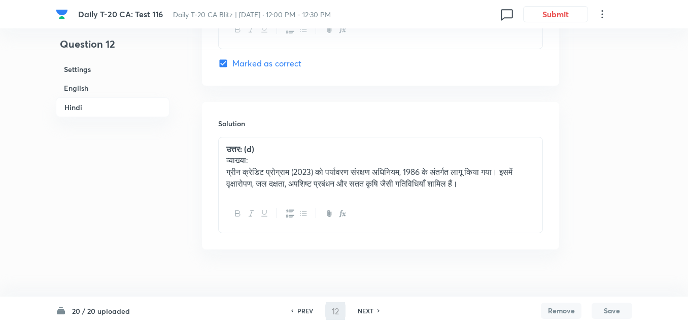
type input "13"
checkbox input "false"
checkbox input "true"
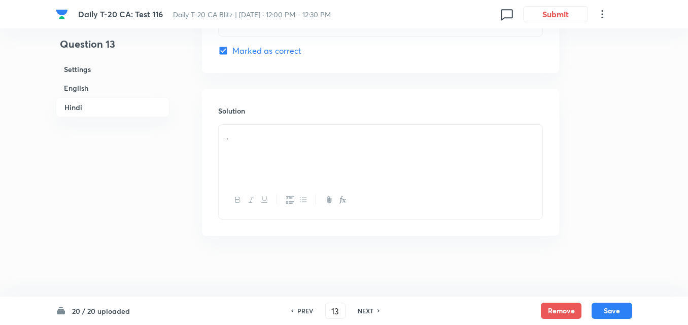
click at [83, 88] on h6 "English" at bounding box center [113, 88] width 114 height 19
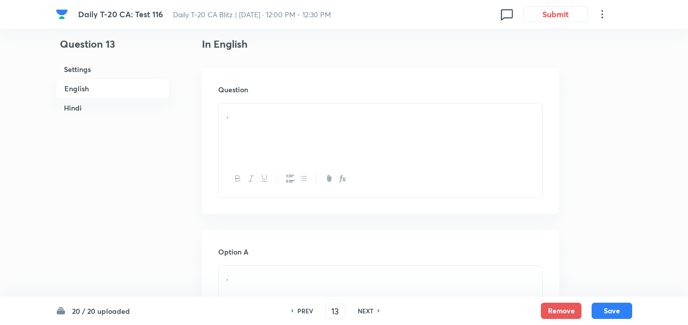
click at [253, 119] on p "." at bounding box center [380, 116] width 309 height 12
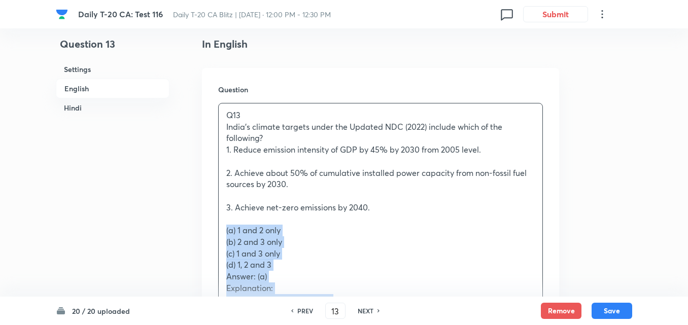
drag, startPoint x: 216, startPoint y: 256, endPoint x: 194, endPoint y: 234, distance: 31.6
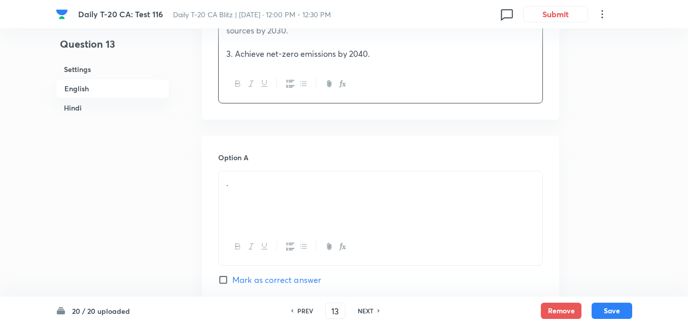
scroll to position [465, 0]
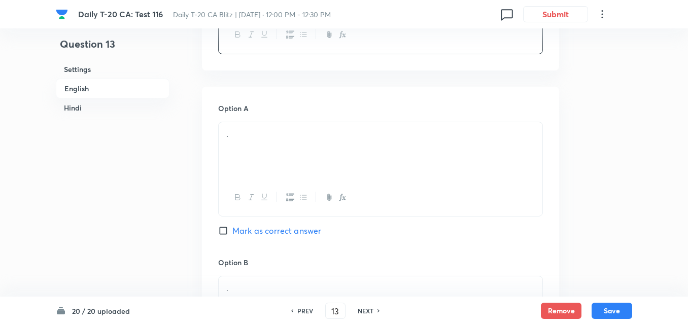
click at [264, 148] on div "." at bounding box center [381, 150] width 324 height 57
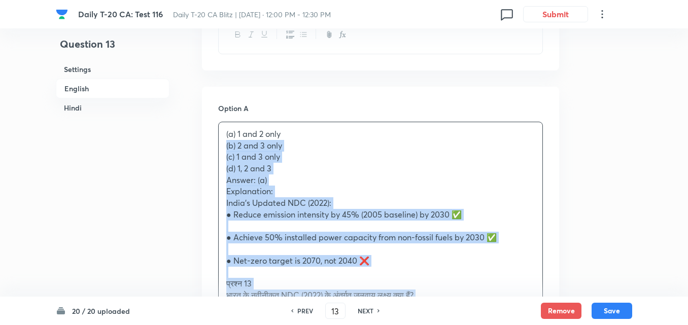
drag, startPoint x: 239, startPoint y: 150, endPoint x: 216, endPoint y: 145, distance: 23.4
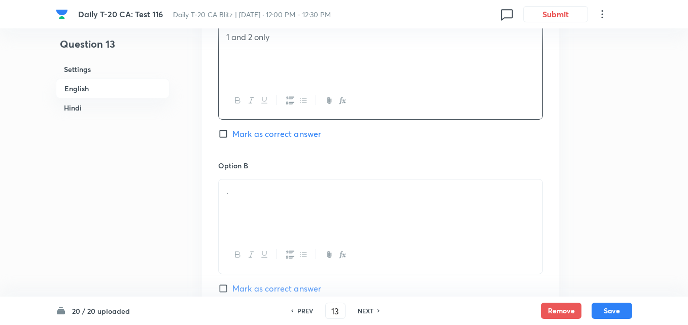
scroll to position [668, 0]
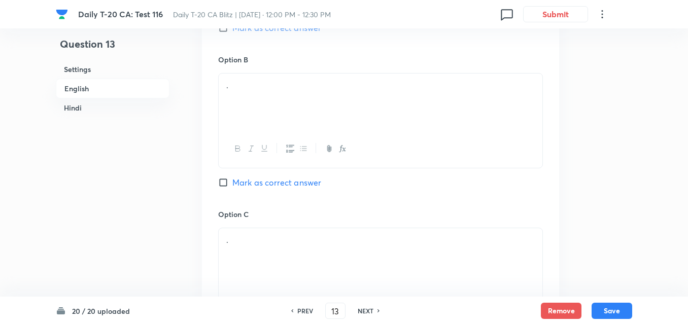
click at [286, 97] on div "." at bounding box center [381, 102] width 324 height 57
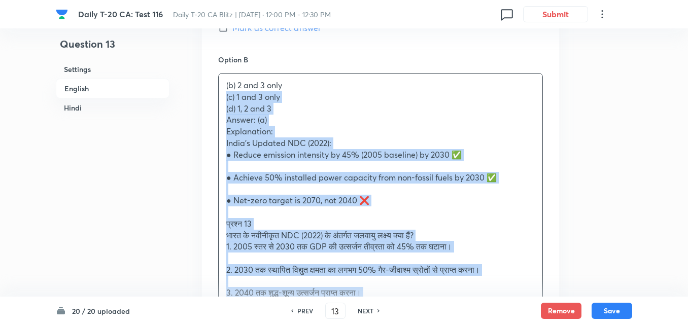
drag, startPoint x: 234, startPoint y: 96, endPoint x: 205, endPoint y: 96, distance: 28.9
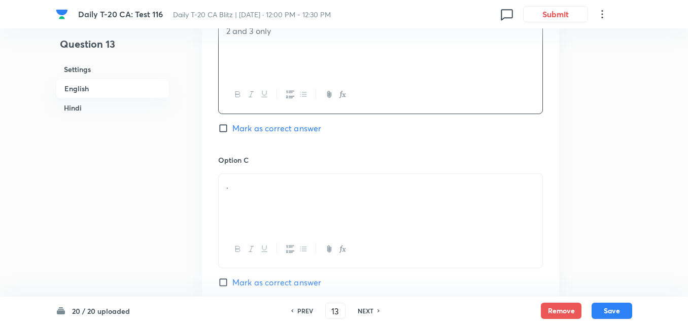
scroll to position [770, 0]
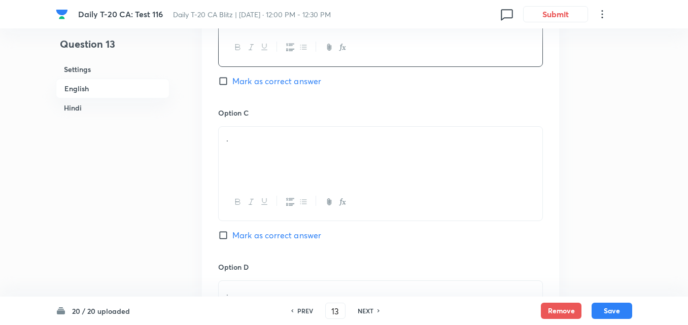
click at [330, 161] on div "." at bounding box center [381, 155] width 324 height 57
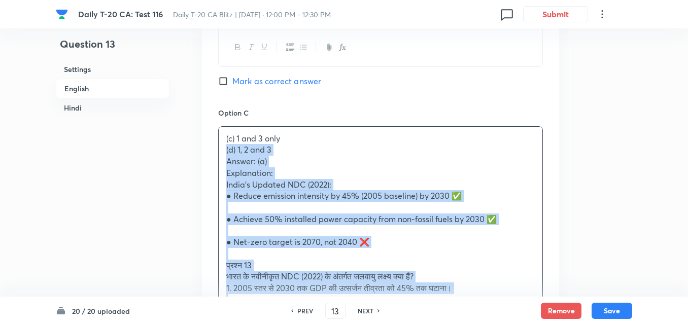
drag, startPoint x: 196, startPoint y: 148, endPoint x: 176, endPoint y: 149, distance: 20.8
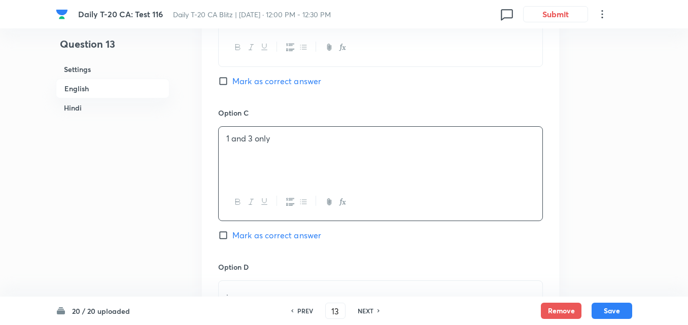
scroll to position [922, 0]
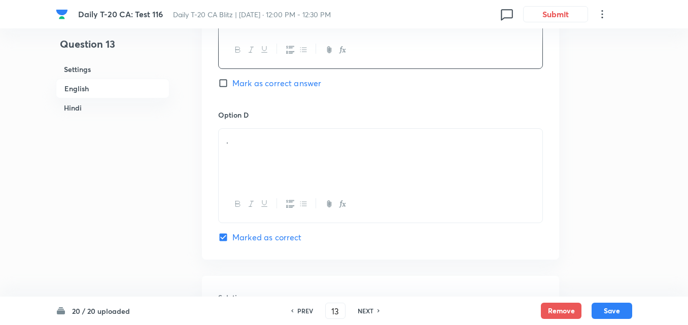
click at [240, 156] on div "." at bounding box center [381, 157] width 324 height 57
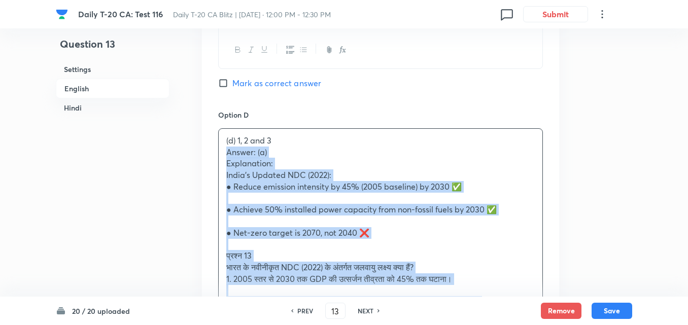
drag, startPoint x: 240, startPoint y: 155, endPoint x: 216, endPoint y: 155, distance: 23.9
click at [216, 155] on div "Option A 1 and 2 only Mark as correct answer Option B 2 and 3 only Mark as corr…" at bounding box center [380, 72] width 357 height 885
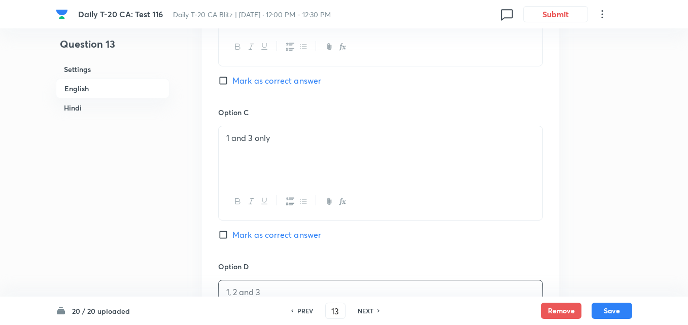
scroll to position [617, 0]
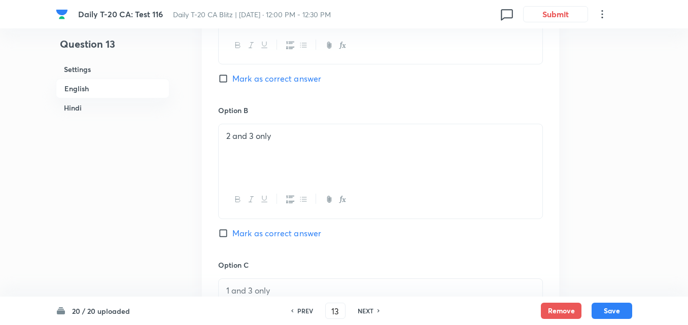
click at [290, 82] on span "Mark as correct answer" at bounding box center [277, 79] width 89 height 12
click at [233, 82] on input "Mark as correct answer" at bounding box center [225, 79] width 14 height 10
checkbox input "true"
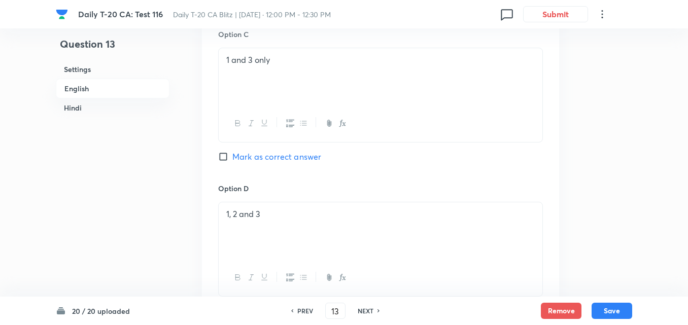
checkbox input "false"
checkbox input "true"
checkbox input "false"
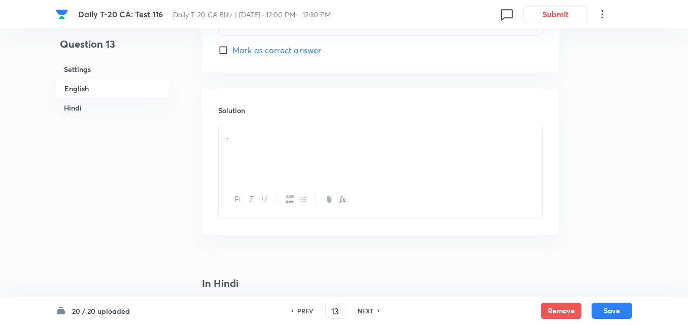
scroll to position [1125, 0]
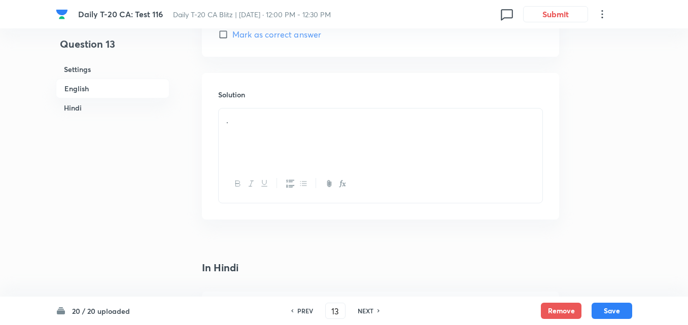
click at [272, 112] on div "." at bounding box center [381, 137] width 324 height 57
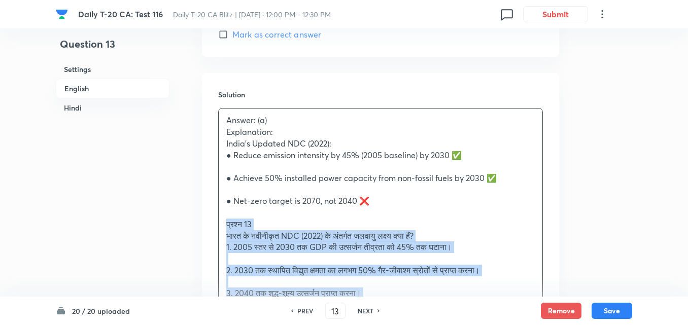
drag, startPoint x: 225, startPoint y: 222, endPoint x: 203, endPoint y: 221, distance: 22.3
click at [210, 222] on div "Solution Answer: (a) Explanation: India’s Updated NDC (2022): ● Reduce emission…" at bounding box center [380, 268] width 357 height 390
drag, startPoint x: 221, startPoint y: 234, endPoint x: 209, endPoint y: 229, distance: 13.3
click at [209, 229] on div "Solution Answer: (a) Explanation: India’s Updated NDC (2022): ● Reduce emission…" at bounding box center [380, 268] width 357 height 390
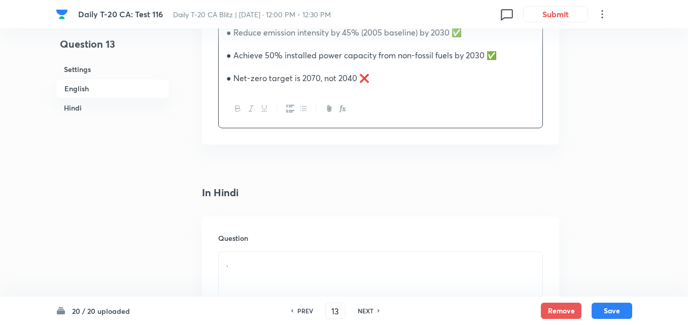
scroll to position [1379, 0]
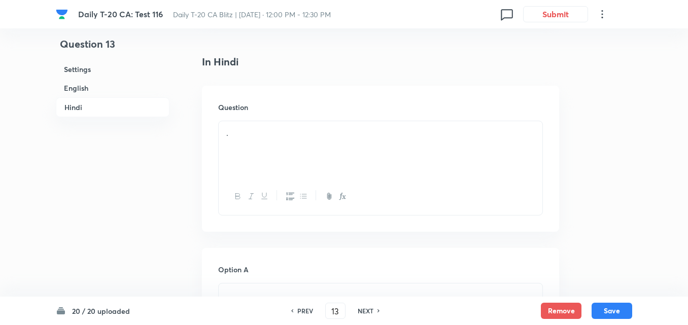
click at [331, 126] on div "." at bounding box center [381, 149] width 324 height 57
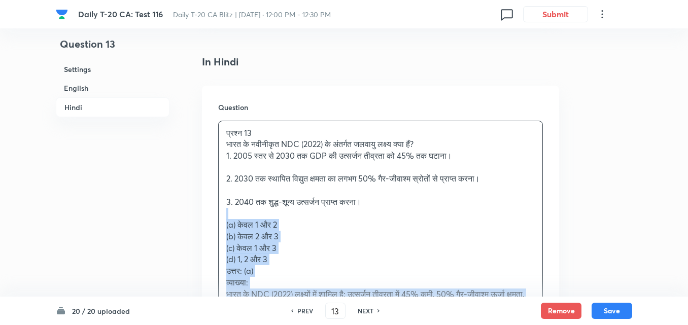
drag, startPoint x: 236, startPoint y: 214, endPoint x: 213, endPoint y: 217, distance: 22.5
click at [213, 217] on div "Question प्रश्न 13 भारत के नवीनीकृत NDC (2022) के अंतर्गत जलवायु लक्ष्य क्या है…" at bounding box center [380, 229] width 357 height 286
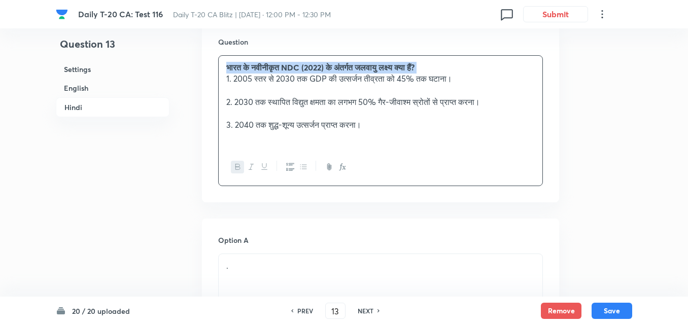
scroll to position [1531, 0]
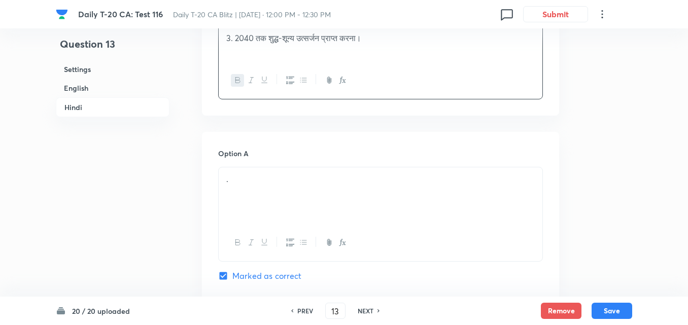
click at [257, 185] on div "." at bounding box center [381, 196] width 324 height 57
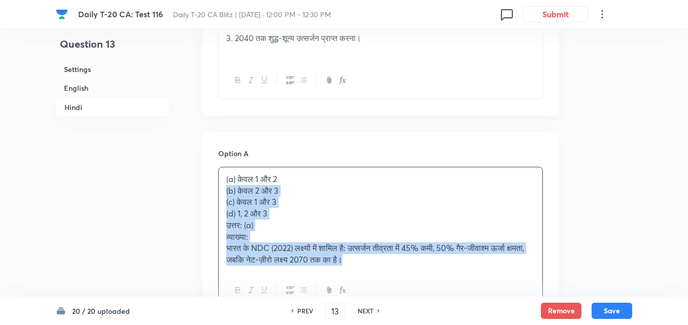
drag, startPoint x: 219, startPoint y: 198, endPoint x: 197, endPoint y: 192, distance: 23.2
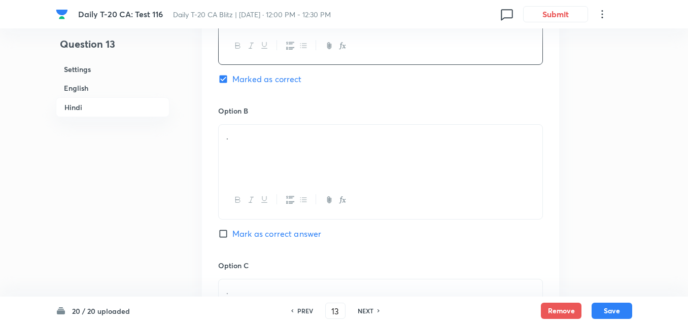
scroll to position [1734, 0]
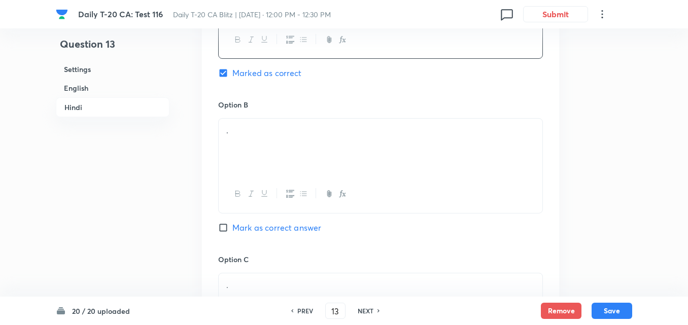
click at [280, 154] on div "." at bounding box center [381, 147] width 324 height 57
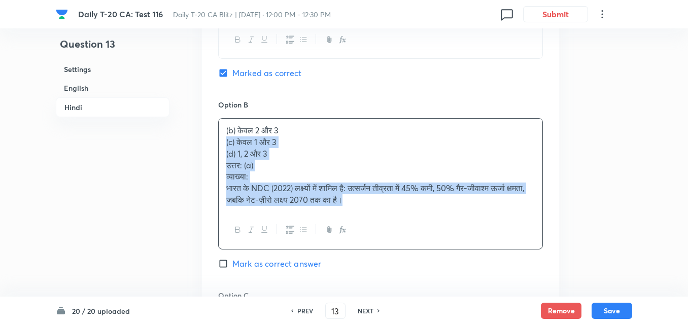
drag, startPoint x: 215, startPoint y: 144, endPoint x: 193, endPoint y: 144, distance: 21.3
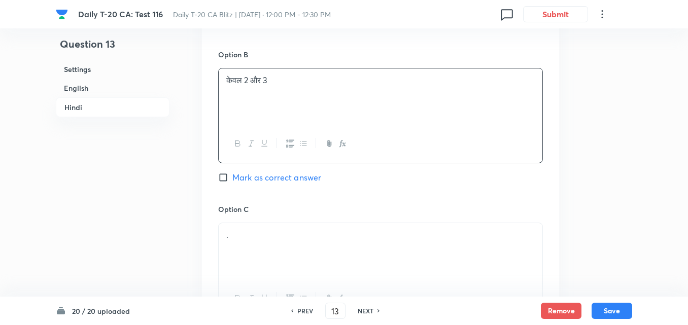
scroll to position [1785, 0]
click at [271, 234] on p "." at bounding box center [380, 235] width 309 height 12
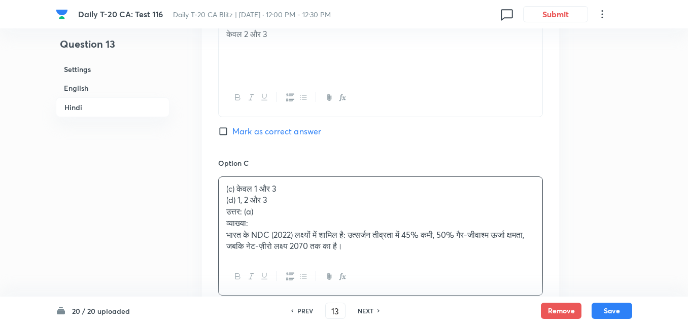
scroll to position [1887, 0]
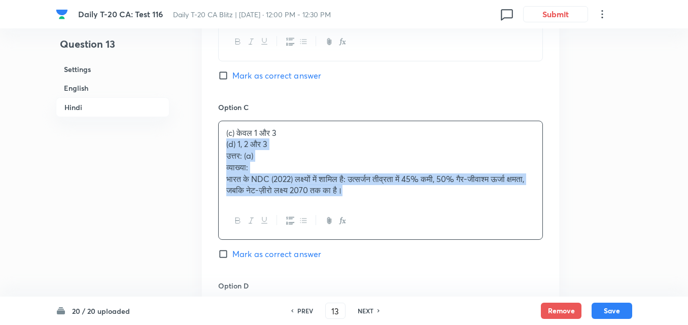
drag, startPoint x: 191, startPoint y: 159, endPoint x: 172, endPoint y: 142, distance: 25.9
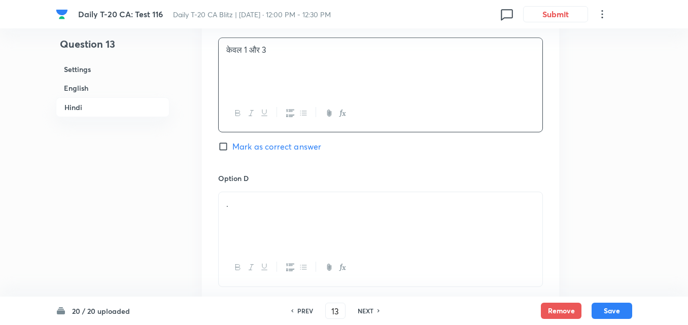
scroll to position [2039, 0]
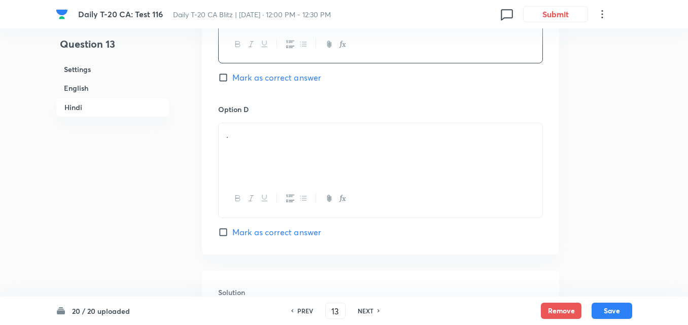
click at [275, 137] on p "." at bounding box center [380, 135] width 309 height 12
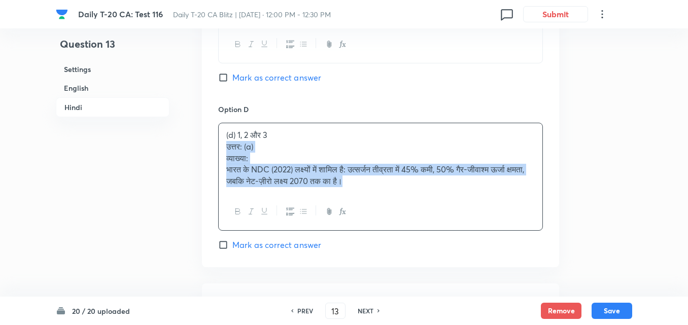
drag, startPoint x: 235, startPoint y: 141, endPoint x: 214, endPoint y: 145, distance: 21.7
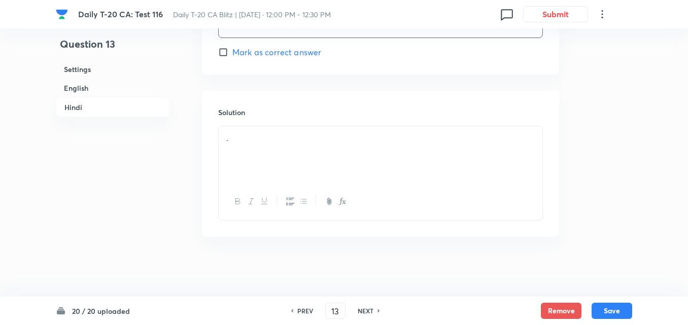
scroll to position [2220, 0]
click at [279, 161] on div "." at bounding box center [381, 153] width 324 height 57
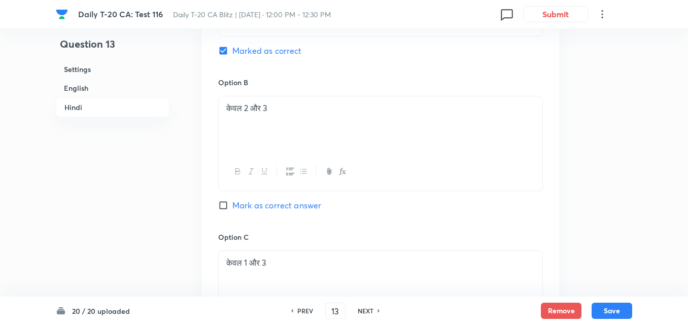
scroll to position [1713, 0]
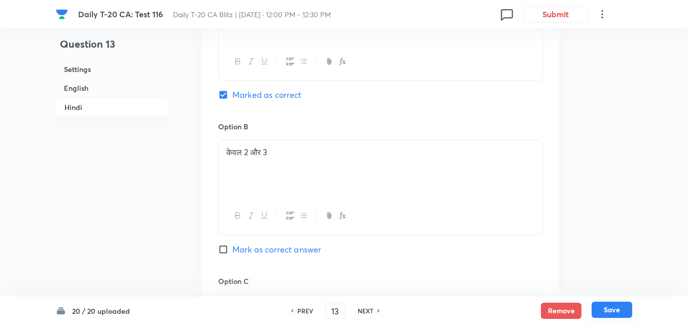
click at [619, 303] on button "Save" at bounding box center [612, 310] width 41 height 16
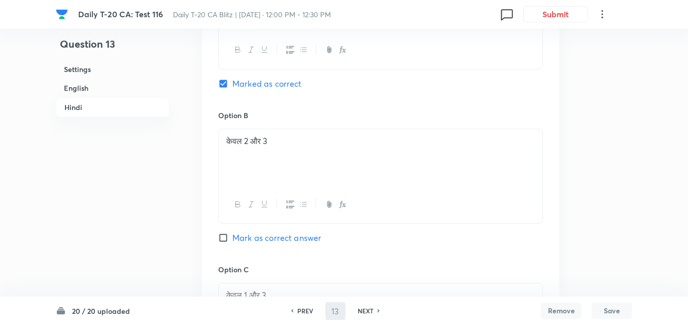
type input "14"
checkbox input "false"
checkbox input "true"
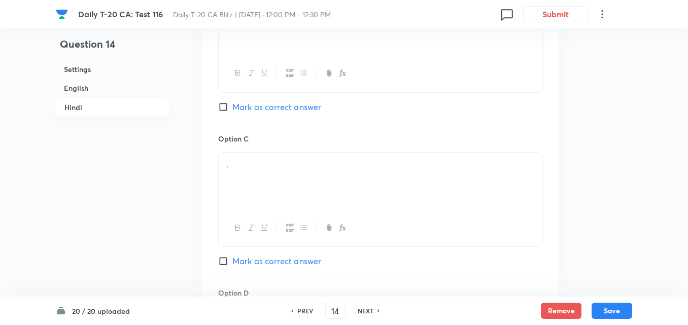
click at [105, 88] on h6 "English" at bounding box center [113, 88] width 114 height 19
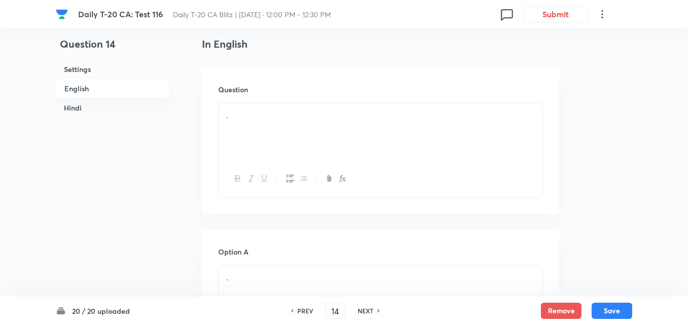
click at [275, 120] on p "." at bounding box center [380, 116] width 309 height 12
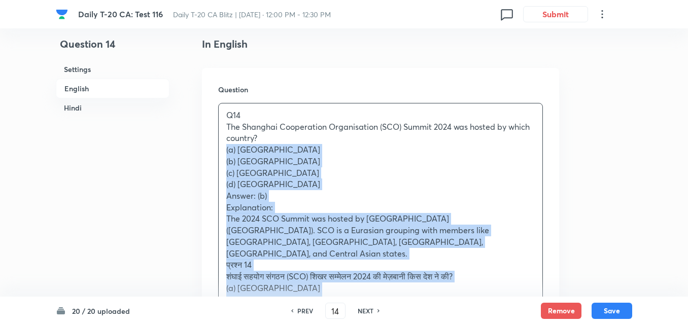
drag, startPoint x: 219, startPoint y: 151, endPoint x: 214, endPoint y: 152, distance: 5.3
click at [214, 152] on div "Question Q14 The Shanghai Cooperation Organisation (SCO) Summit 2024 was hosted…" at bounding box center [380, 263] width 357 height 390
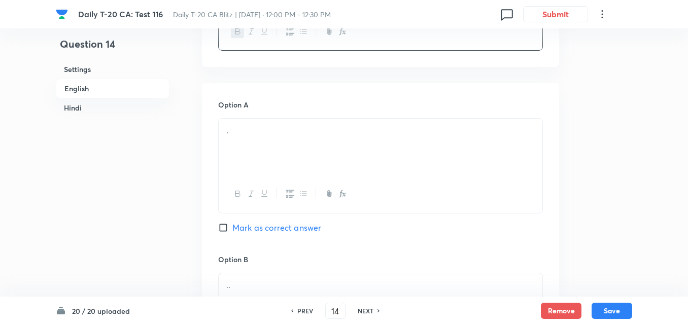
scroll to position [414, 0]
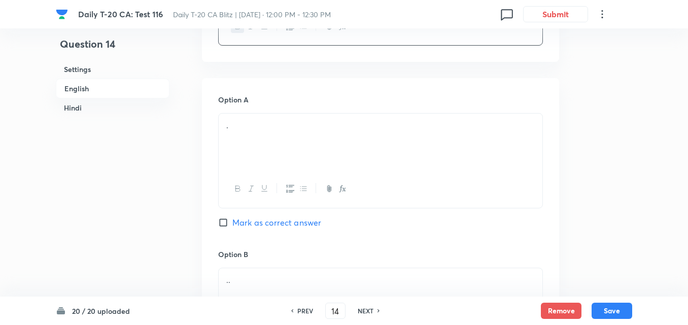
click at [281, 133] on div "." at bounding box center [381, 142] width 324 height 57
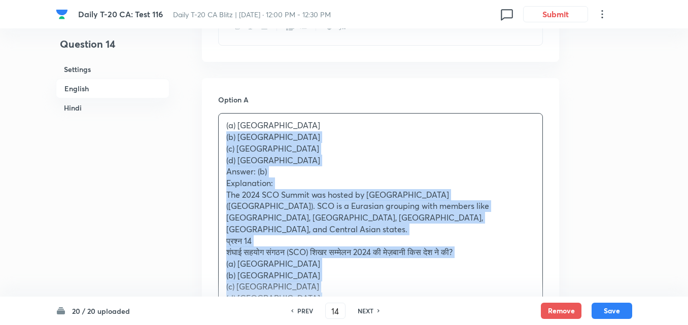
drag, startPoint x: 220, startPoint y: 142, endPoint x: 213, endPoint y: 140, distance: 7.8
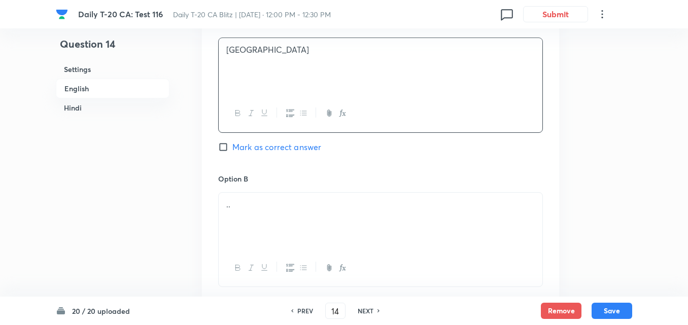
scroll to position [567, 0]
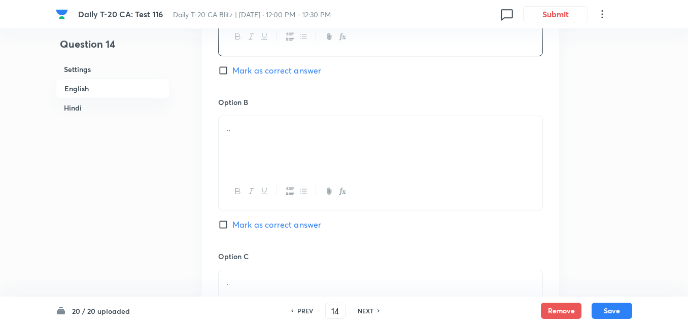
click at [251, 145] on div ".." at bounding box center [381, 144] width 324 height 57
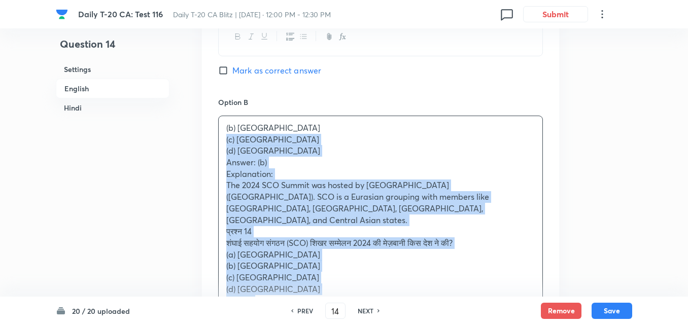
drag, startPoint x: 226, startPoint y: 143, endPoint x: 201, endPoint y: 148, distance: 25.9
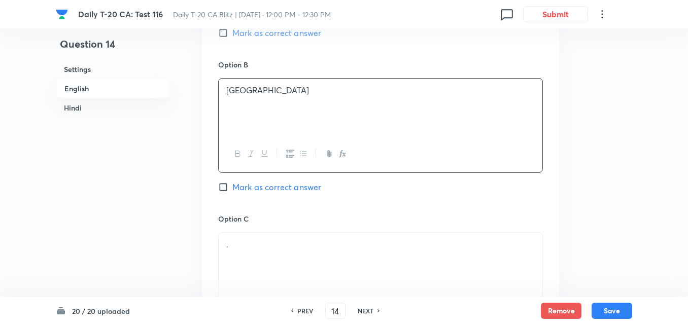
scroll to position [719, 0]
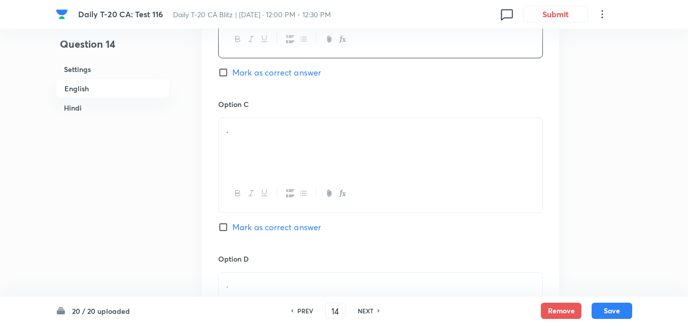
click at [270, 158] on div "." at bounding box center [381, 146] width 324 height 57
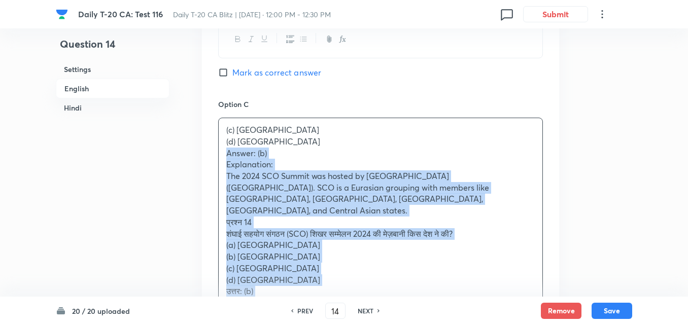
drag, startPoint x: 198, startPoint y: 156, endPoint x: 183, endPoint y: 148, distance: 16.4
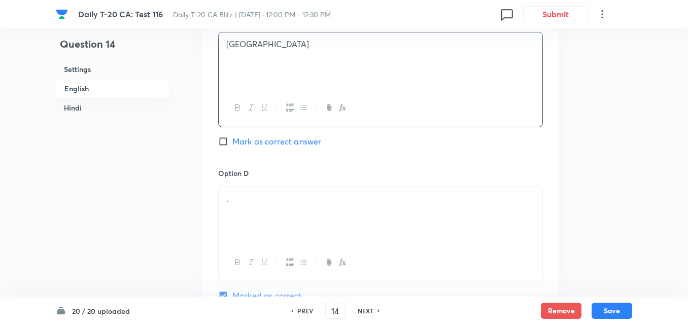
scroll to position [871, 0]
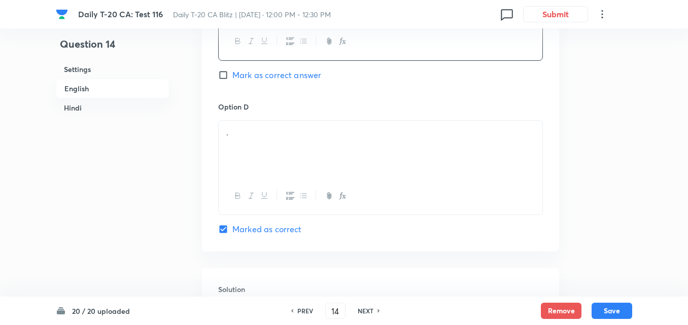
click at [297, 144] on div "." at bounding box center [381, 149] width 324 height 57
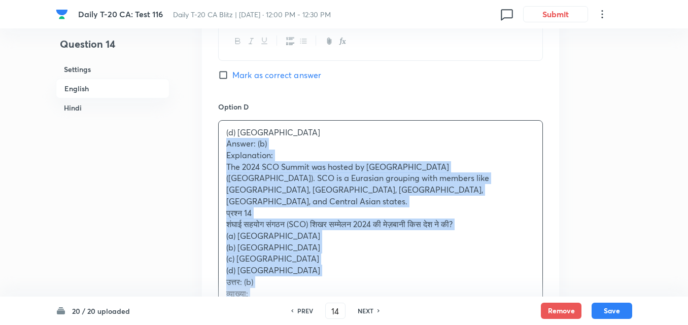
drag, startPoint x: 232, startPoint y: 144, endPoint x: 222, endPoint y: 143, distance: 9.2
click at [222, 143] on div "(d) Russia Answer: (b) Explanation: The 2024 SCO Summit was hosted by Kazakhsta…" at bounding box center [381, 231] width 324 height 220
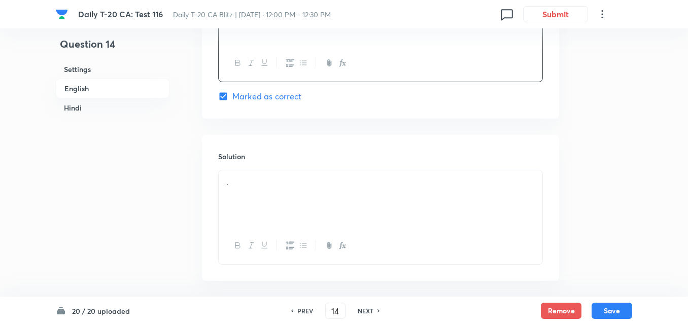
scroll to position [1074, 0]
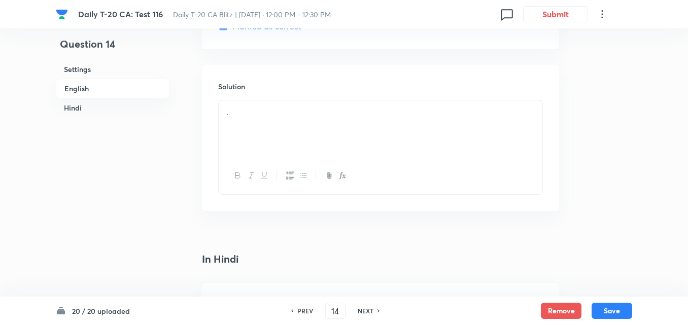
click at [273, 147] on div "." at bounding box center [381, 129] width 324 height 57
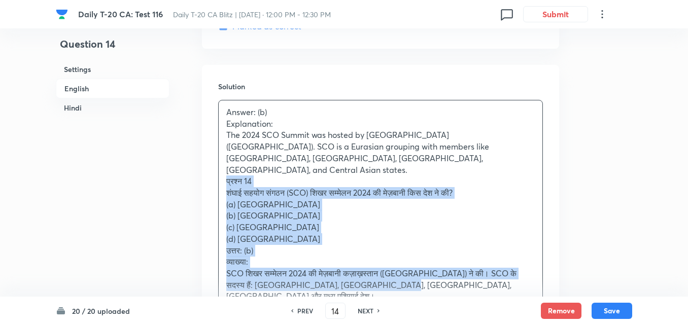
drag, startPoint x: 211, startPoint y: 168, endPoint x: 186, endPoint y: 165, distance: 24.6
click at [208, 168] on div "Solution Answer: (b) Explanation: The 2024 SCO Summit was hosted by Kazakhstan …" at bounding box center [380, 214] width 357 height 298
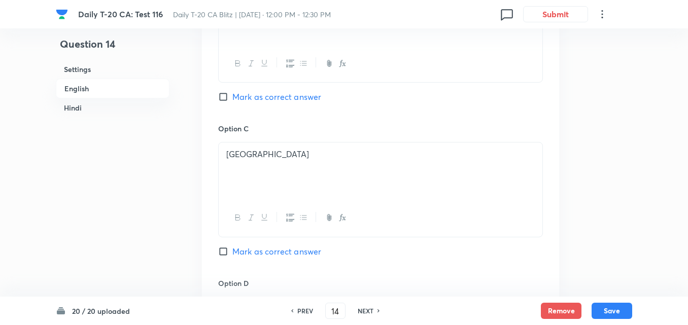
scroll to position [617, 0]
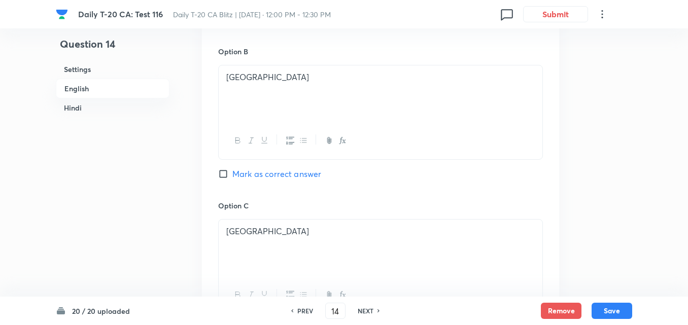
click at [255, 163] on div "Option B Kazakhstan Mark as correct answer" at bounding box center [380, 123] width 325 height 154
click at [262, 171] on span "Mark as correct answer" at bounding box center [277, 174] width 89 height 12
click at [233, 171] on input "Mark as correct answer" at bounding box center [225, 174] width 14 height 10
checkbox input "true"
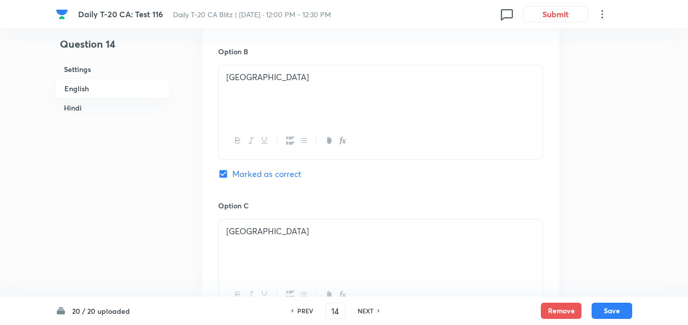
checkbox input "false"
checkbox input "true"
checkbox input "false"
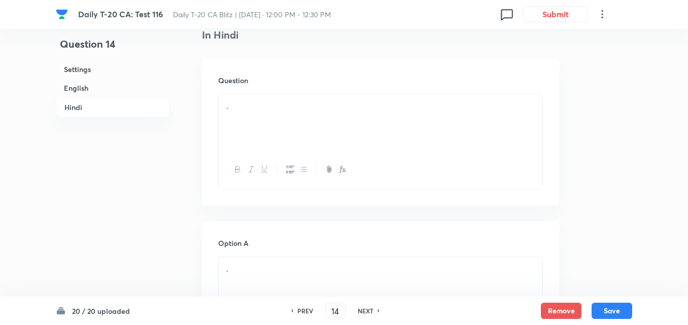
scroll to position [1379, 0]
click at [283, 83] on div "." at bounding box center [381, 78] width 324 height 57
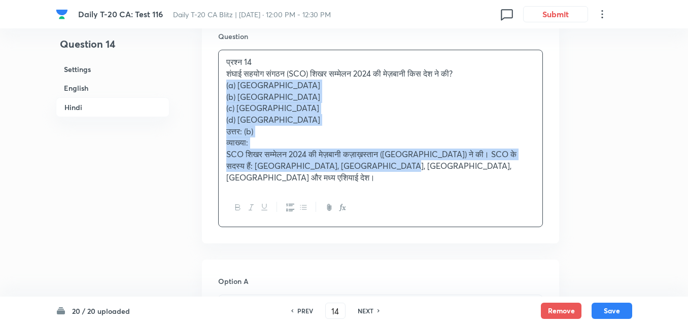
drag, startPoint x: 224, startPoint y: 73, endPoint x: 199, endPoint y: 77, distance: 25.6
click at [212, 73] on div "Question प्रश्न 14 शंघाई सहयोग संगठन (SCO) शिखर सम्मेलन 2024 की मेज़बानी किस दे…" at bounding box center [380, 129] width 357 height 228
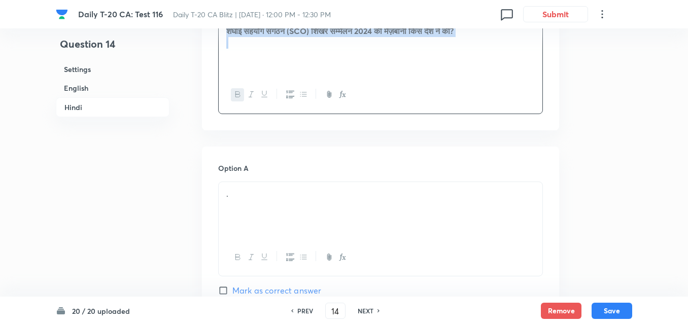
scroll to position [1481, 0]
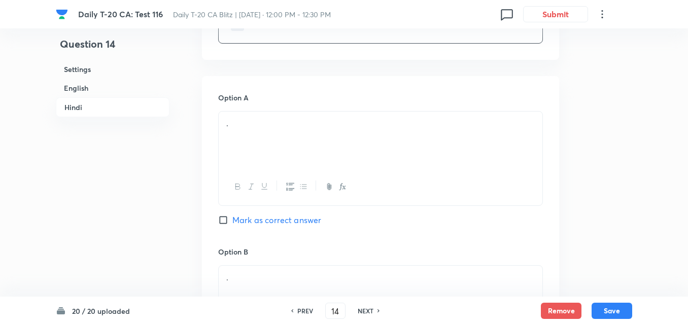
click at [266, 152] on div "." at bounding box center [381, 140] width 324 height 57
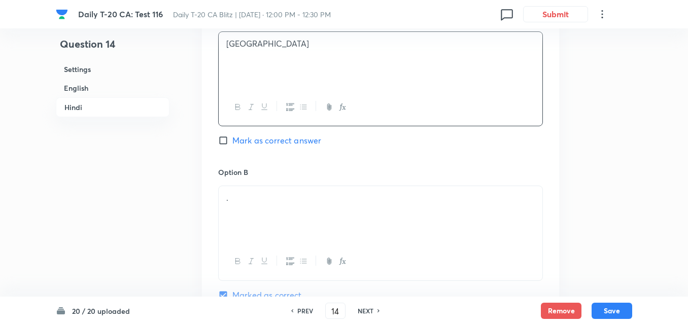
scroll to position [1633, 0]
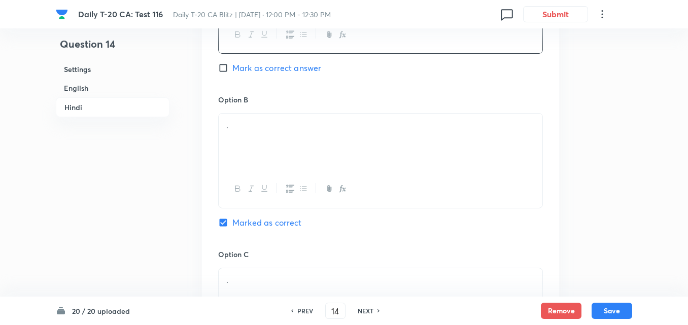
click at [262, 137] on div "." at bounding box center [381, 142] width 324 height 57
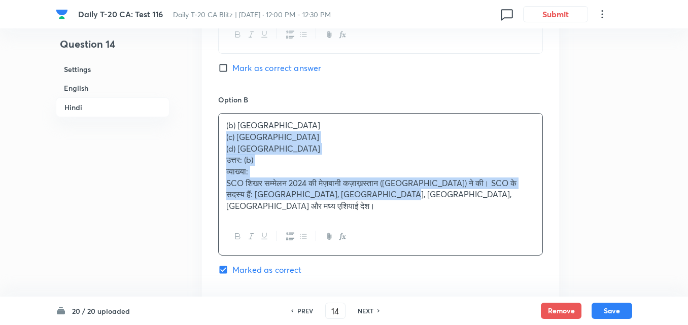
drag, startPoint x: 221, startPoint y: 129, endPoint x: 192, endPoint y: 123, distance: 29.1
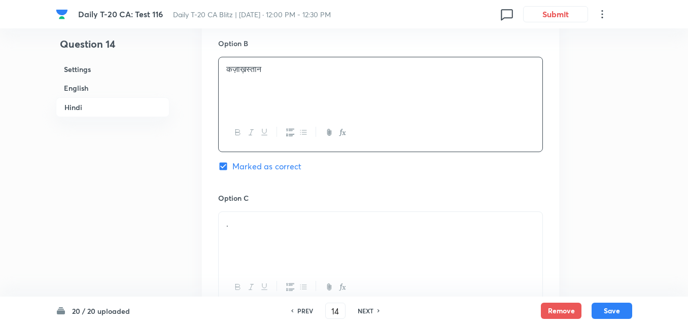
scroll to position [1785, 0]
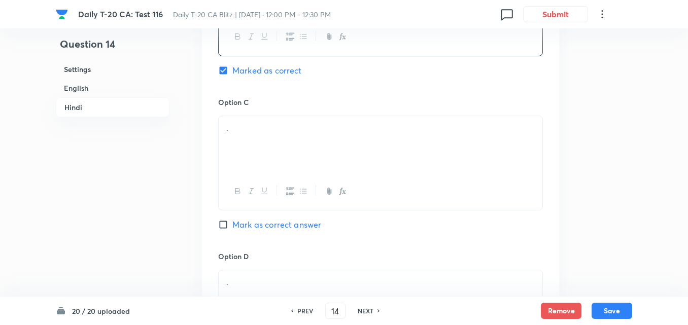
click at [283, 122] on p "." at bounding box center [380, 128] width 309 height 12
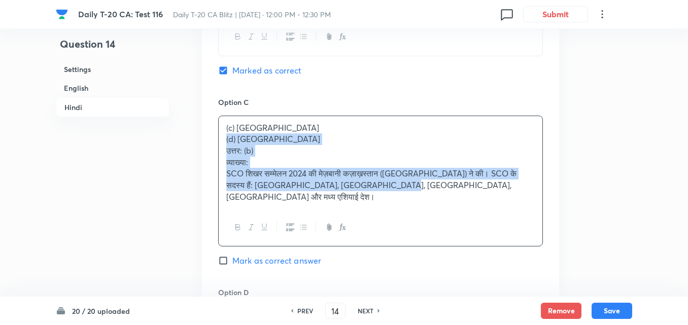
drag, startPoint x: 228, startPoint y: 124, endPoint x: 221, endPoint y: 128, distance: 7.9
click at [221, 128] on div "(c) भारत (d) रूस उत्तर: (b) व्याख्या: SCO शिखर सम्मेलन 2024 की मेज़बानी कज़ाख़स…" at bounding box center [381, 162] width 324 height 93
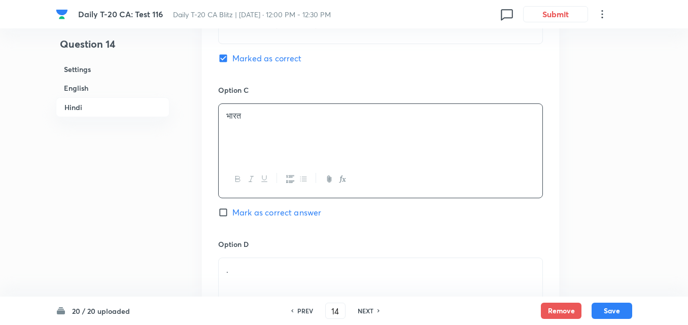
scroll to position [1887, 0]
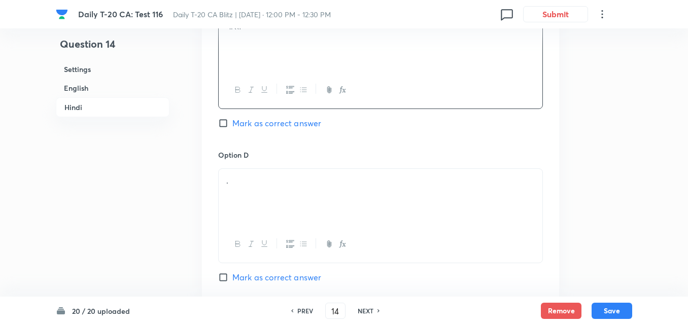
click at [261, 177] on div "." at bounding box center [381, 197] width 324 height 57
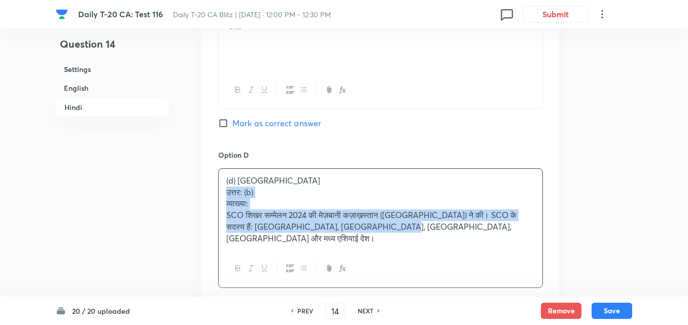
drag, startPoint x: 232, startPoint y: 172, endPoint x: 220, endPoint y: 178, distance: 13.4
click at [220, 178] on div "(d) रूस उत्तर: (b) व्याख्या: SCO शिखर सम्मेलन 2024 की मेज़बानी कज़ाख़स्तान (अस्…" at bounding box center [381, 209] width 324 height 81
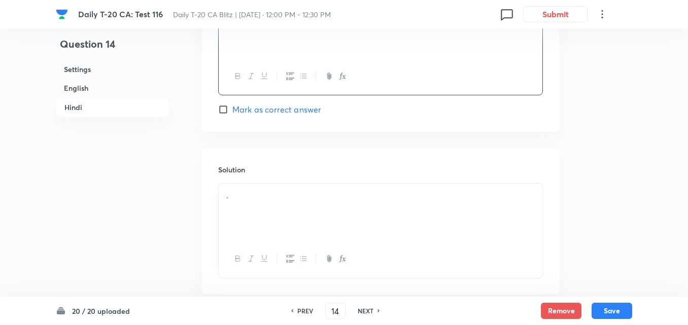
scroll to position [2090, 0]
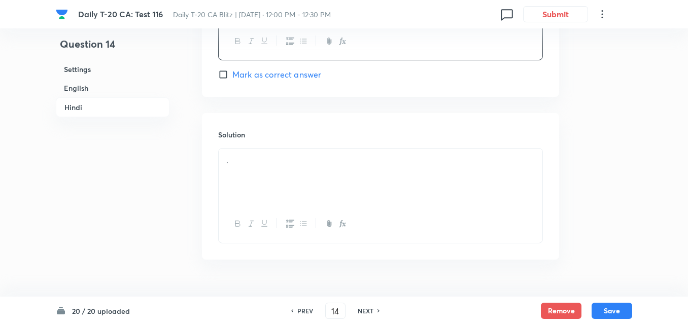
click at [262, 185] on div "." at bounding box center [381, 177] width 324 height 57
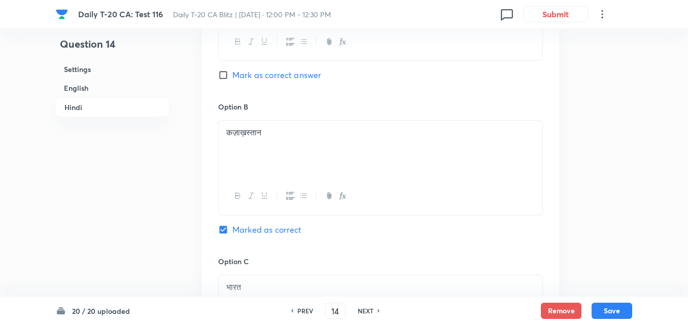
scroll to position [1582, 0]
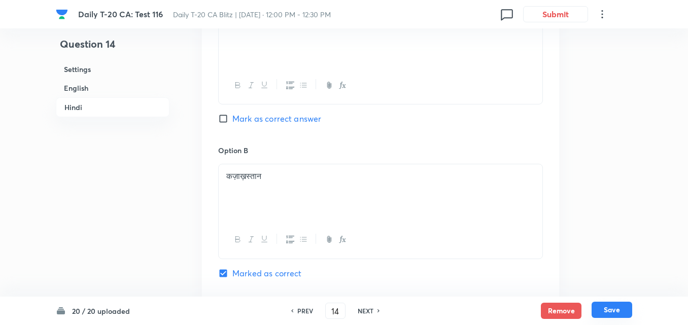
click at [608, 310] on button "Save" at bounding box center [612, 310] width 41 height 16
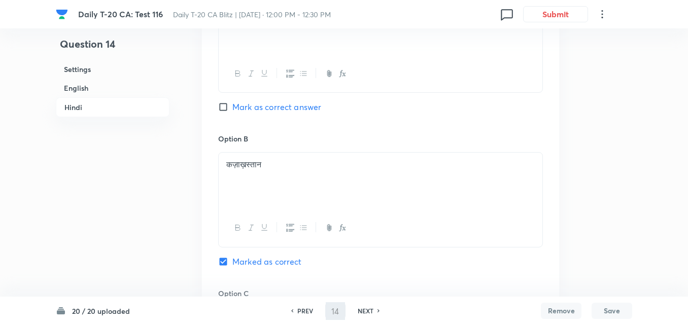
type input "15"
checkbox input "false"
checkbox input "true"
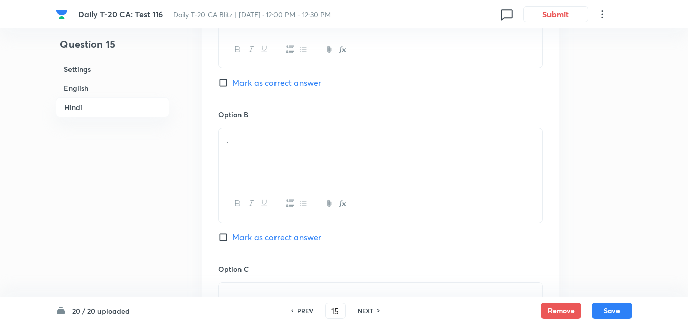
click at [106, 93] on h6 "English" at bounding box center [113, 88] width 114 height 19
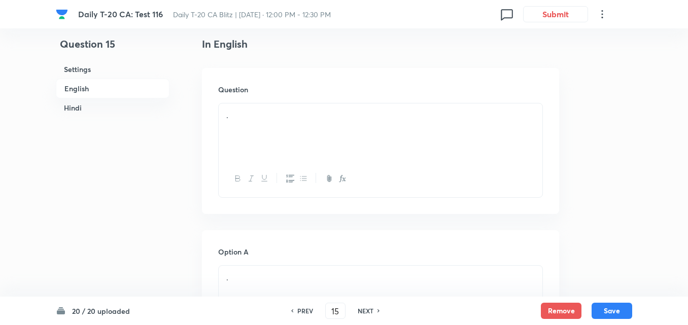
click at [272, 151] on div "." at bounding box center [381, 132] width 324 height 57
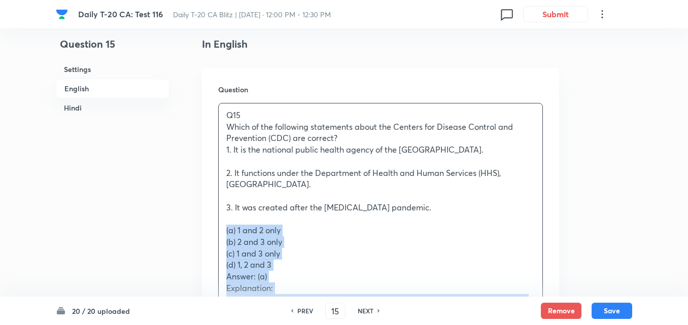
drag, startPoint x: 225, startPoint y: 216, endPoint x: 213, endPoint y: 218, distance: 12.3
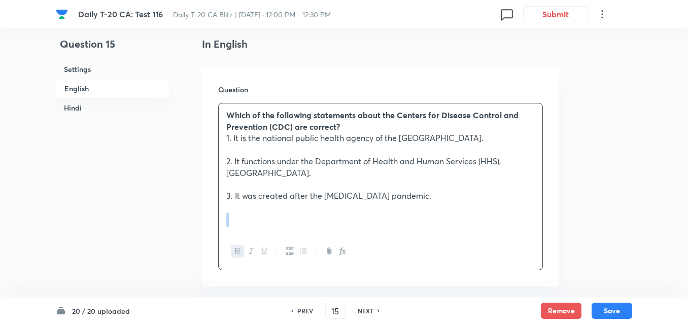
scroll to position [414, 0]
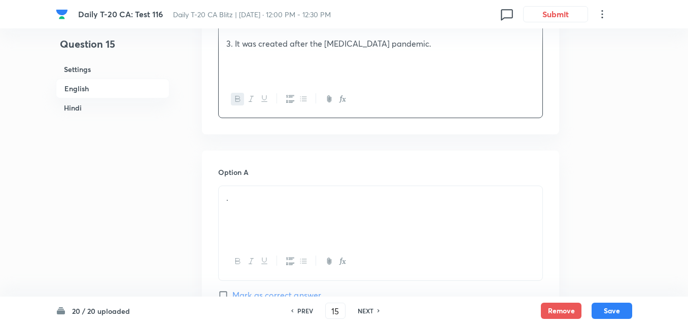
click at [274, 200] on div "." at bounding box center [381, 214] width 324 height 57
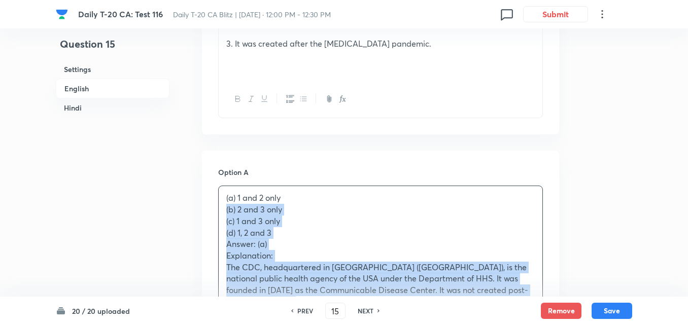
drag, startPoint x: 211, startPoint y: 205, endPoint x: 201, endPoint y: 202, distance: 11.1
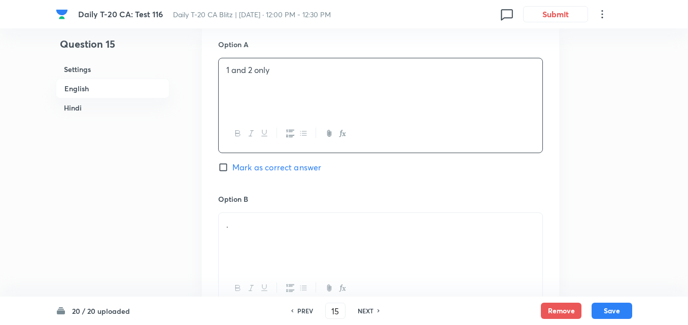
scroll to position [617, 0]
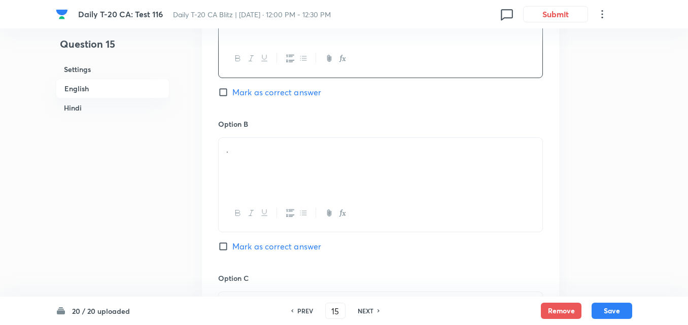
click at [273, 163] on div "." at bounding box center [381, 166] width 324 height 57
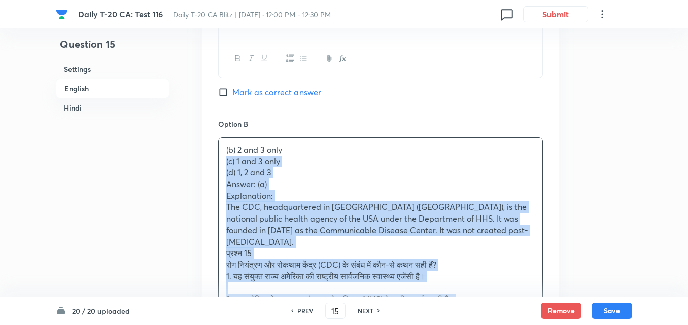
drag, startPoint x: 208, startPoint y: 162, endPoint x: 174, endPoint y: 152, distance: 35.5
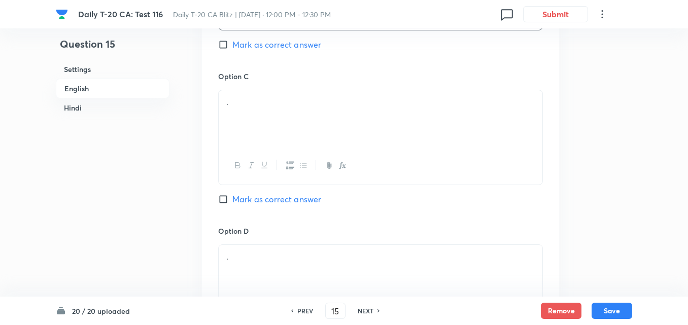
scroll to position [820, 0]
click at [297, 95] on p "." at bounding box center [380, 101] width 309 height 12
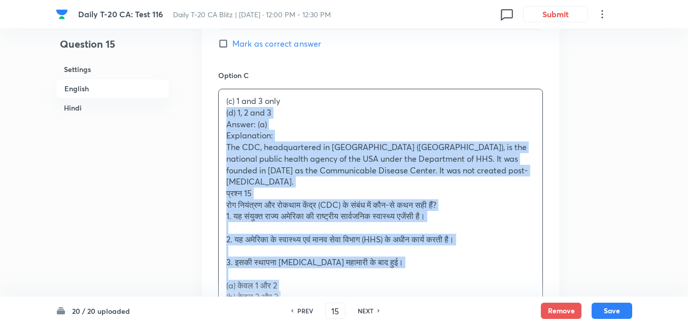
drag, startPoint x: 208, startPoint y: 95, endPoint x: 196, endPoint y: 99, distance: 12.7
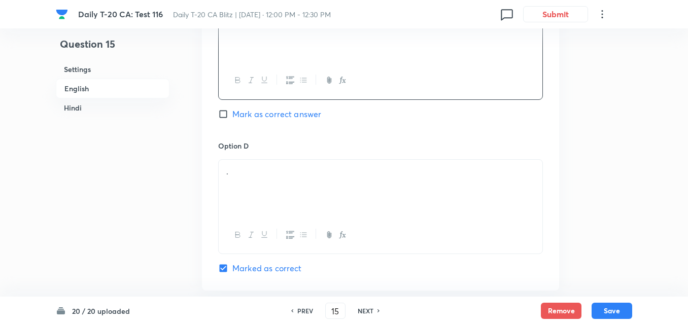
scroll to position [922, 0]
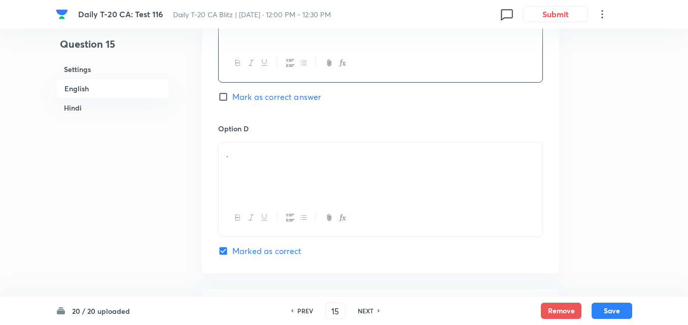
click at [262, 171] on div "." at bounding box center [381, 171] width 324 height 57
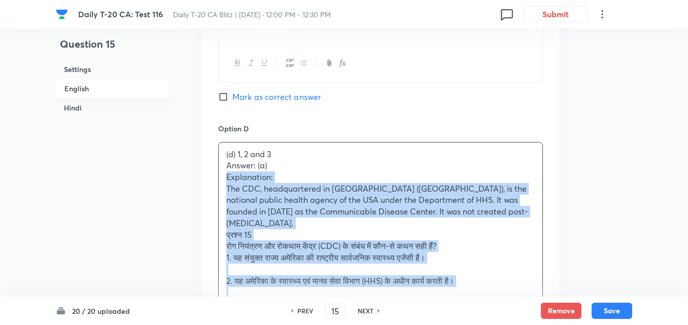
drag, startPoint x: 210, startPoint y: 165, endPoint x: 197, endPoint y: 161, distance: 13.2
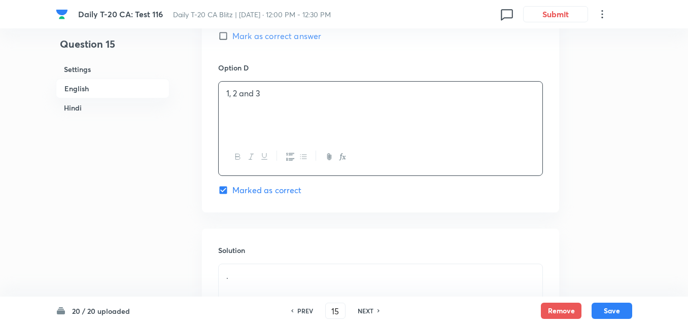
scroll to position [1074, 0]
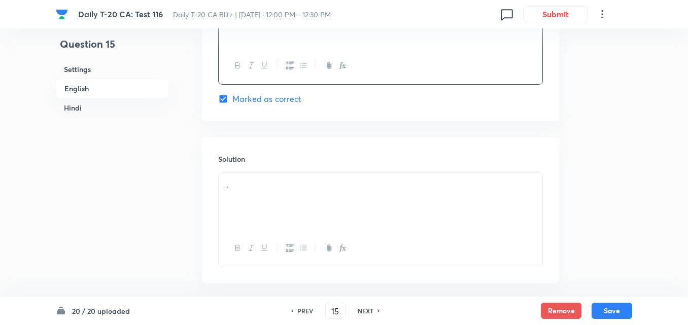
click at [266, 159] on div "Solution ." at bounding box center [380, 211] width 357 height 146
click at [278, 185] on div "." at bounding box center [381, 201] width 324 height 57
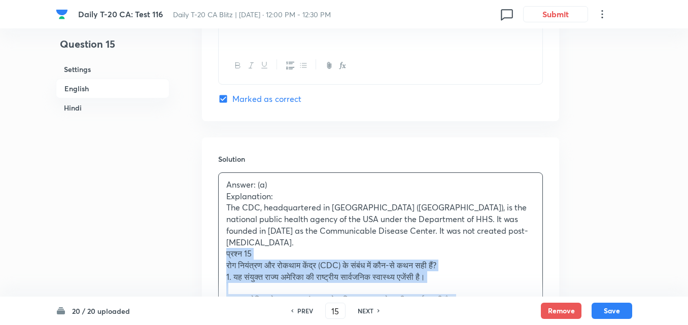
drag, startPoint x: 215, startPoint y: 229, endPoint x: 204, endPoint y: 229, distance: 11.2
click at [204, 229] on div "Solution Answer: (a) Explanation: The CDC, headquartered in Atlanta (USA), is t…" at bounding box center [380, 321] width 357 height 367
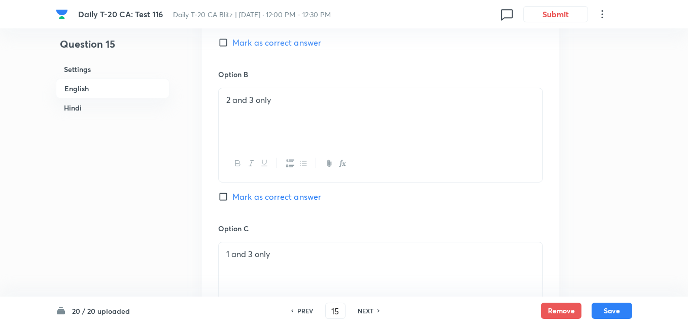
scroll to position [567, 0]
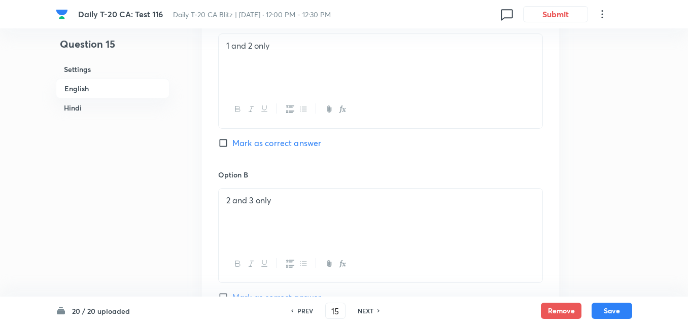
click at [286, 122] on div "Option A 1 and 2 only Mark as correct answer" at bounding box center [380, 92] width 325 height 154
click at [285, 137] on span "Mark as correct answer" at bounding box center [277, 143] width 89 height 12
click at [233, 138] on input "Mark as correct answer" at bounding box center [225, 143] width 14 height 10
checkbox input "true"
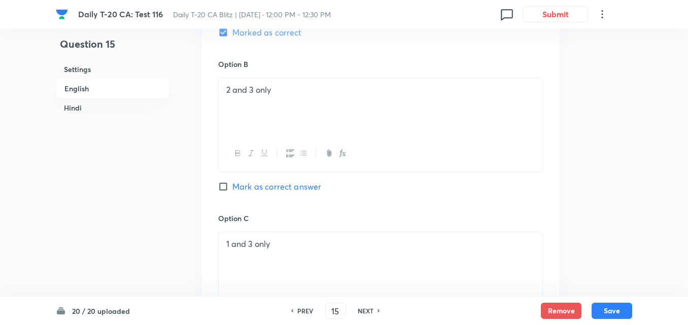
checkbox input "false"
checkbox input "true"
checkbox input "false"
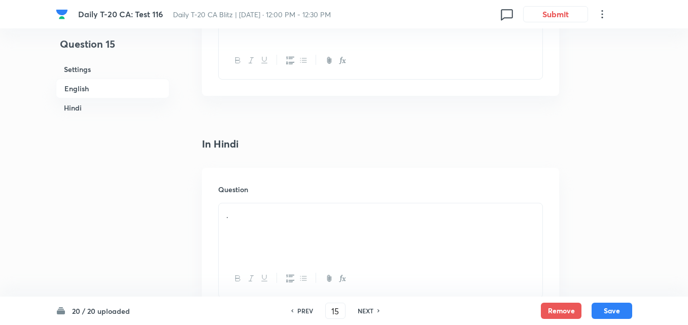
scroll to position [1328, 0]
click at [288, 180] on p "." at bounding box center [380, 186] width 309 height 12
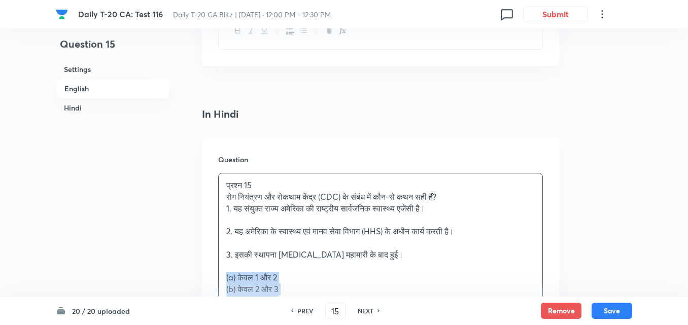
drag, startPoint x: 227, startPoint y: 257, endPoint x: 213, endPoint y: 257, distance: 13.7
click at [213, 257] on div "Question प्रश्न 15 रोग नियंत्रण और रोकथाम केंद्र (CDC) के संबंध में कौन-से कथन …" at bounding box center [380, 287] width 357 height 298
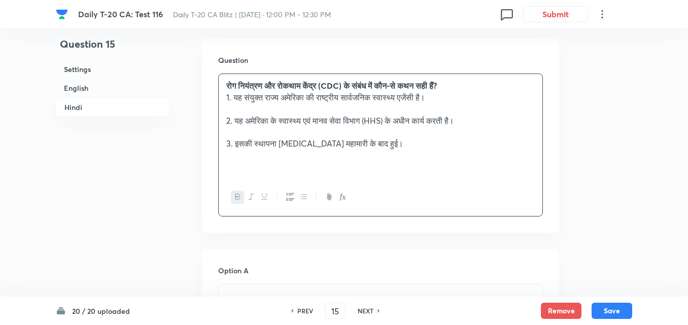
scroll to position [1531, 0]
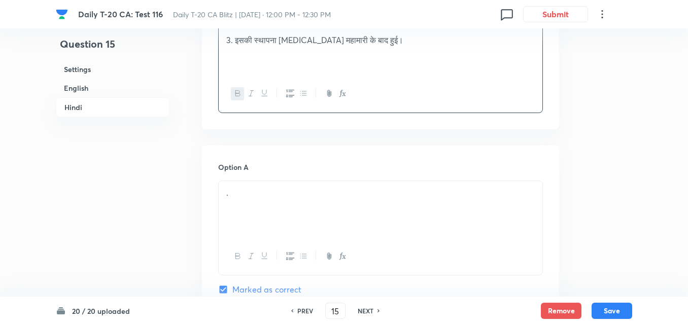
click at [257, 188] on div "." at bounding box center [381, 209] width 324 height 57
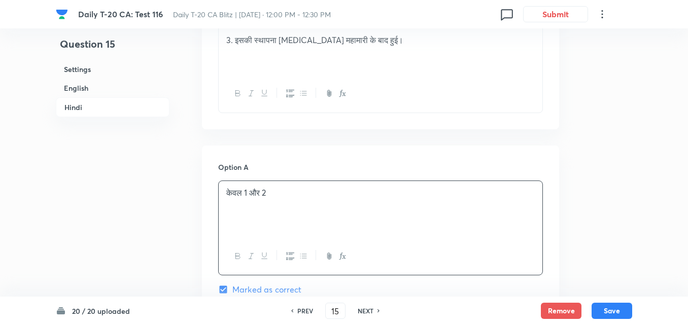
scroll to position [1684, 0]
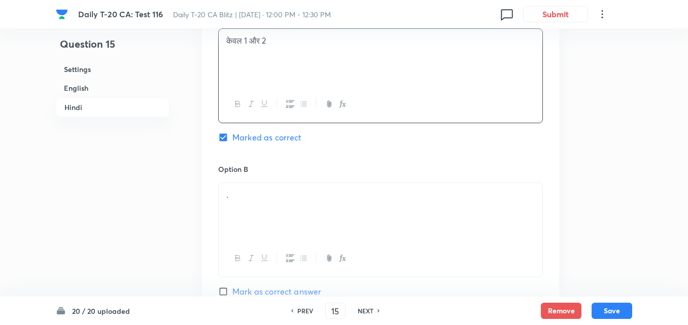
click at [272, 186] on div "." at bounding box center [381, 211] width 324 height 57
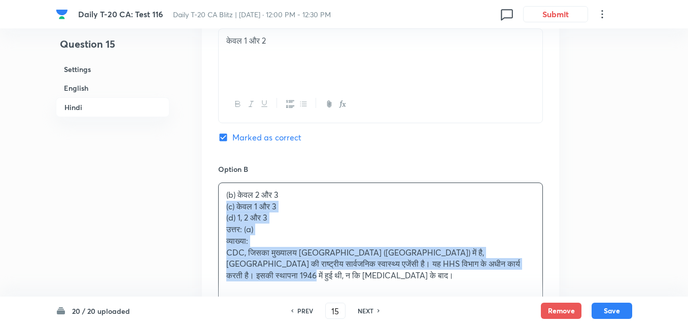
drag, startPoint x: 218, startPoint y: 188, endPoint x: 196, endPoint y: 182, distance: 22.0
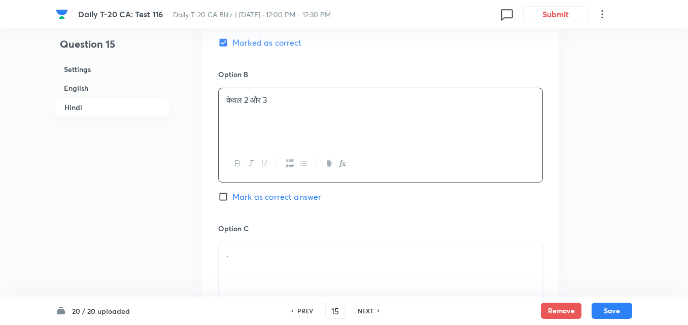
scroll to position [1887, 0]
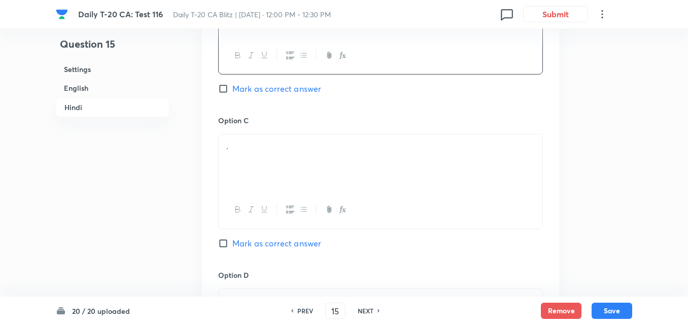
click at [281, 138] on div "." at bounding box center [381, 163] width 324 height 57
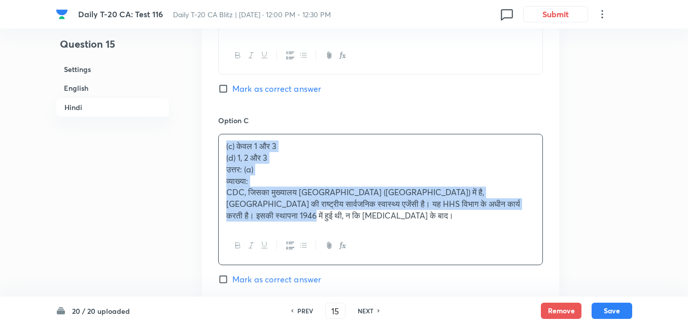
drag, startPoint x: 195, startPoint y: 127, endPoint x: 161, endPoint y: 126, distance: 34.0
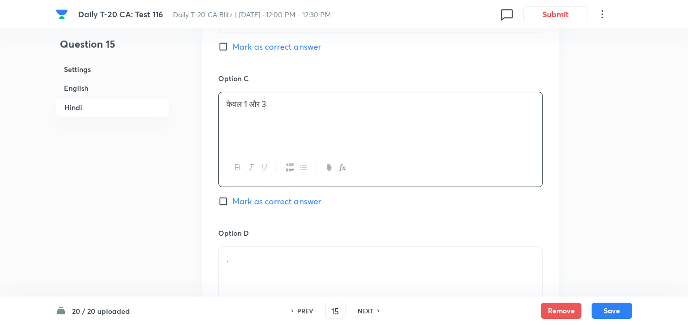
scroll to position [2039, 0]
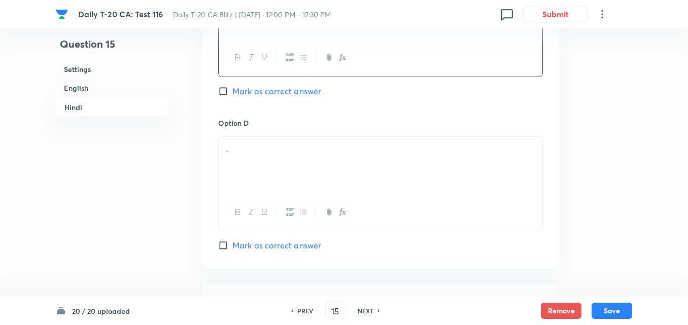
click at [262, 169] on div "." at bounding box center [381, 165] width 324 height 57
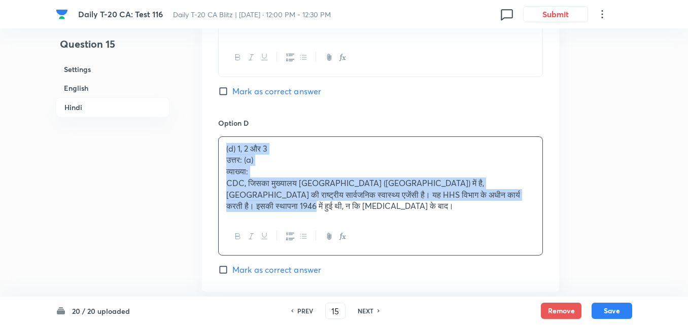
drag, startPoint x: 210, startPoint y: 156, endPoint x: 157, endPoint y: 128, distance: 60.4
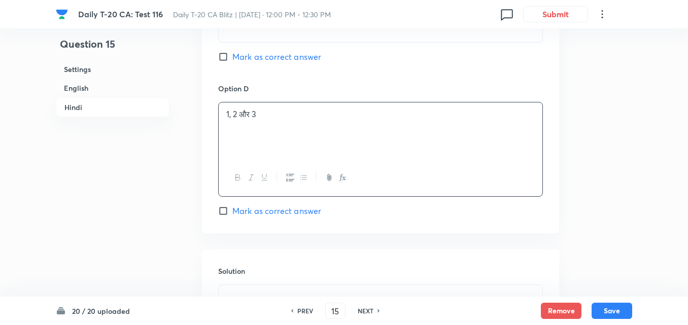
scroll to position [2191, 0]
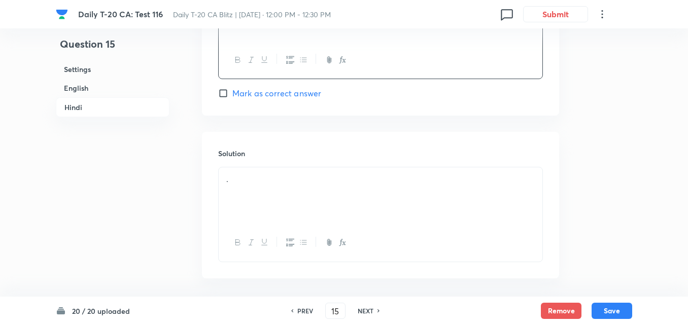
click at [336, 196] on div "." at bounding box center [381, 196] width 324 height 57
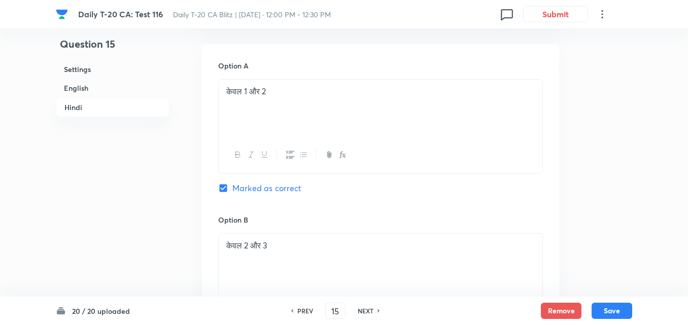
scroll to position [1582, 0]
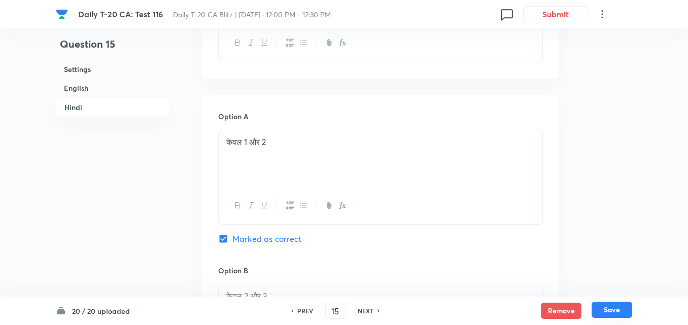
click at [609, 311] on button "Save" at bounding box center [612, 310] width 41 height 16
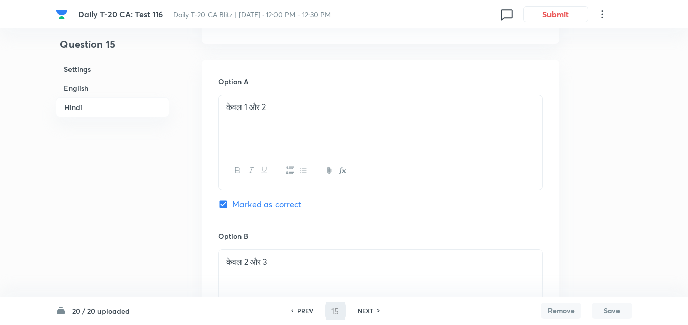
type input "16"
checkbox input "false"
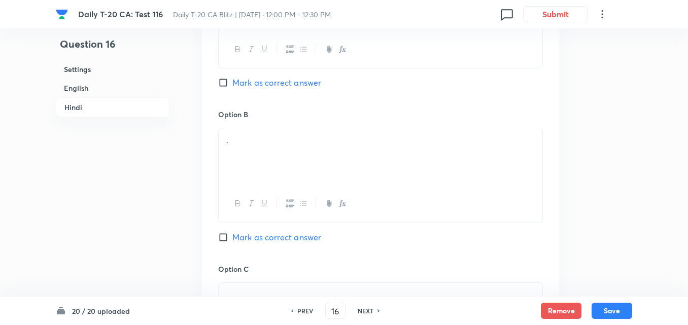
checkbox input "true"
click at [117, 86] on h6 "English" at bounding box center [113, 88] width 114 height 19
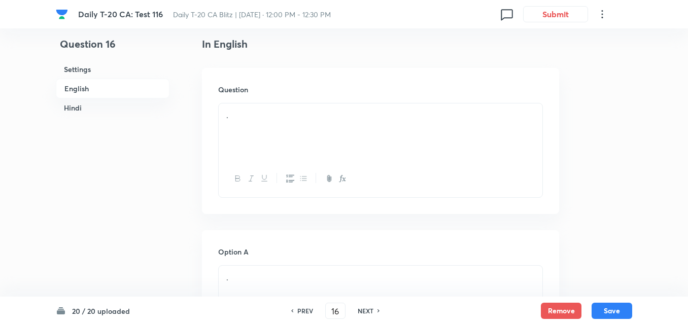
click at [296, 124] on div "." at bounding box center [381, 132] width 324 height 57
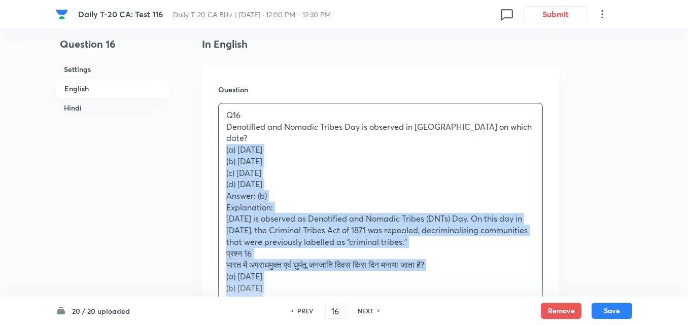
drag, startPoint x: 223, startPoint y: 139, endPoint x: 216, endPoint y: 140, distance: 6.6
click at [216, 140] on div "Question Q16 Denotified and Nomadic Tribes Day is observed in India on which da…" at bounding box center [380, 257] width 357 height 379
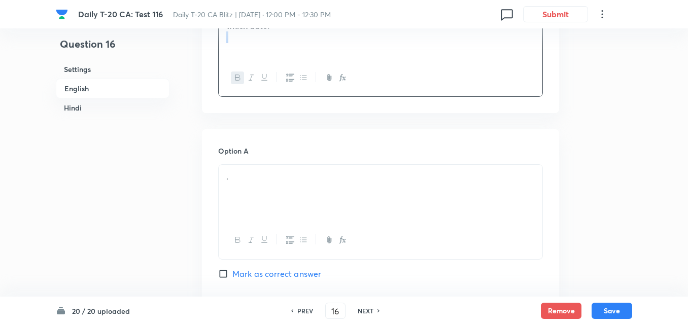
scroll to position [364, 0]
click at [268, 191] on div "." at bounding box center [381, 193] width 324 height 57
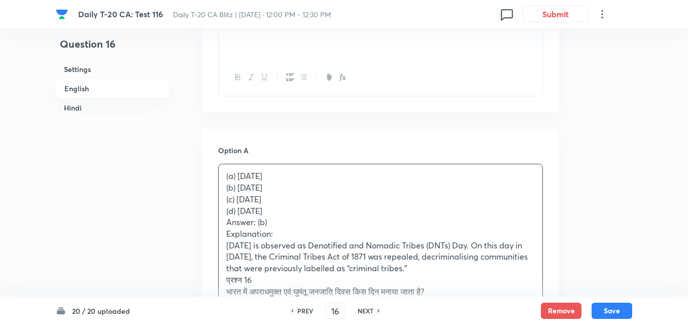
drag, startPoint x: 227, startPoint y: 194, endPoint x: 221, endPoint y: 194, distance: 6.6
click at [221, 194] on div "(a) 1 January (b) 31 August (c) 15 March (d) 12 December Answer: (b) Explanatio…" at bounding box center [381, 286] width 324 height 243
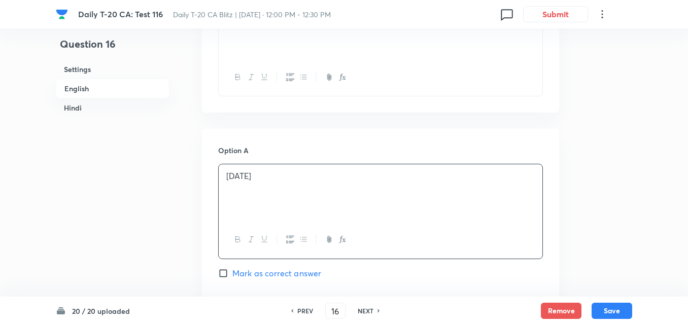
scroll to position [516, 0]
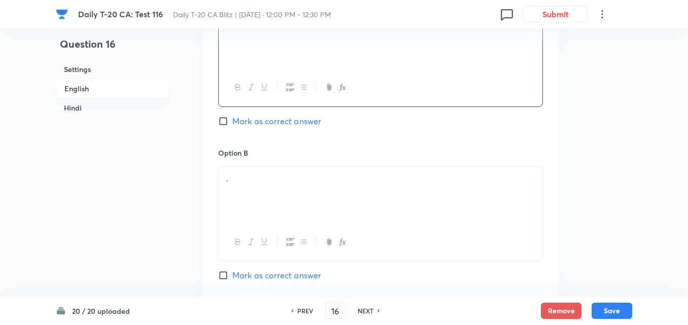
click at [281, 190] on div "." at bounding box center [381, 195] width 324 height 57
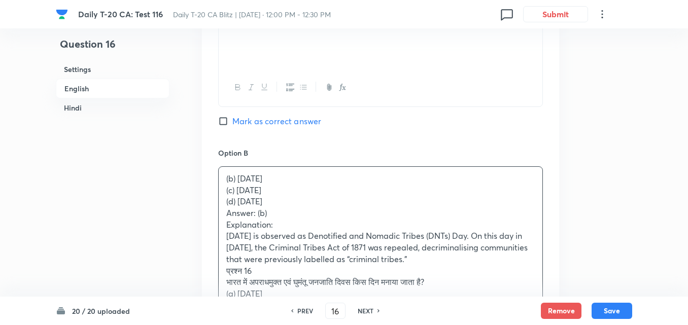
drag, startPoint x: 243, startPoint y: 187, endPoint x: 129, endPoint y: 204, distance: 115.0
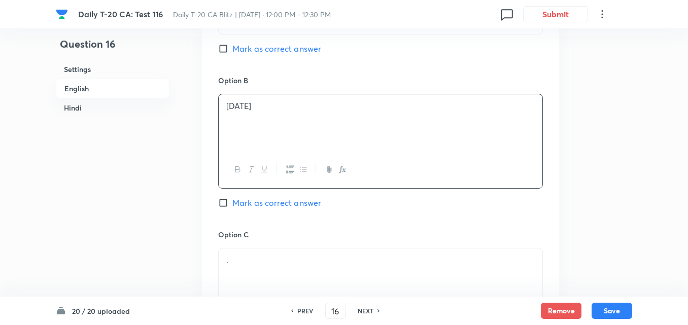
scroll to position [719, 0]
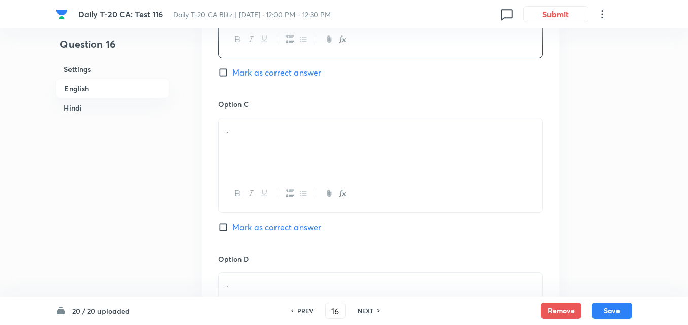
click at [272, 78] on span "Mark as correct answer" at bounding box center [277, 73] width 89 height 12
click at [233, 78] on input "Mark as correct answer" at bounding box center [225, 73] width 14 height 10
checkbox input "true"
checkbox input "false"
checkbox input "true"
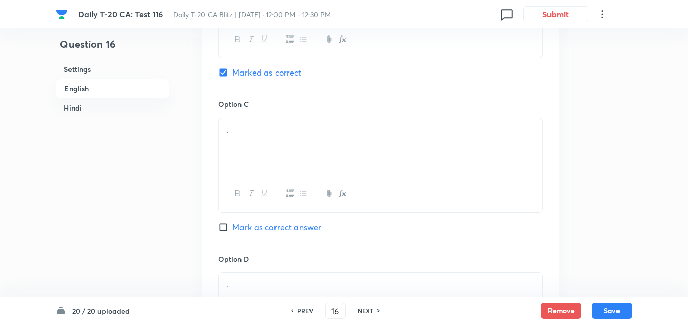
checkbox input "false"
drag, startPoint x: 272, startPoint y: 135, endPoint x: 268, endPoint y: 144, distance: 10.2
click at [272, 135] on p "." at bounding box center [380, 130] width 309 height 12
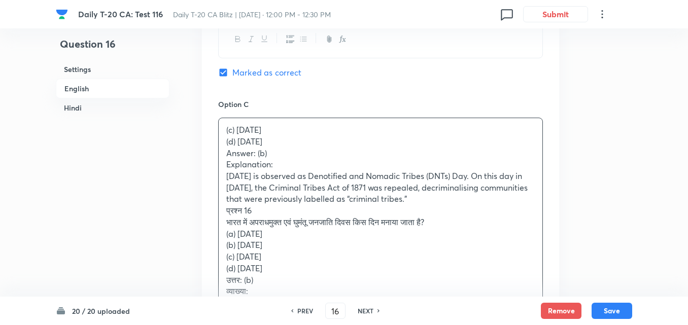
drag, startPoint x: 207, startPoint y: 150, endPoint x: 201, endPoint y: 150, distance: 6.6
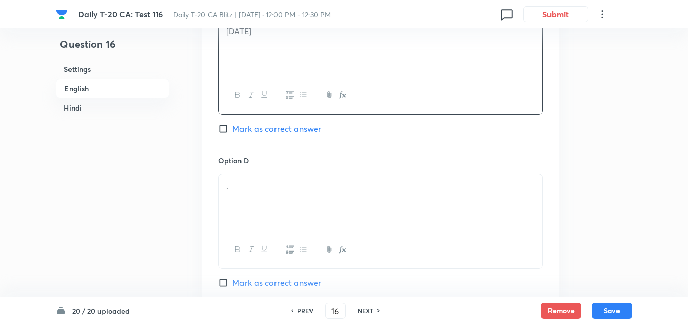
scroll to position [871, 0]
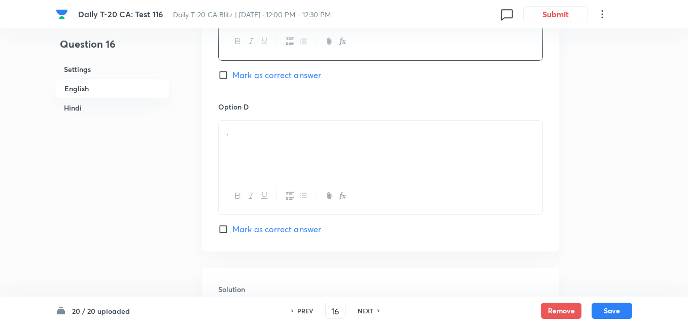
drag, startPoint x: 272, startPoint y: 150, endPoint x: 270, endPoint y: 155, distance: 5.8
click at [271, 150] on div "." at bounding box center [381, 149] width 324 height 57
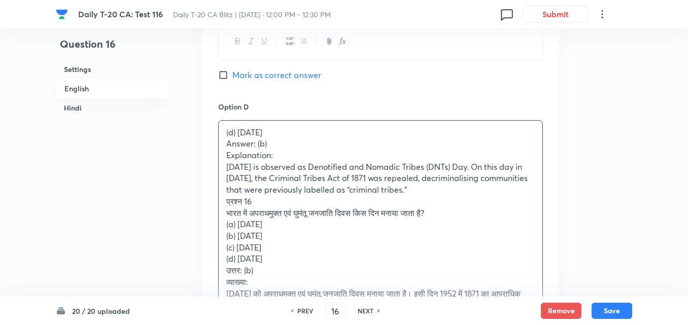
drag, startPoint x: 212, startPoint y: 145, endPoint x: 196, endPoint y: 143, distance: 16.4
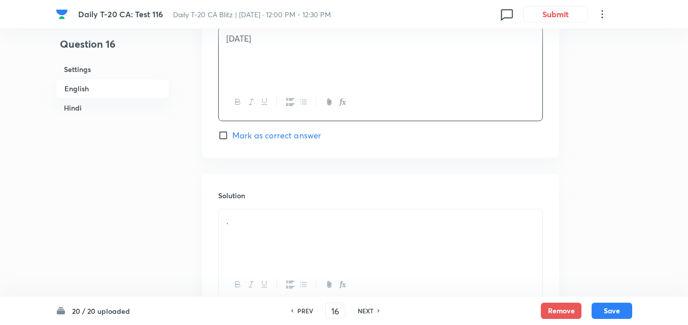
scroll to position [1074, 0]
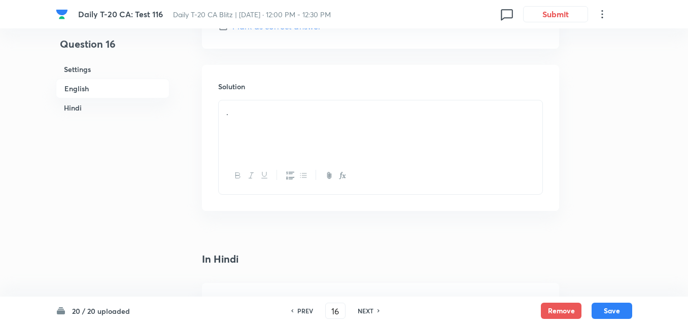
drag, startPoint x: 266, startPoint y: 157, endPoint x: 259, endPoint y: 158, distance: 6.7
click at [266, 158] on div "." at bounding box center [380, 147] width 325 height 95
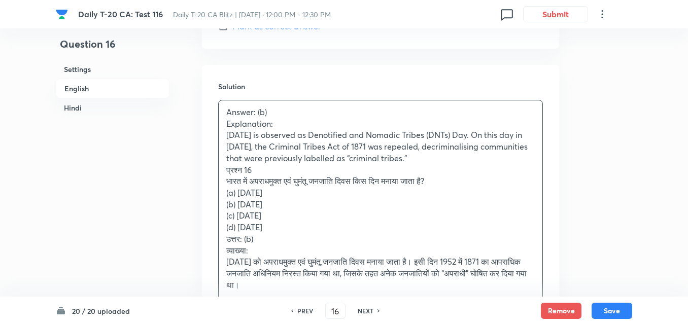
drag, startPoint x: 218, startPoint y: 171, endPoint x: 205, endPoint y: 171, distance: 12.7
click at [212, 172] on div "Solution Answer: (b) Explanation: 31 August is observed as Denotified and Nomad…" at bounding box center [380, 208] width 357 height 286
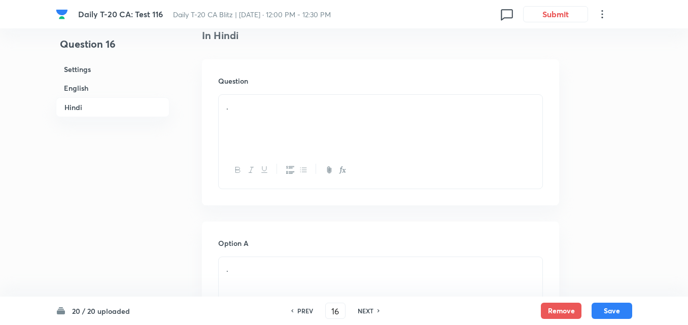
scroll to position [1328, 0]
click at [264, 119] on div "." at bounding box center [381, 118] width 324 height 57
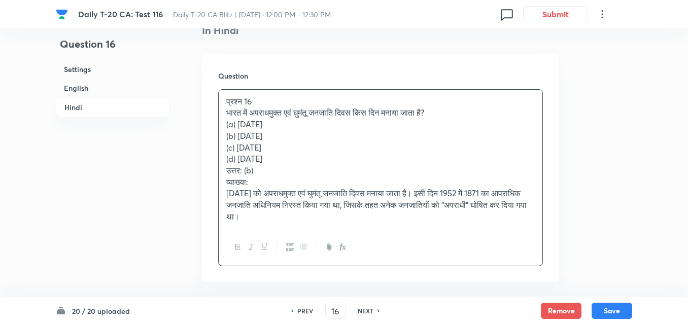
drag, startPoint x: 218, startPoint y: 128, endPoint x: 174, endPoint y: 121, distance: 45.3
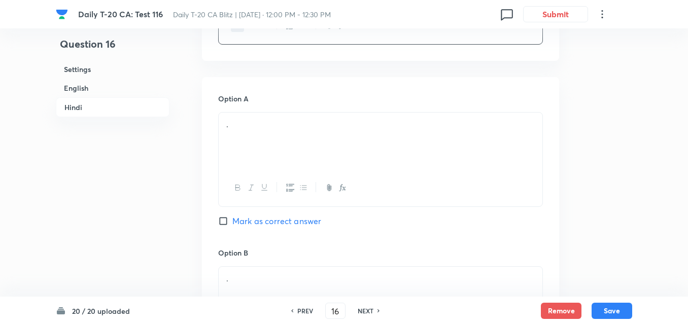
scroll to position [1481, 0]
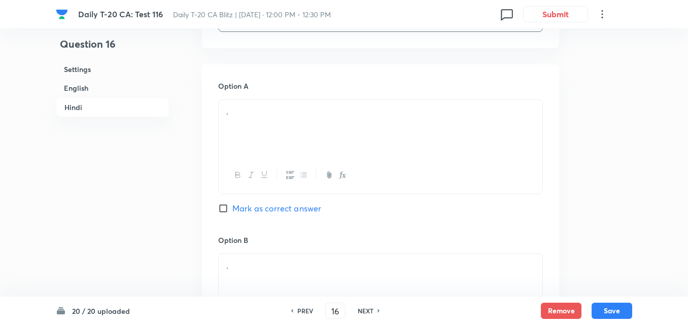
click at [273, 147] on div "." at bounding box center [381, 128] width 324 height 57
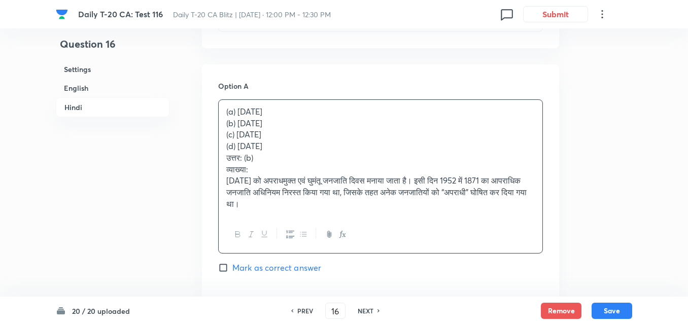
drag, startPoint x: 228, startPoint y: 128, endPoint x: 209, endPoint y: 124, distance: 19.7
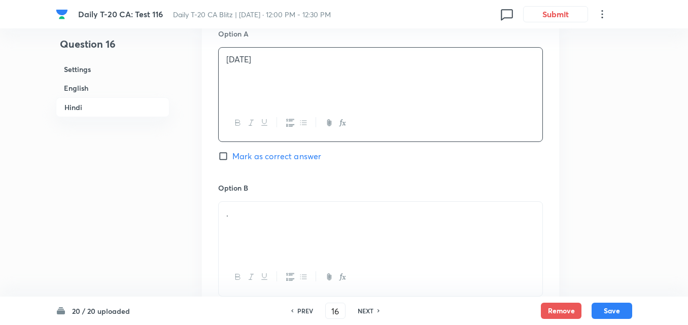
scroll to position [1582, 0]
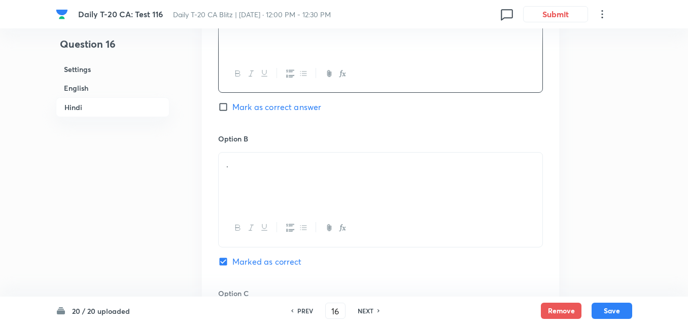
click at [285, 175] on div "." at bounding box center [381, 181] width 324 height 57
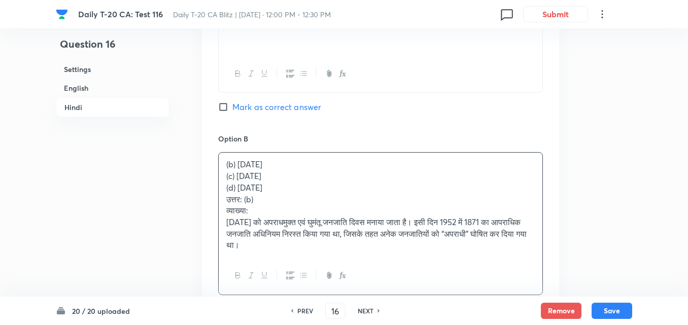
drag, startPoint x: 215, startPoint y: 175, endPoint x: 199, endPoint y: 175, distance: 16.8
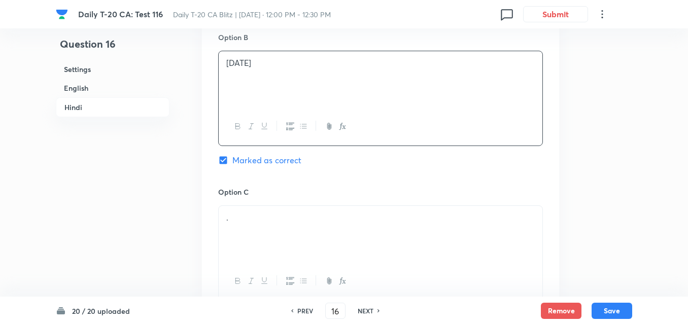
scroll to position [1734, 0]
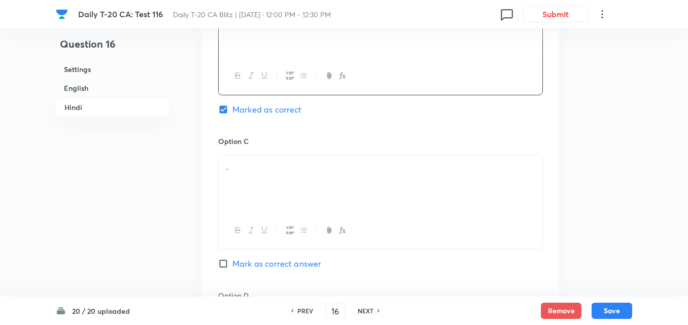
drag, startPoint x: 261, startPoint y: 178, endPoint x: 238, endPoint y: 170, distance: 24.2
click at [261, 177] on div "." at bounding box center [381, 183] width 324 height 57
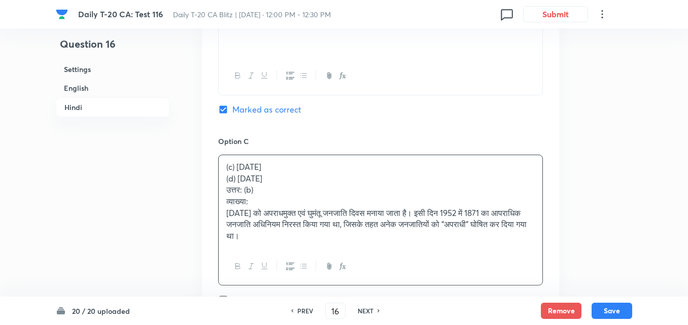
drag, startPoint x: 216, startPoint y: 182, endPoint x: 200, endPoint y: 182, distance: 16.2
click at [211, 182] on div "Option A 1 जनवरी Mark as correct answer Option B 31 अगस्त Marked as correct Opt…" at bounding box center [380, 144] width 357 height 667
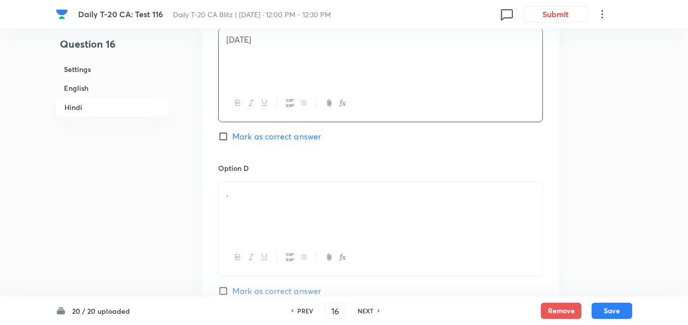
scroll to position [1938, 0]
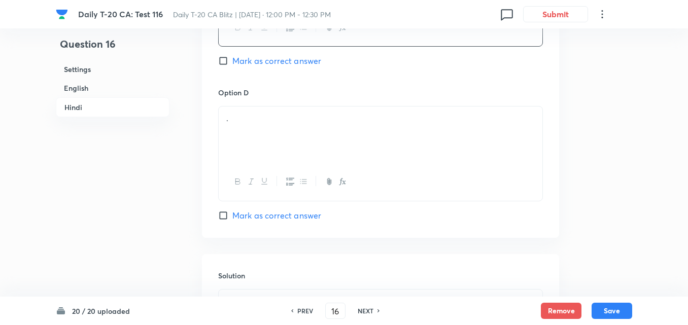
click at [264, 140] on div "." at bounding box center [381, 135] width 324 height 57
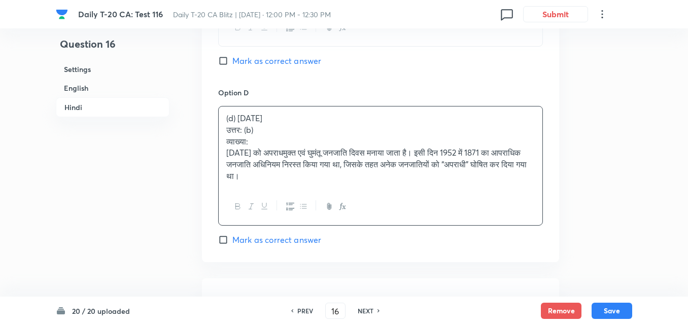
drag, startPoint x: 191, startPoint y: 138, endPoint x: 181, endPoint y: 129, distance: 13.0
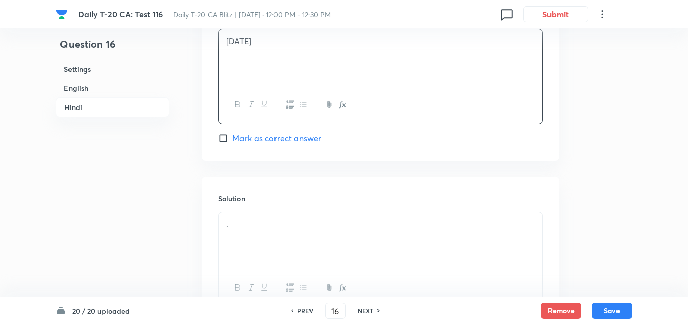
scroll to position [2102, 0]
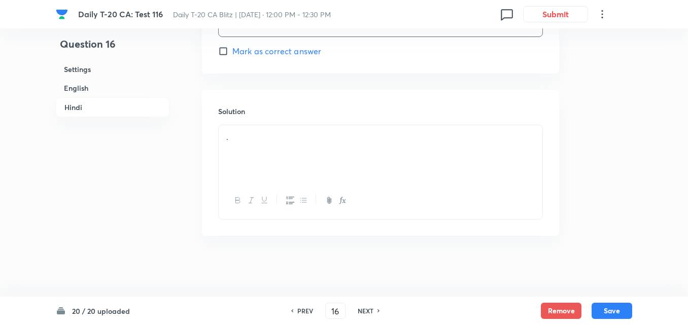
click at [309, 127] on div "." at bounding box center [381, 153] width 324 height 57
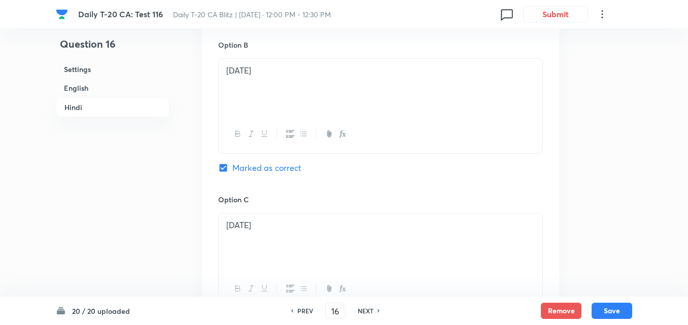
scroll to position [1594, 0]
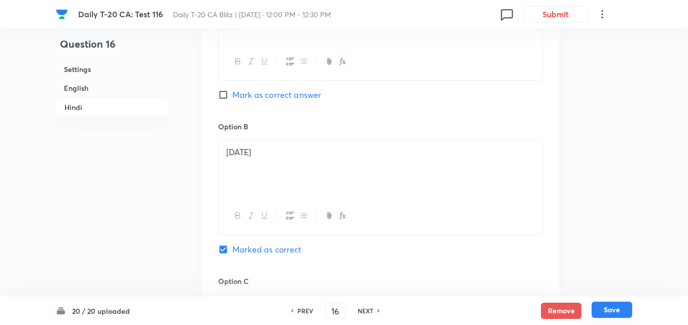
click at [607, 311] on button "Save" at bounding box center [612, 310] width 41 height 16
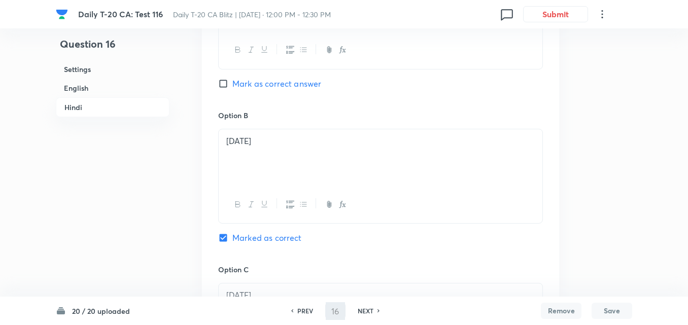
type input "17"
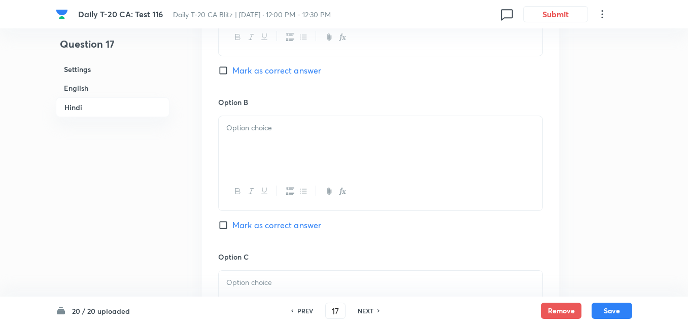
checkbox input "false"
checkbox input "true"
click at [86, 86] on h6 "English" at bounding box center [113, 88] width 114 height 19
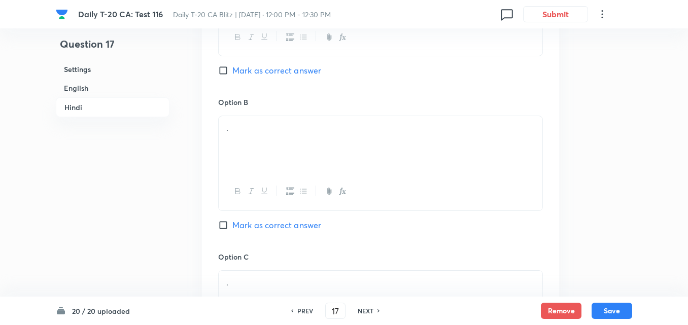
scroll to position [262, 0]
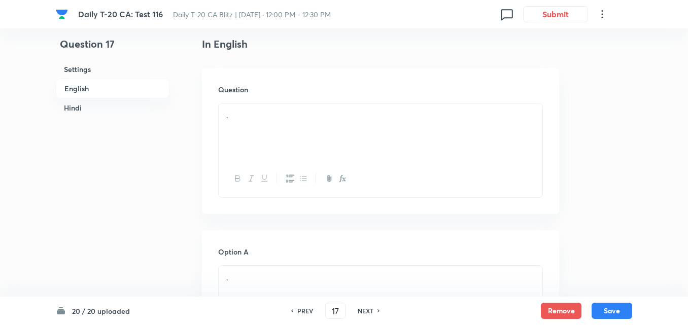
click at [279, 147] on div "." at bounding box center [381, 132] width 324 height 57
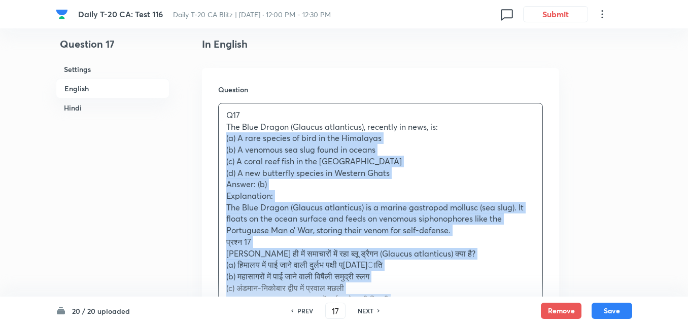
drag, startPoint x: 215, startPoint y: 145, endPoint x: 194, endPoint y: 140, distance: 21.1
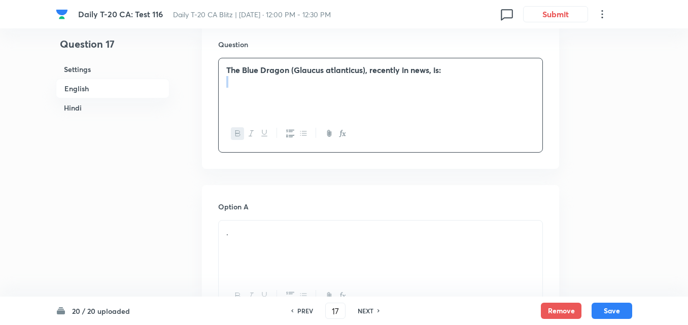
scroll to position [364, 0]
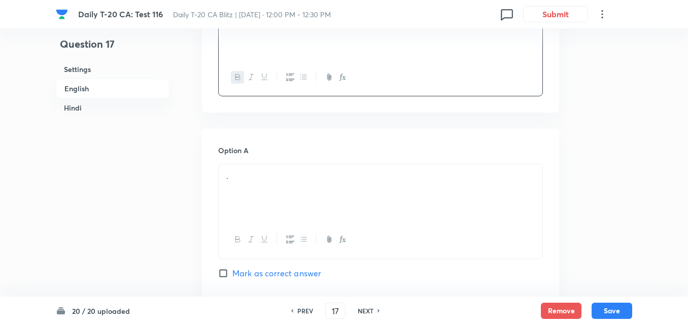
click at [273, 210] on div "." at bounding box center [381, 193] width 324 height 57
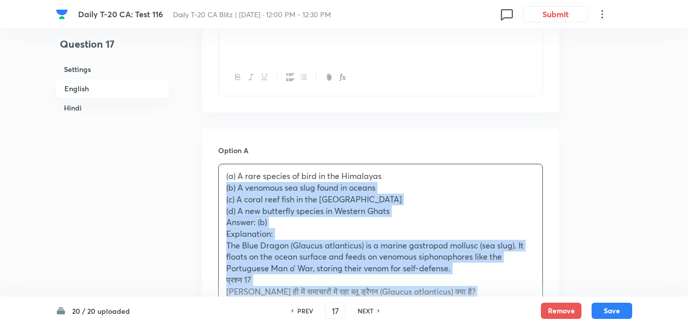
drag, startPoint x: 217, startPoint y: 193, endPoint x: 200, endPoint y: 189, distance: 18.2
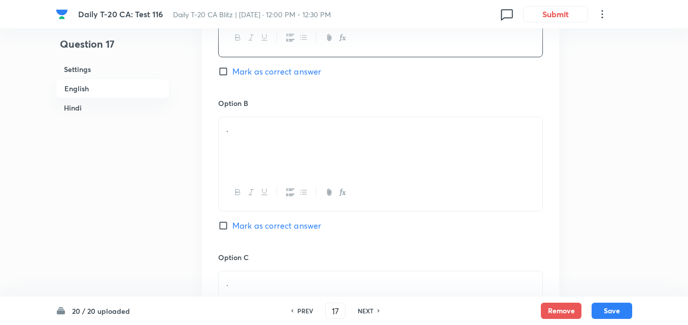
scroll to position [567, 0]
click at [298, 154] on div "." at bounding box center [381, 144] width 324 height 57
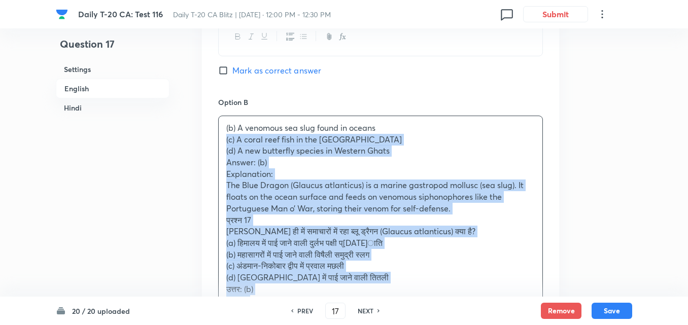
drag, startPoint x: 221, startPoint y: 148, endPoint x: 197, endPoint y: 142, distance: 24.6
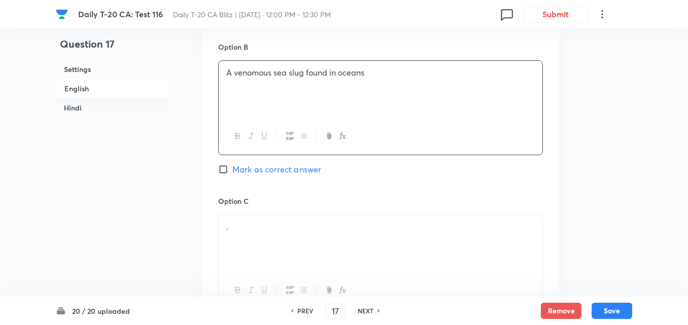
scroll to position [719, 0]
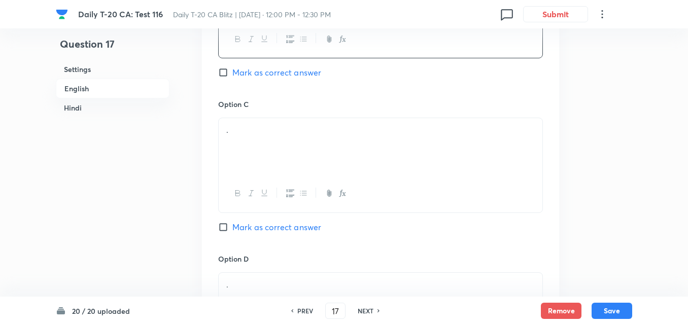
click at [234, 123] on div "." at bounding box center [381, 146] width 324 height 57
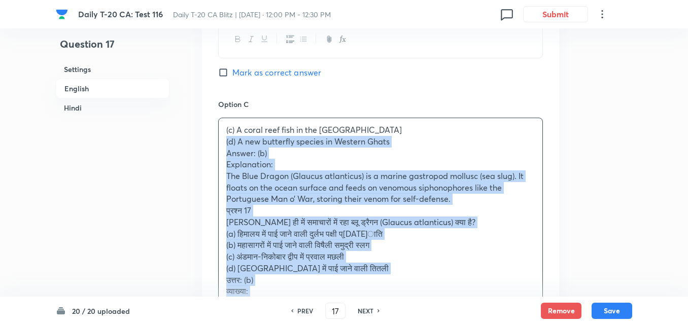
click at [210, 141] on div "Option A A rare species of bird in the Himalayas Mark as correct answer Option …" at bounding box center [380, 165] width 357 height 782
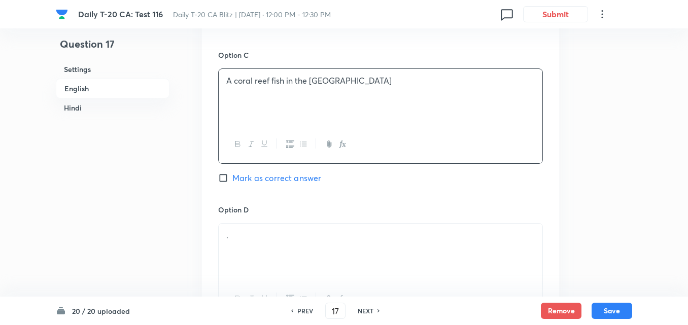
scroll to position [820, 0]
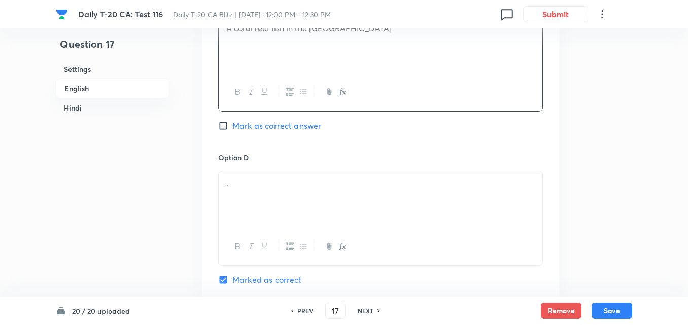
click at [288, 172] on div "." at bounding box center [381, 200] width 324 height 57
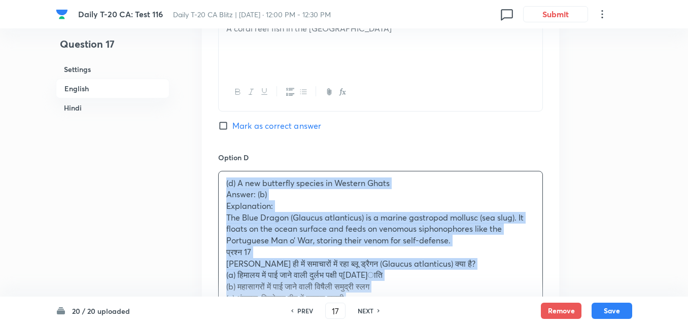
drag, startPoint x: 220, startPoint y: 193, endPoint x: 208, endPoint y: 189, distance: 12.8
click at [208, 189] on div "Option A A rare species of bird in the Himalayas Mark as correct answer Option …" at bounding box center [380, 57] width 357 height 770
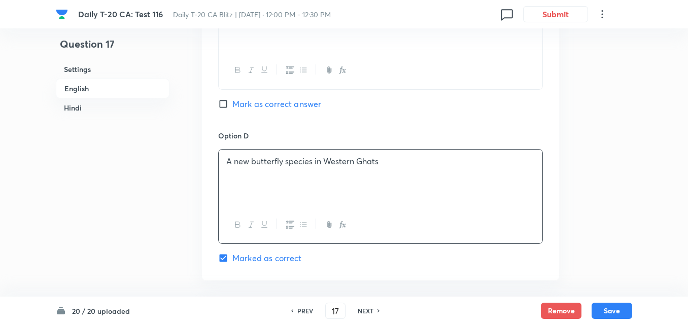
scroll to position [1024, 0]
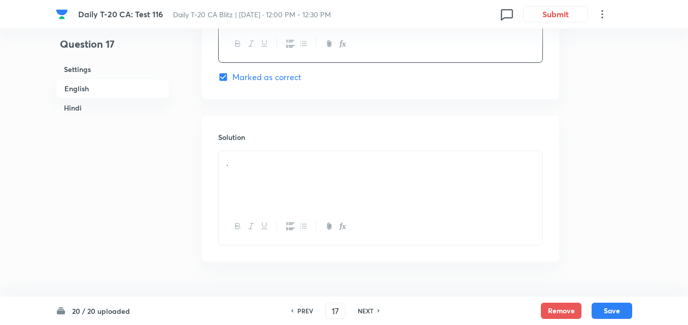
click at [253, 147] on div "Solution ." at bounding box center [380, 189] width 357 height 146
click at [272, 199] on div "." at bounding box center [381, 179] width 324 height 57
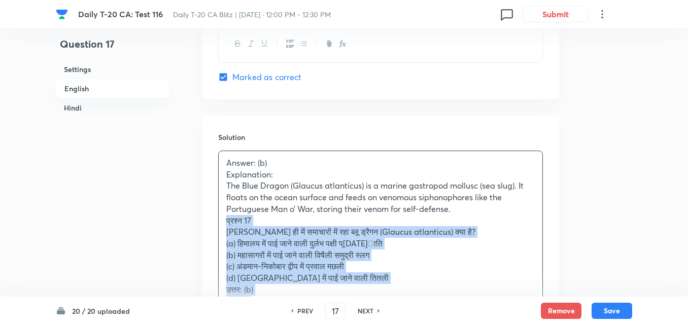
drag, startPoint x: 213, startPoint y: 223, endPoint x: 136, endPoint y: 214, distance: 77.7
click at [206, 224] on div "Solution Answer: (b) Explanation: The Blue Dragon (Glaucus atlanticus) is a mar…" at bounding box center [380, 253] width 357 height 275
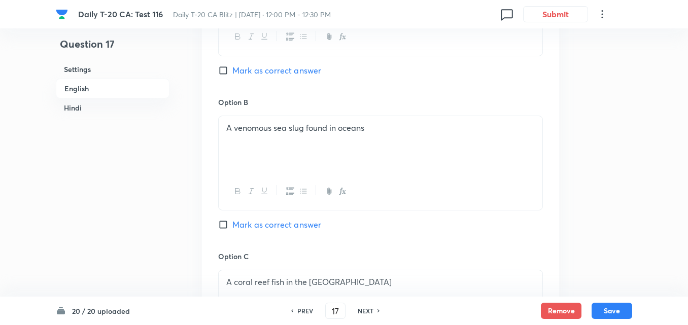
click at [279, 226] on span "Mark as correct answer" at bounding box center [277, 225] width 89 height 12
click at [233, 226] on input "Mark as correct answer" at bounding box center [225, 225] width 14 height 10
checkbox input "true"
checkbox input "false"
checkbox input "true"
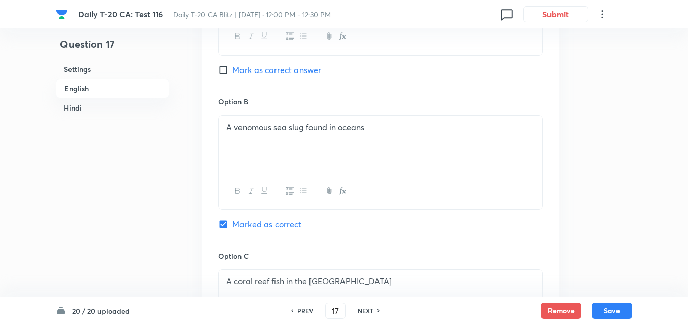
checkbox input "false"
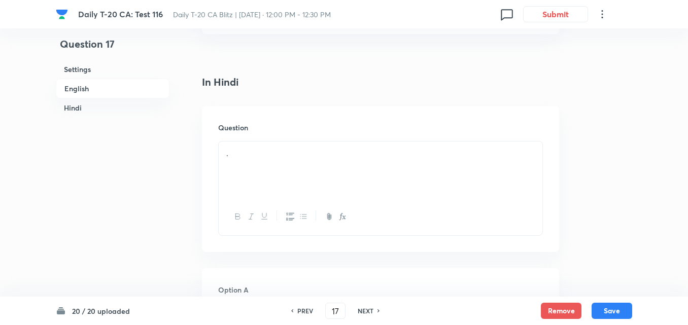
scroll to position [1277, 0]
click at [281, 192] on div "." at bounding box center [381, 169] width 324 height 57
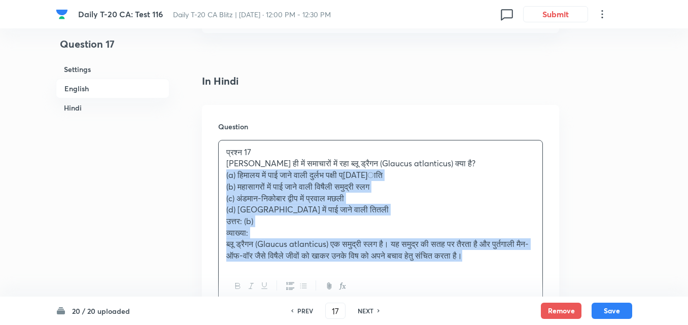
click at [207, 172] on div "Question प्रश्न 17 हाल ही में समाचारों में रहा ब्लू ड्रैगन (Glaucus atlanticus)…" at bounding box center [380, 213] width 357 height 217
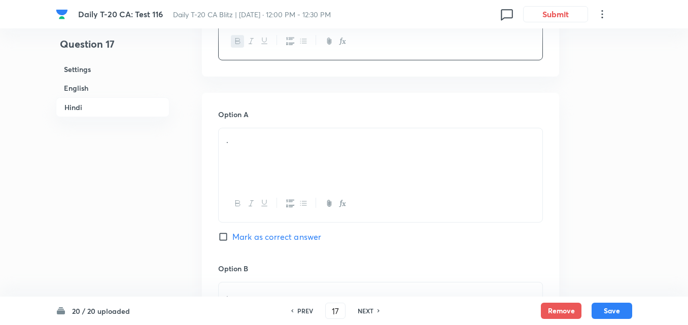
scroll to position [1481, 0]
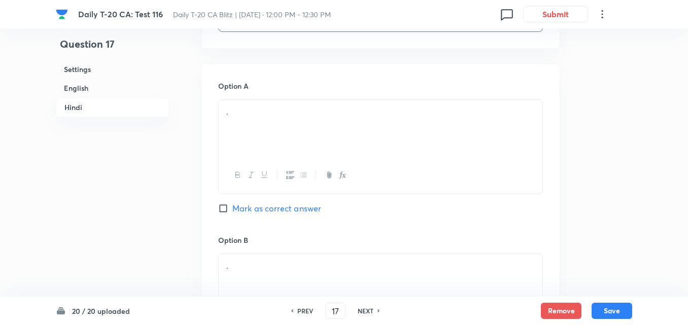
click at [253, 144] on div "." at bounding box center [381, 128] width 324 height 57
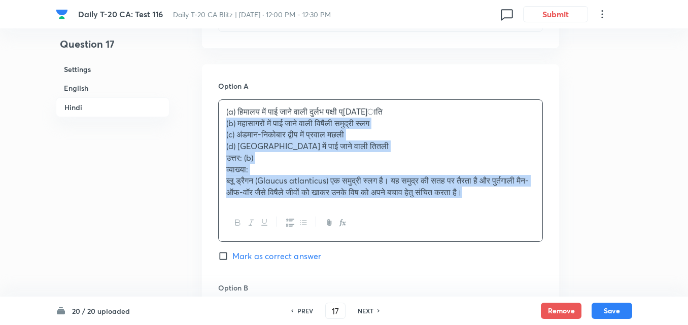
drag, startPoint x: 203, startPoint y: 122, endPoint x: 155, endPoint y: 135, distance: 48.9
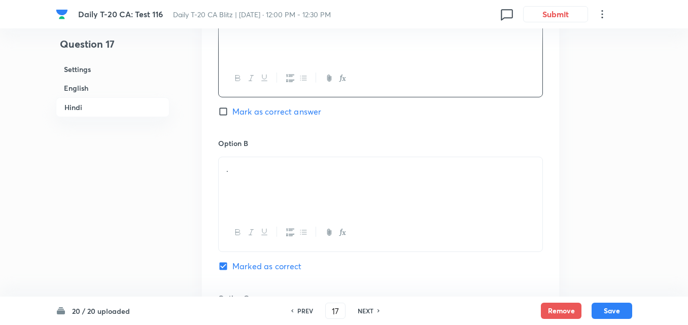
scroll to position [1633, 0]
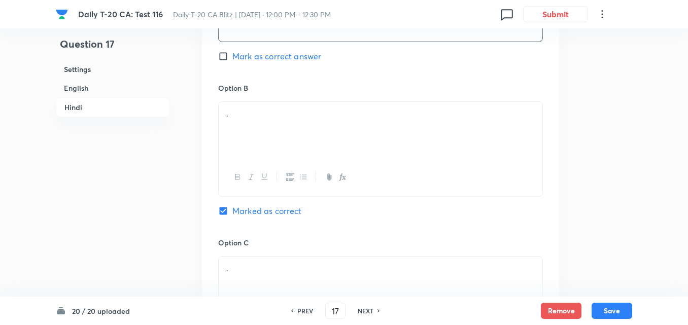
click at [304, 123] on div "." at bounding box center [381, 130] width 324 height 57
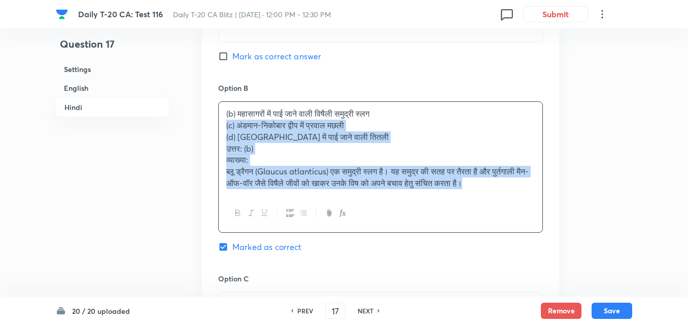
drag, startPoint x: 225, startPoint y: 131, endPoint x: 93, endPoint y: 145, distance: 132.3
click at [203, 131] on div "Option A हिमालय में पाई जाने वाली दुर्लभ पक्षी प्रजाति Mark as correct answer O…" at bounding box center [380, 245] width 357 height 667
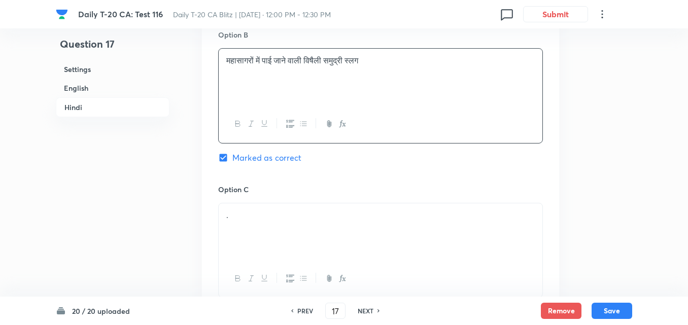
scroll to position [1734, 0]
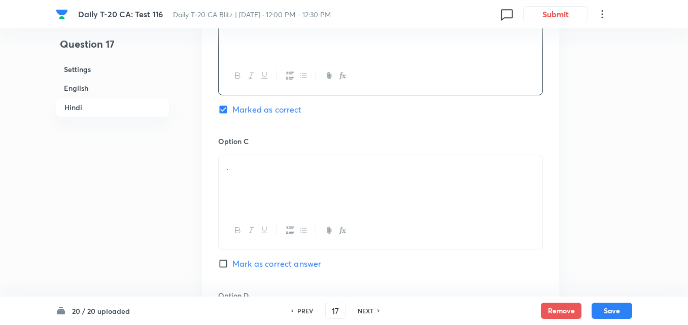
click at [300, 176] on div "." at bounding box center [381, 183] width 324 height 57
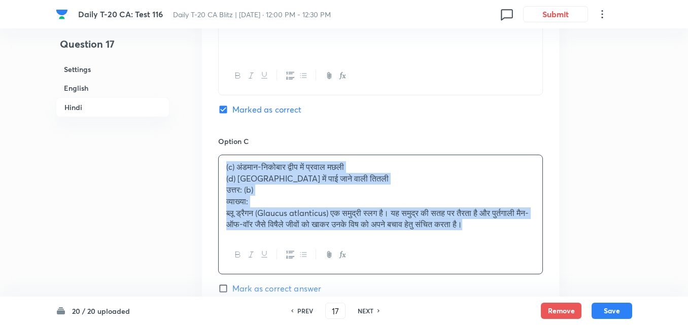
drag, startPoint x: 222, startPoint y: 172, endPoint x: 214, endPoint y: 173, distance: 8.3
click at [216, 173] on div "Option A हिमालय में पाई जाने वाली दुर्लभ पक्षी प्रजाति Mark as correct answer O…" at bounding box center [380, 138] width 357 height 655
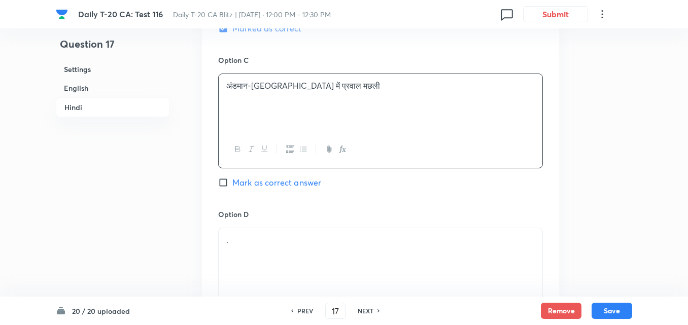
scroll to position [1887, 0]
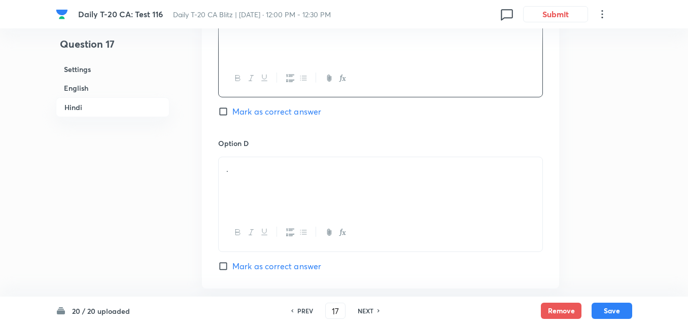
click at [241, 188] on div "." at bounding box center [381, 185] width 324 height 57
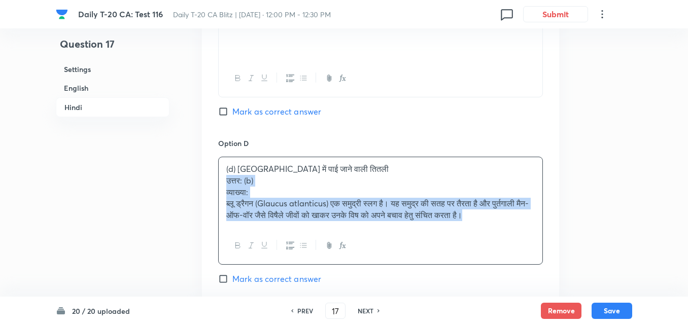
drag, startPoint x: 242, startPoint y: 188, endPoint x: 212, endPoint y: 181, distance: 30.3
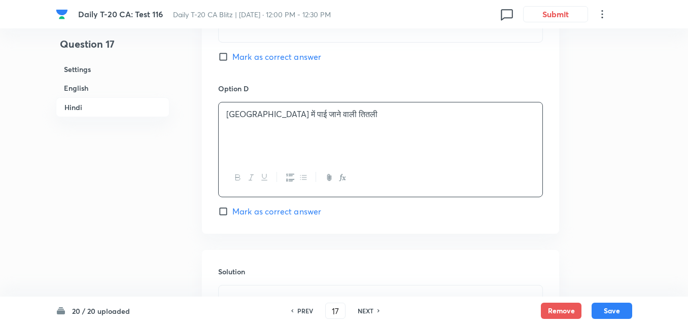
scroll to position [2090, 0]
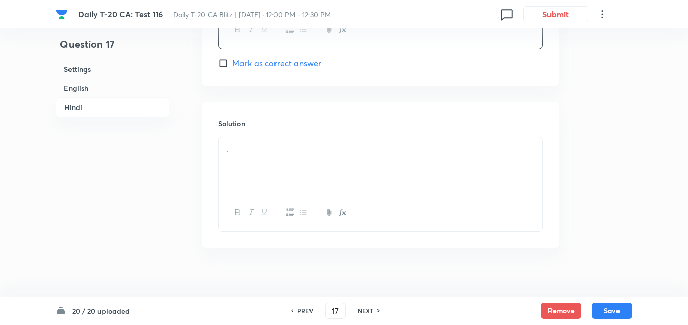
click at [276, 174] on div "." at bounding box center [381, 166] width 324 height 57
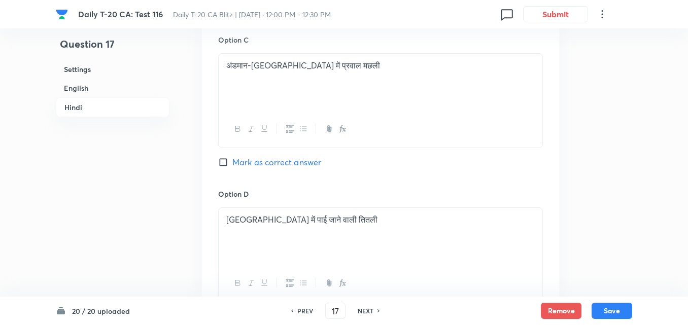
scroll to position [1633, 0]
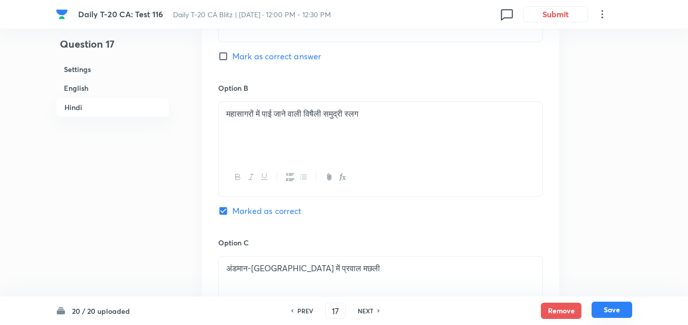
click at [611, 305] on button "Save" at bounding box center [612, 310] width 41 height 16
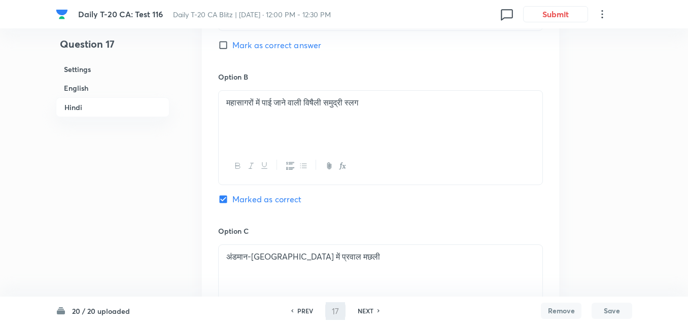
type input "18"
checkbox input "false"
checkbox input "true"
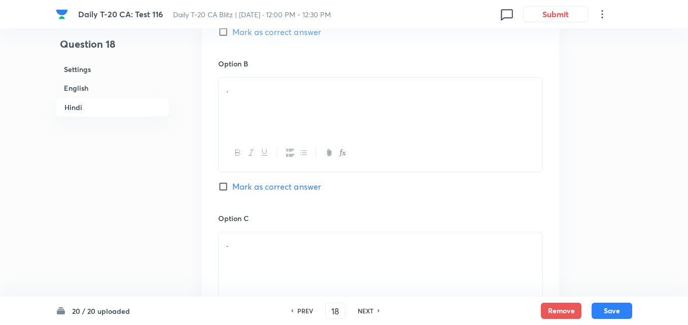
click at [71, 88] on h6 "English" at bounding box center [113, 88] width 114 height 19
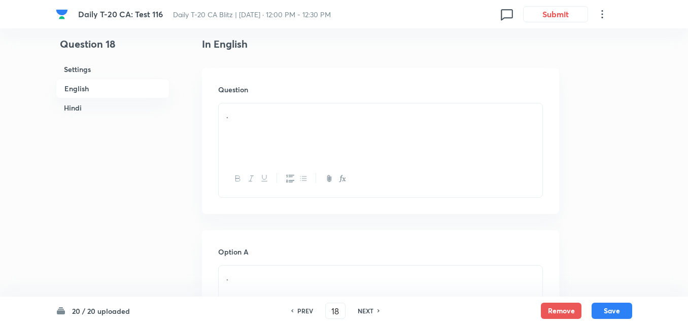
click at [298, 139] on div "." at bounding box center [381, 132] width 324 height 57
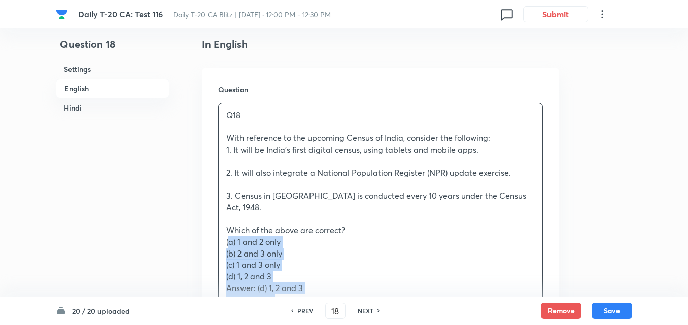
drag, startPoint x: 213, startPoint y: 239, endPoint x: 203, endPoint y: 228, distance: 15.1
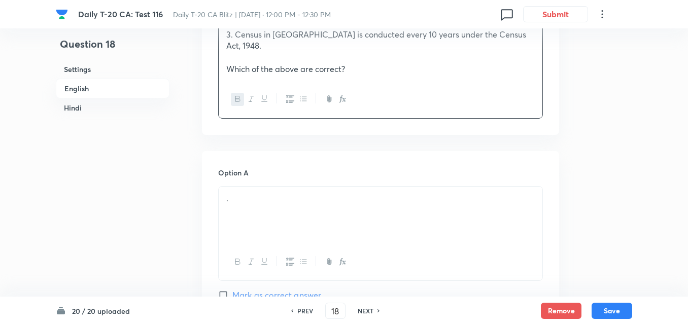
scroll to position [465, 0]
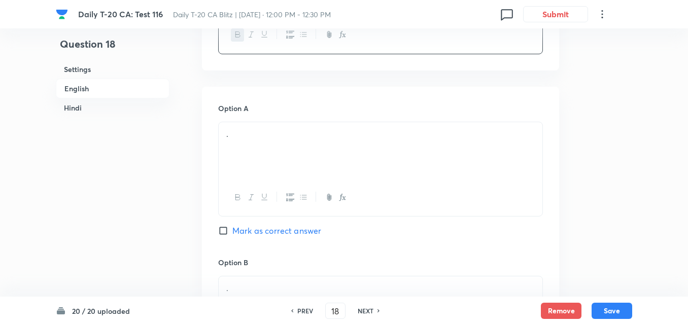
click at [336, 160] on div "." at bounding box center [381, 150] width 324 height 57
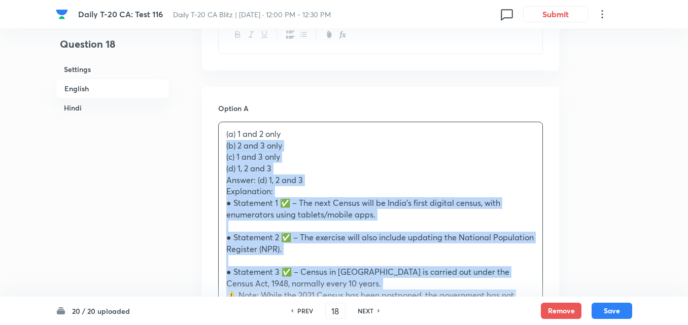
drag, startPoint x: 196, startPoint y: 136, endPoint x: 190, endPoint y: 134, distance: 6.8
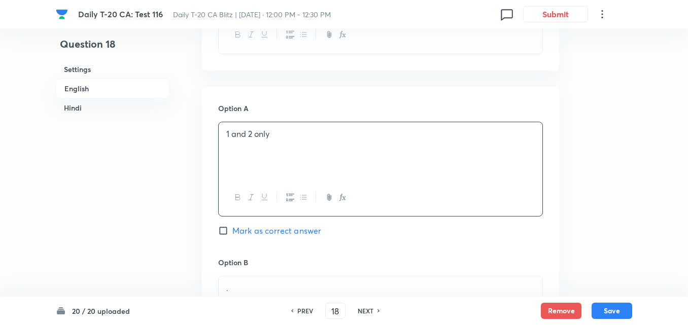
scroll to position [567, 0]
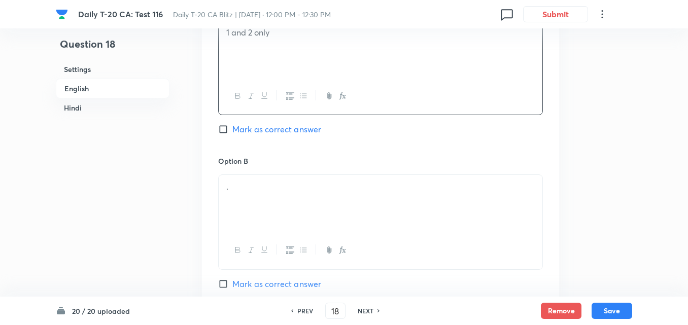
click at [277, 200] on div "." at bounding box center [381, 203] width 324 height 57
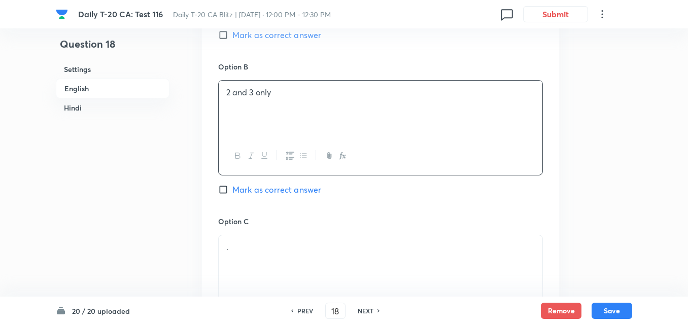
scroll to position [770, 0]
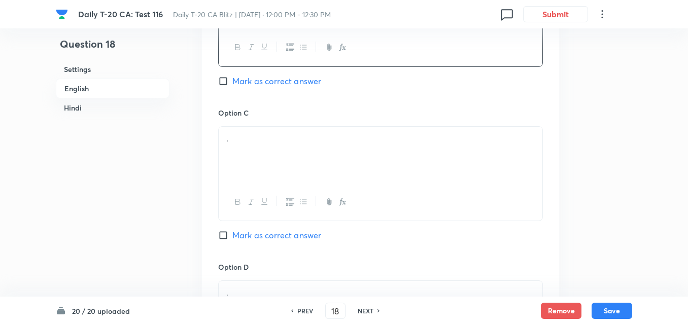
click at [316, 137] on div "." at bounding box center [381, 155] width 324 height 57
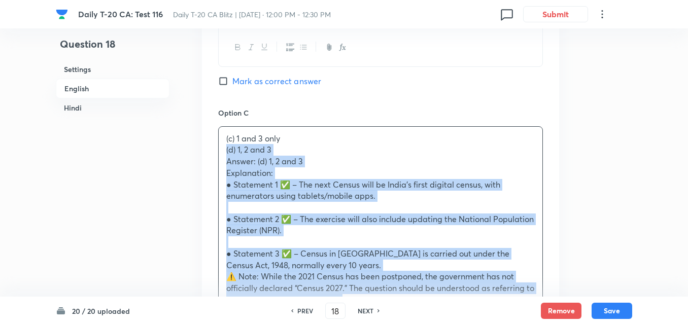
drag, startPoint x: 265, startPoint y: 147, endPoint x: 166, endPoint y: 138, distance: 99.9
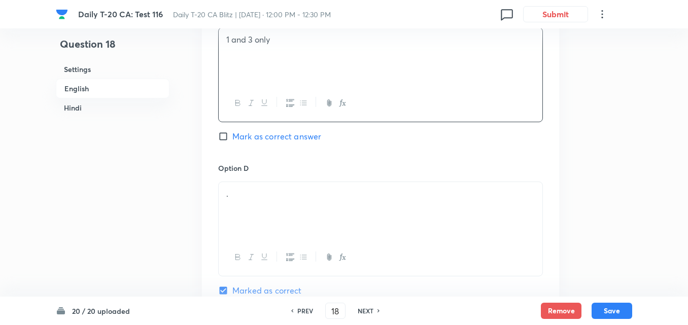
scroll to position [922, 0]
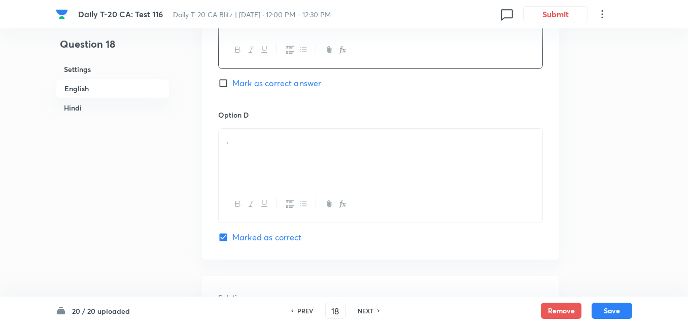
click at [277, 135] on p "." at bounding box center [380, 141] width 309 height 12
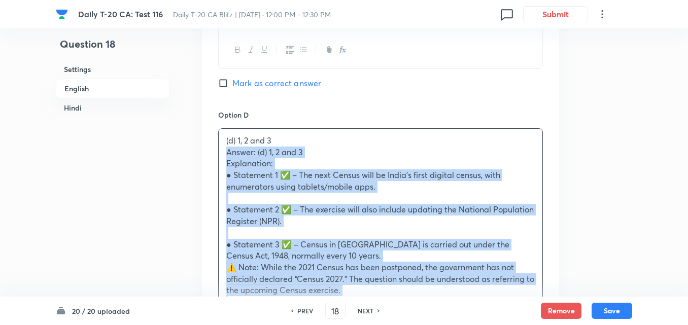
drag, startPoint x: 223, startPoint y: 140, endPoint x: 213, endPoint y: 146, distance: 12.0
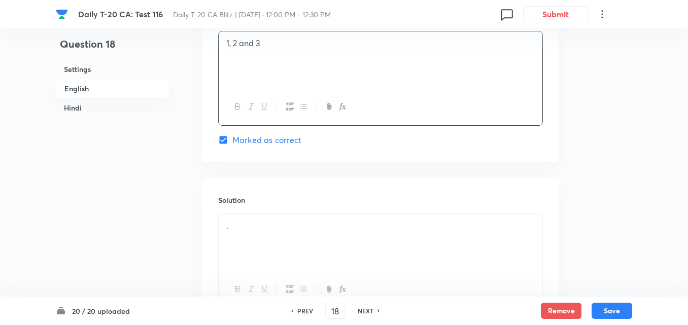
scroll to position [1074, 0]
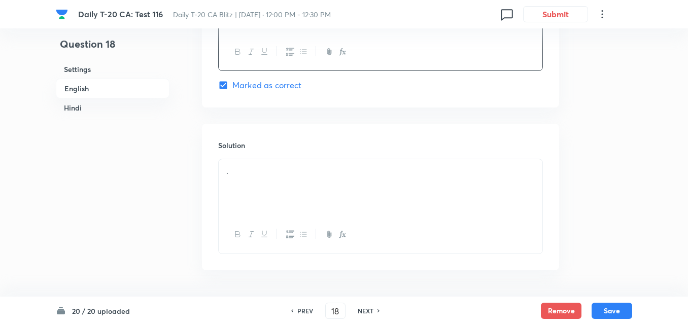
click at [279, 166] on p "." at bounding box center [380, 172] width 309 height 12
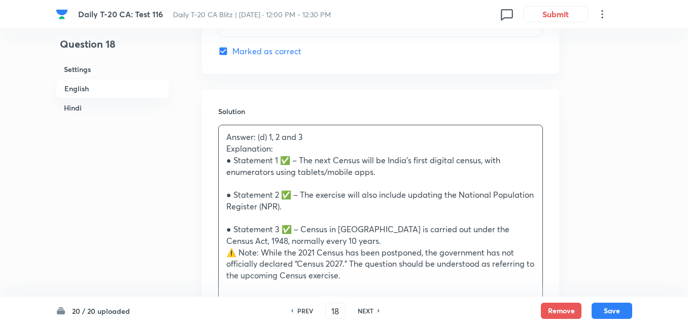
scroll to position [1125, 0]
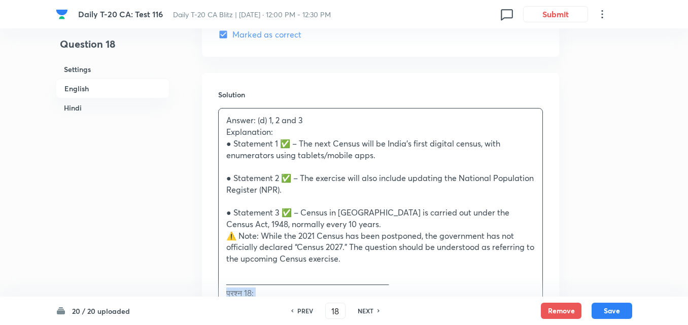
drag, startPoint x: 220, startPoint y: 278, endPoint x: 215, endPoint y: 279, distance: 5.3
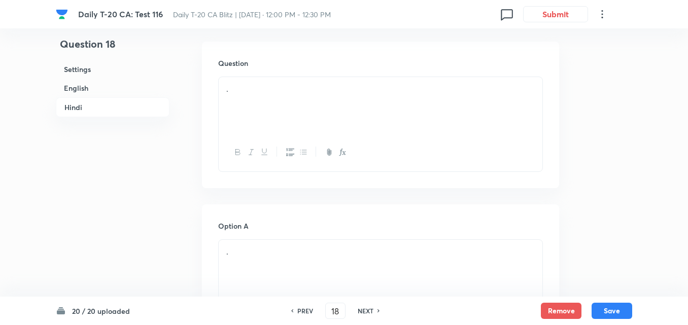
drag, startPoint x: 268, startPoint y: 90, endPoint x: 216, endPoint y: 88, distance: 51.3
click at [243, 81] on div "." at bounding box center [381, 105] width 324 height 57
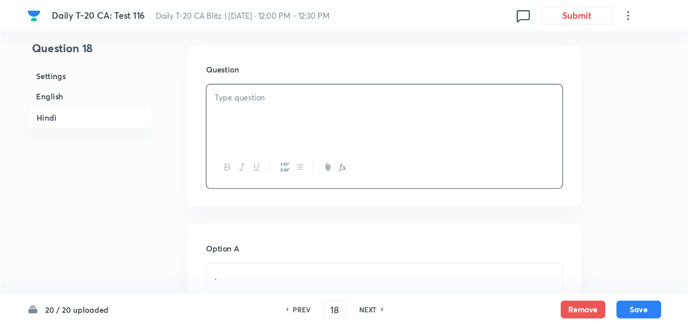
scroll to position [1481, 0]
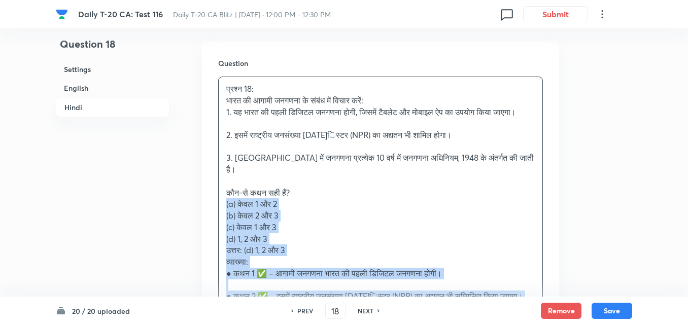
drag, startPoint x: 219, startPoint y: 187, endPoint x: 213, endPoint y: 189, distance: 6.4
click at [214, 189] on div "Question प्रश्न 18: भारत की आगामी जनगणना के संबंध में विचार करें: 1. यह भारत की…" at bounding box center [380, 225] width 357 height 367
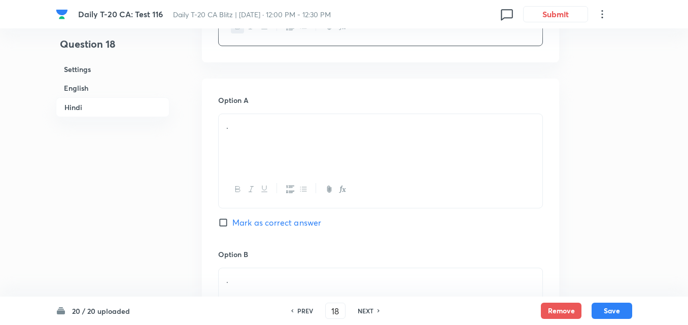
scroll to position [1684, 0]
click at [329, 127] on div "." at bounding box center [381, 136] width 324 height 57
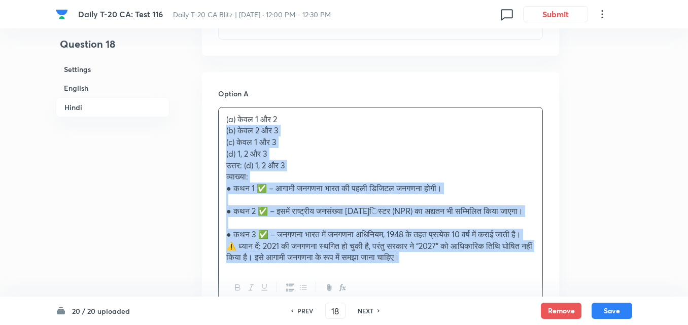
drag, startPoint x: 224, startPoint y: 119, endPoint x: 194, endPoint y: 119, distance: 29.4
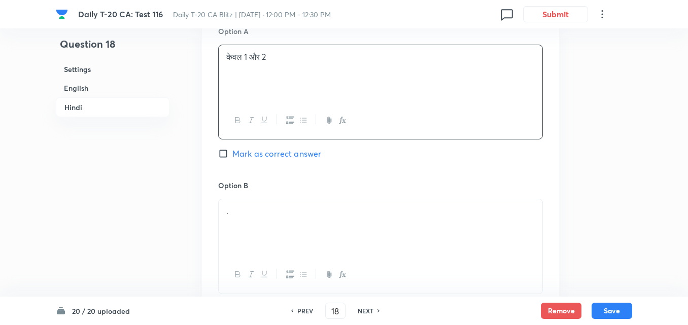
scroll to position [1836, 0]
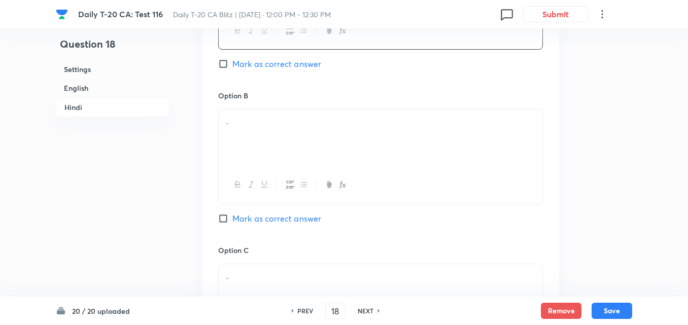
drag, startPoint x: 321, startPoint y: 117, endPoint x: 315, endPoint y: 116, distance: 6.7
click at [323, 116] on div "." at bounding box center [381, 138] width 324 height 57
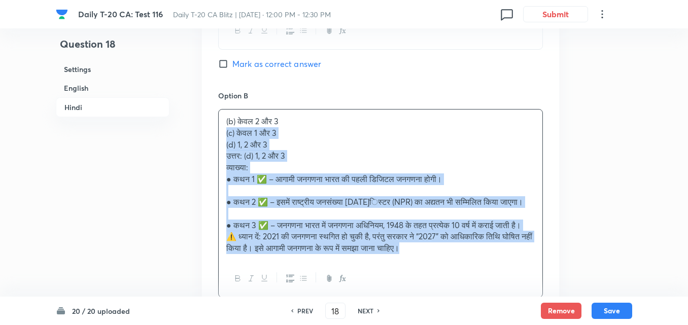
drag, startPoint x: 203, startPoint y: 135, endPoint x: 179, endPoint y: 118, distance: 29.2
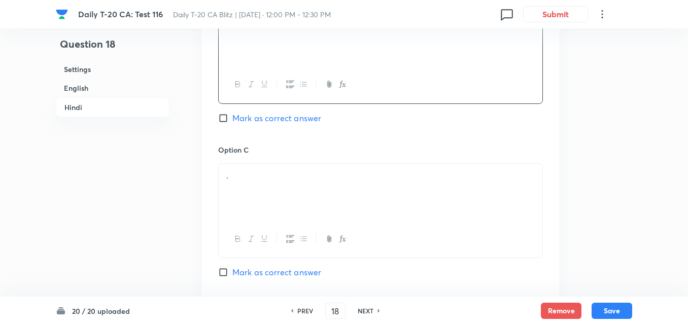
scroll to position [1938, 0]
click at [286, 193] on div "." at bounding box center [381, 191] width 324 height 57
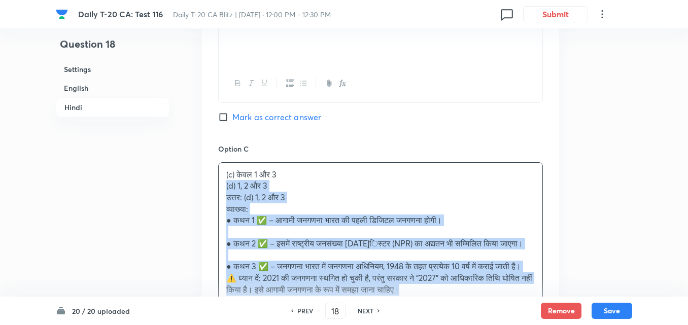
drag, startPoint x: 203, startPoint y: 181, endPoint x: 193, endPoint y: 179, distance: 9.3
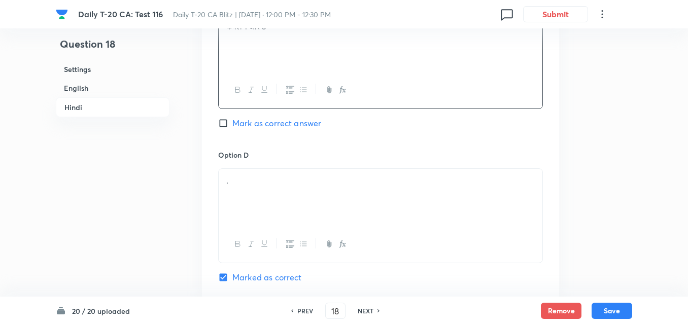
scroll to position [2090, 0]
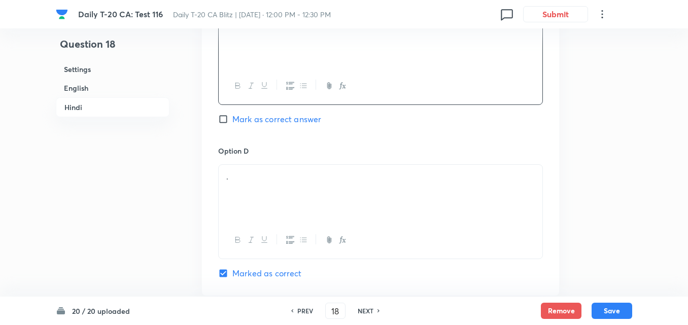
click at [251, 188] on div "." at bounding box center [381, 193] width 324 height 57
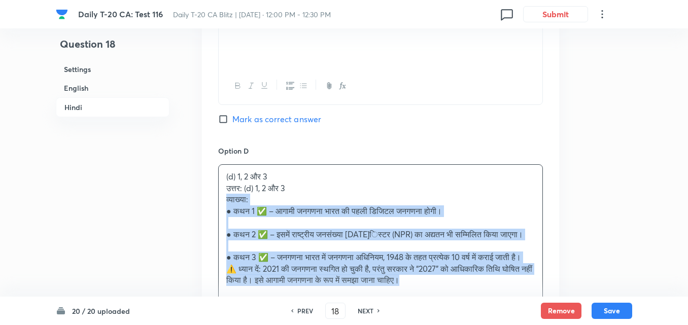
drag, startPoint x: 214, startPoint y: 184, endPoint x: 203, endPoint y: 184, distance: 10.7
click at [203, 184] on div "Option A केवल 1 और 2 Mark as correct answer Option B केवल 2 और 3 Mark as correc…" at bounding box center [380, 16] width 357 height 701
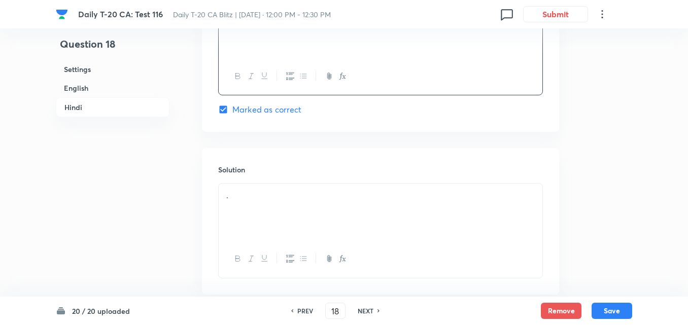
scroll to position [2293, 0]
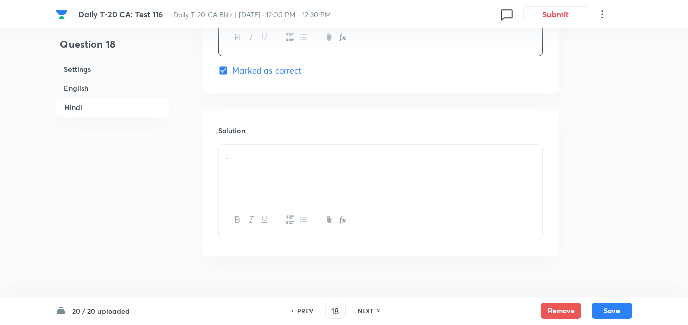
click at [265, 177] on div "." at bounding box center [381, 173] width 324 height 57
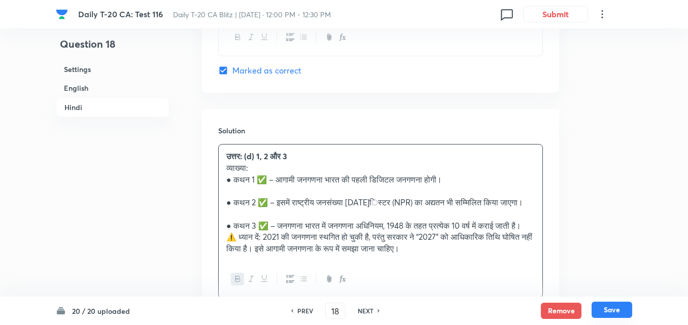
click at [612, 311] on button "Save" at bounding box center [612, 310] width 41 height 16
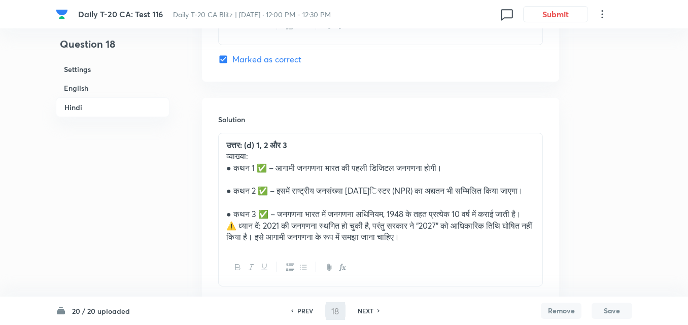
type input "19"
checkbox input "false"
checkbox input "true"
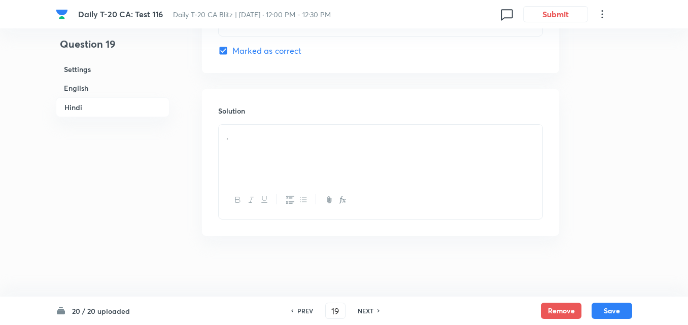
click at [92, 85] on h6 "English" at bounding box center [113, 88] width 114 height 19
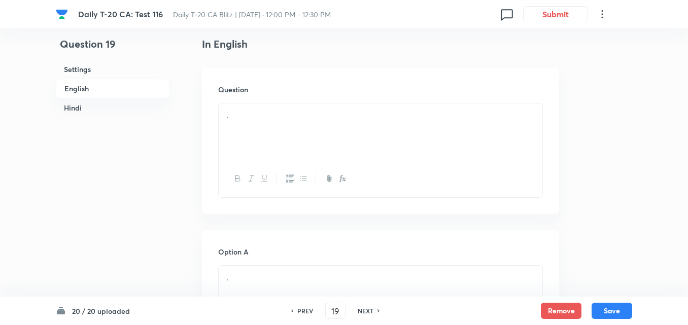
click at [249, 132] on div "." at bounding box center [381, 132] width 324 height 57
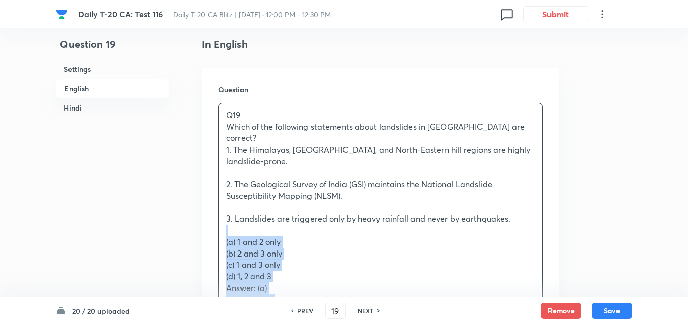
drag, startPoint x: 219, startPoint y: 225, endPoint x: 202, endPoint y: 222, distance: 16.9
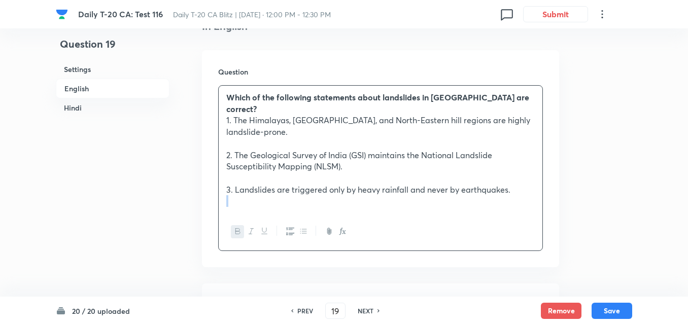
scroll to position [414, 0]
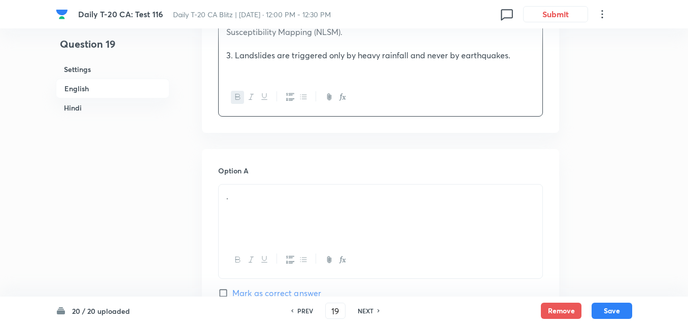
click at [288, 191] on p "." at bounding box center [380, 197] width 309 height 12
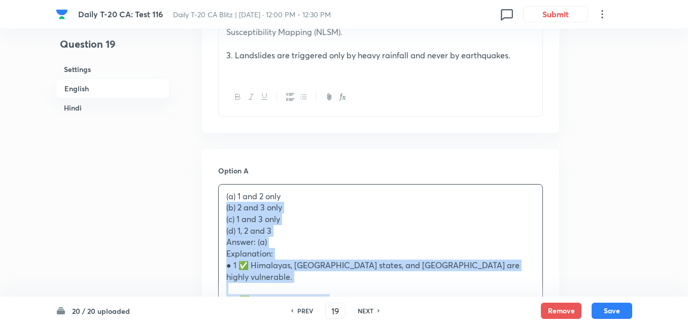
drag, startPoint x: 214, startPoint y: 198, endPoint x: 204, endPoint y: 195, distance: 10.5
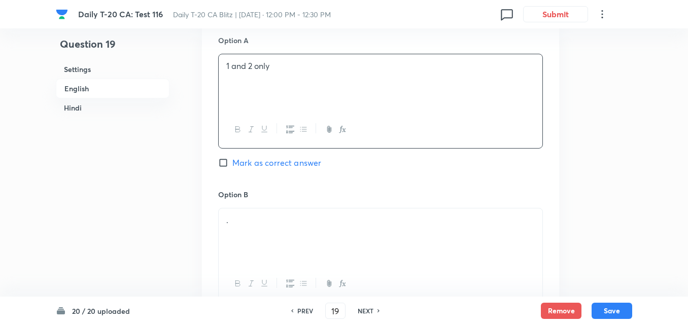
scroll to position [617, 0]
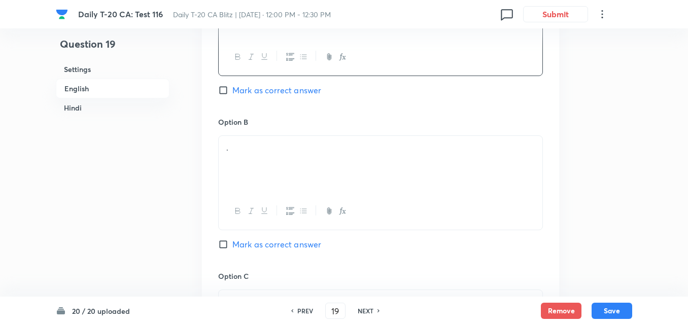
click at [260, 179] on div "." at bounding box center [381, 164] width 324 height 57
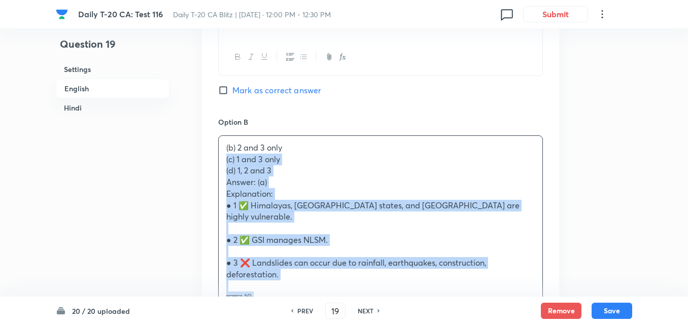
drag, startPoint x: 226, startPoint y: 159, endPoint x: 196, endPoint y: 151, distance: 30.7
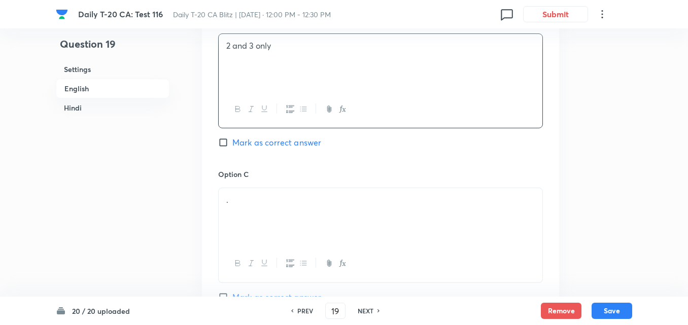
scroll to position [770, 0]
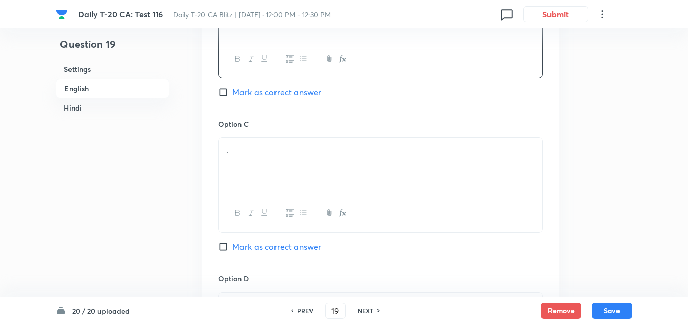
click at [270, 163] on div "." at bounding box center [381, 166] width 324 height 57
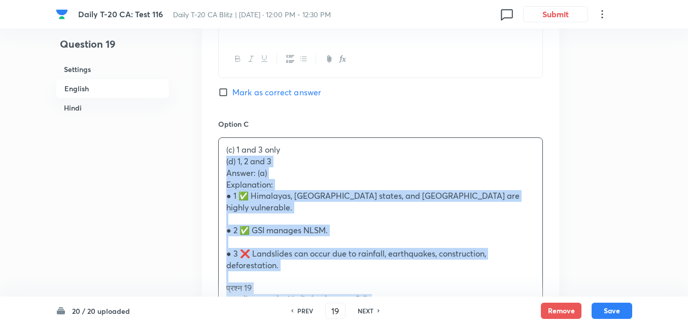
drag, startPoint x: 211, startPoint y: 150, endPoint x: 193, endPoint y: 148, distance: 18.4
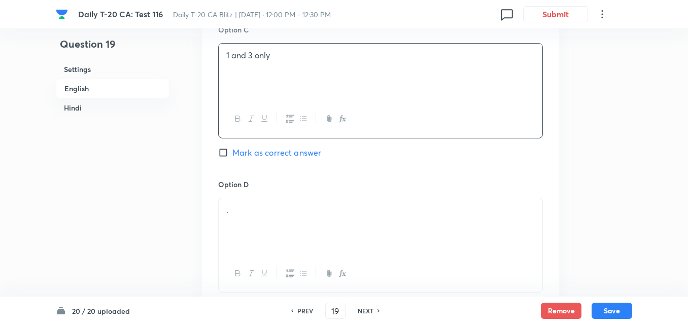
scroll to position [922, 0]
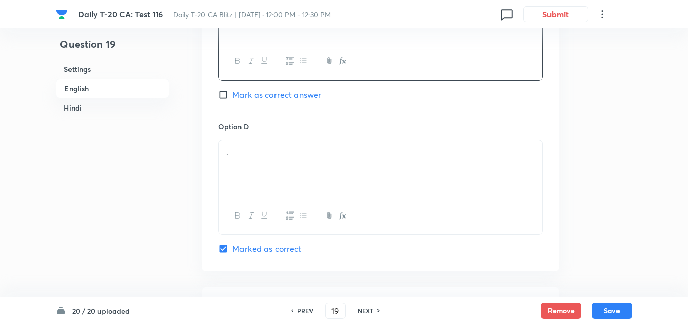
click at [256, 159] on div "." at bounding box center [381, 169] width 324 height 57
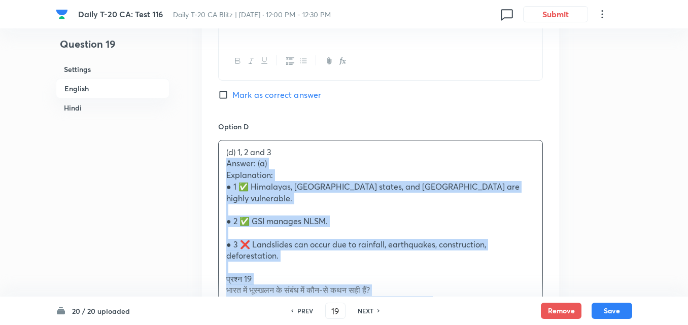
drag, startPoint x: 217, startPoint y: 161, endPoint x: 200, endPoint y: 156, distance: 17.7
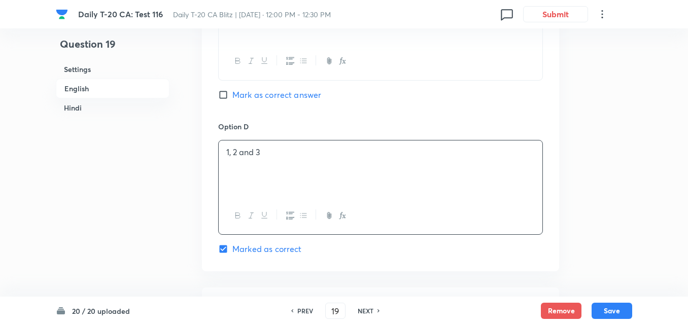
scroll to position [1074, 0]
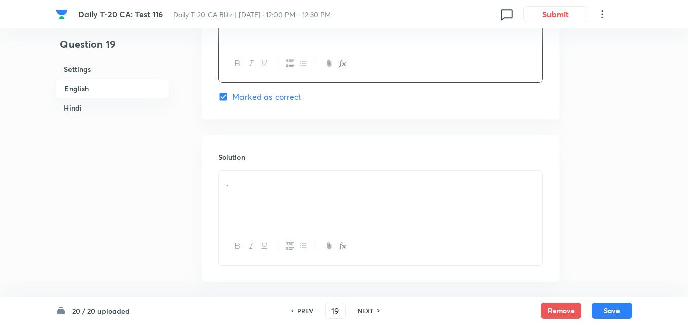
click at [272, 177] on p "." at bounding box center [380, 183] width 309 height 12
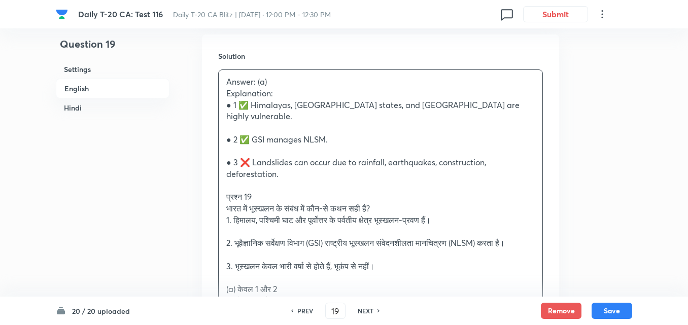
scroll to position [1176, 0]
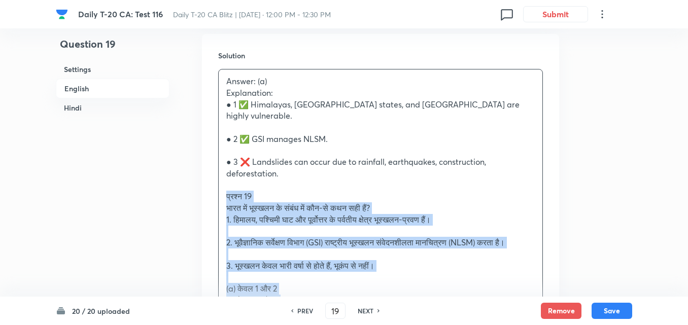
click at [193, 177] on div "Question 19 Settings English Hindi Settings Type Single choice correct 4 option…" at bounding box center [344, 206] width 577 height 2666
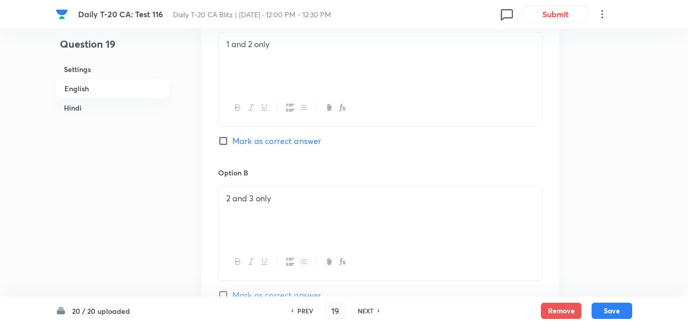
click at [272, 135] on span "Mark as correct answer" at bounding box center [277, 141] width 89 height 12
click at [233, 136] on input "Mark as correct answer" at bounding box center [225, 141] width 14 height 10
checkbox input "true"
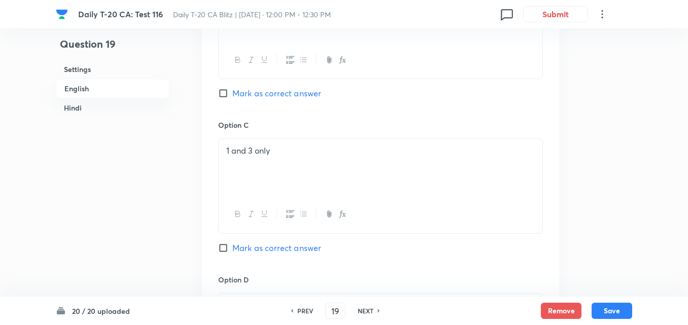
checkbox input "false"
checkbox input "true"
checkbox input "false"
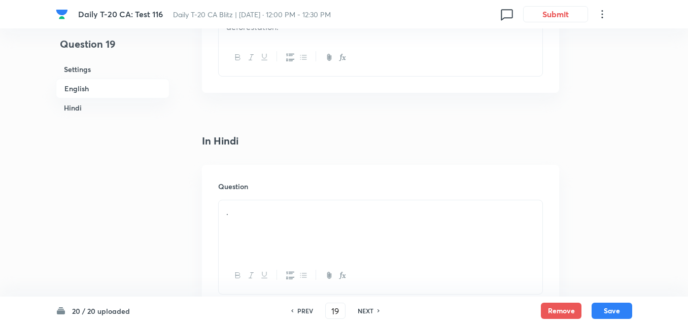
scroll to position [1328, 0]
drag, startPoint x: 270, startPoint y: 199, endPoint x: 279, endPoint y: 200, distance: 9.2
click at [270, 200] on div "." at bounding box center [381, 223] width 324 height 57
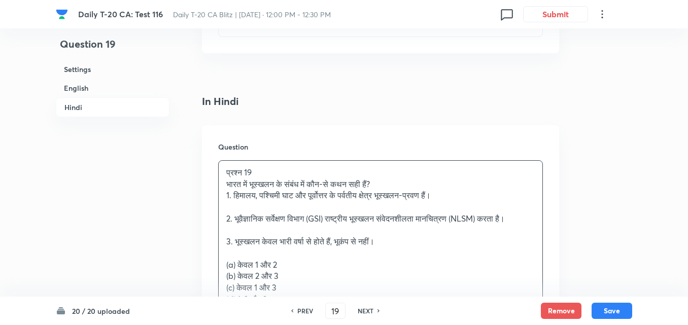
scroll to position [1379, 0]
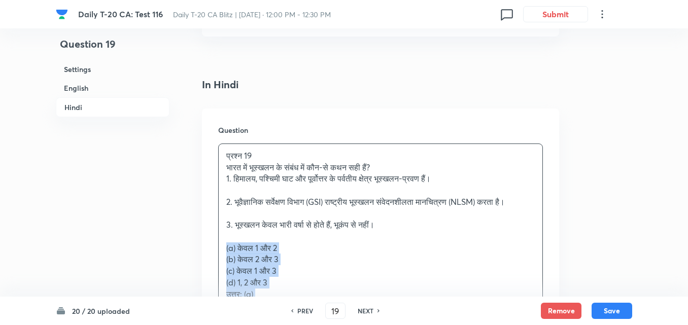
drag, startPoint x: 219, startPoint y: 227, endPoint x: 202, endPoint y: 224, distance: 17.6
click at [202, 224] on div "Question प्रश्न 19 भारत में भूस्खलन के संबंध में कौन-से कथन सही हैं? 1. हिमालय,…" at bounding box center [380, 269] width 357 height 321
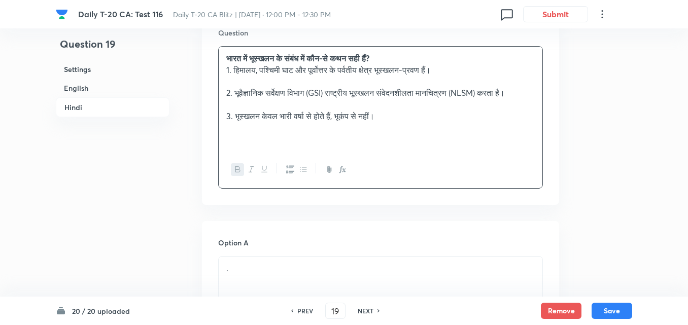
scroll to position [1531, 0]
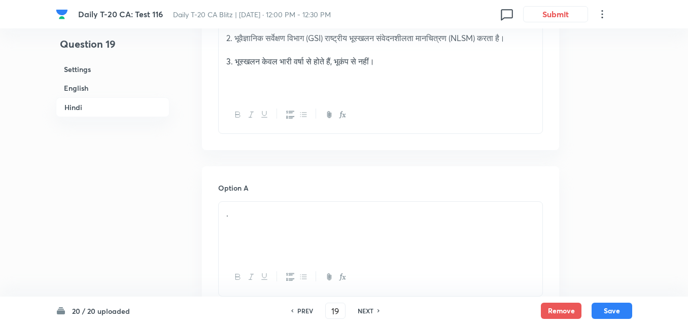
click at [296, 211] on div "." at bounding box center [381, 230] width 324 height 57
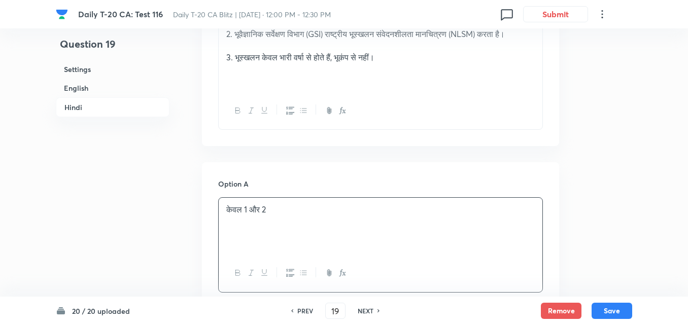
scroll to position [1734, 0]
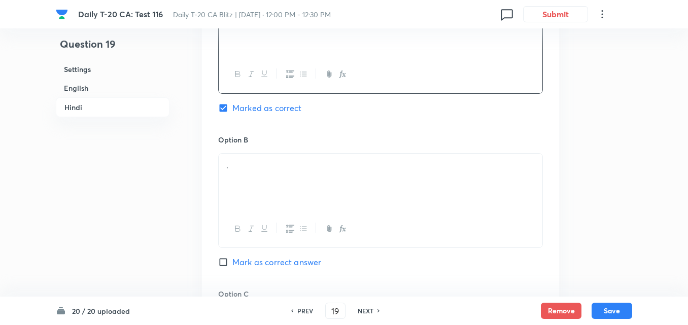
click at [281, 163] on div "." at bounding box center [381, 182] width 324 height 57
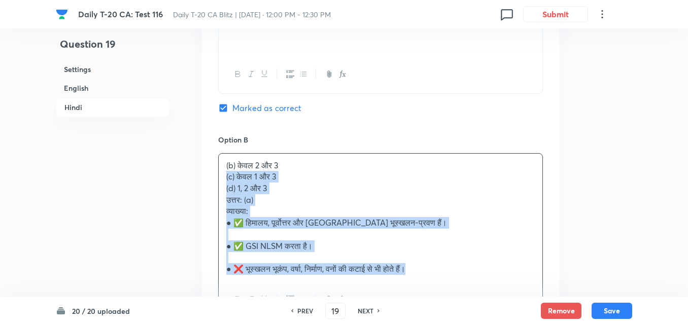
drag, startPoint x: 206, startPoint y: 158, endPoint x: 191, endPoint y: 153, distance: 16.1
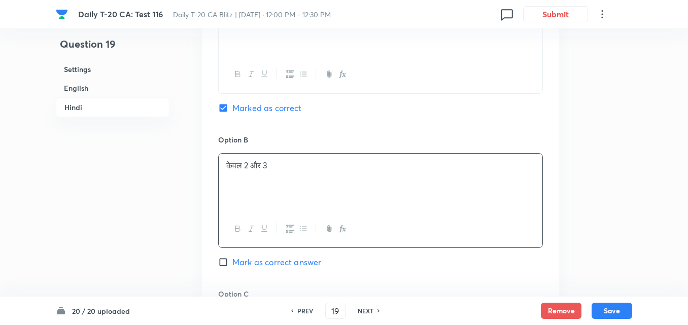
scroll to position [1887, 0]
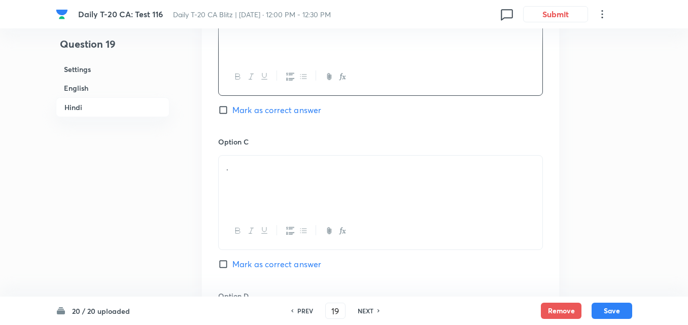
click at [262, 168] on div "." at bounding box center [381, 184] width 324 height 57
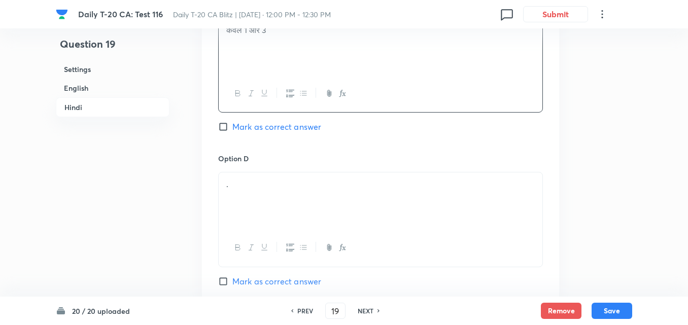
scroll to position [2039, 0]
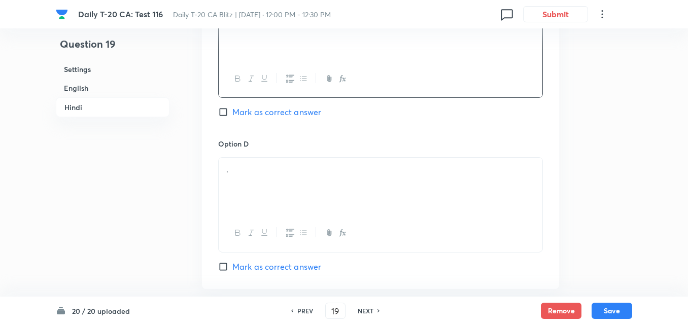
click at [287, 183] on div "." at bounding box center [381, 186] width 324 height 57
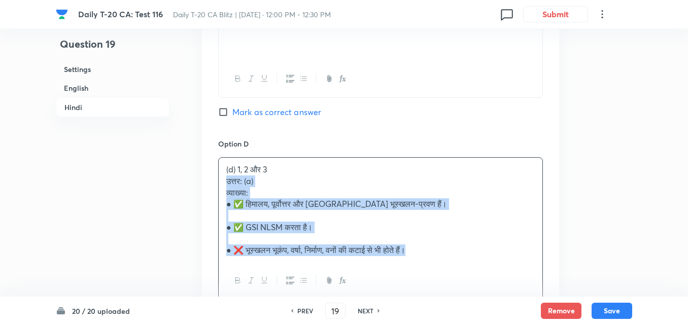
drag, startPoint x: 224, startPoint y: 158, endPoint x: 204, endPoint y: 157, distance: 20.9
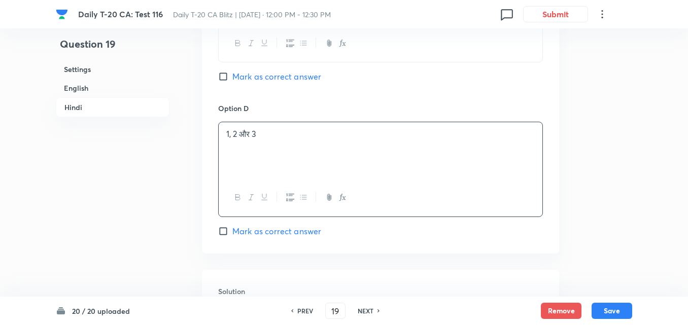
scroll to position [2232, 0]
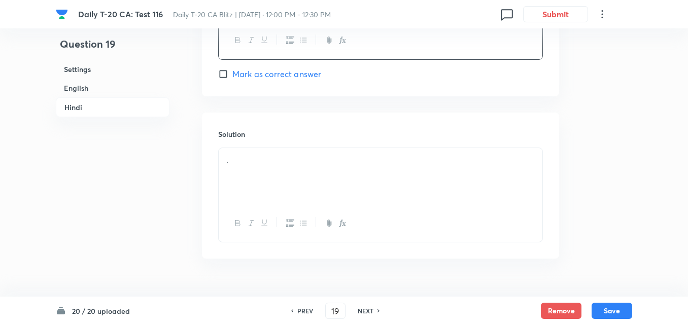
click at [293, 176] on div "." at bounding box center [381, 176] width 324 height 57
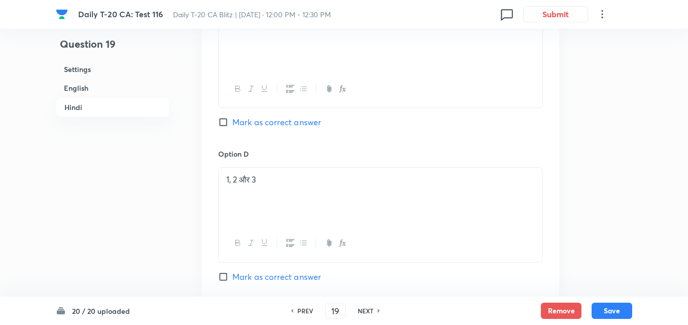
scroll to position [1775, 0]
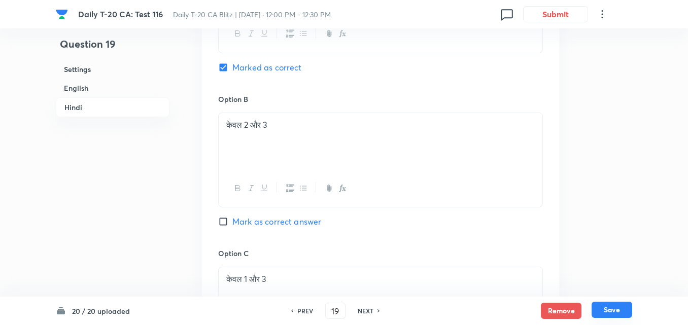
click at [629, 307] on button "Save" at bounding box center [612, 310] width 41 height 16
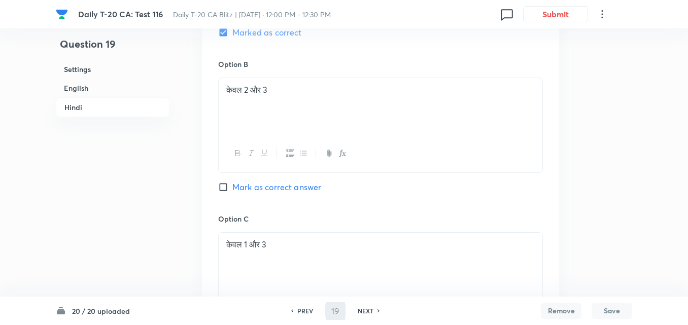
type input "20"
checkbox input "false"
checkbox input "true"
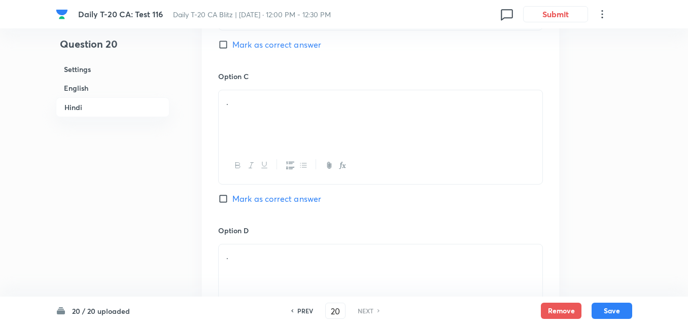
click at [112, 91] on h6 "English" at bounding box center [113, 88] width 114 height 19
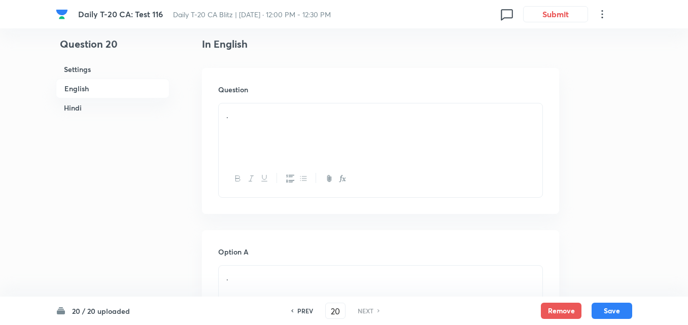
click at [309, 132] on div "." at bounding box center [381, 132] width 324 height 57
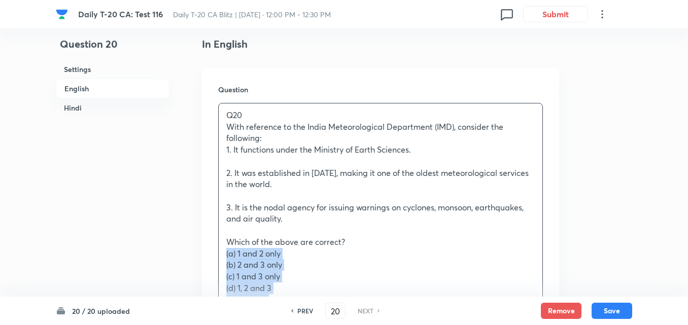
drag, startPoint x: 226, startPoint y: 254, endPoint x: 213, endPoint y: 253, distance: 13.2
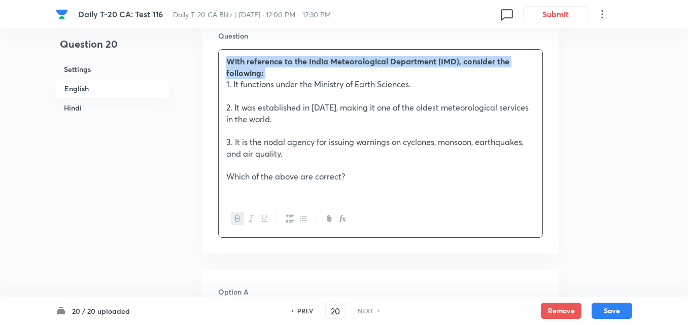
scroll to position [465, 0]
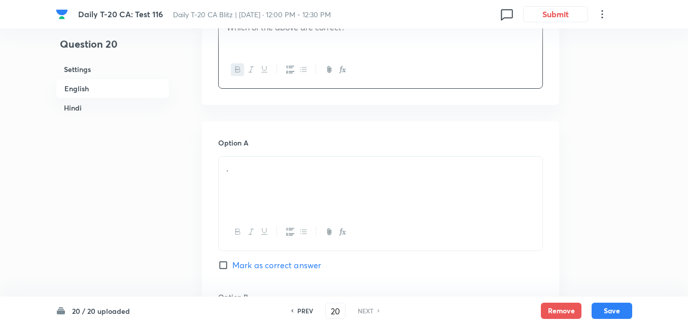
click at [329, 172] on p "." at bounding box center [380, 169] width 309 height 12
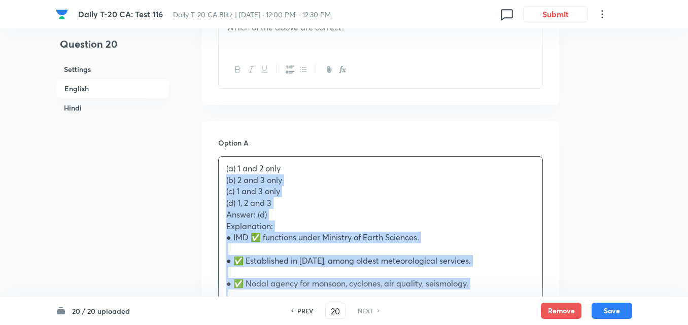
drag, startPoint x: 227, startPoint y: 172, endPoint x: 181, endPoint y: 185, distance: 47.6
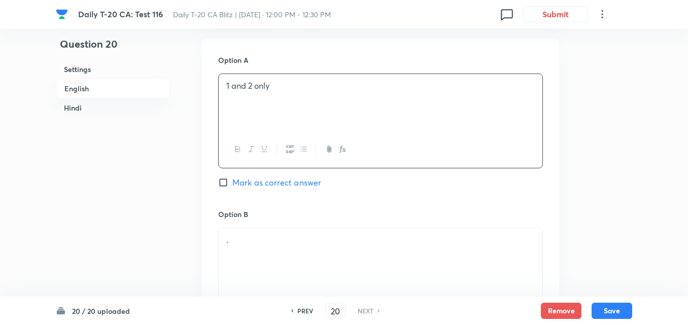
scroll to position [668, 0]
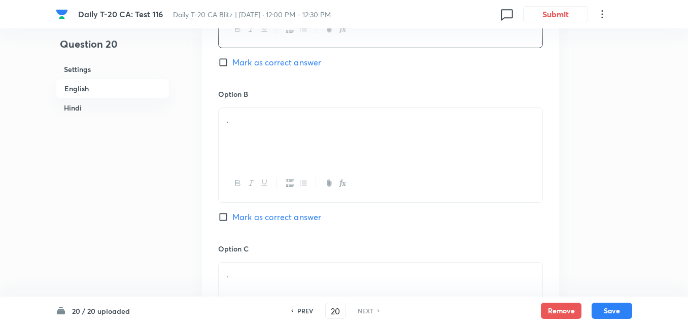
click at [274, 140] on div "." at bounding box center [381, 136] width 324 height 57
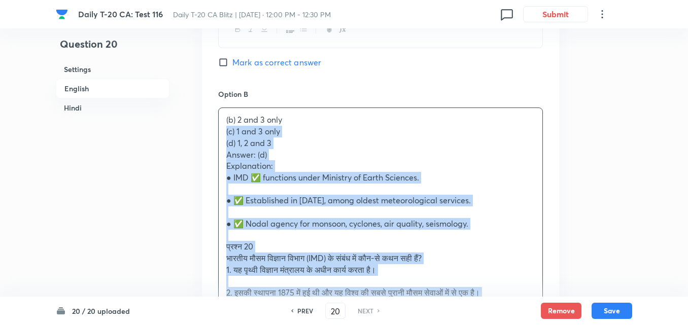
drag, startPoint x: 210, startPoint y: 132, endPoint x: 195, endPoint y: 129, distance: 15.0
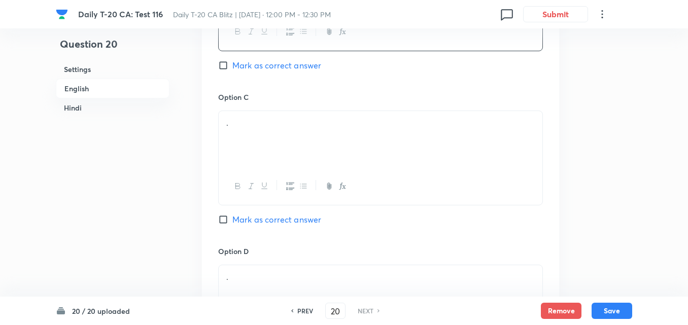
scroll to position [820, 0]
click at [303, 178] on div at bounding box center [381, 186] width 324 height 37
click at [269, 129] on div "." at bounding box center [381, 139] width 324 height 57
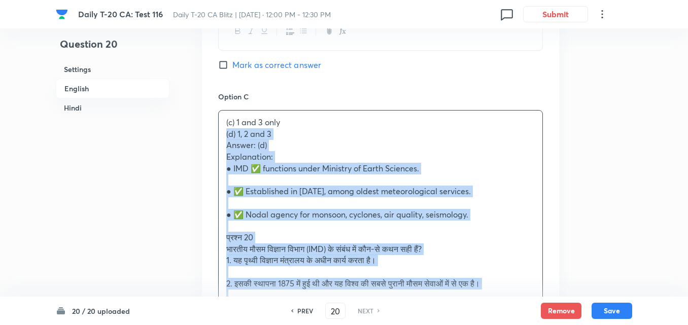
drag, startPoint x: 200, startPoint y: 130, endPoint x: 187, endPoint y: 131, distance: 13.2
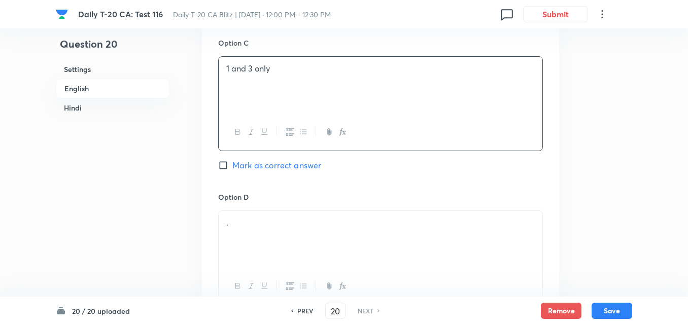
scroll to position [922, 0]
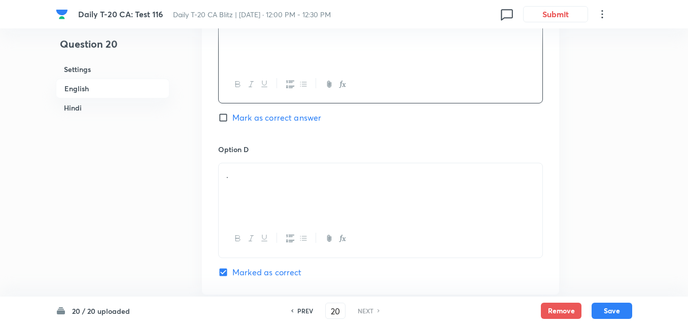
click at [308, 181] on p "." at bounding box center [380, 176] width 309 height 12
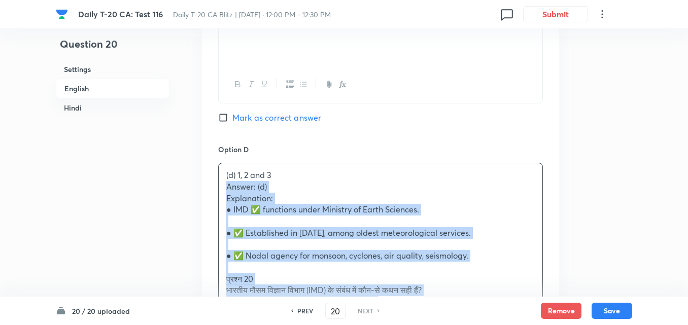
click at [213, 189] on div "Option A 1 and 2 only Mark as correct answer Option B 2 and 3 only Mark as corr…" at bounding box center [380, 118] width 357 height 909
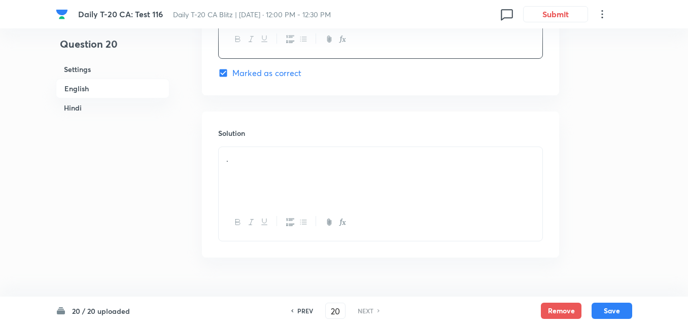
scroll to position [1125, 0]
click at [275, 171] on div "." at bounding box center [381, 172] width 324 height 57
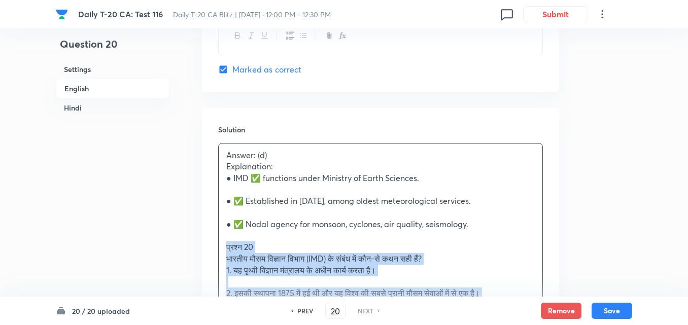
drag, startPoint x: 219, startPoint y: 258, endPoint x: 206, endPoint y: 249, distance: 16.1
click at [206, 249] on div "Solution Answer: (d) Explanation: ● IMD ✅ functions under Ministry of Earth Sci…" at bounding box center [380, 314] width 357 height 413
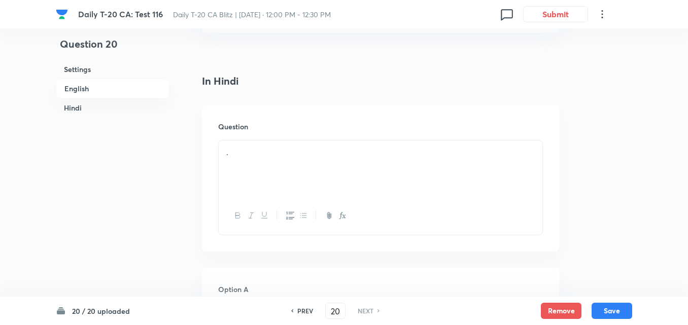
scroll to position [1430, 0]
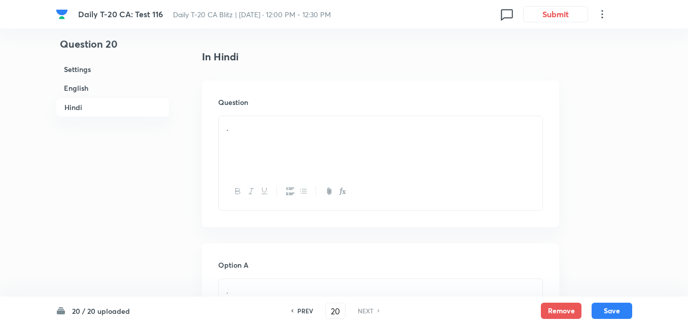
click at [282, 171] on div "." at bounding box center [381, 144] width 324 height 57
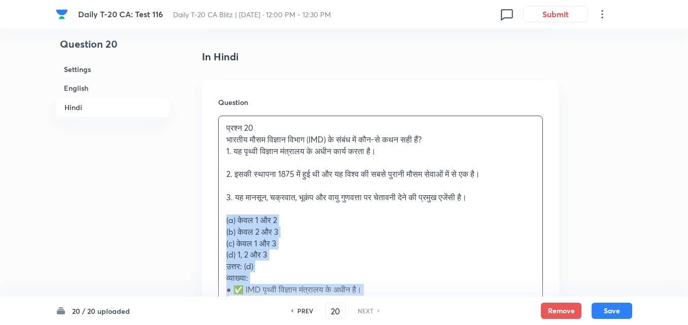
drag, startPoint x: 217, startPoint y: 217, endPoint x: 172, endPoint y: 214, distance: 45.3
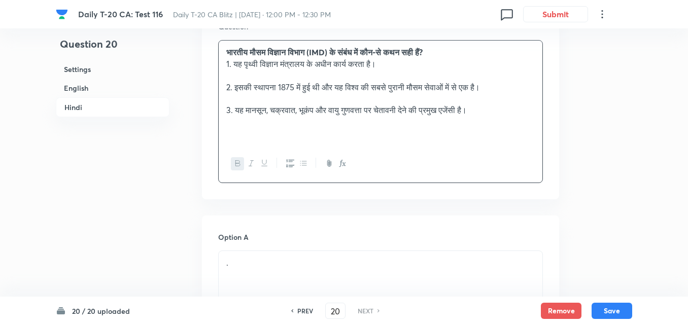
scroll to position [1582, 0]
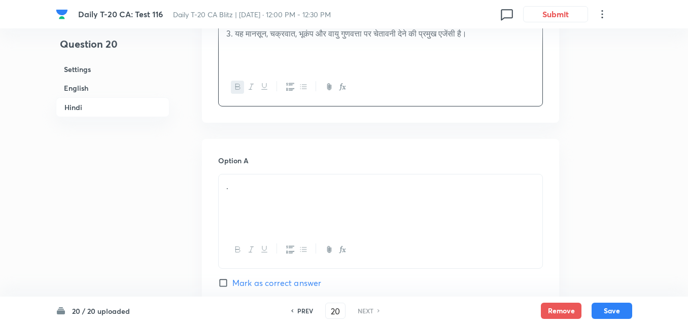
click at [295, 185] on p "." at bounding box center [380, 187] width 309 height 12
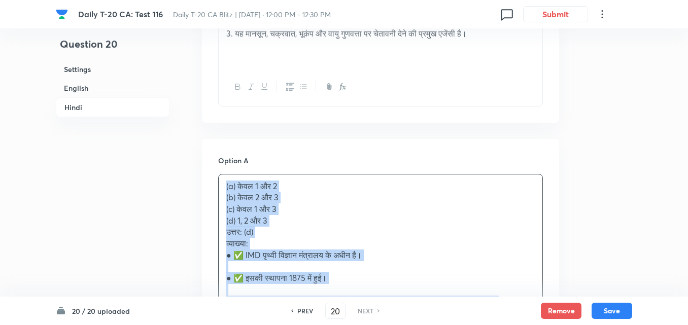
drag, startPoint x: 231, startPoint y: 194, endPoint x: 211, endPoint y: 191, distance: 20.0
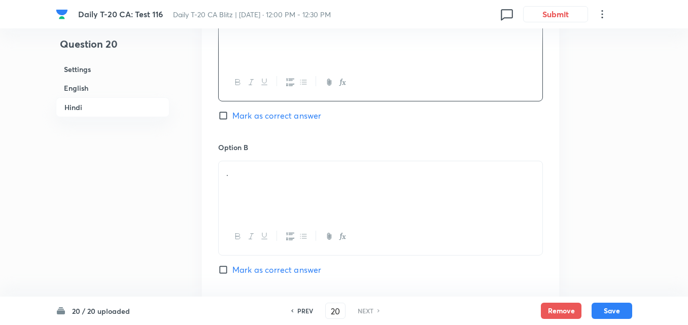
scroll to position [1785, 0]
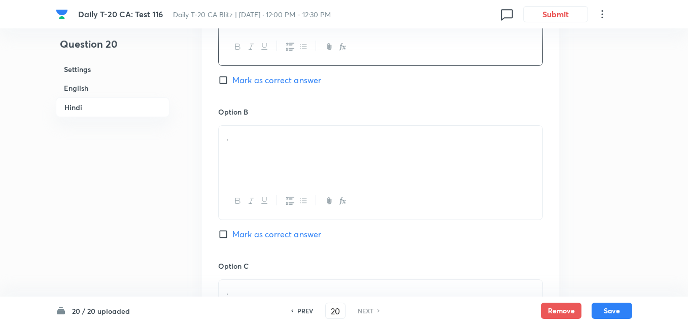
click at [278, 171] on div "." at bounding box center [381, 154] width 324 height 57
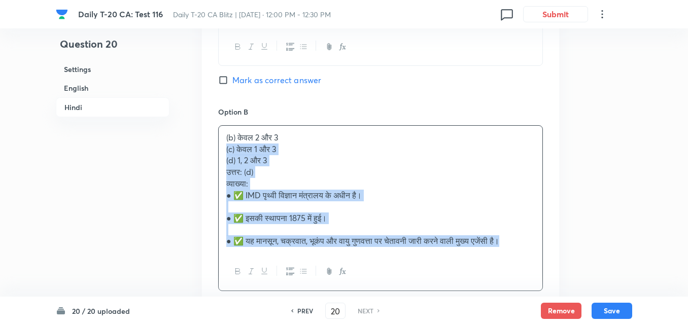
drag, startPoint x: 214, startPoint y: 151, endPoint x: 198, endPoint y: 148, distance: 16.4
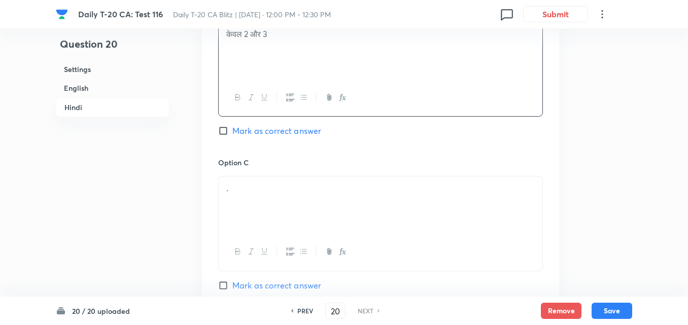
scroll to position [1988, 0]
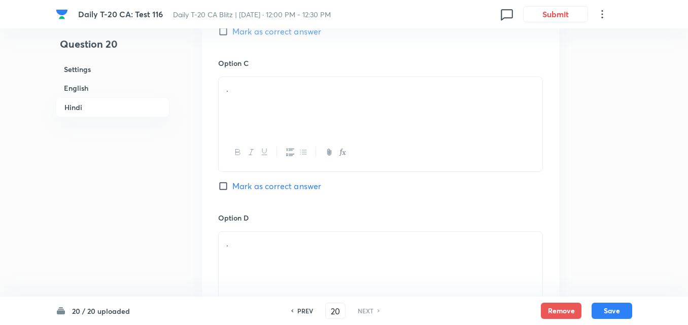
click at [280, 116] on div "." at bounding box center [381, 105] width 324 height 57
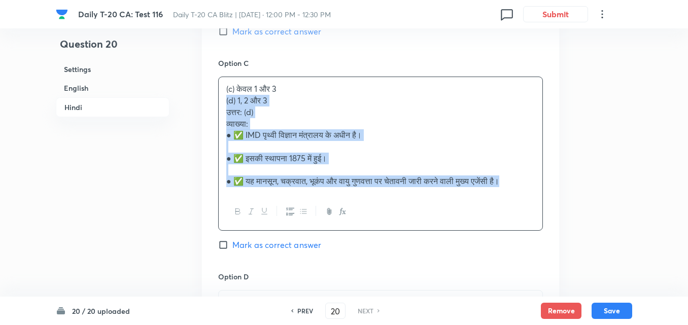
drag, startPoint x: 215, startPoint y: 114, endPoint x: 199, endPoint y: 104, distance: 19.6
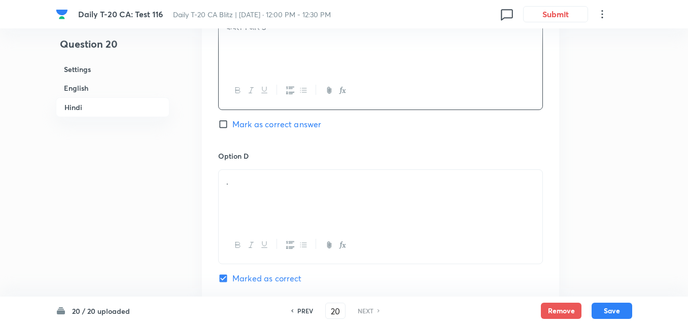
scroll to position [2141, 0]
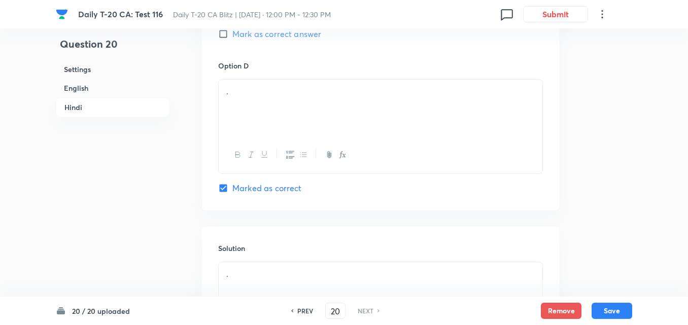
click at [264, 112] on div "." at bounding box center [381, 108] width 324 height 57
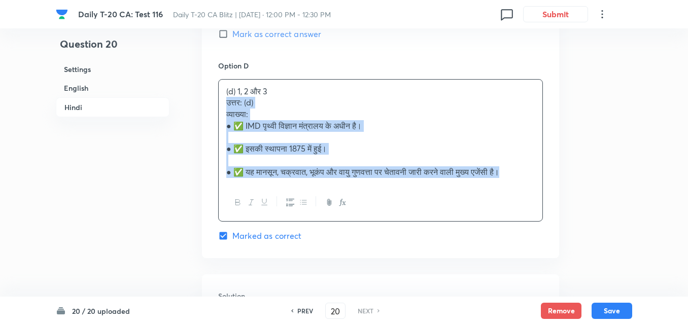
drag, startPoint x: 218, startPoint y: 104, endPoint x: 208, endPoint y: 103, distance: 10.8
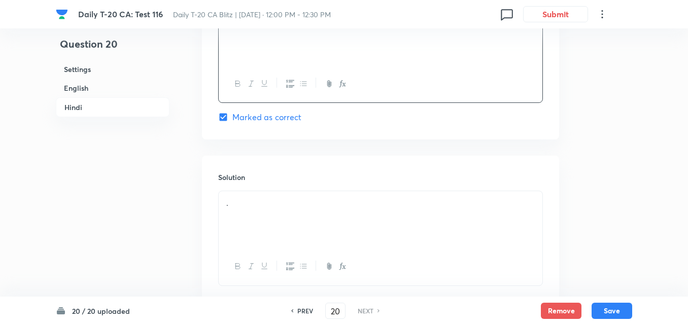
scroll to position [2278, 0]
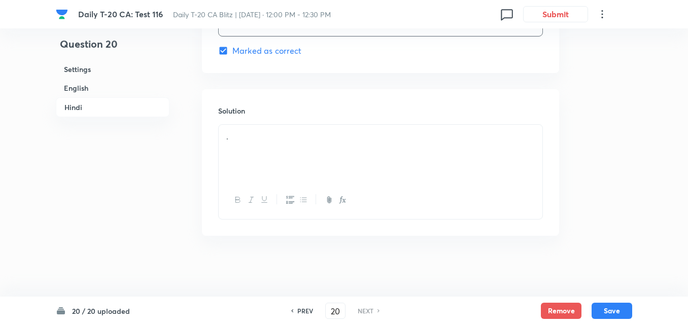
click at [312, 149] on div "." at bounding box center [381, 153] width 324 height 57
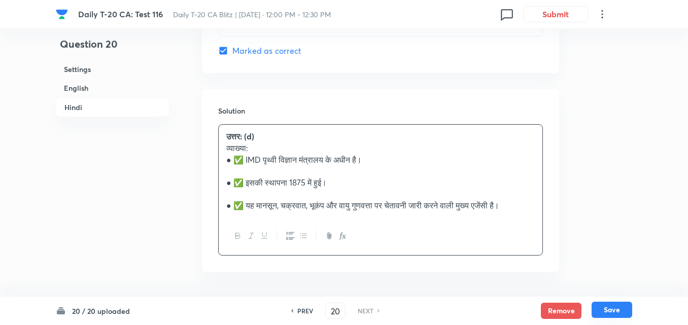
click at [616, 306] on button "Save" at bounding box center [612, 310] width 41 height 16
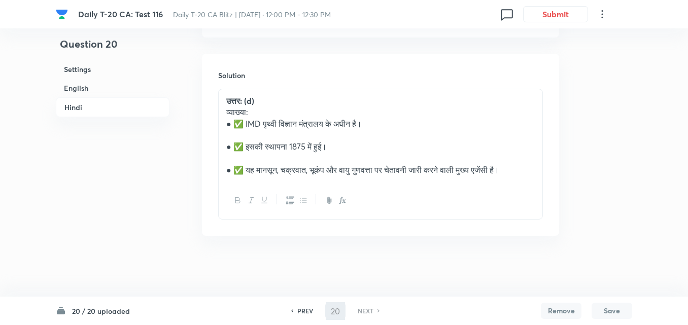
scroll to position [2256, 0]
checkbox input "false"
checkbox input "true"
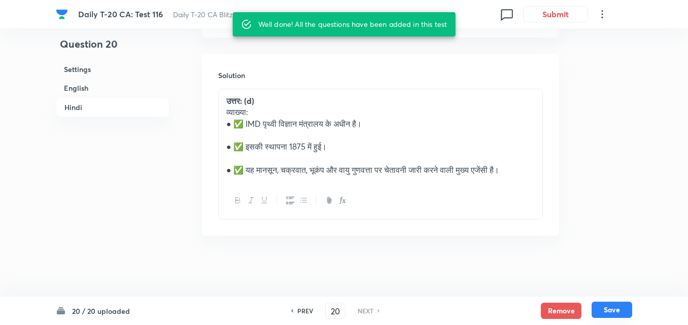
click at [616, 306] on button "Save" at bounding box center [612, 310] width 41 height 16
checkbox input "false"
checkbox input "true"
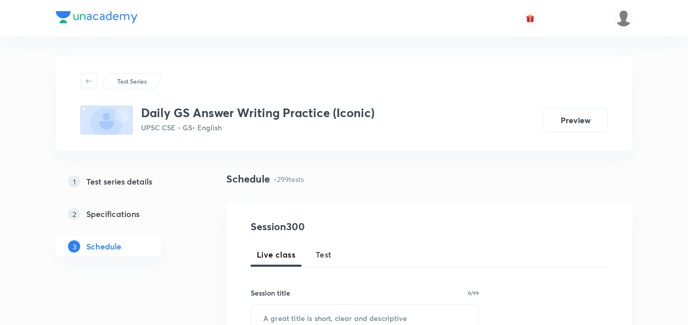
click at [325, 254] on span "Test" at bounding box center [324, 255] width 16 height 12
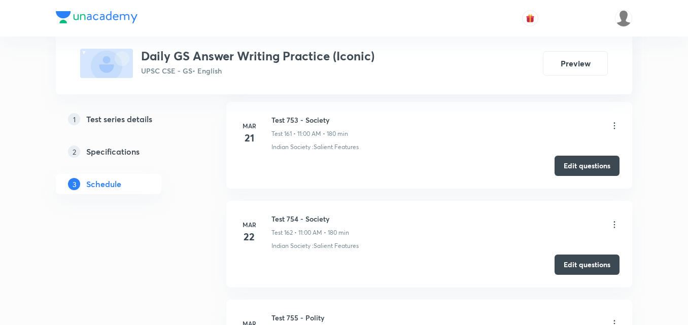
scroll to position [30026, 0]
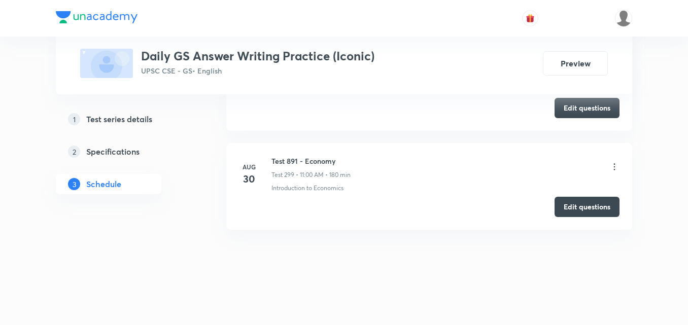
click at [317, 167] on div "Test 891 - Economy Test 299 • 11:00 AM • 180 min" at bounding box center [311, 168] width 79 height 24
click at [316, 158] on h6 "Test 891 - Economy" at bounding box center [311, 161] width 79 height 11
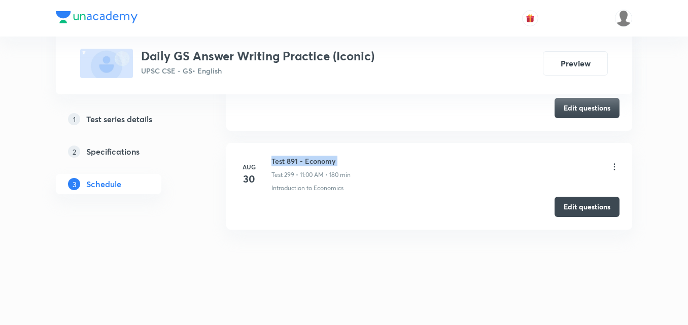
click at [316, 158] on h6 "Test 891 - Economy" at bounding box center [311, 161] width 79 height 11
copy h6 "Test 891 - Economy"
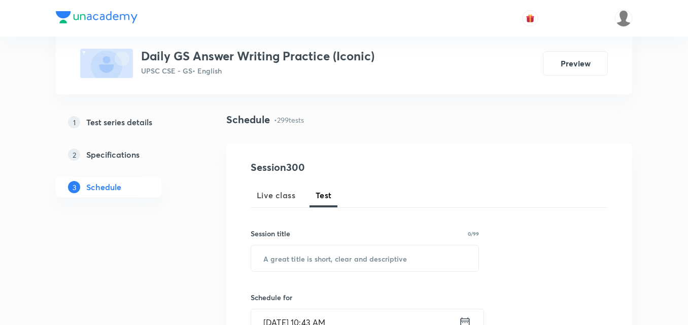
scroll to position [152, 0]
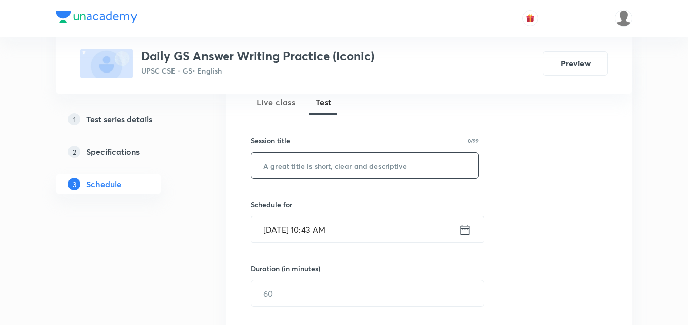
click at [342, 161] on input "text" at bounding box center [364, 166] width 227 height 26
paste input "Test 891 - Economy"
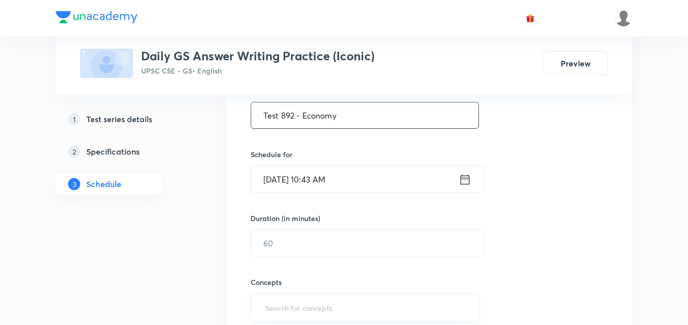
scroll to position [203, 0]
type input "Test 892 - Economy"
click at [349, 173] on input "Sep 1, 2025, 10:43 AM" at bounding box center [355, 179] width 208 height 26
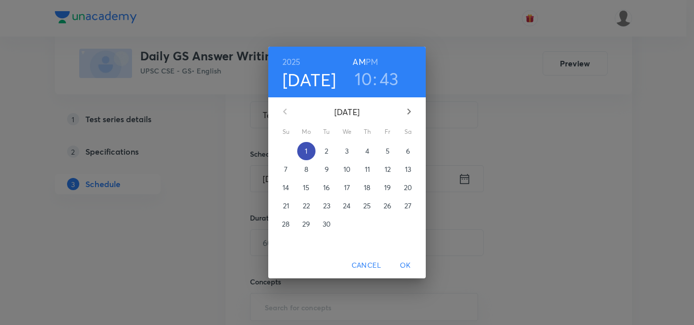
click at [308, 153] on span "1" at bounding box center [306, 151] width 18 height 10
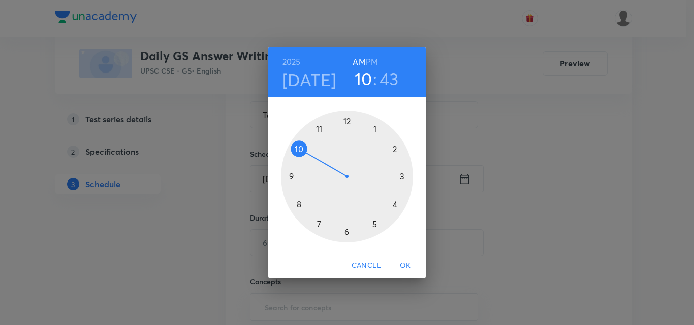
click at [358, 59] on h6 "AM" at bounding box center [358, 62] width 13 height 14
click at [318, 128] on div at bounding box center [347, 177] width 132 height 132
click at [347, 120] on div at bounding box center [347, 177] width 132 height 132
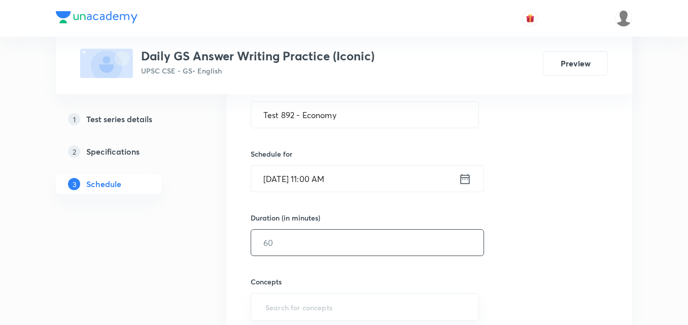
click at [301, 242] on input "text" at bounding box center [367, 243] width 233 height 26
type input "180"
click at [569, 212] on div "Session 300 Live class Test Session title 18/99 Test 892 - Economy ​ Schedule f…" at bounding box center [429, 221] width 357 height 411
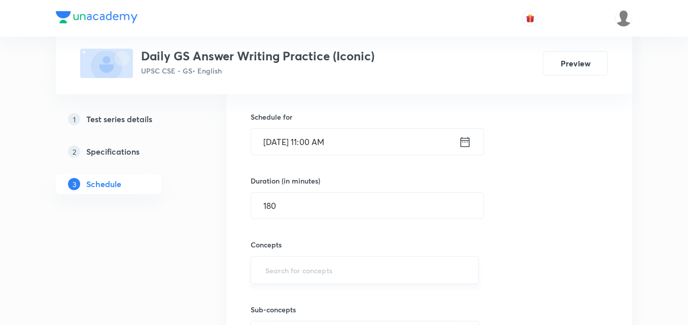
scroll to position [305, 0]
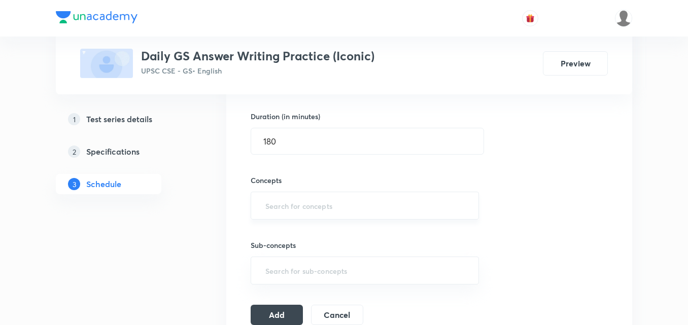
click at [329, 211] on input "text" at bounding box center [365, 205] width 203 height 19
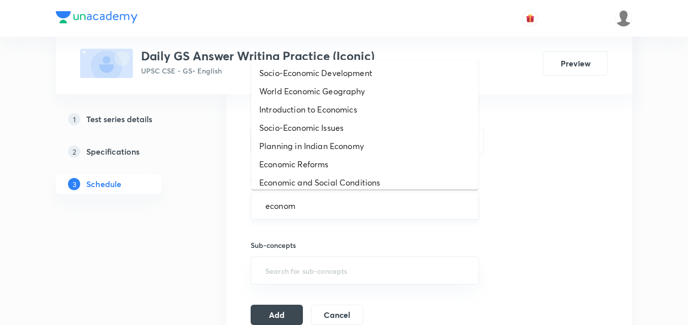
type input "economy"
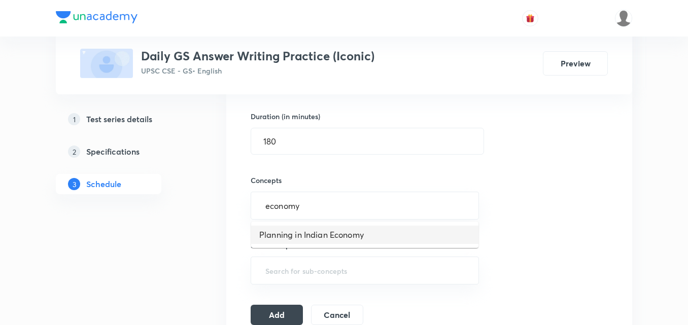
click at [355, 236] on li "Planning in Indian Economy" at bounding box center [364, 235] width 227 height 18
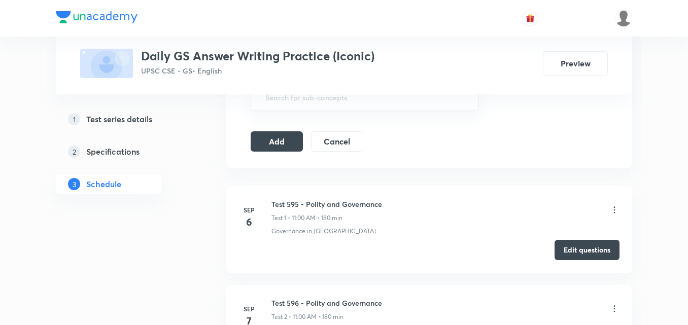
scroll to position [508, 0]
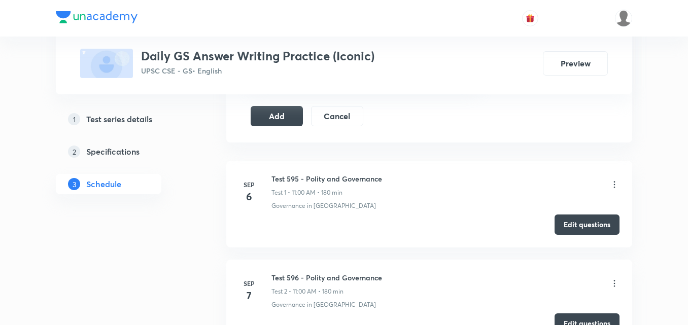
click at [616, 188] on icon at bounding box center [615, 185] width 10 height 10
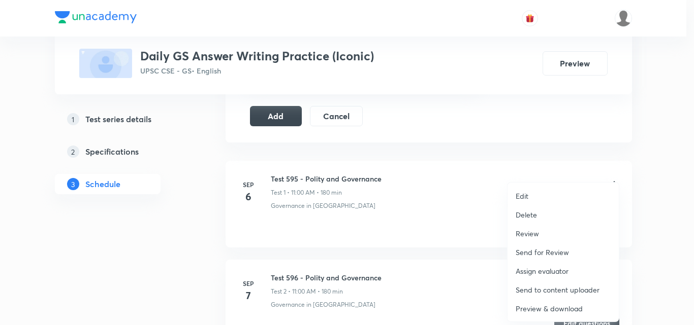
click at [526, 215] on p "Delete" at bounding box center [525, 215] width 21 height 11
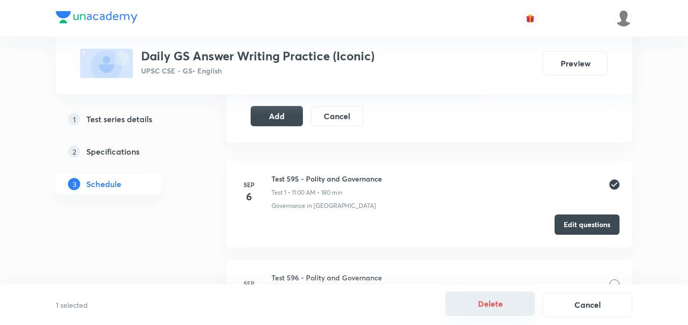
click at [501, 305] on button "Delete" at bounding box center [490, 304] width 89 height 24
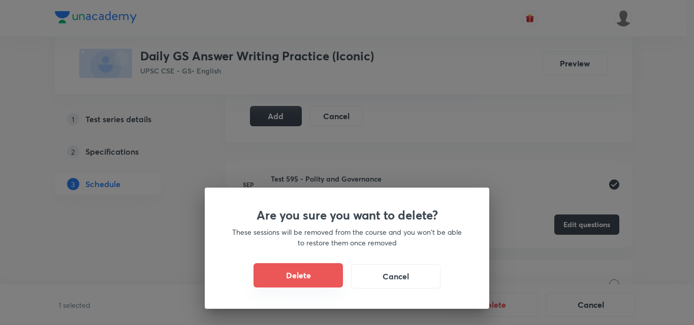
click at [293, 275] on button "Delete" at bounding box center [297, 276] width 89 height 24
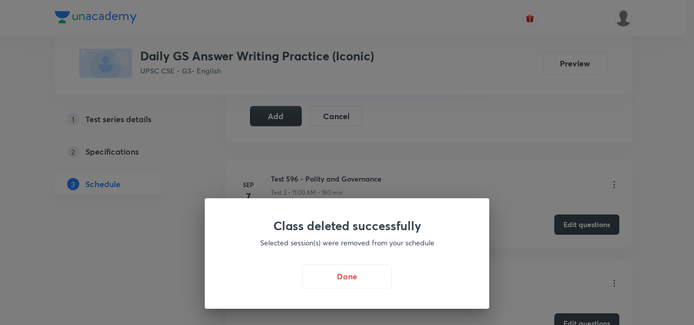
click at [356, 275] on button "Done" at bounding box center [346, 277] width 89 height 24
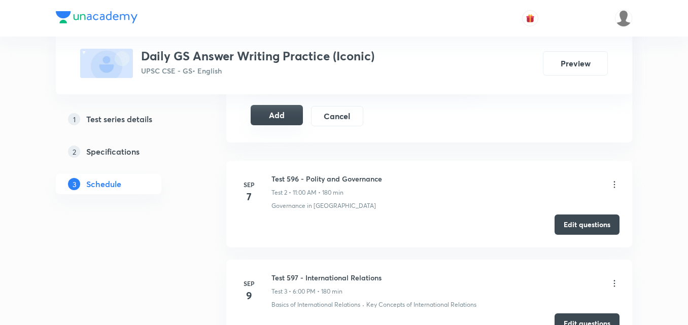
click at [273, 114] on button "Add" at bounding box center [277, 115] width 52 height 20
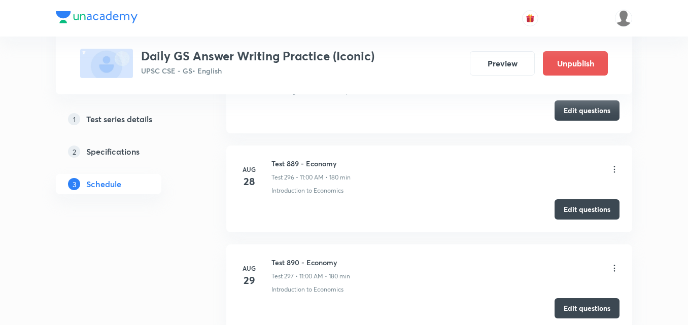
scroll to position [29630, 0]
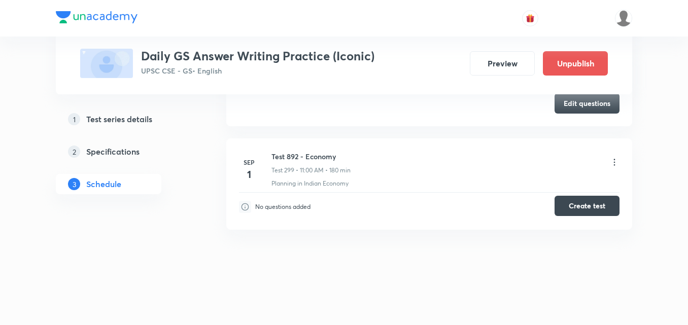
click at [577, 201] on button "Create test" at bounding box center [587, 206] width 65 height 20
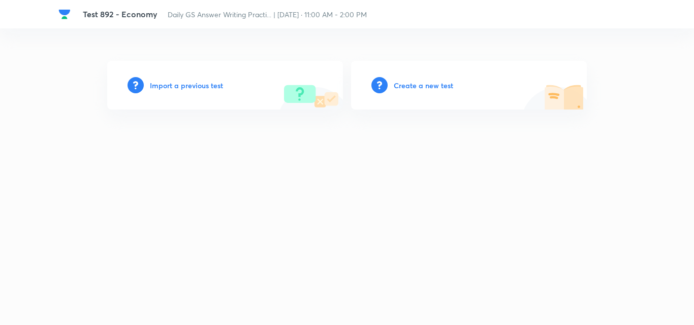
click at [422, 85] on h6 "Create a new test" at bounding box center [422, 85] width 59 height 11
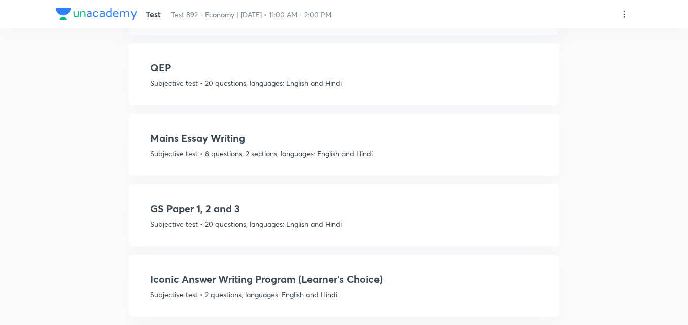
scroll to position [622, 0]
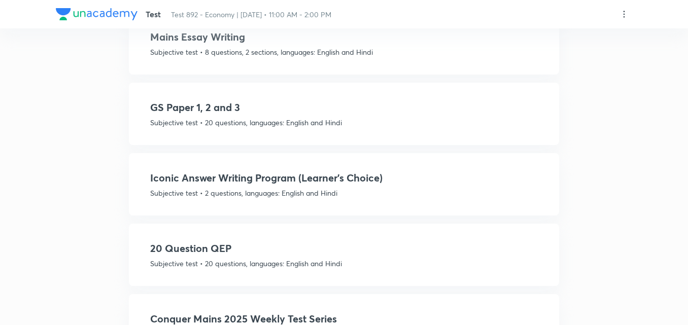
click at [311, 175] on h4 "Iconic Answer Writing Program (Learner's Choice)" at bounding box center [344, 178] width 388 height 15
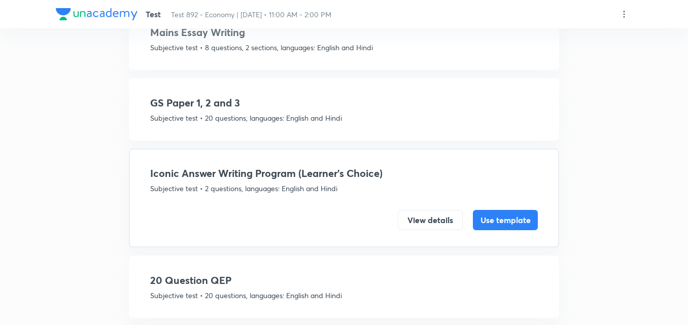
scroll to position [586, 0]
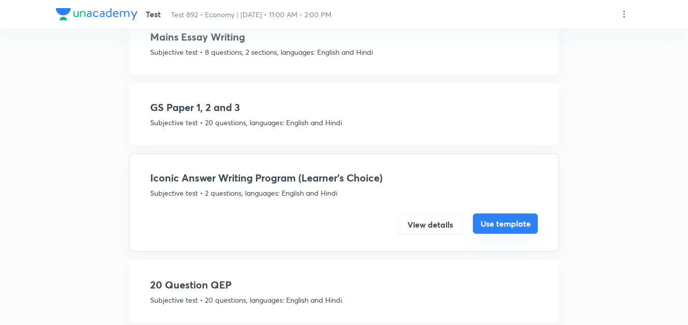
click at [506, 231] on button "Use template" at bounding box center [505, 224] width 65 height 20
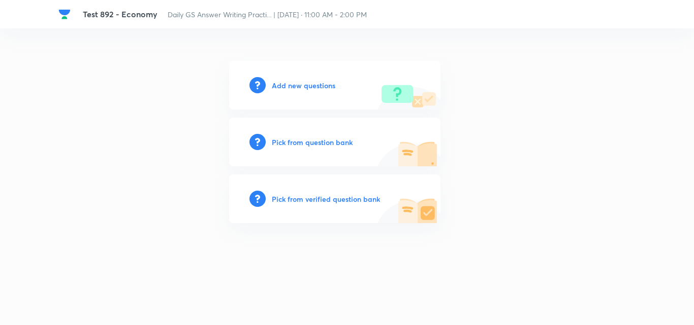
click at [298, 79] on div "Add new questions" at bounding box center [334, 85] width 211 height 49
click at [296, 85] on h6 "Add new questions" at bounding box center [303, 85] width 63 height 11
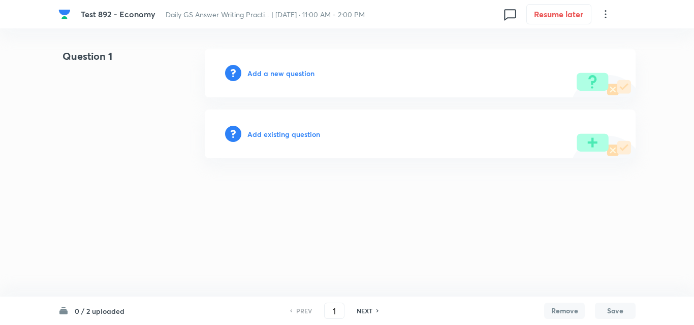
click at [277, 77] on h6 "Add a new question" at bounding box center [280, 73] width 67 height 11
click at [292, 72] on h6 "Choose a question type" at bounding box center [286, 73] width 78 height 11
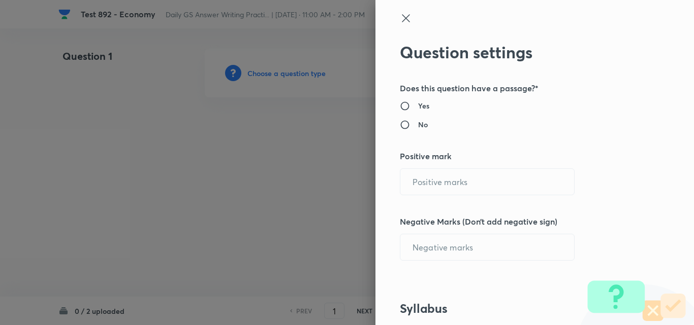
radio input "true"
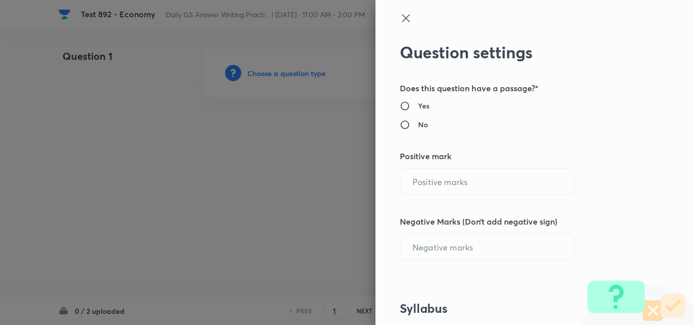
radio input "true"
type input "1"
type input "0"
click at [425, 186] on input "1" at bounding box center [487, 182] width 174 height 26
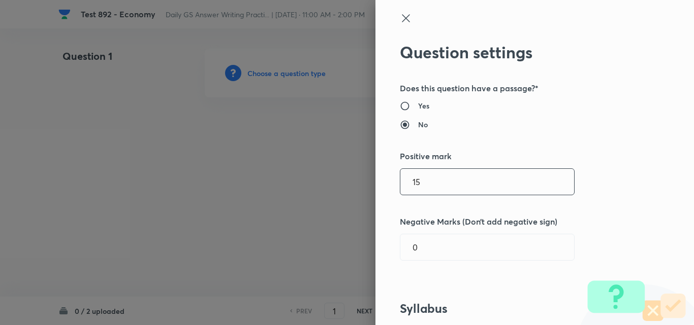
type input "15"
click at [602, 185] on div "Question settings Does this question have a passage?* Yes No Positive mark 15 ​…" at bounding box center [534, 162] width 318 height 325
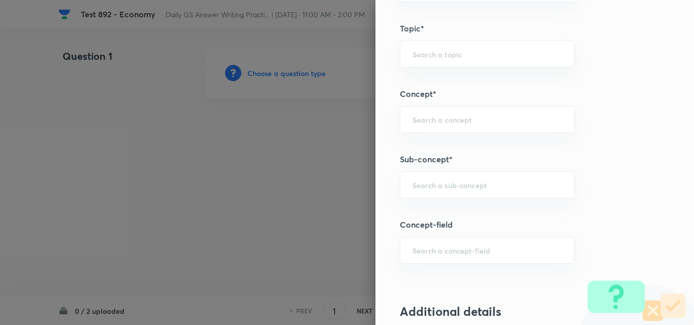
scroll to position [508, 0]
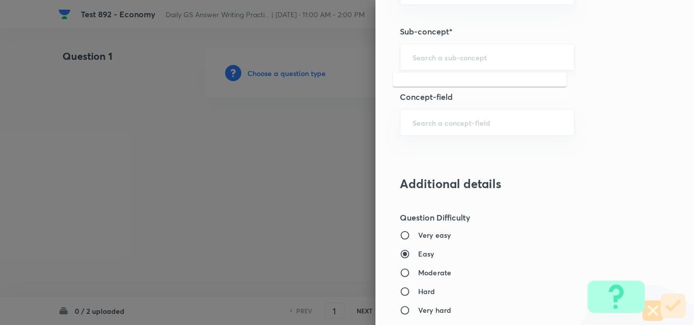
click at [463, 58] on input "text" at bounding box center [486, 57] width 149 height 10
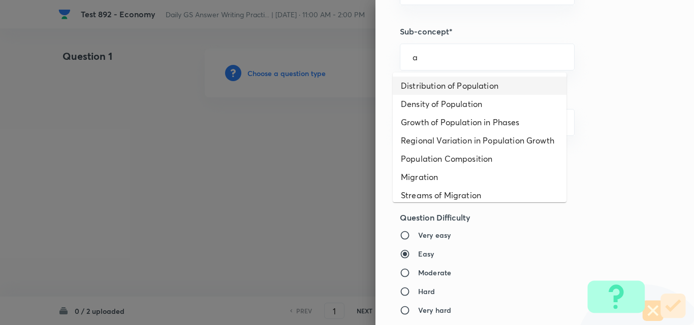
click at [454, 84] on li "Distribution of Population" at bounding box center [479, 86] width 174 height 18
type input "Distribution of Population"
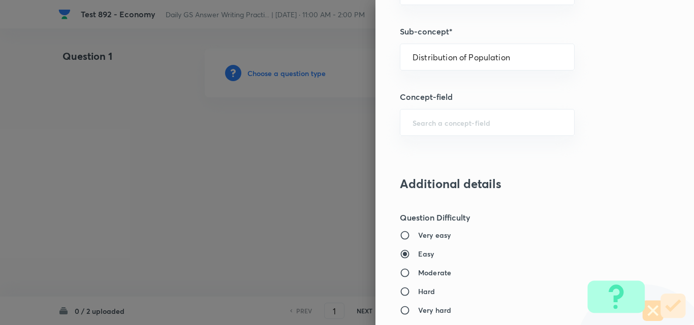
type input "Geography"
type input "Human Geography"
type input "Population:Growth and Composition"
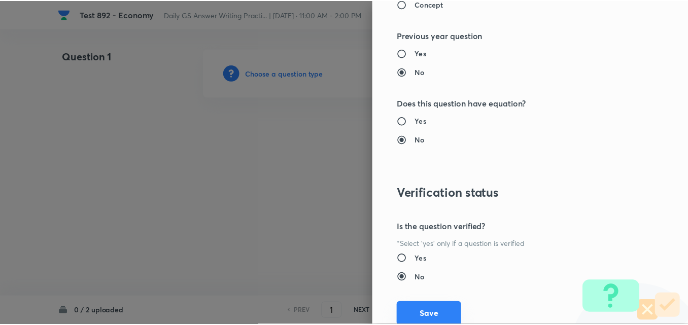
scroll to position [936, 0]
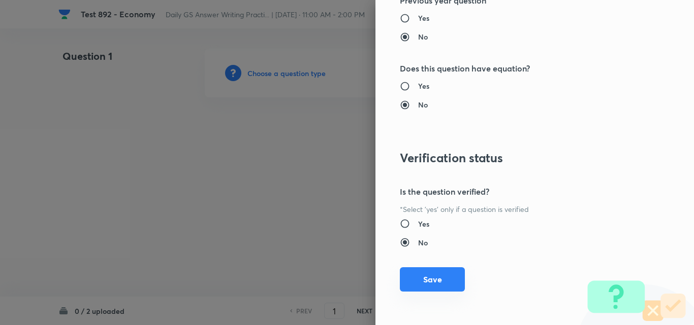
click at [430, 278] on button "Save" at bounding box center [432, 280] width 65 height 24
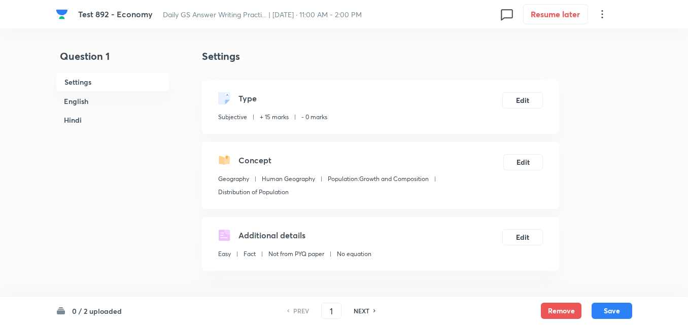
click at [81, 94] on h6 "English" at bounding box center [113, 101] width 114 height 19
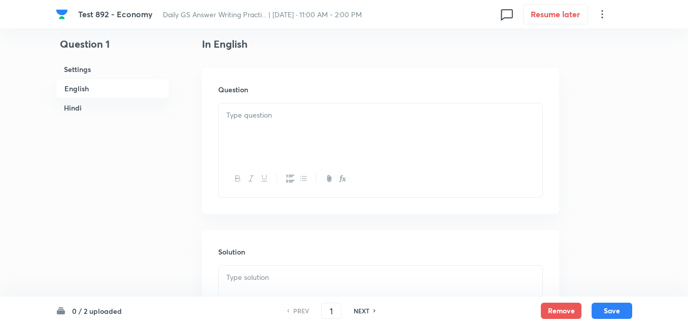
click at [289, 138] on div at bounding box center [381, 132] width 324 height 57
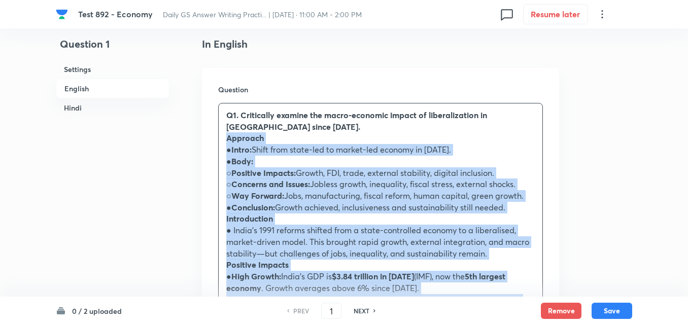
drag, startPoint x: 216, startPoint y: 145, endPoint x: 206, endPoint y: 141, distance: 11.4
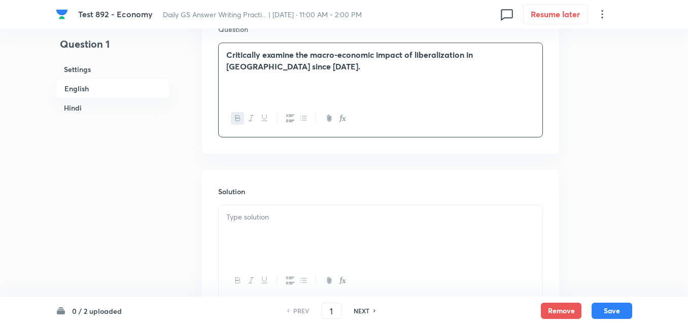
scroll to position [428, 0]
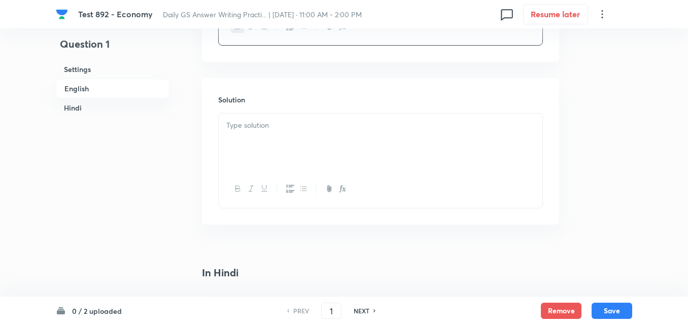
click at [301, 156] on div at bounding box center [381, 142] width 324 height 57
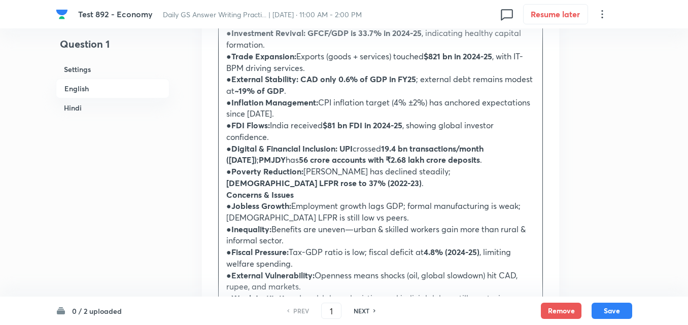
click at [91, 107] on h6 "Hindi" at bounding box center [113, 108] width 114 height 19
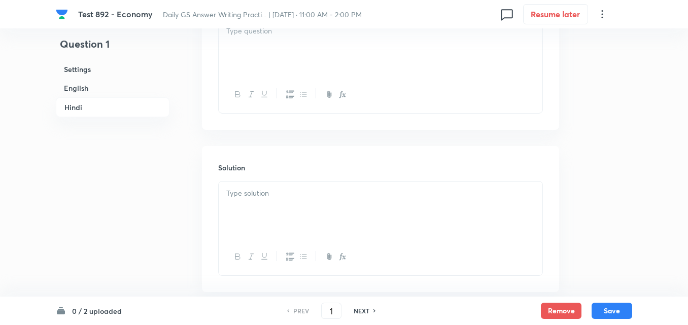
scroll to position [1456, 0]
click at [312, 145] on div at bounding box center [381, 153] width 324 height 57
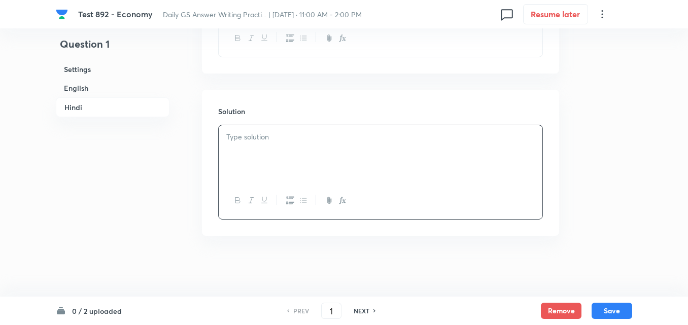
click at [101, 111] on h6 "Hindi" at bounding box center [113, 107] width 114 height 20
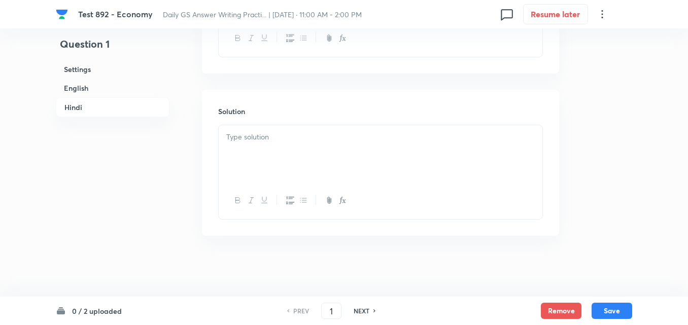
scroll to position [1316, 0]
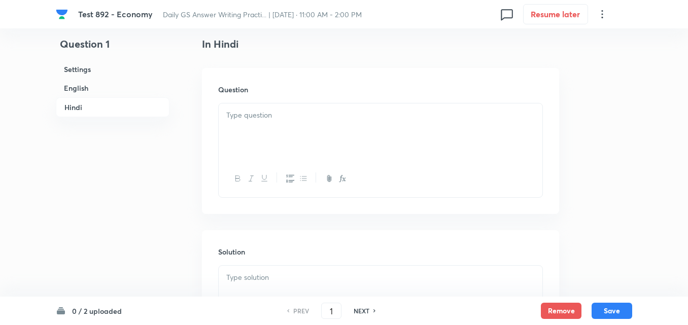
click at [269, 137] on div at bounding box center [381, 132] width 324 height 57
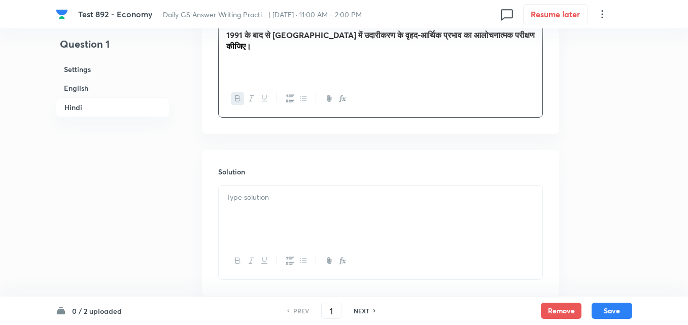
scroll to position [1456, 0]
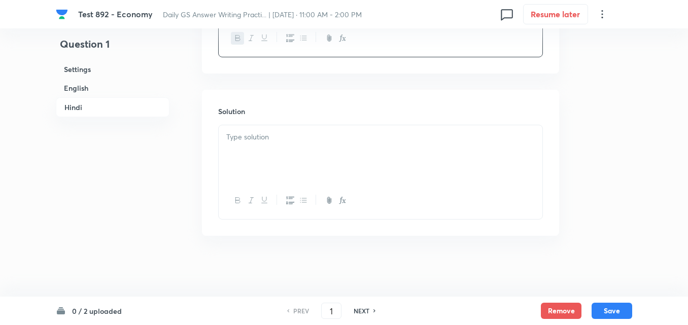
click at [277, 133] on p at bounding box center [380, 138] width 309 height 12
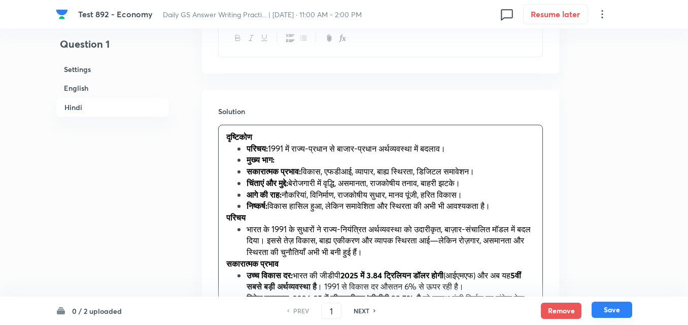
click at [619, 313] on button "Save" at bounding box center [612, 310] width 41 height 16
type input "2"
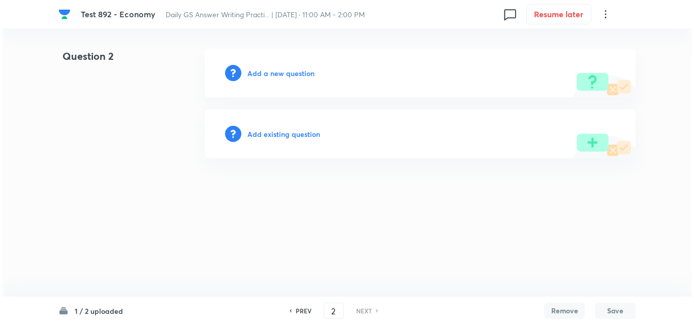
scroll to position [0, 0]
click at [282, 74] on h6 "Add a new question" at bounding box center [280, 73] width 67 height 11
click at [282, 74] on h6 "Choose a question type" at bounding box center [286, 73] width 78 height 11
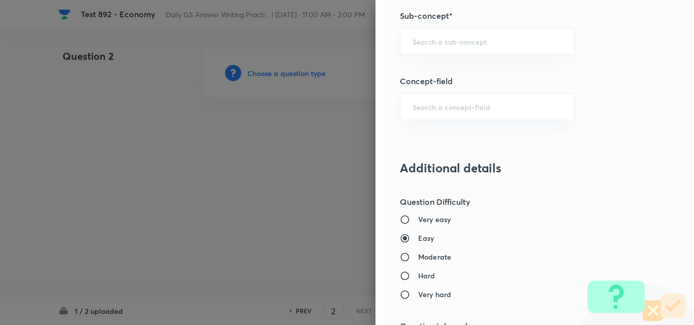
scroll to position [508, 0]
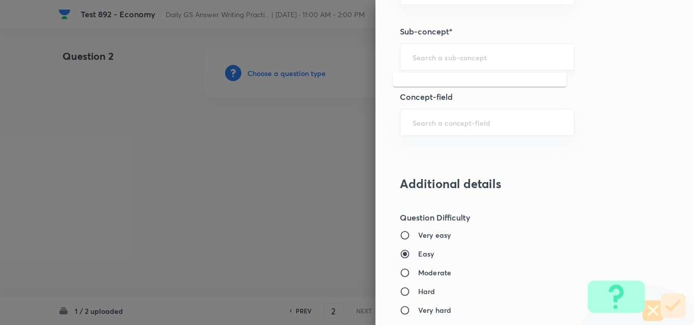
click at [455, 59] on input "text" at bounding box center [486, 57] width 149 height 10
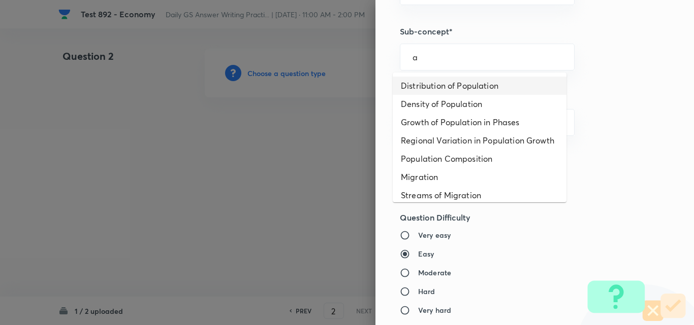
click at [459, 84] on li "Distribution of Population" at bounding box center [479, 86] width 174 height 18
type input "Distribution of Population"
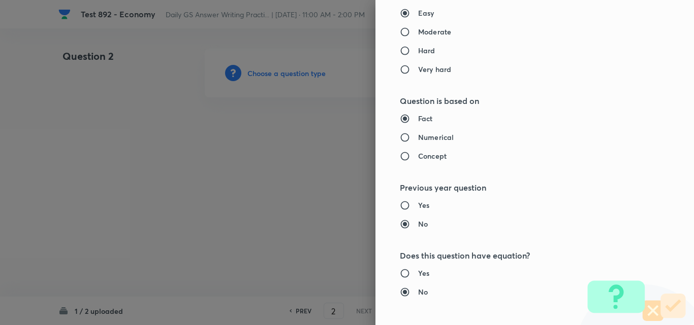
type input "Geography"
type input "Human Geography"
type input "Population:Growth and Composition"
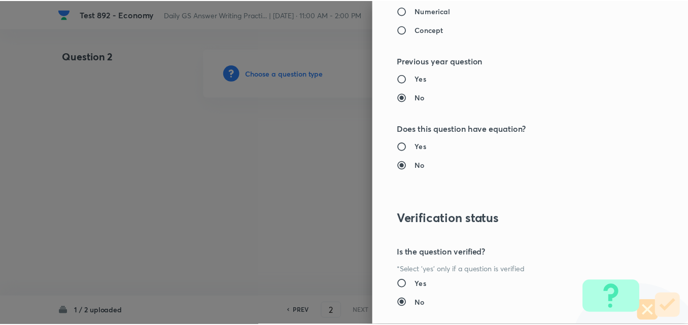
scroll to position [936, 0]
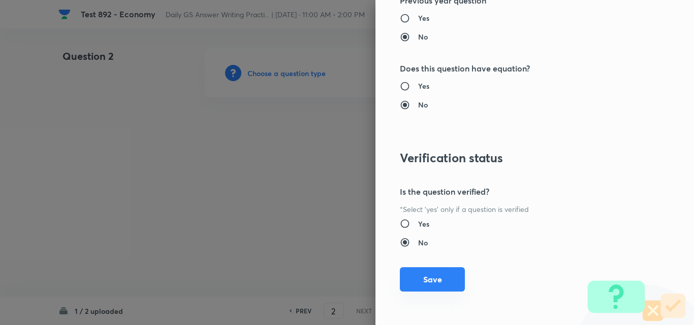
click at [426, 276] on button "Save" at bounding box center [432, 280] width 65 height 24
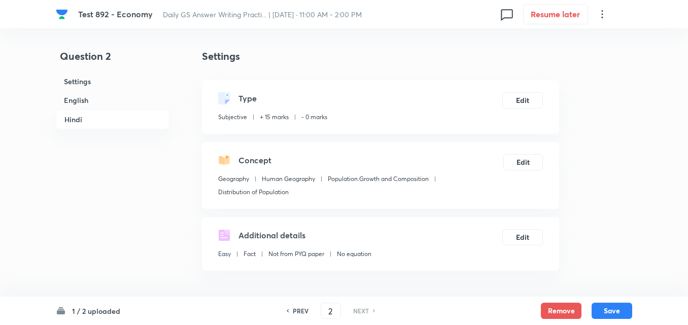
click at [104, 103] on h6 "English" at bounding box center [113, 100] width 114 height 19
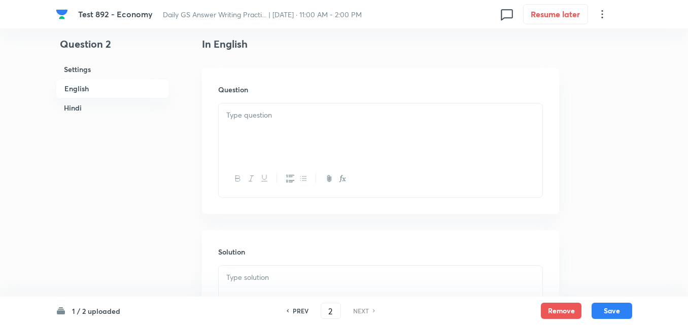
click at [299, 129] on div at bounding box center [381, 132] width 324 height 57
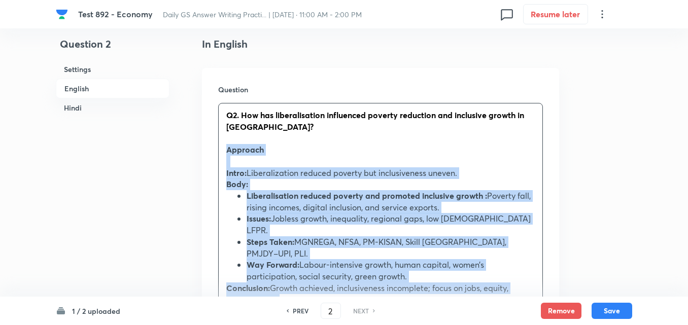
drag, startPoint x: 224, startPoint y: 152, endPoint x: 206, endPoint y: 154, distance: 17.8
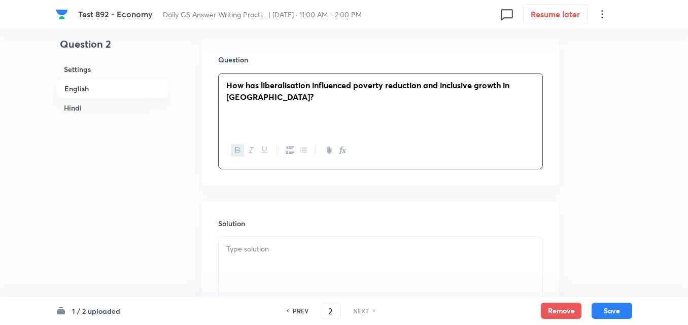
scroll to position [428, 0]
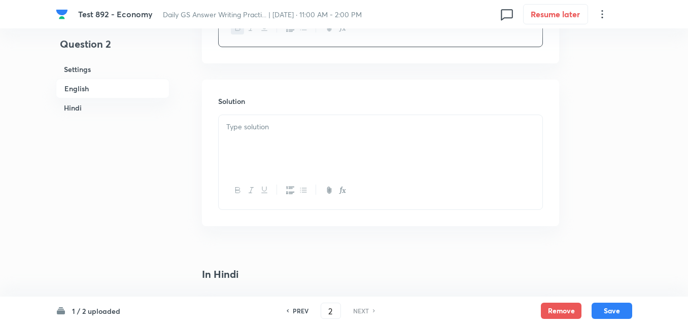
click at [260, 140] on div at bounding box center [381, 143] width 324 height 57
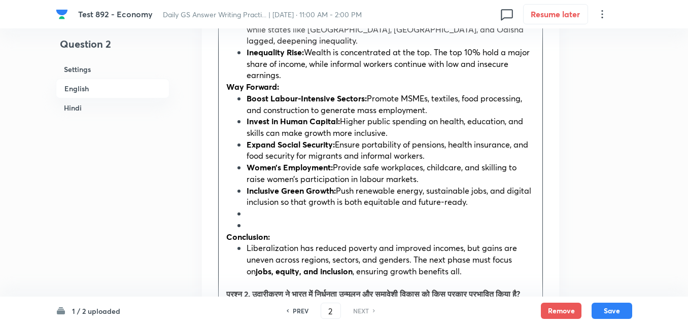
scroll to position [986, 0]
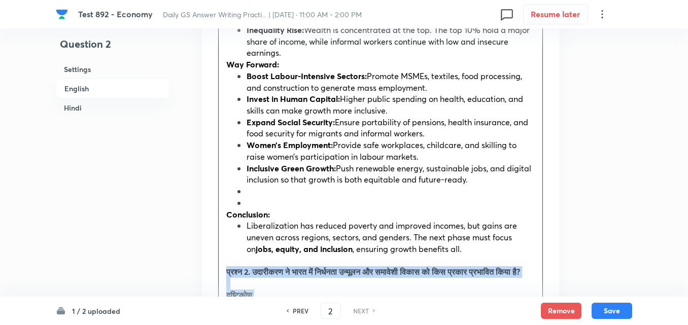
drag, startPoint x: 223, startPoint y: 236, endPoint x: 213, endPoint y: 237, distance: 10.8
click at [213, 237] on div "Solution Approach Intro: Liberalization reduced poverty but inclusiveness uneve…" at bounding box center [380, 264] width 357 height 1486
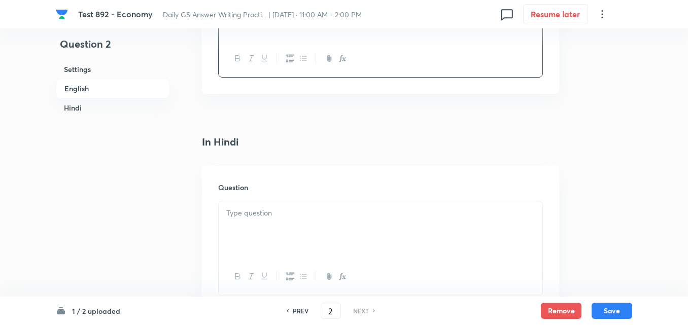
scroll to position [1240, 0]
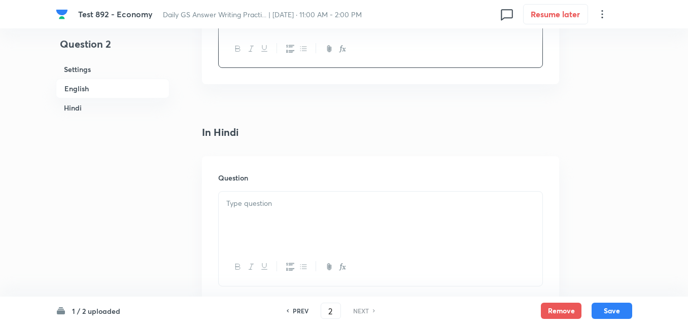
click at [281, 193] on div at bounding box center [381, 220] width 324 height 57
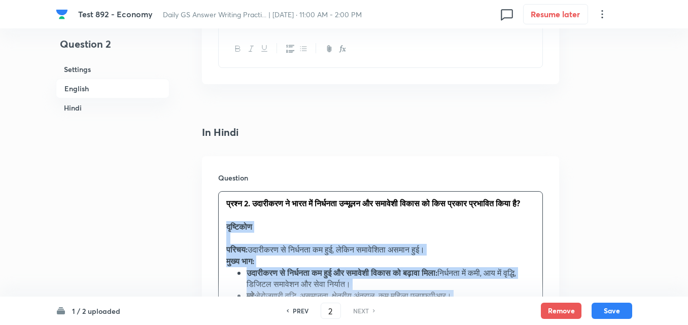
drag, startPoint x: 220, startPoint y: 206, endPoint x: 211, endPoint y: 203, distance: 9.6
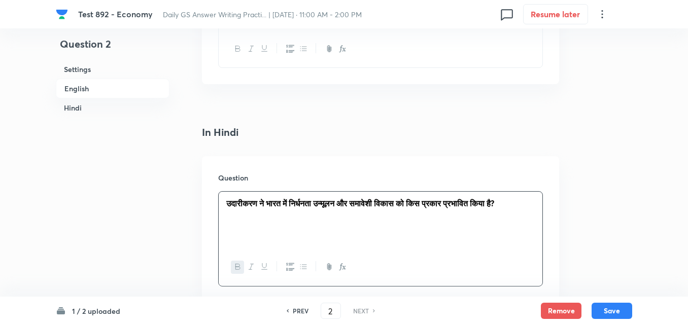
scroll to position [1435, 0]
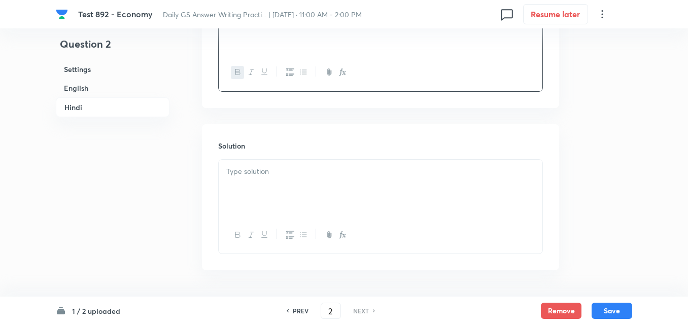
click at [309, 160] on div at bounding box center [381, 188] width 324 height 57
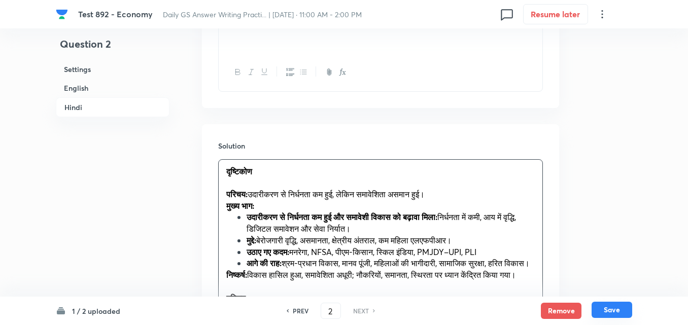
click at [608, 315] on button "Save" at bounding box center [612, 310] width 41 height 16
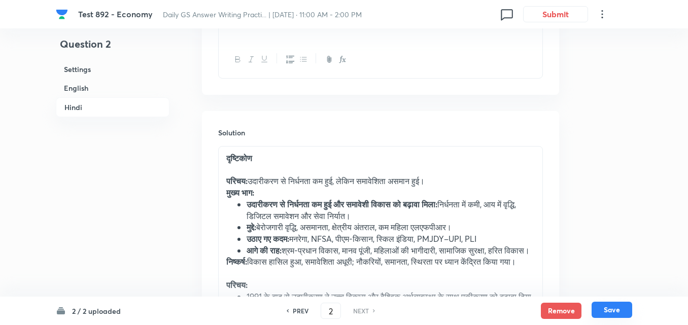
click at [613, 307] on button "Save" at bounding box center [612, 310] width 41 height 16
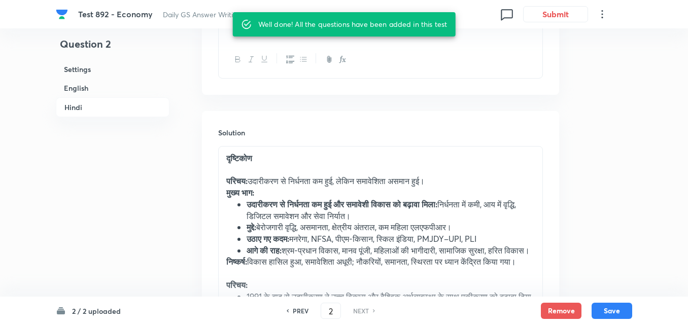
click at [290, 308] on div "PREV" at bounding box center [299, 311] width 27 height 9
type input "1"
click at [292, 310] on div "PREV" at bounding box center [299, 311] width 27 height 9
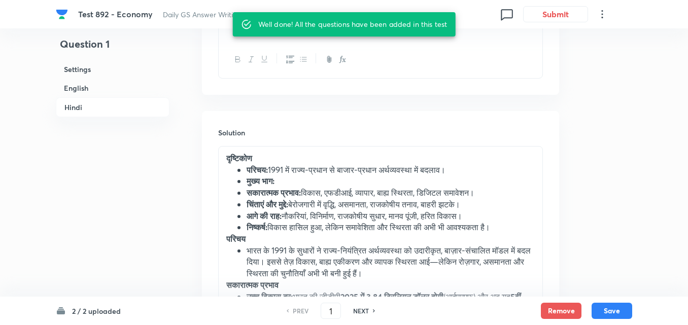
drag, startPoint x: 129, startPoint y: 86, endPoint x: 239, endPoint y: 143, distance: 123.5
click at [129, 86] on h6 "English" at bounding box center [113, 88] width 114 height 19
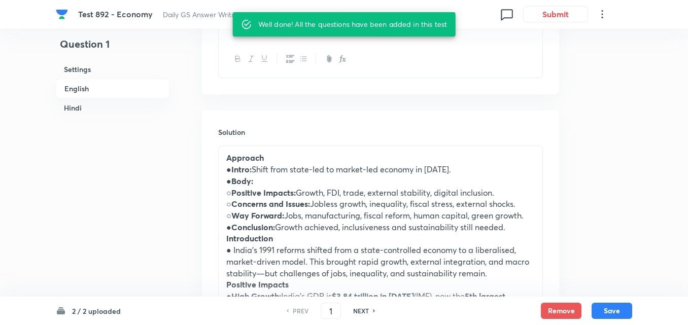
scroll to position [428, 0]
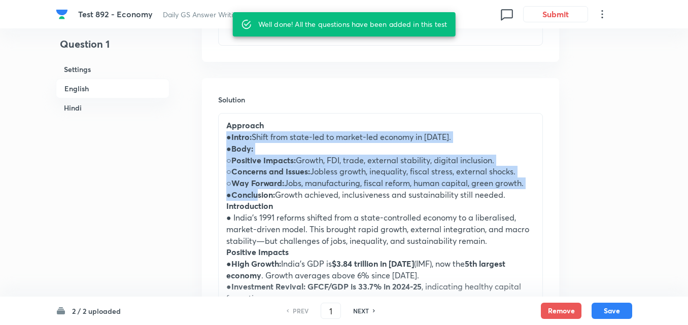
drag, startPoint x: 222, startPoint y: 141, endPoint x: 262, endPoint y: 198, distance: 69.5
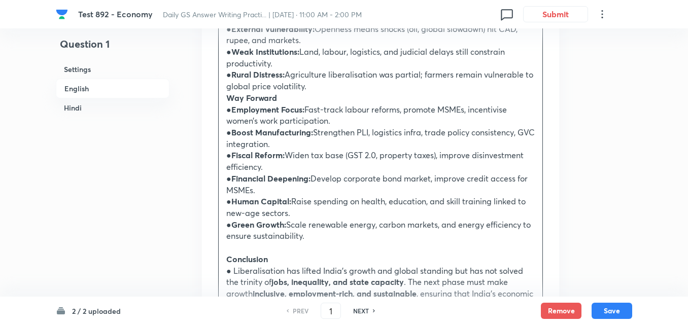
scroll to position [1088, 0]
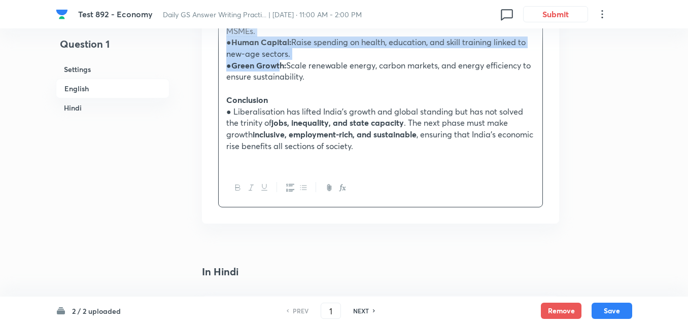
click at [280, 70] on strong "Green Growth:" at bounding box center [259, 65] width 55 height 11
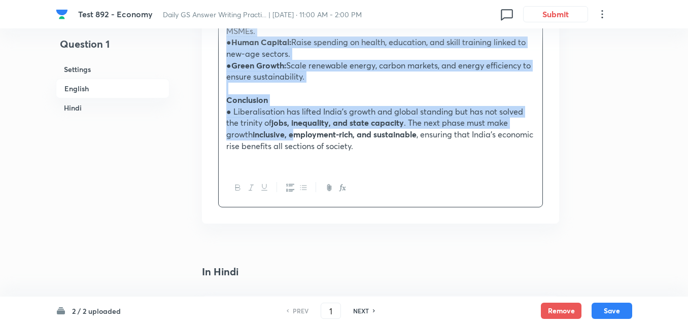
click at [296, 138] on strong "inclusive, employment-rich, and sustainable" at bounding box center [335, 134] width 164 height 11
click at [305, 187] on icon "button" at bounding box center [304, 188] width 8 height 8
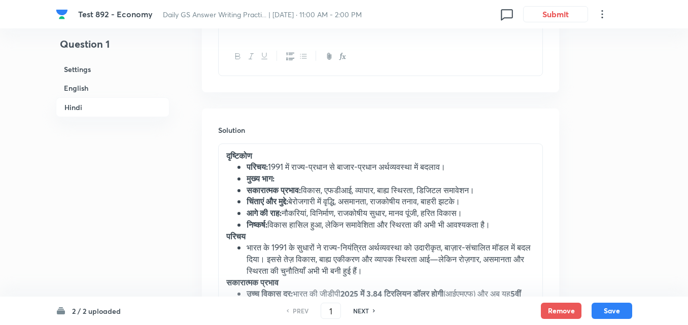
scroll to position [1563, 0]
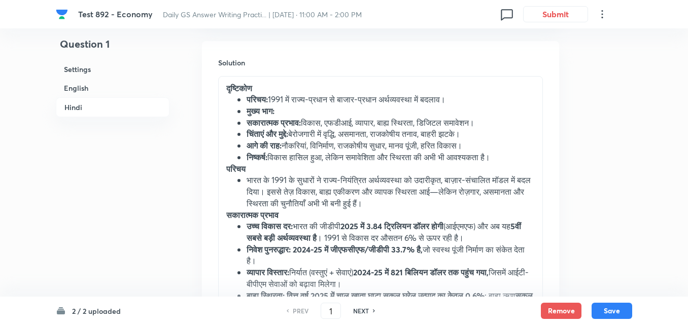
click at [234, 103] on ul "परिचय: 1991 में राज्य-प्रधान से बाजार-प्रधान अर्थव्यवस्था में बदलाव। मुख्य भाग:…" at bounding box center [380, 128] width 309 height 69
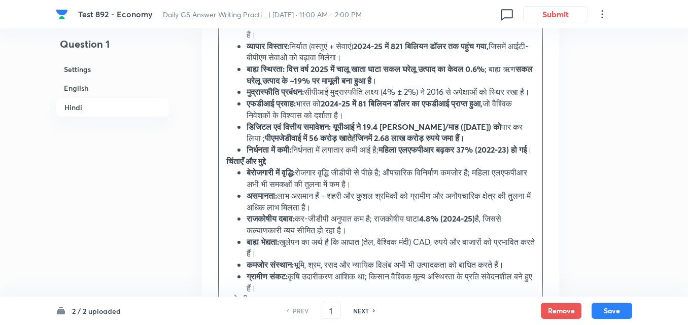
scroll to position [1817, 0]
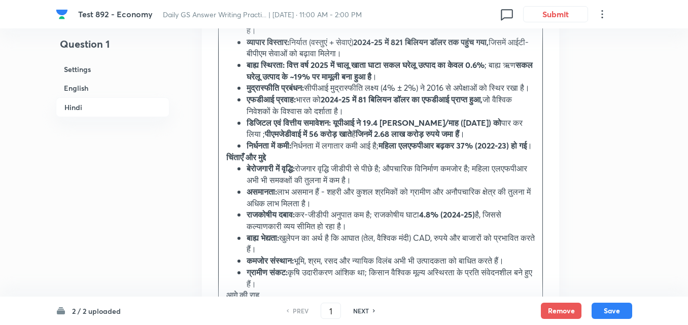
click at [227, 152] on ul "उच्च विकास दर: भारत की जीडीपी 2025 में 3.84 ट्रिलियन डॉलर होगी (आईएमएफ) और अब य…" at bounding box center [380, 70] width 309 height 161
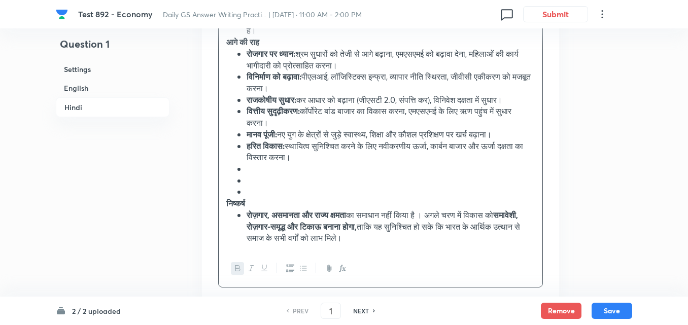
scroll to position [2020, 0]
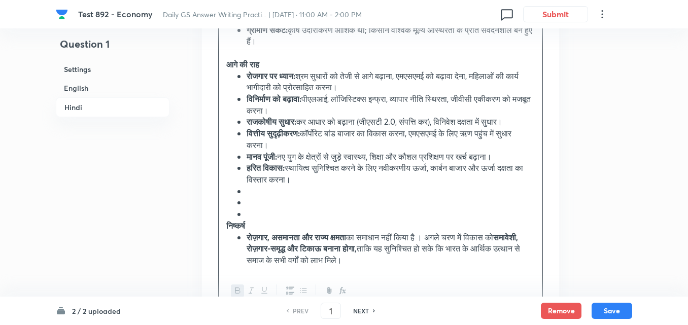
scroll to position [2172, 0]
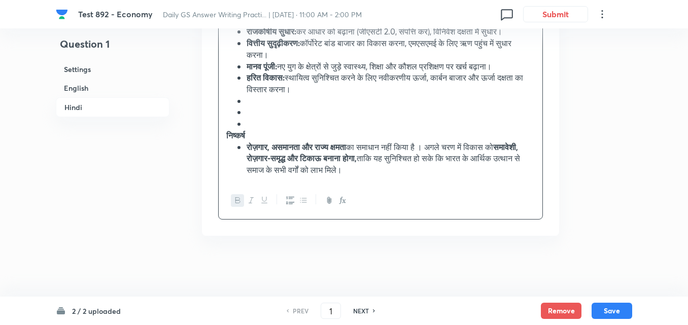
click at [280, 107] on li at bounding box center [391, 101] width 288 height 12
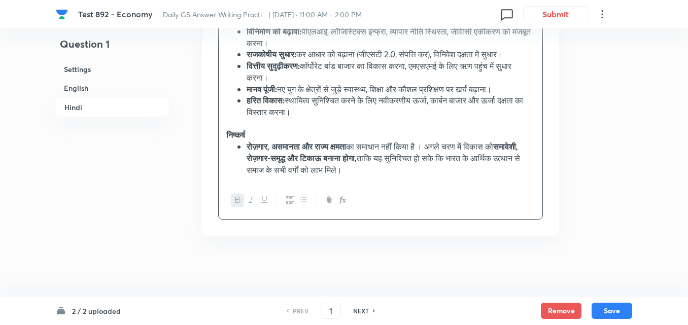
scroll to position [2185, 0]
click at [620, 308] on button "Save" at bounding box center [612, 310] width 41 height 16
type input "2"
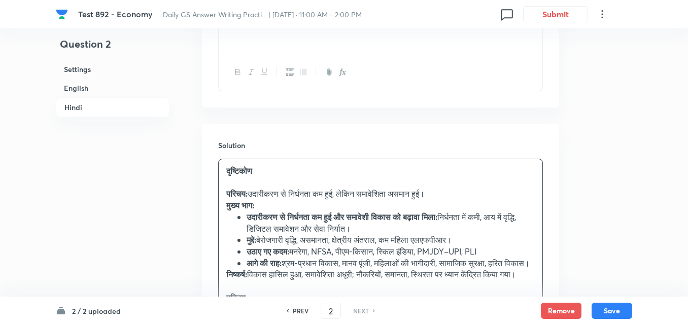
click at [89, 91] on h6 "English" at bounding box center [113, 88] width 114 height 19
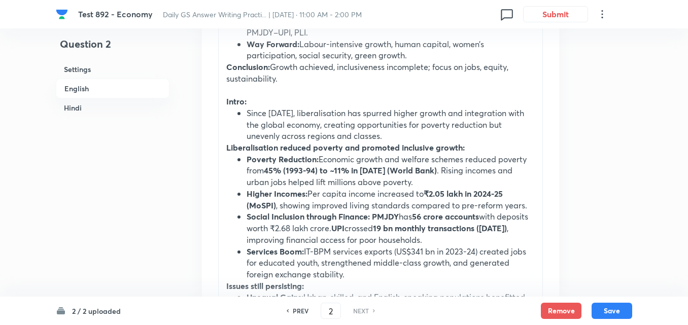
scroll to position [681, 0]
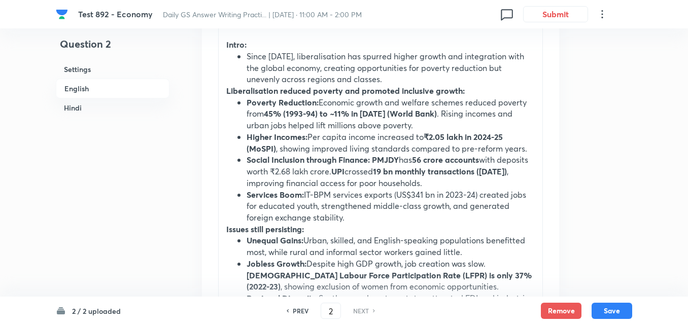
click at [223, 70] on div "Approach Intro: Liberalization reduced poverty but inclusiveness uneven. Body: …" at bounding box center [381, 218] width 324 height 716
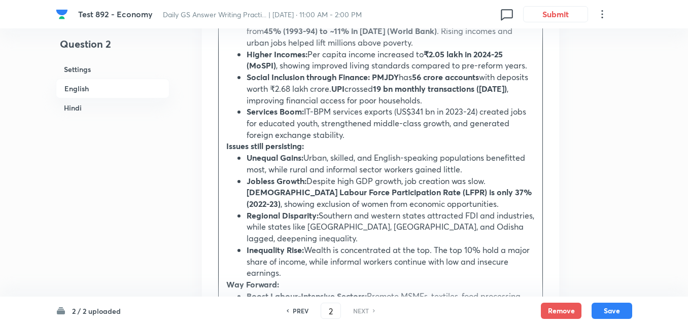
scroll to position [783, 0]
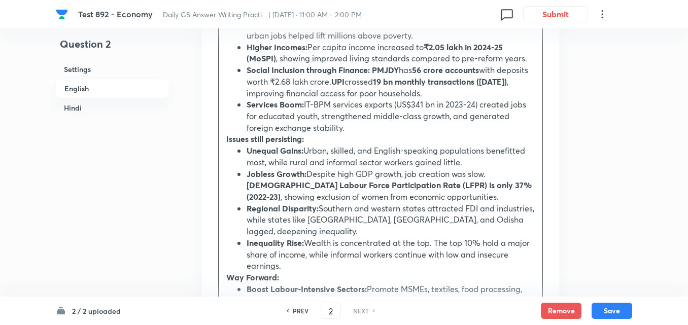
click at [223, 113] on div "Approach Intro: Liberalization reduced poverty but inclusiveness uneven. Body: …" at bounding box center [381, 122] width 324 height 728
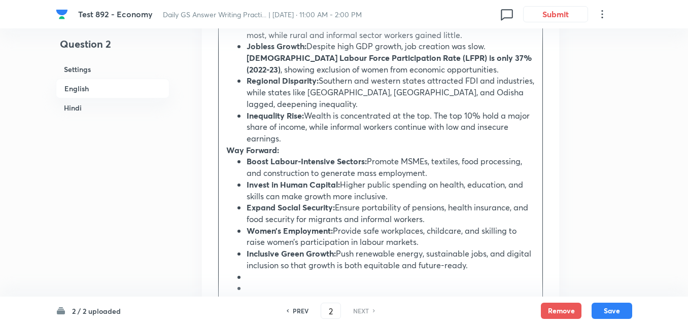
scroll to position [935, 0]
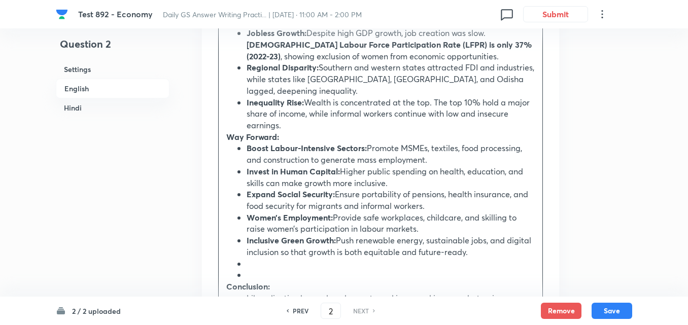
click at [227, 132] on strong "Way Forward:" at bounding box center [252, 137] width 53 height 11
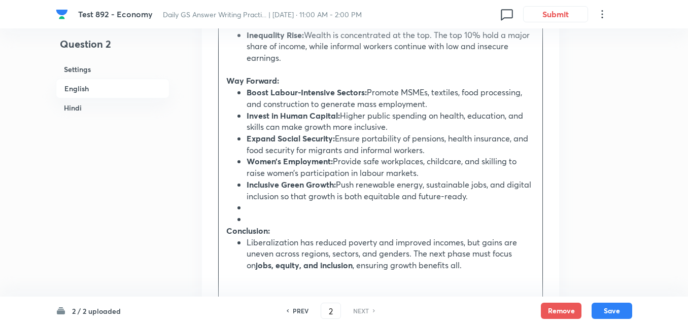
scroll to position [1088, 0]
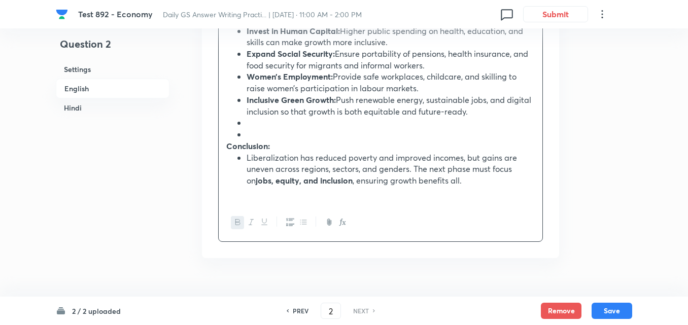
click at [269, 117] on li at bounding box center [391, 123] width 288 height 12
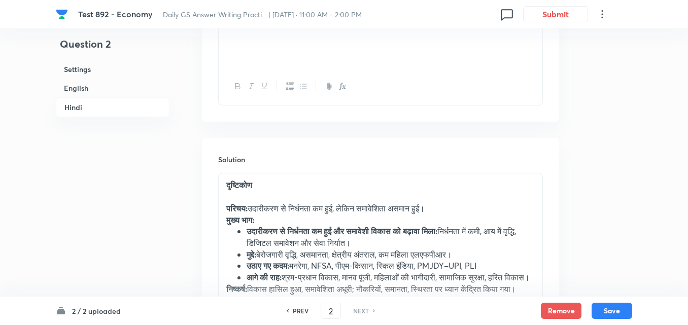
scroll to position [1545, 0]
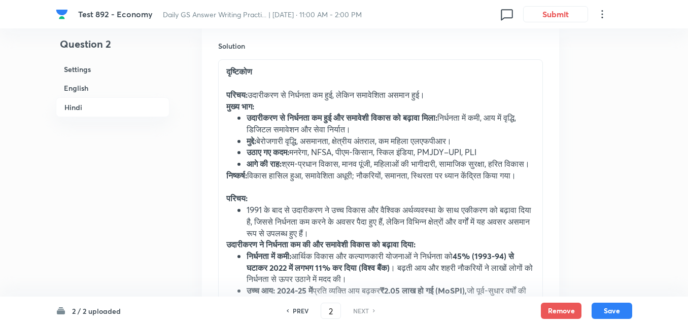
click at [244, 129] on ul "उदारीकरण से निर्धनता कम हुई और समावेशी विकास को बढ़ावा मिला: निर्धनता में कमी, …" at bounding box center [380, 141] width 309 height 58
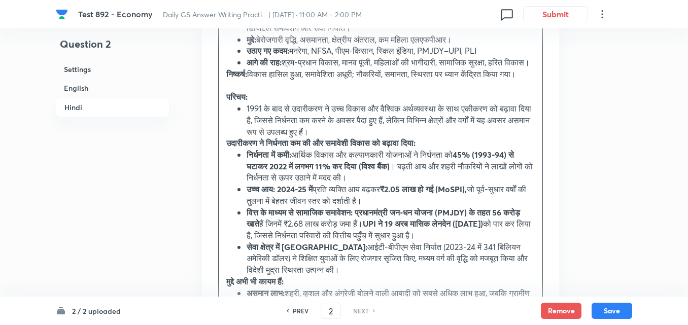
click at [223, 132] on div "दृष्टिकोण परिचय: उदारीकरण से निर्धनता कम हुई, लेकिन समावेशिता असमान हुई। मुख्य …" at bounding box center [381, 293] width 324 height 670
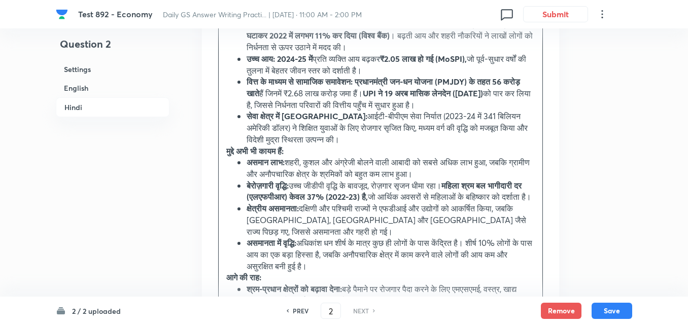
scroll to position [1798, 0]
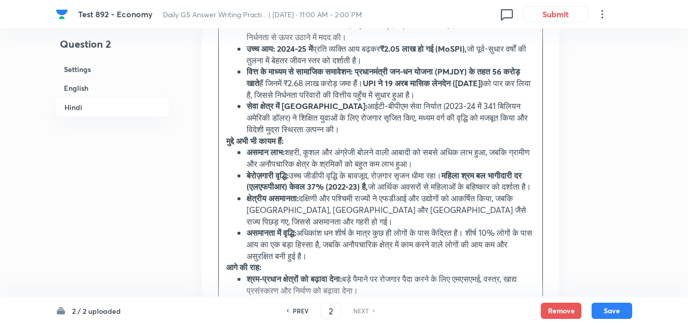
click at [218, 135] on div "दृष्टिकोण परिचय: उदारीकरण से निर्धनता कम हुई, लेकिन समावेशिता असमान हुई। मुख्य …" at bounding box center [380, 165] width 325 height 719
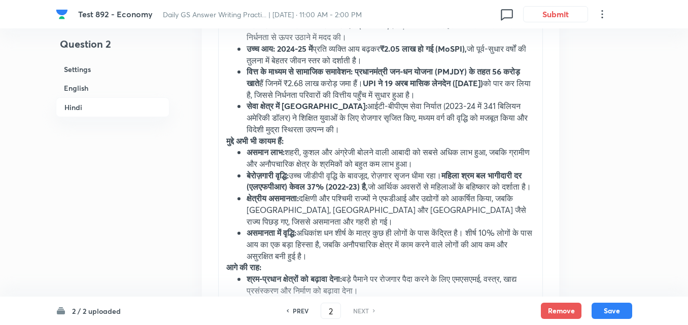
click at [221, 136] on div "दृष्टिकोण परिचय: उदारीकरण से निर्धनता कम हुई, लेकिन समावेशिता असमान हुई। मुख्य …" at bounding box center [381, 146] width 324 height 681
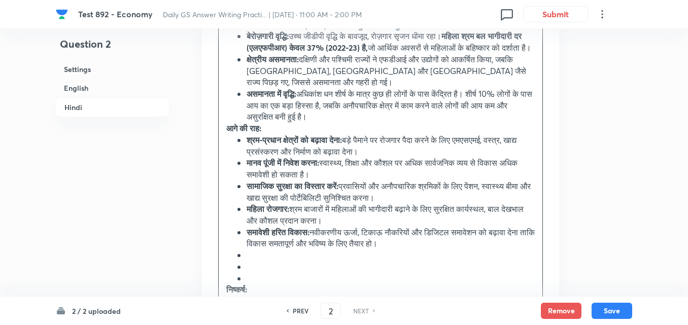
scroll to position [1951, 0]
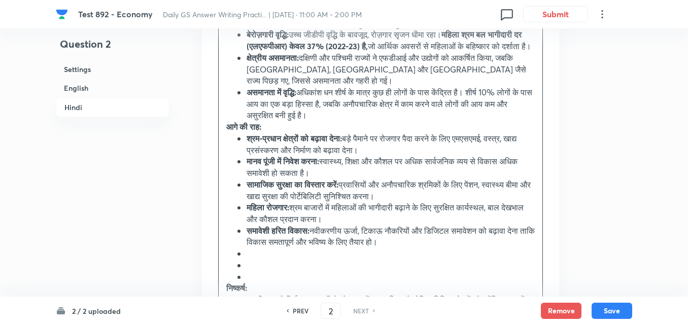
click at [224, 128] on div "दृष्टिकोण परिचय: उदारीकरण से निर्धनता कम हुई, लेकिन समावेशिता असमान हुई। मुख्य …" at bounding box center [381, 0] width 324 height 693
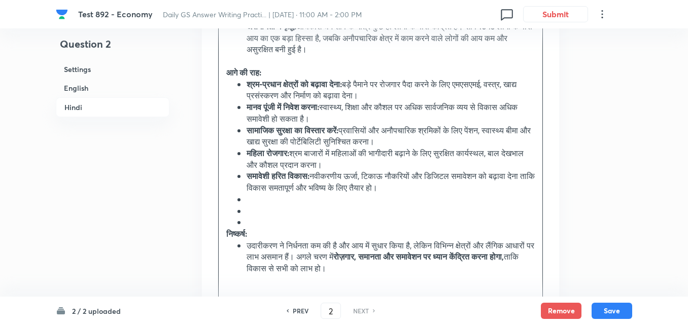
scroll to position [2052, 0]
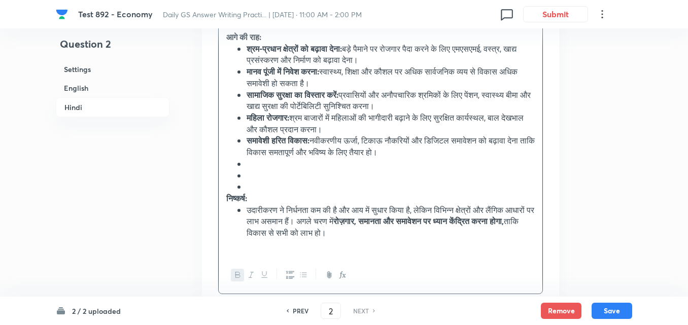
click at [266, 168] on li at bounding box center [391, 164] width 288 height 12
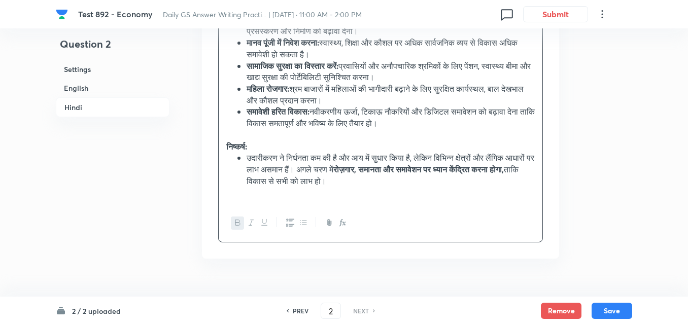
scroll to position [2104, 0]
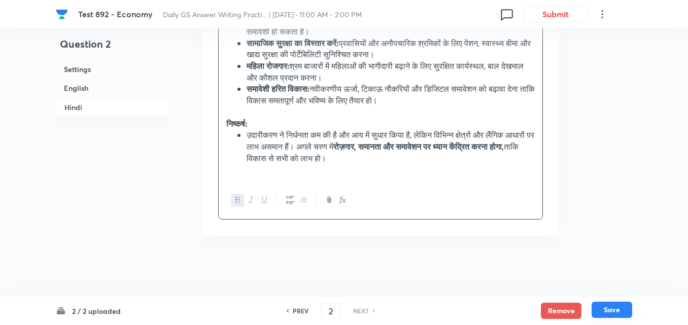
click at [613, 310] on button "Save" at bounding box center [612, 310] width 41 height 16
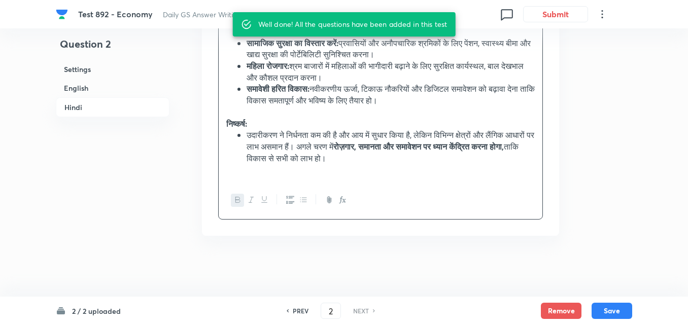
scroll to position [1445, 0]
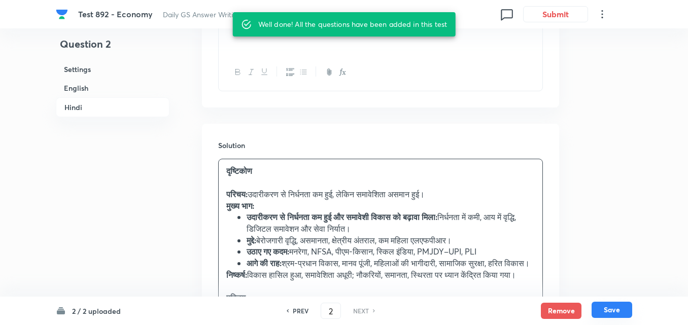
click at [625, 313] on button "Save" at bounding box center [612, 310] width 41 height 16
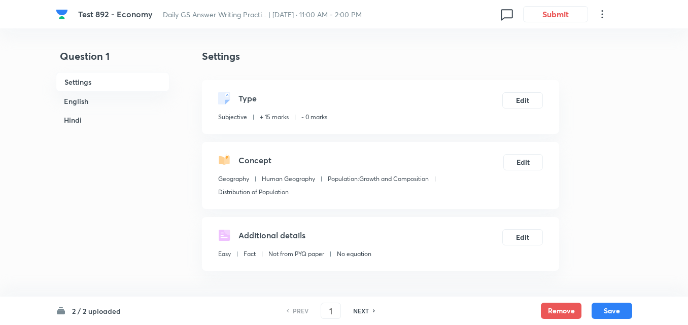
click at [82, 99] on h6 "English" at bounding box center [113, 101] width 114 height 19
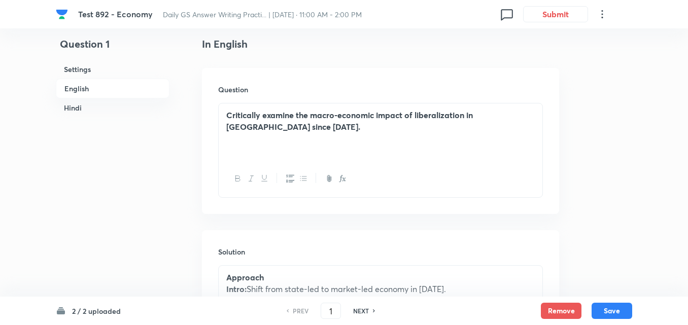
click at [96, 86] on h6 "English" at bounding box center [113, 89] width 114 height 20
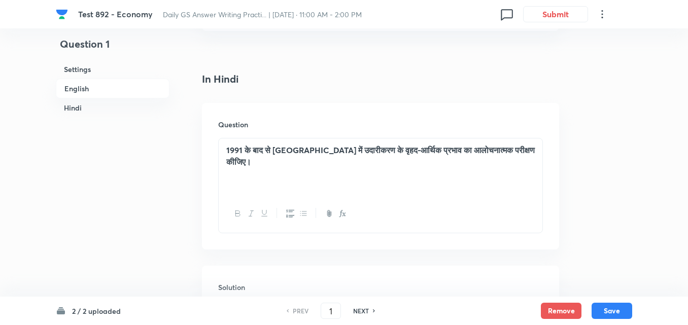
scroll to position [1341, 0]
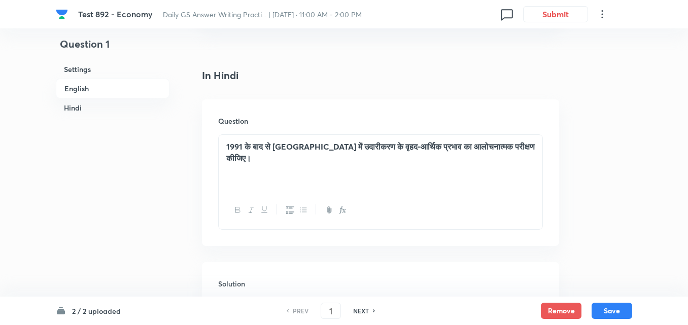
click at [130, 82] on h6 "English" at bounding box center [113, 89] width 114 height 20
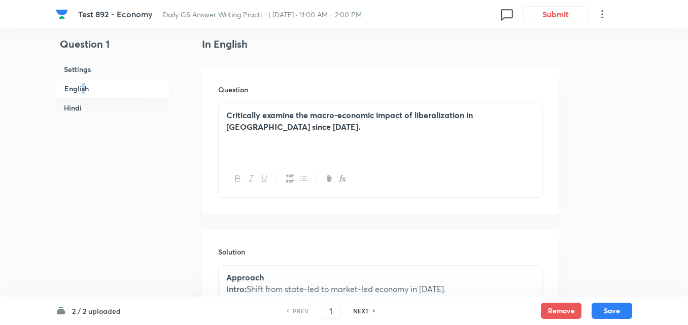
drag, startPoint x: 83, startPoint y: 88, endPoint x: 270, endPoint y: 155, distance: 198.8
click at [83, 88] on h6 "English" at bounding box center [113, 89] width 114 height 20
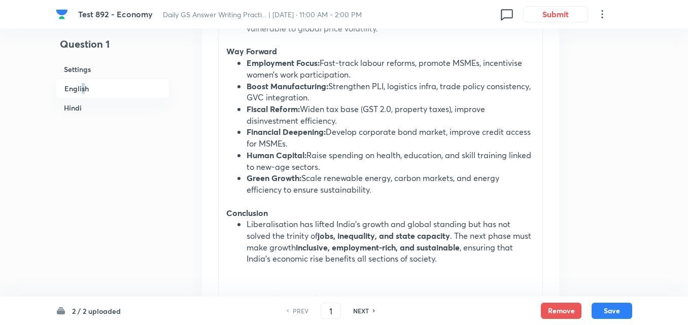
scroll to position [1138, 0]
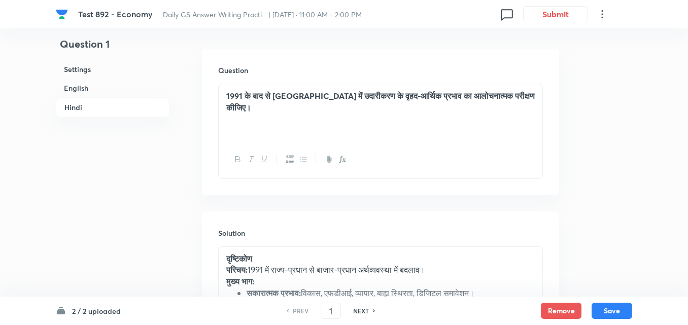
click at [90, 109] on h6 "Hindi" at bounding box center [113, 107] width 114 height 20
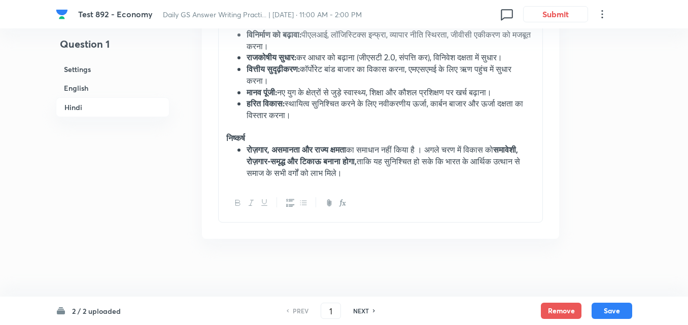
scroll to position [2185, 0]
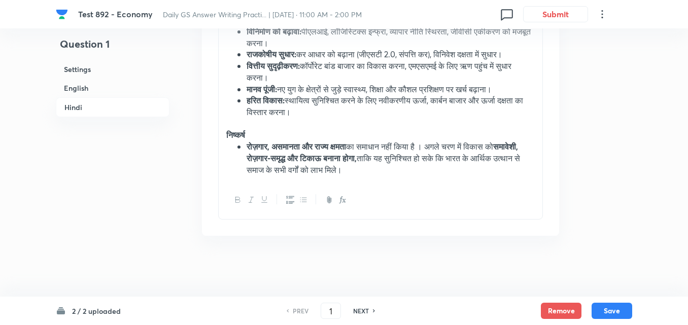
click at [365, 312] on h6 "NEXT" at bounding box center [361, 311] width 16 height 9
type input "2"
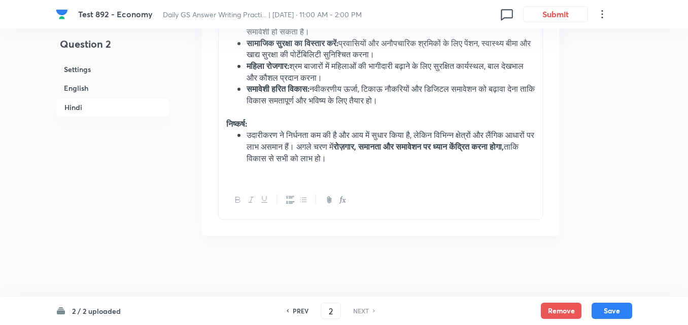
click at [92, 93] on h6 "English" at bounding box center [113, 88] width 114 height 19
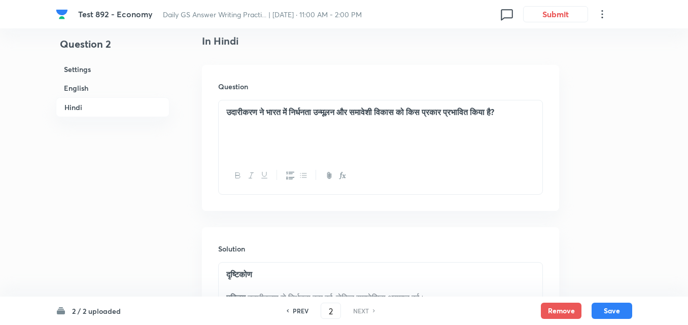
click at [104, 103] on h6 "Hindi" at bounding box center [113, 107] width 114 height 20
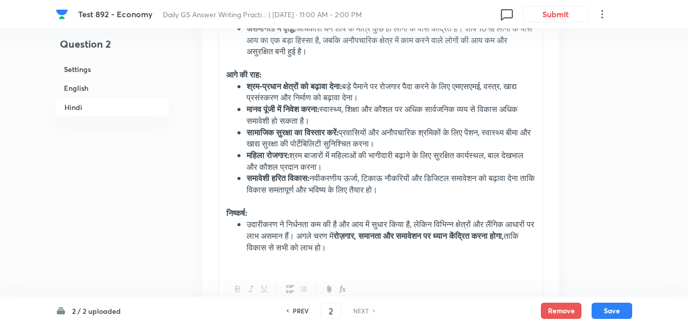
scroll to position [2104, 0]
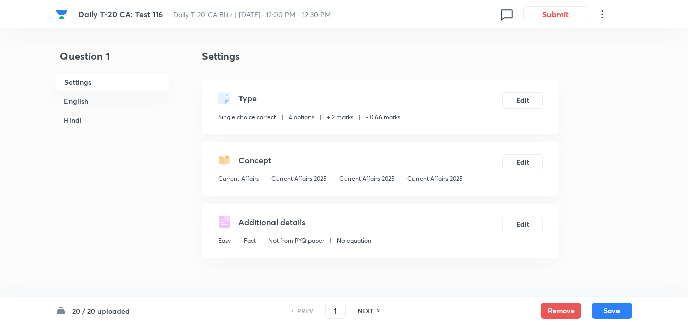
checkbox input "true"
click at [128, 104] on h6 "English" at bounding box center [113, 101] width 114 height 19
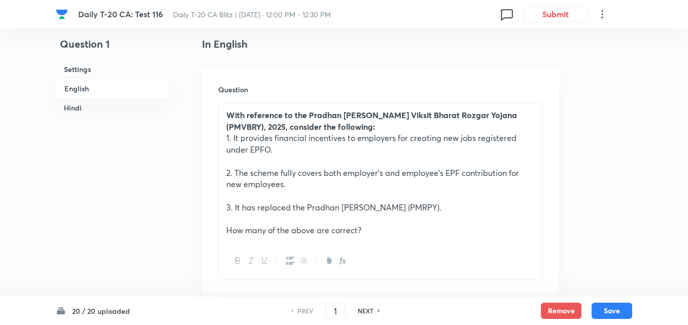
click at [90, 112] on h6 "Hindi" at bounding box center [113, 108] width 114 height 19
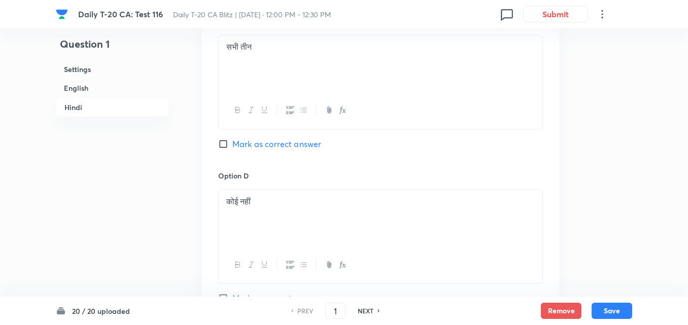
scroll to position [2153, 0]
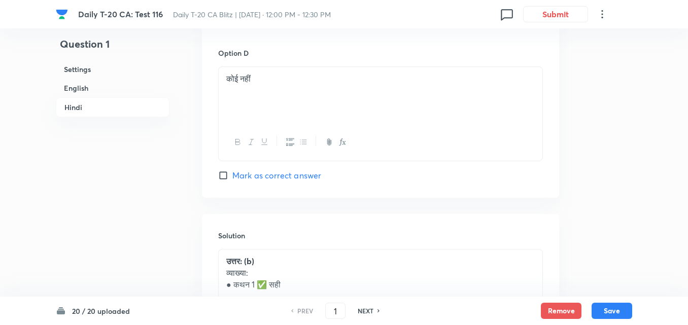
click at [369, 311] on h6 "NEXT" at bounding box center [366, 311] width 16 height 9
type input "2"
checkbox input "false"
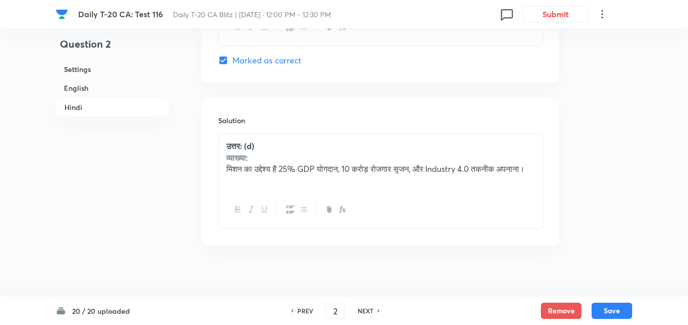
checkbox input "true"
click at [369, 311] on h6 "NEXT" at bounding box center [366, 311] width 16 height 9
type input "3"
checkbox input "false"
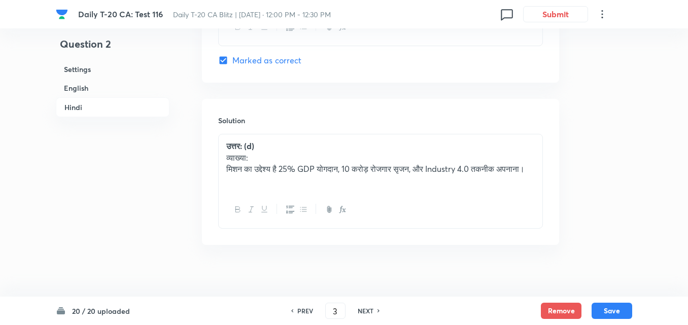
checkbox input "false"
checkbox input "true"
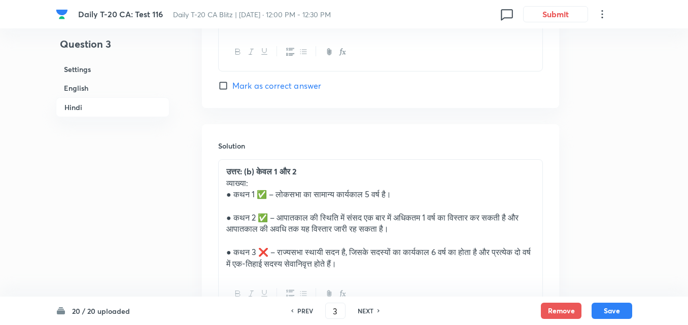
click at [369, 311] on h6 "NEXT" at bounding box center [366, 311] width 16 height 9
type input "4"
checkbox input "false"
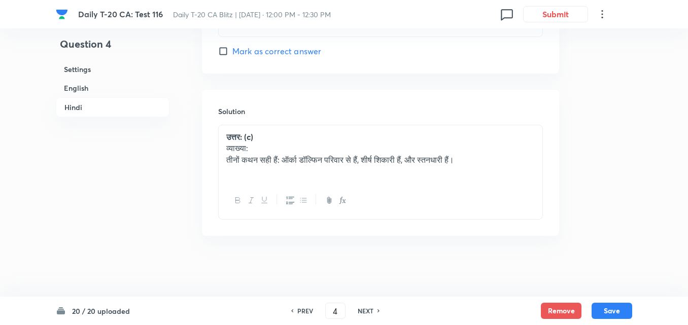
checkbox input "true"
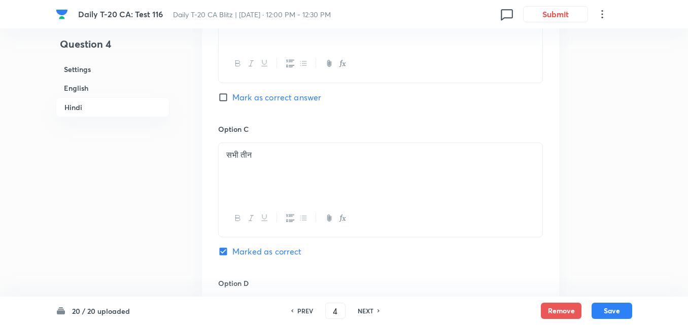
scroll to position [2087, 0]
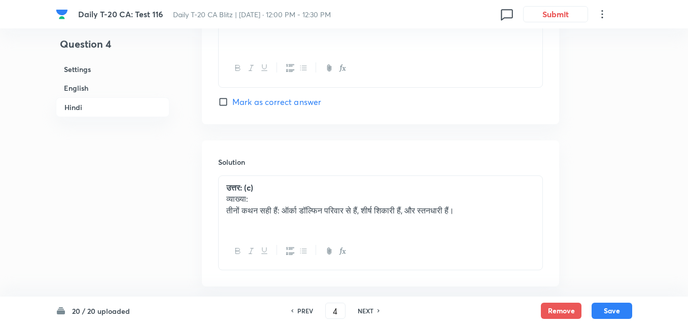
click at [369, 311] on h6 "NEXT" at bounding box center [366, 311] width 16 height 9
type input "5"
checkbox input "false"
checkbox input "true"
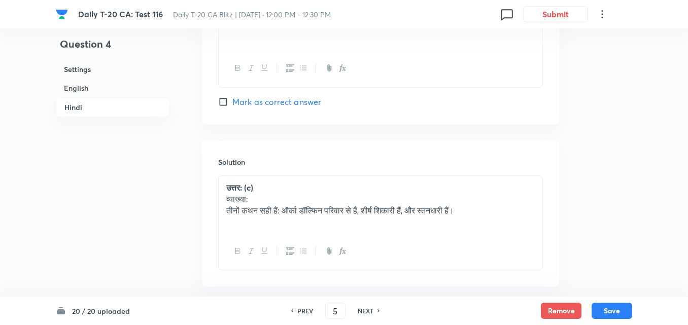
checkbox input "true"
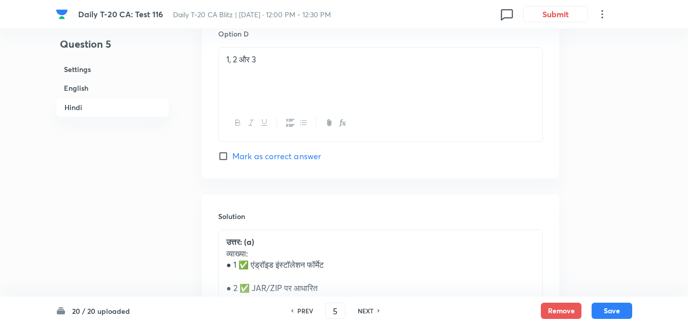
click at [369, 311] on h6 "NEXT" at bounding box center [366, 311] width 16 height 9
type input "6"
checkbox input "false"
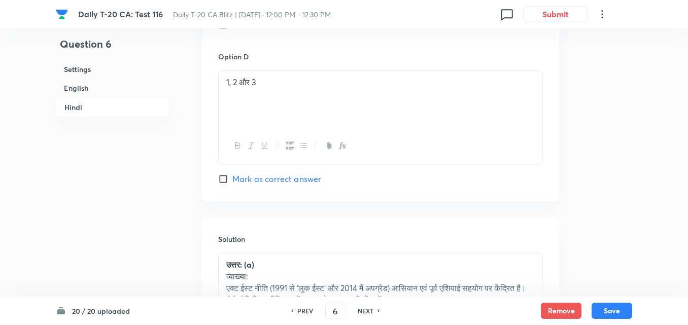
checkbox input "true"
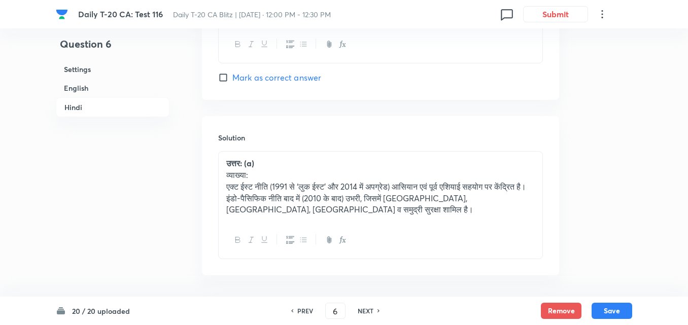
click at [369, 312] on h6 "NEXT" at bounding box center [366, 311] width 16 height 9
type input "7"
checkbox input "false"
checkbox input "true"
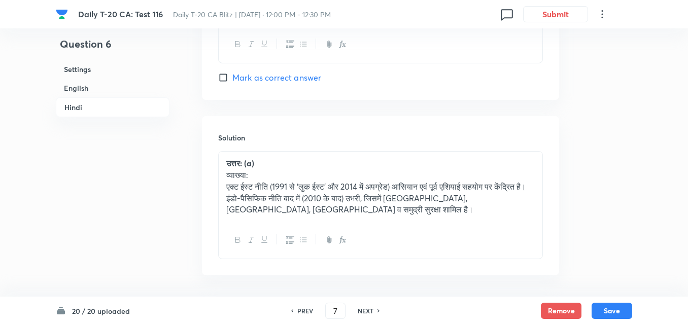
checkbox input "true"
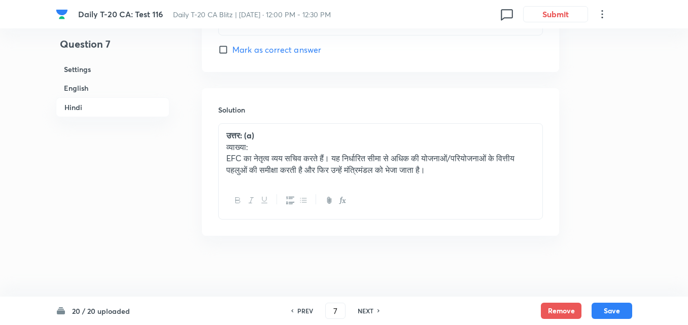
click at [369, 312] on h6 "NEXT" at bounding box center [366, 311] width 16 height 9
type input "8"
checkbox input "false"
checkbox input "true"
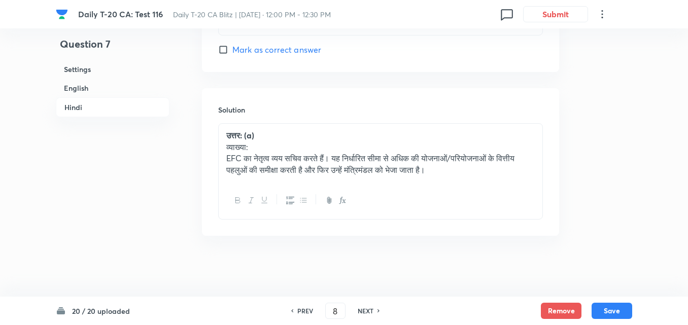
checkbox input "true"
click at [369, 313] on h6 "NEXT" at bounding box center [366, 311] width 16 height 9
type input "9"
checkbox input "false"
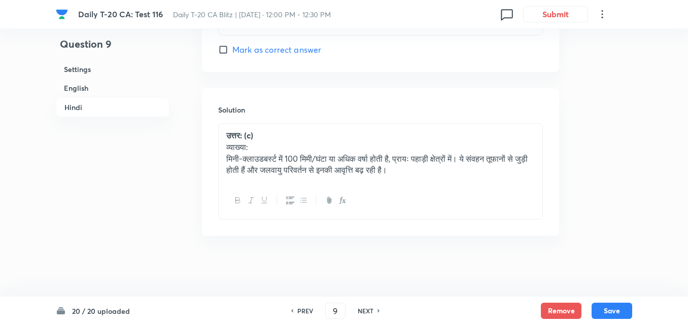
checkbox input "true"
click at [369, 313] on h6 "NEXT" at bounding box center [366, 311] width 16 height 9
type input "10"
checkbox input "false"
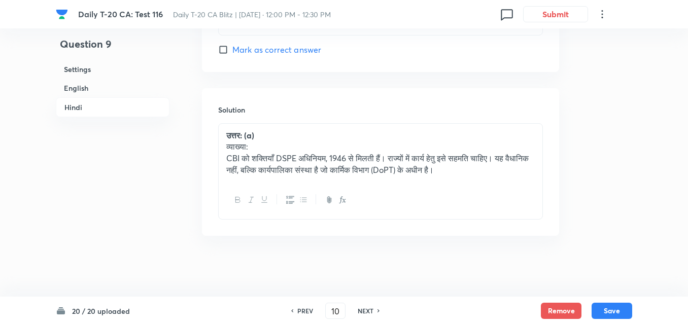
checkbox input "false"
checkbox input "true"
click at [369, 313] on h6 "NEXT" at bounding box center [366, 311] width 16 height 9
type input "11"
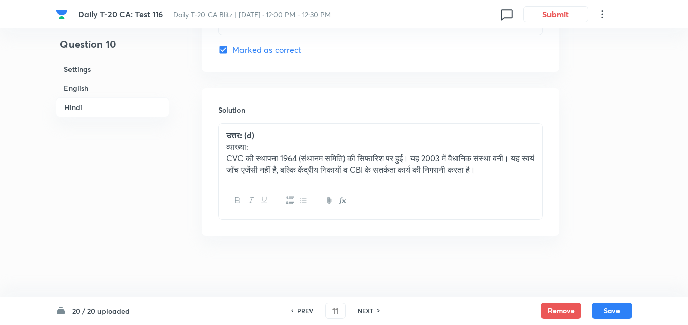
checkbox input "false"
checkbox input "true"
click at [369, 313] on h6 "NEXT" at bounding box center [366, 311] width 16 height 9
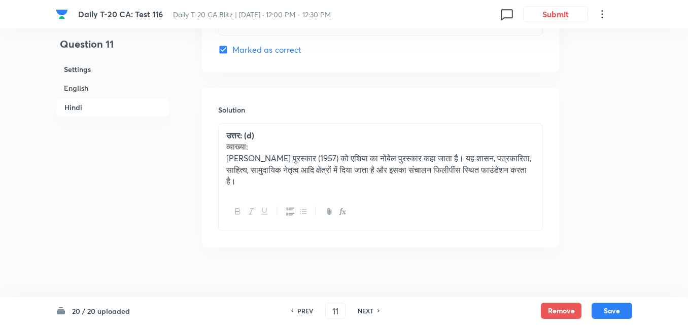
type input "12"
checkbox input "false"
checkbox input "true"
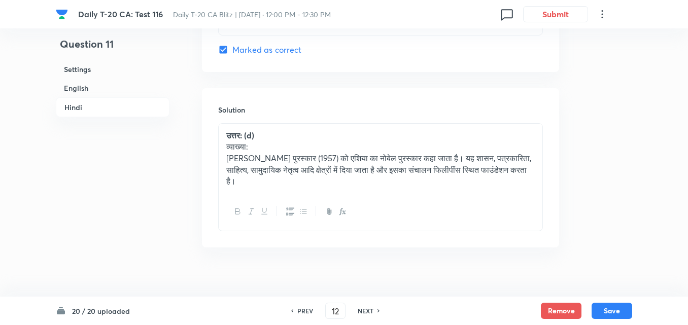
scroll to position [2210, 0]
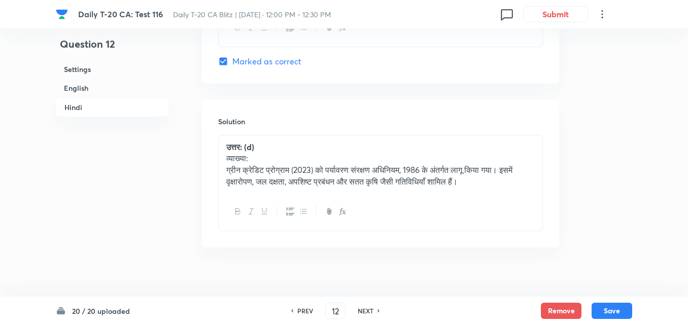
click at [369, 313] on h6 "NEXT" at bounding box center [366, 311] width 16 height 9
type input "13"
checkbox input "false"
checkbox input "true"
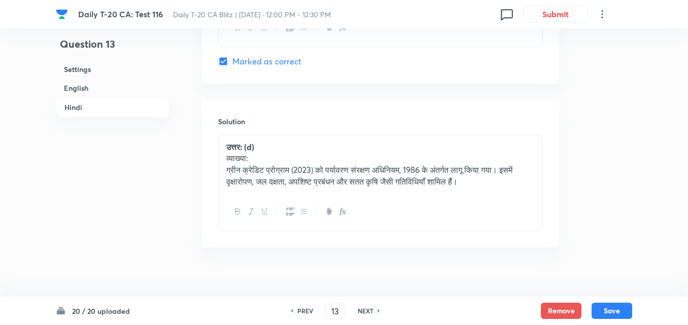
checkbox input "true"
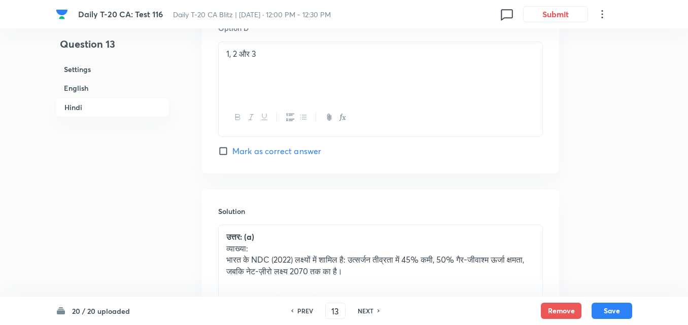
click at [368, 313] on h6 "NEXT" at bounding box center [366, 311] width 16 height 9
type input "14"
checkbox input "false"
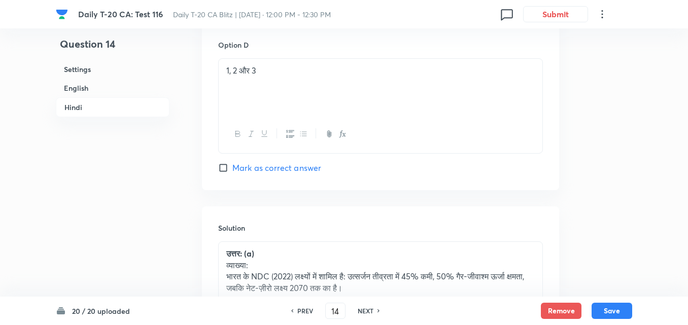
checkbox input "true"
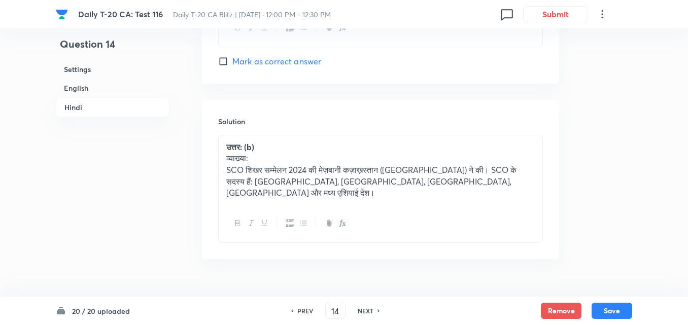
click at [368, 313] on h6 "NEXT" at bounding box center [366, 311] width 16 height 9
type input "15"
checkbox input "false"
checkbox input "true"
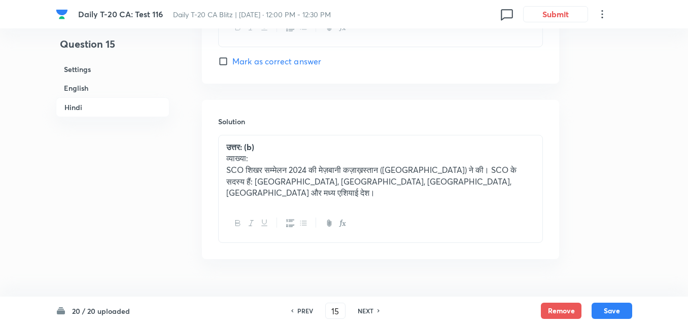
checkbox input "true"
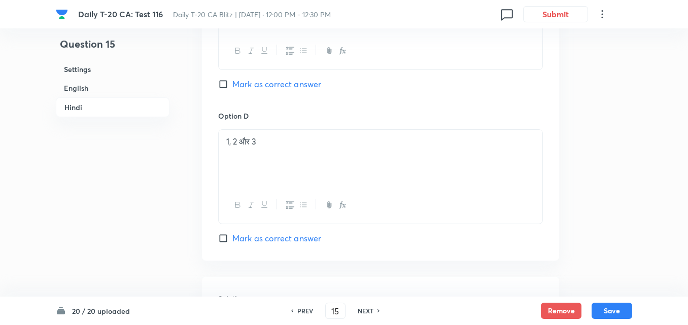
scroll to position [2092, 0]
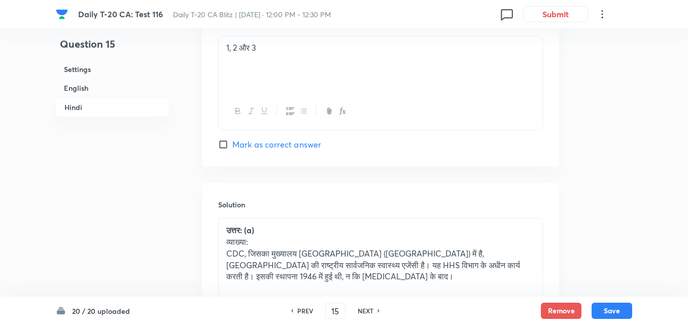
click at [368, 313] on h6 "NEXT" at bounding box center [366, 311] width 16 height 9
type input "16"
checkbox input "false"
checkbox input "true"
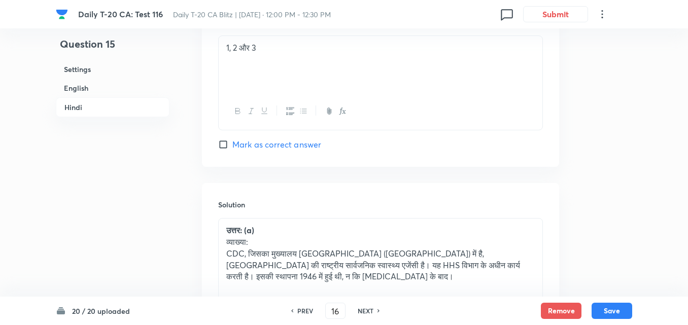
checkbox input "true"
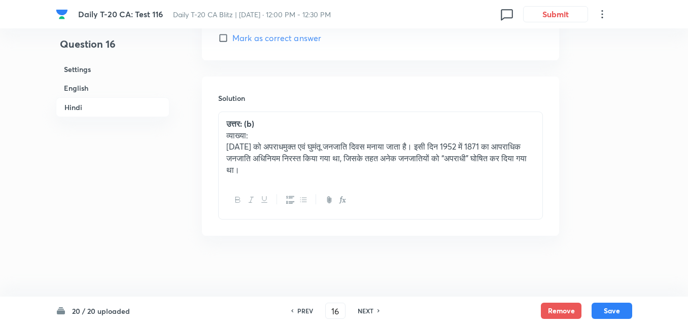
click at [367, 313] on h6 "NEXT" at bounding box center [366, 311] width 16 height 9
type input "17"
checkbox input "false"
checkbox input "true"
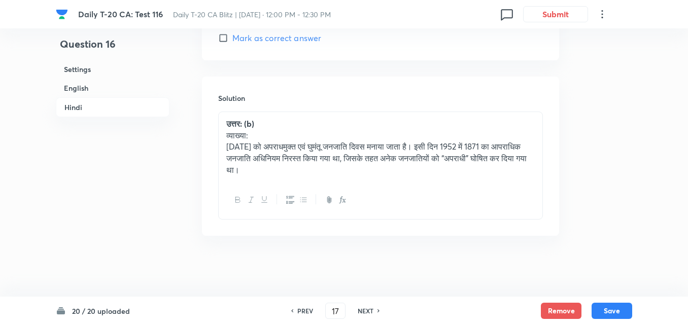
checkbox input "true"
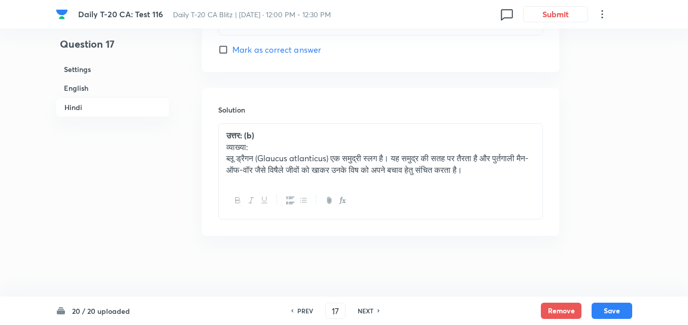
click at [367, 313] on h6 "NEXT" at bounding box center [366, 311] width 16 height 9
type input "18"
checkbox input "false"
checkbox input "true"
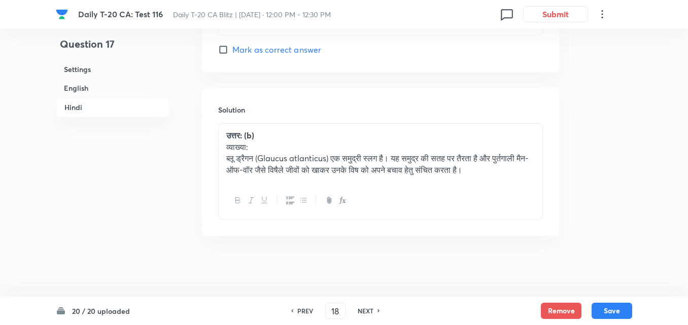
checkbox input "true"
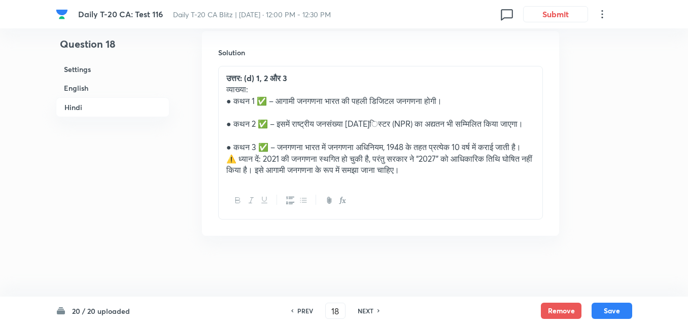
click at [367, 313] on h6 "NEXT" at bounding box center [366, 311] width 16 height 9
type input "19"
checkbox input "false"
checkbox input "true"
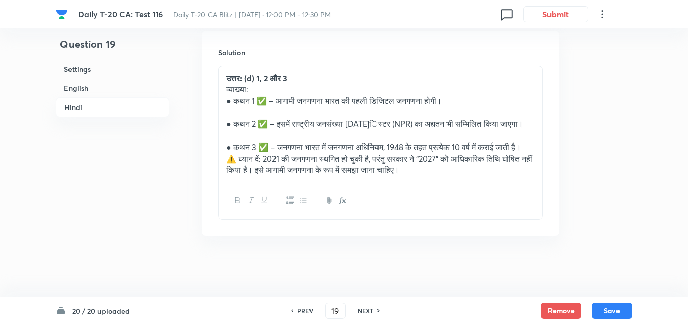
checkbox input "true"
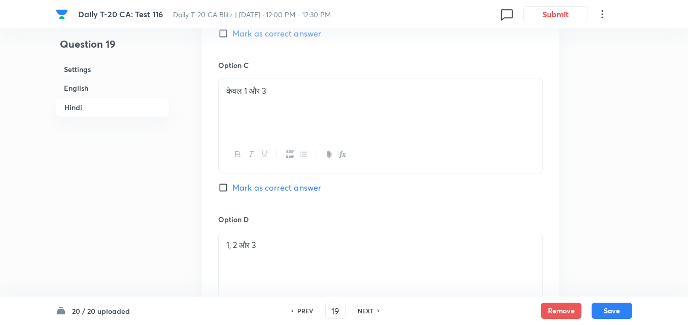
scroll to position [2234, 0]
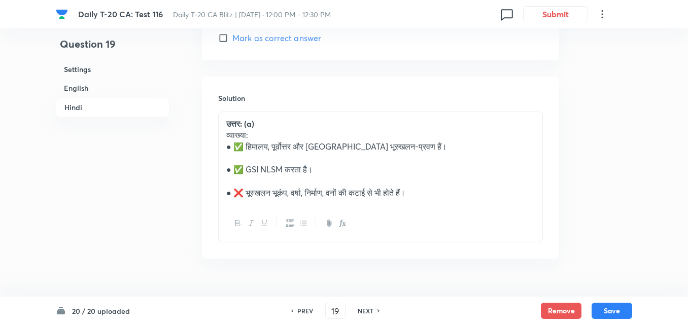
click at [367, 313] on h6 "NEXT" at bounding box center [366, 311] width 16 height 9
type input "20"
checkbox input "false"
checkbox input "true"
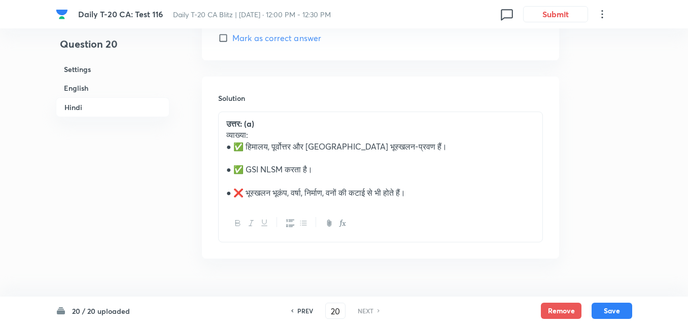
checkbox input "true"
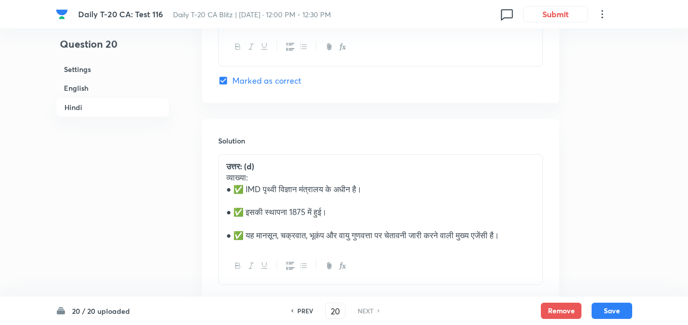
scroll to position [2256, 0]
